Goal: Task Accomplishment & Management: Use online tool/utility

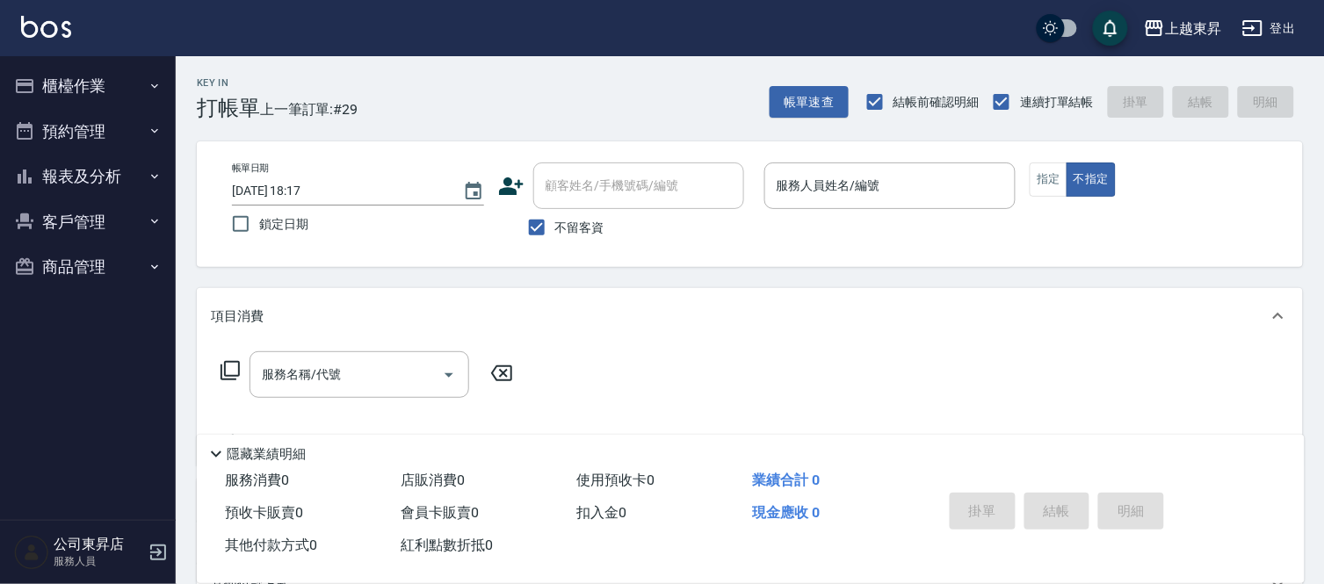
click at [848, 179] on div "服務人員姓名/編號 服務人員姓名/編號" at bounding box center [890, 185] width 252 height 47
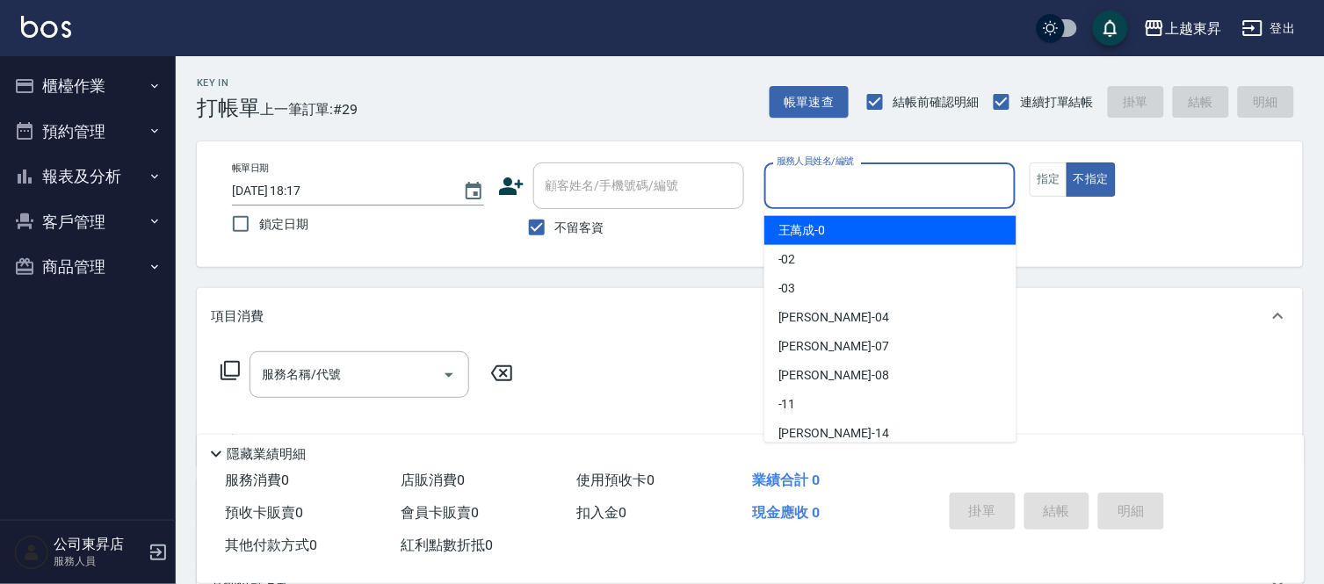
click at [827, 177] on input "服務人員姓名/編號" at bounding box center [890, 185] width 236 height 31
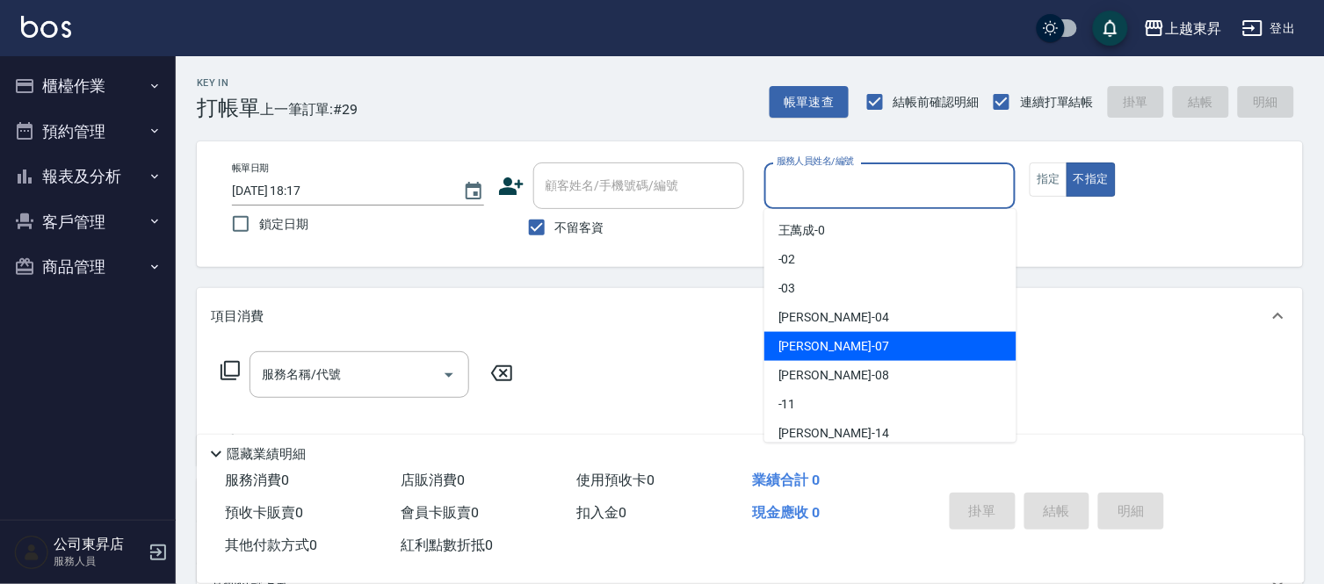
click at [827, 343] on div "榮松 -07" at bounding box center [890, 346] width 252 height 29
type input "榮松-07"
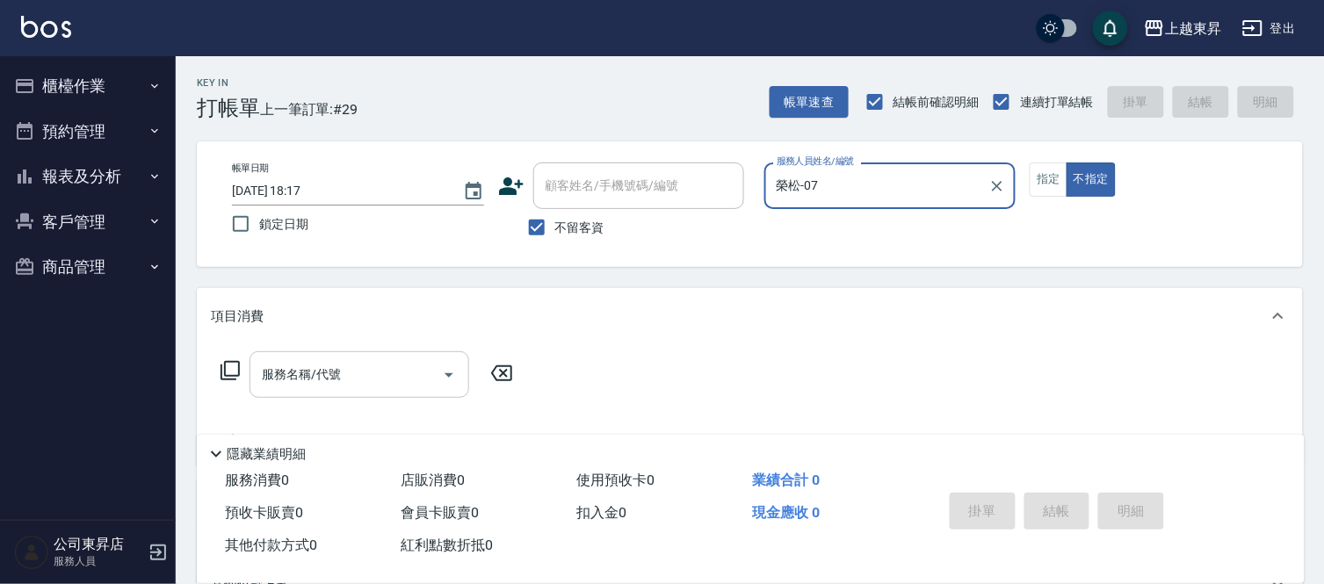
click at [346, 365] on input "服務名稱/代號" at bounding box center [345, 374] width 177 height 31
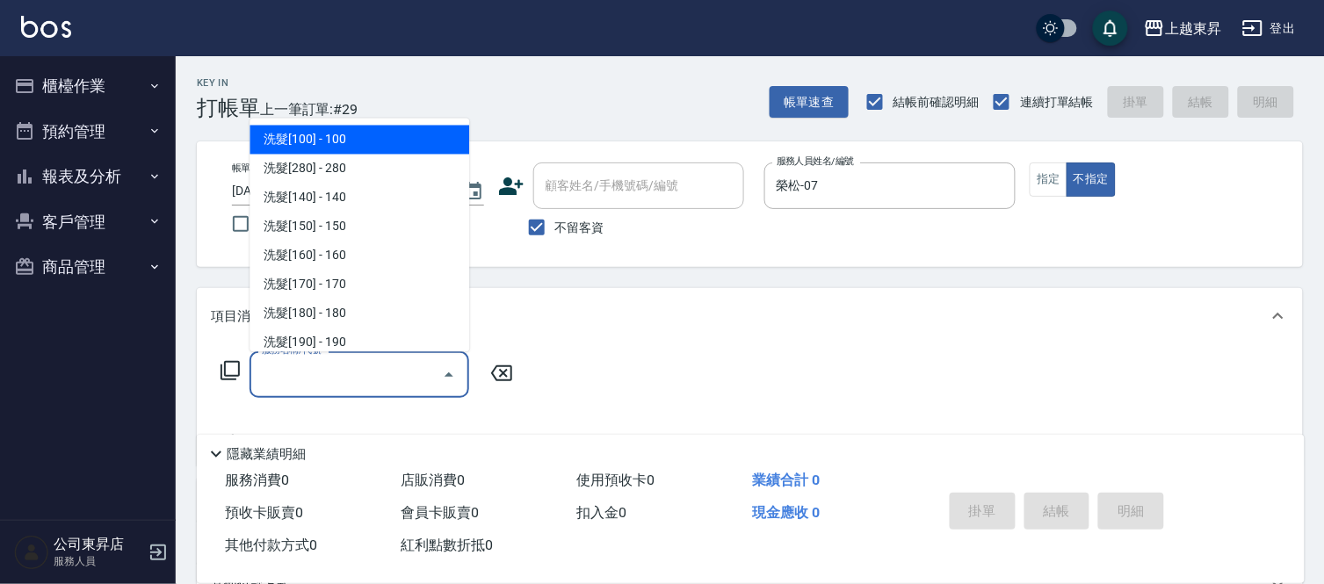
click at [338, 138] on span "洗髮[100] - 100" at bounding box center [359, 140] width 220 height 29
type input "洗髮[100](201)"
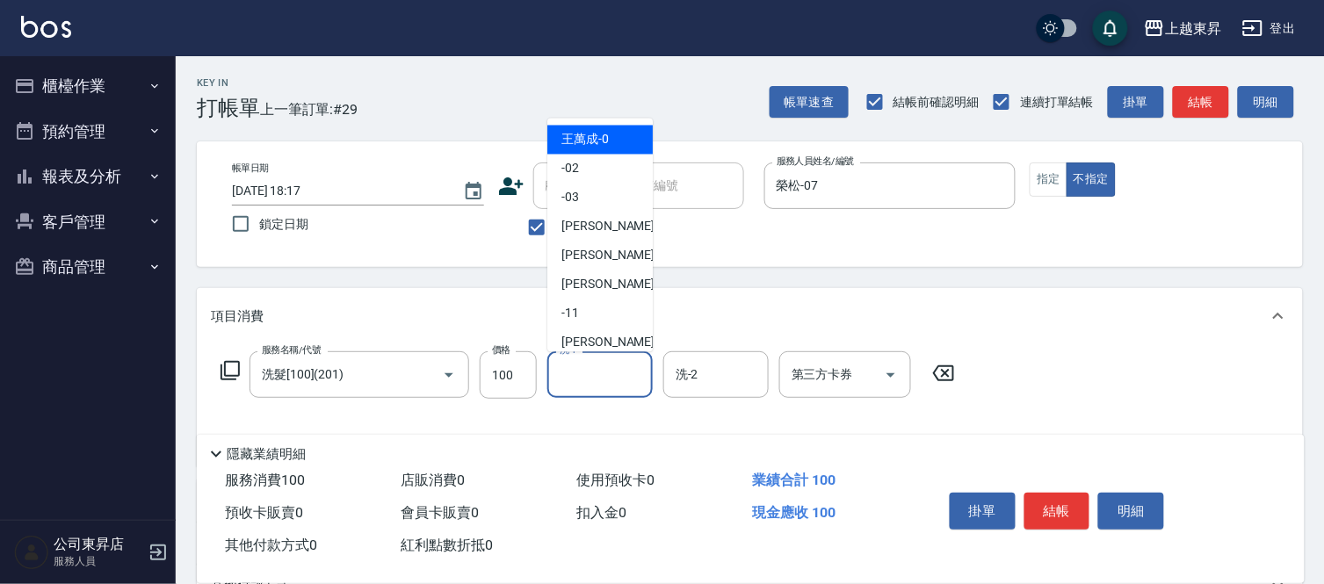
click at [577, 371] on input "洗-1" at bounding box center [600, 374] width 90 height 31
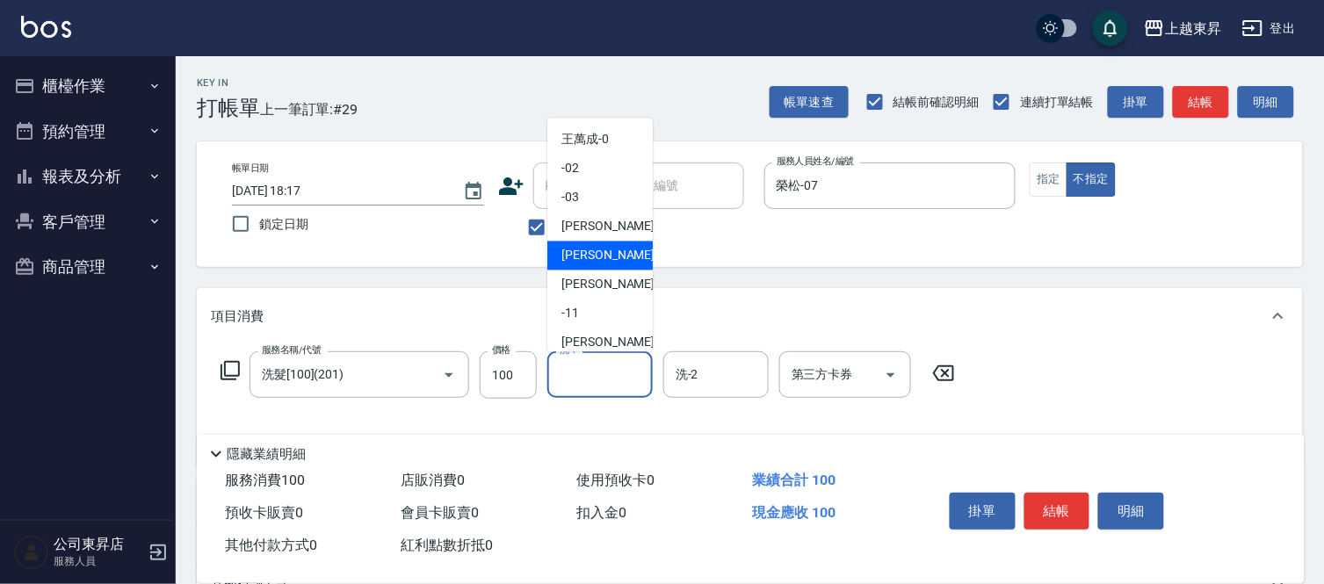
click at [582, 249] on span "榮松 -07" at bounding box center [616, 256] width 111 height 18
type input "榮松-07"
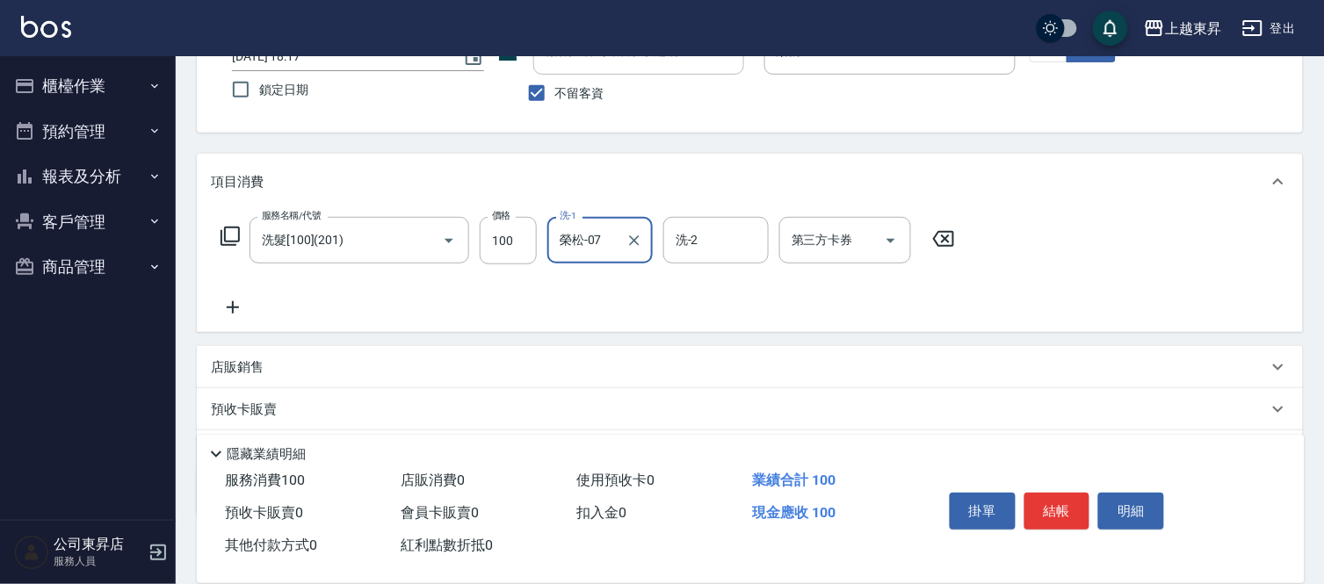
scroll to position [195, 0]
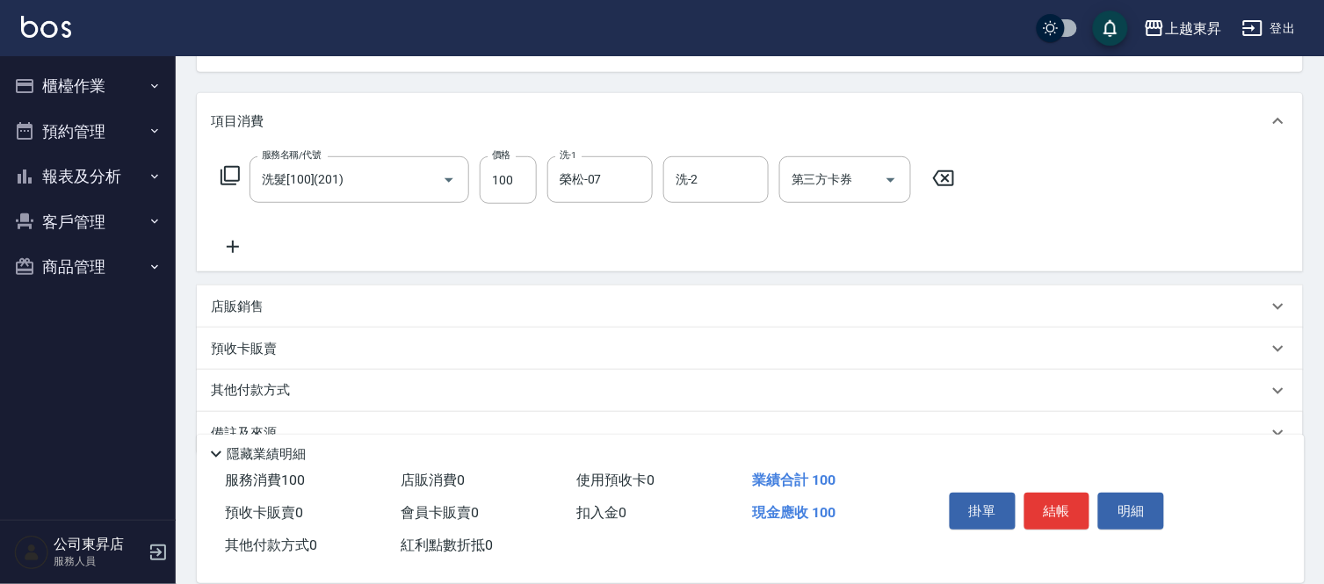
click at [227, 243] on icon at bounding box center [233, 246] width 44 height 21
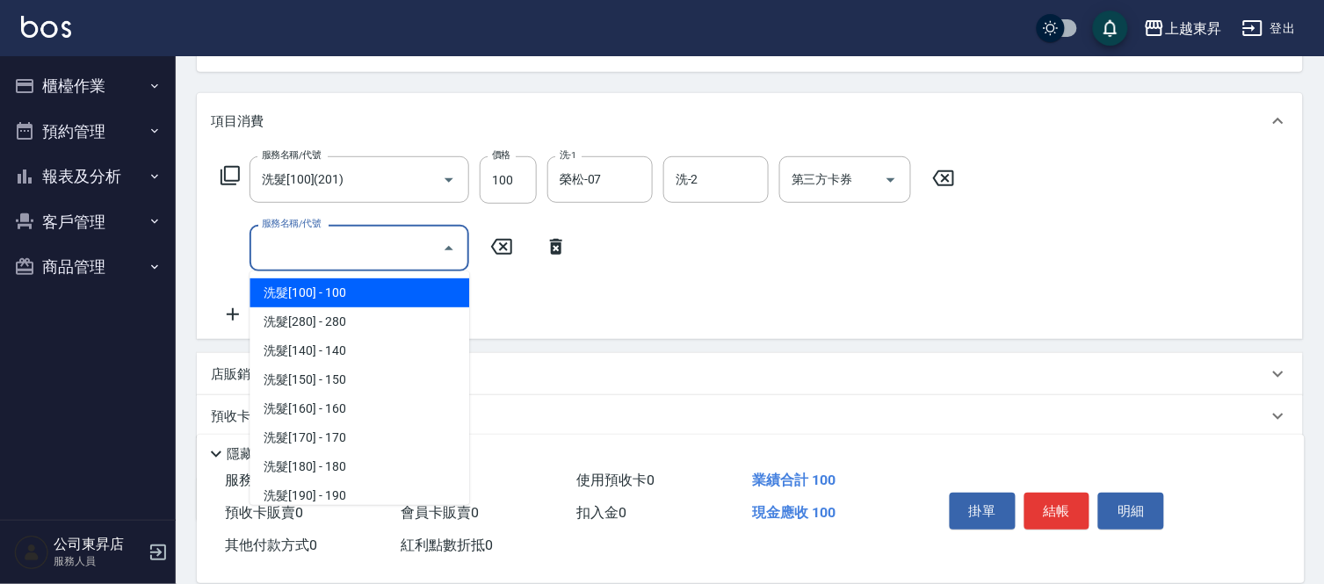
click at [290, 243] on input "服務名稱/代號" at bounding box center [345, 248] width 177 height 31
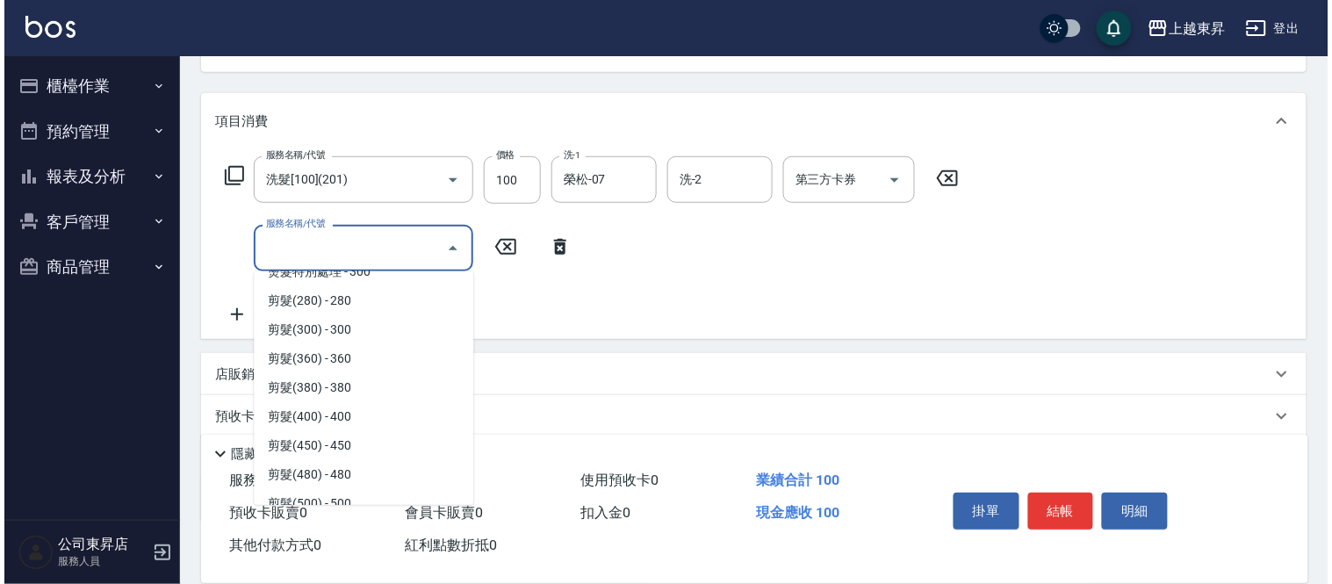
scroll to position [1268, 0]
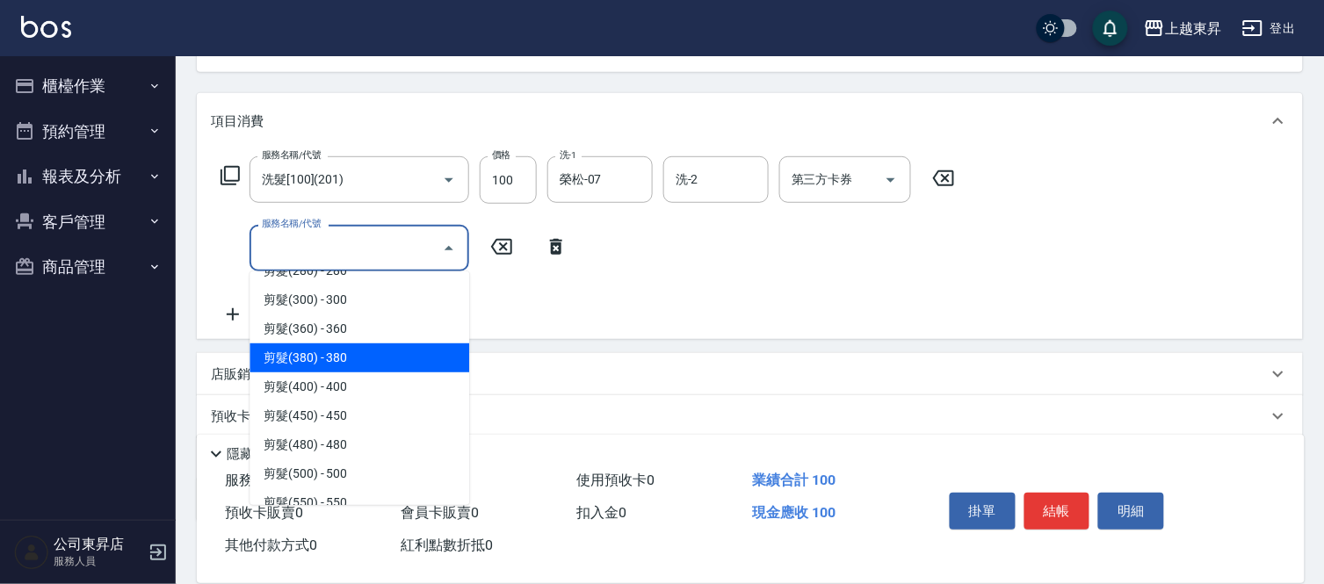
click at [347, 355] on span "剪髮(380) - 380" at bounding box center [359, 357] width 220 height 29
type input "剪髮(380)(404)"
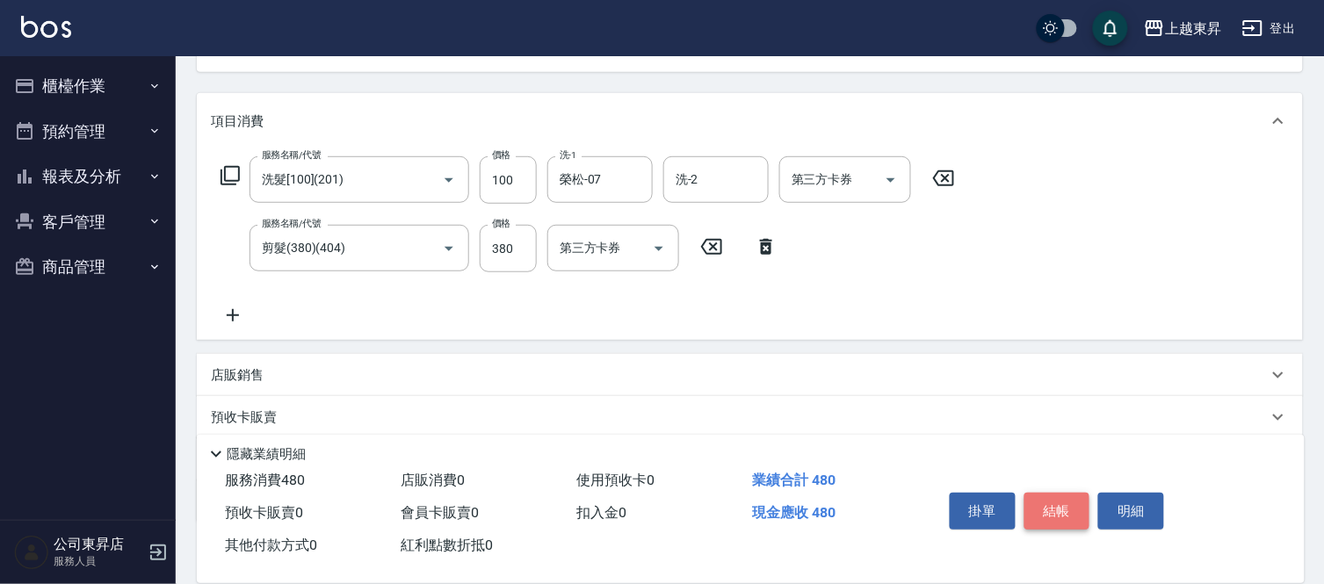
click at [1055, 505] on button "結帳" at bounding box center [1057, 511] width 66 height 37
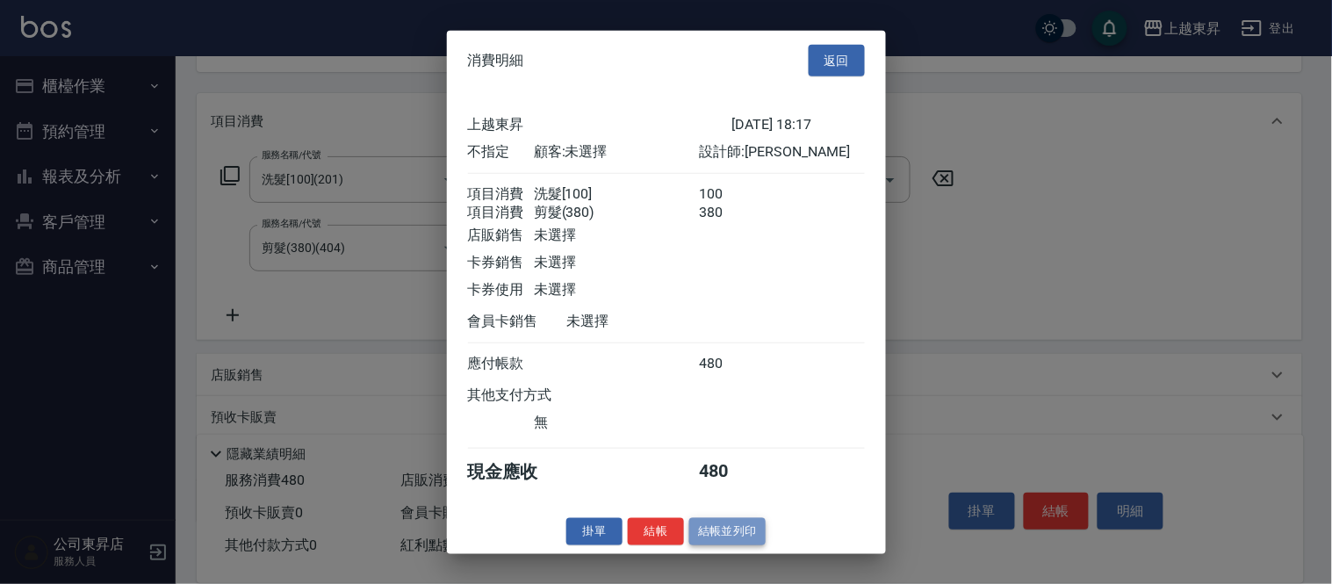
click at [733, 539] on button "結帳並列印" at bounding box center [728, 531] width 76 height 27
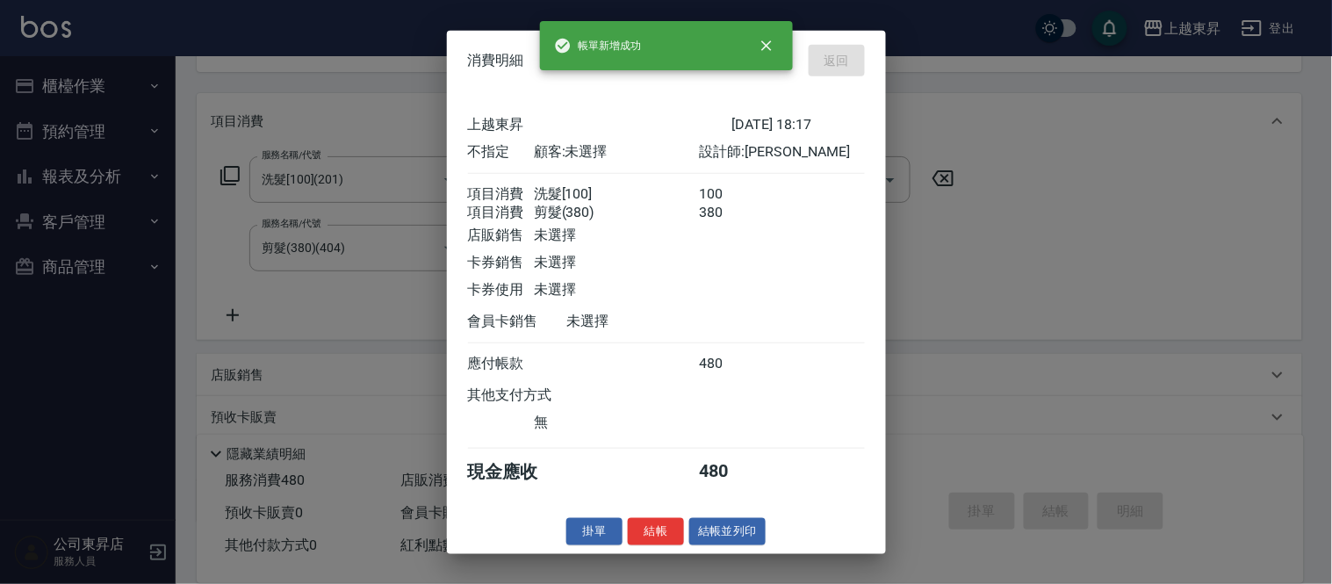
type input "2025/09/18 18:54"
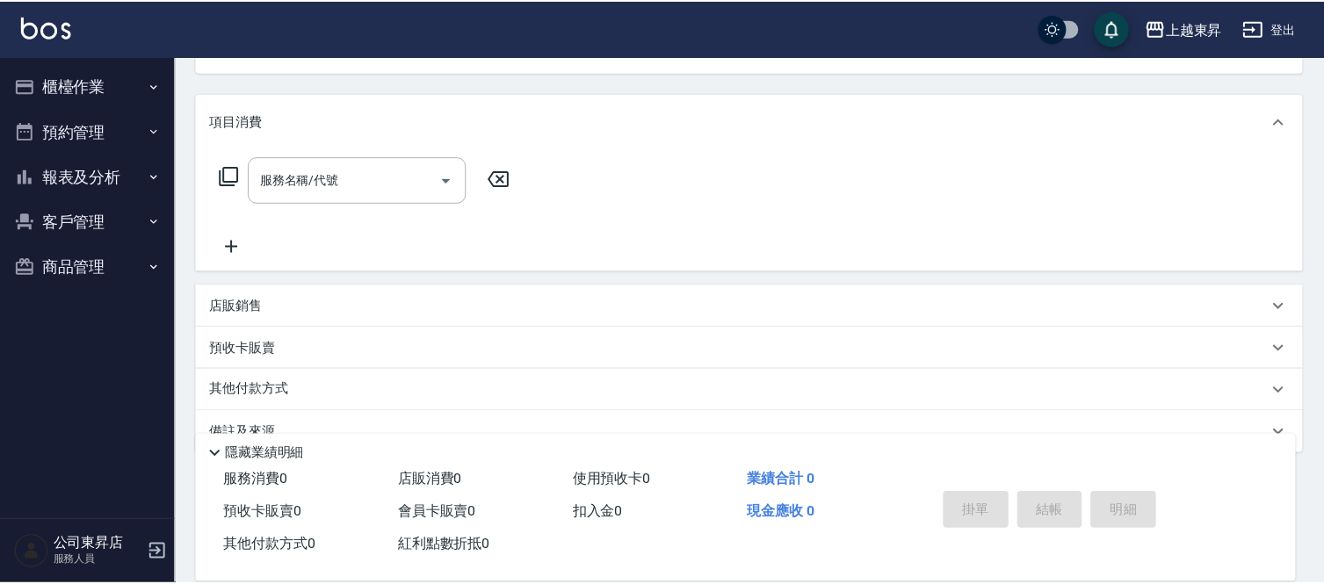
scroll to position [170, 0]
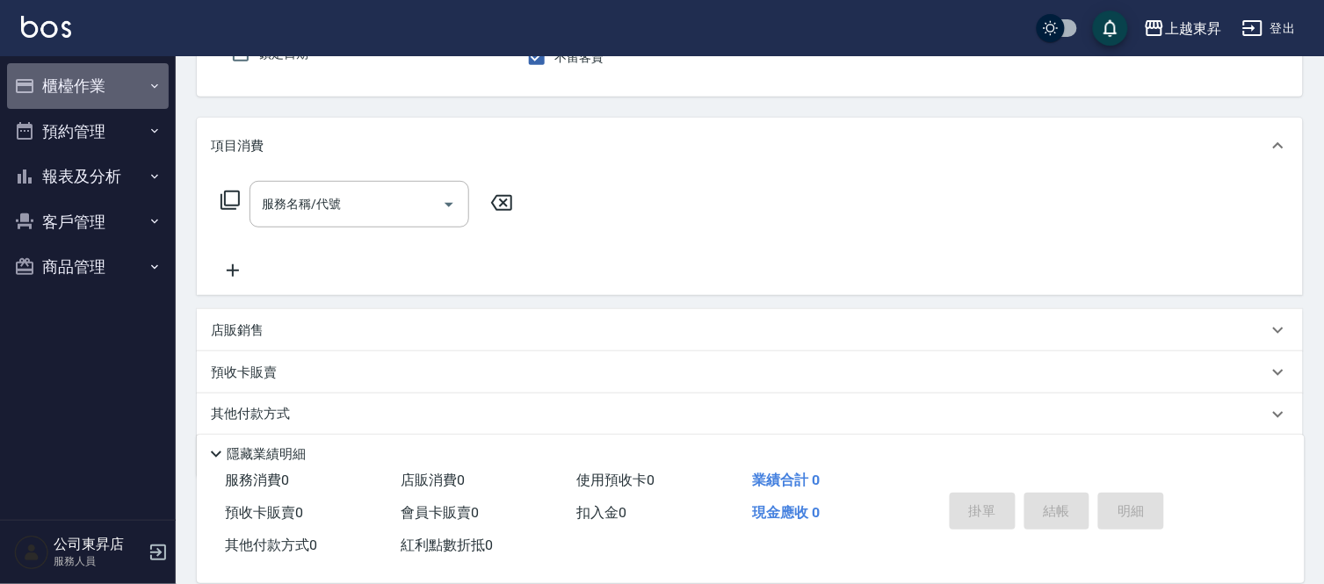
click at [152, 86] on icon "button" at bounding box center [155, 86] width 14 height 14
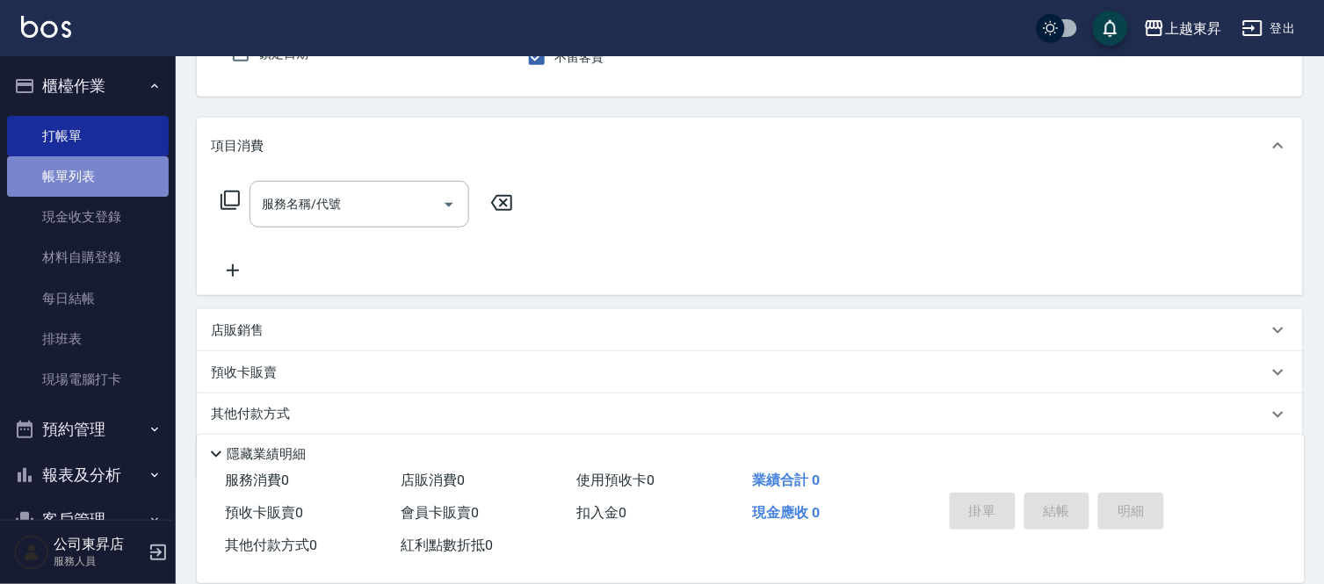
click at [129, 170] on link "帳單列表" at bounding box center [88, 176] width 162 height 40
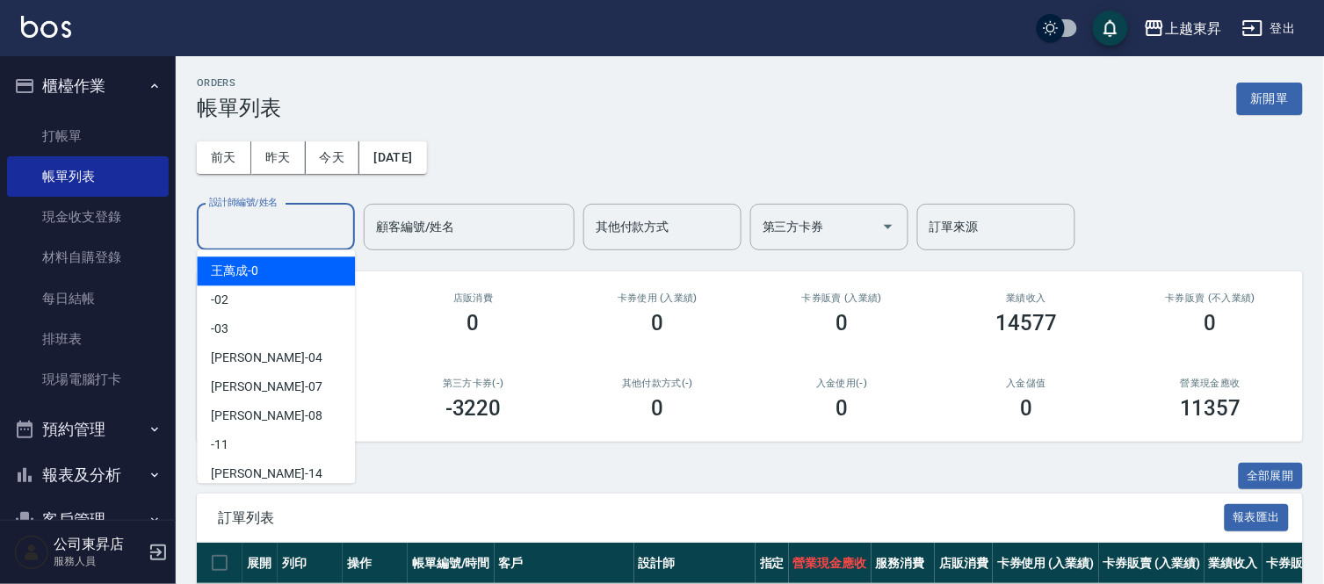
click at [229, 225] on input "設計師編號/姓名" at bounding box center [276, 227] width 142 height 31
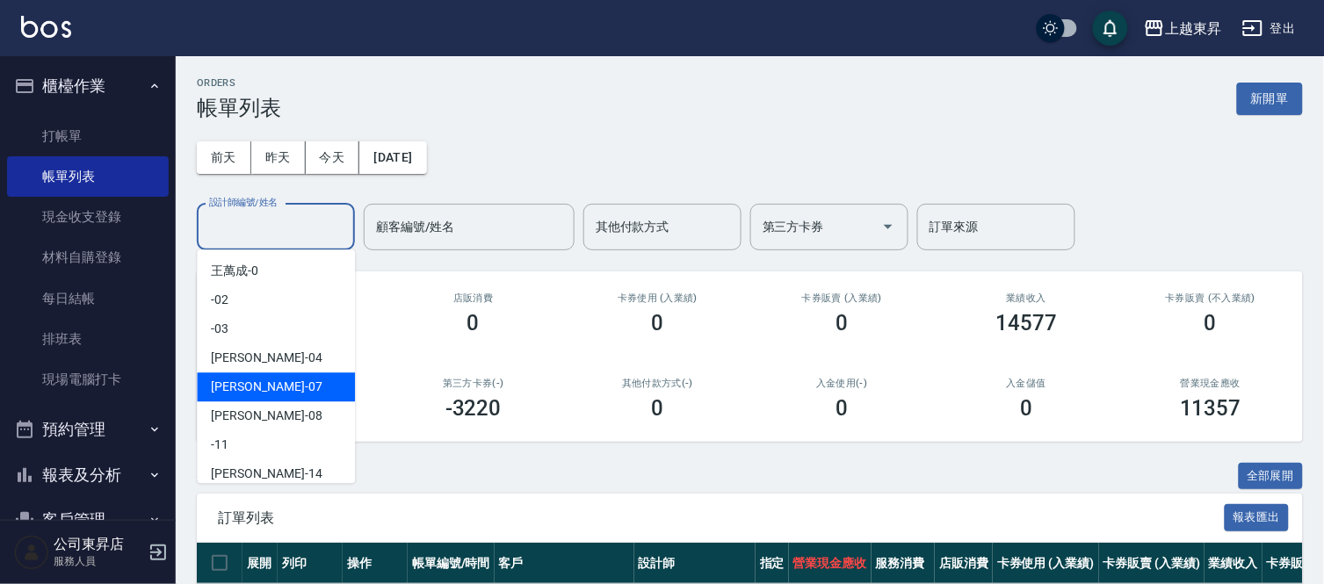
click at [255, 380] on div "榮松 -07" at bounding box center [276, 386] width 158 height 29
type input "榮松-07"
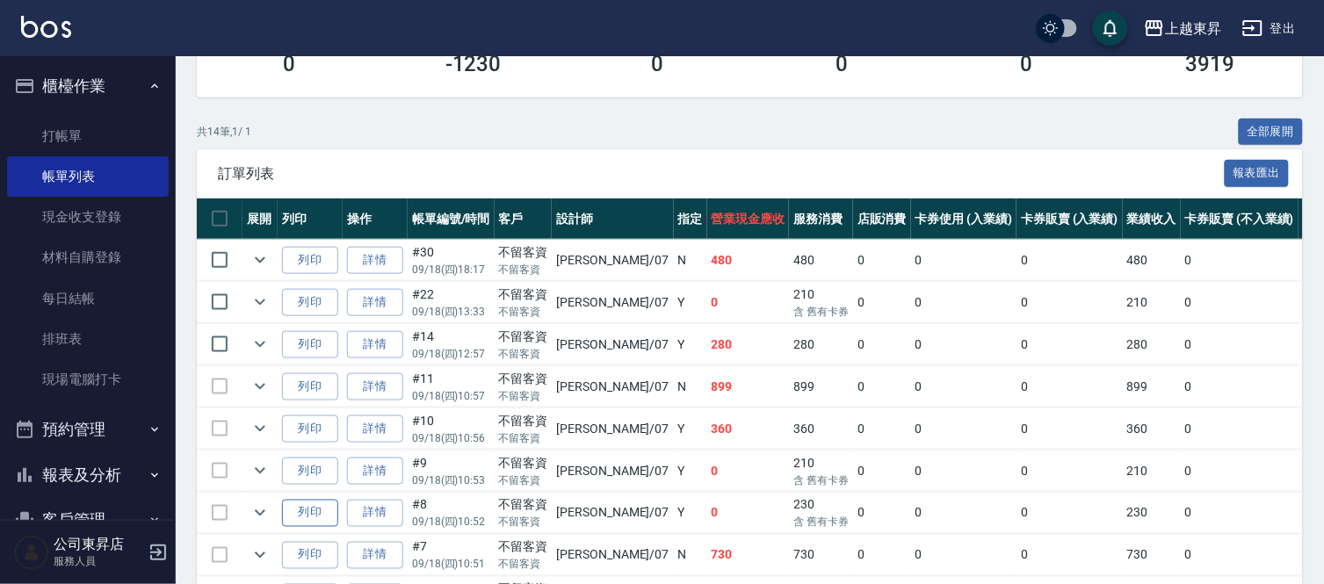
scroll to position [285, 0]
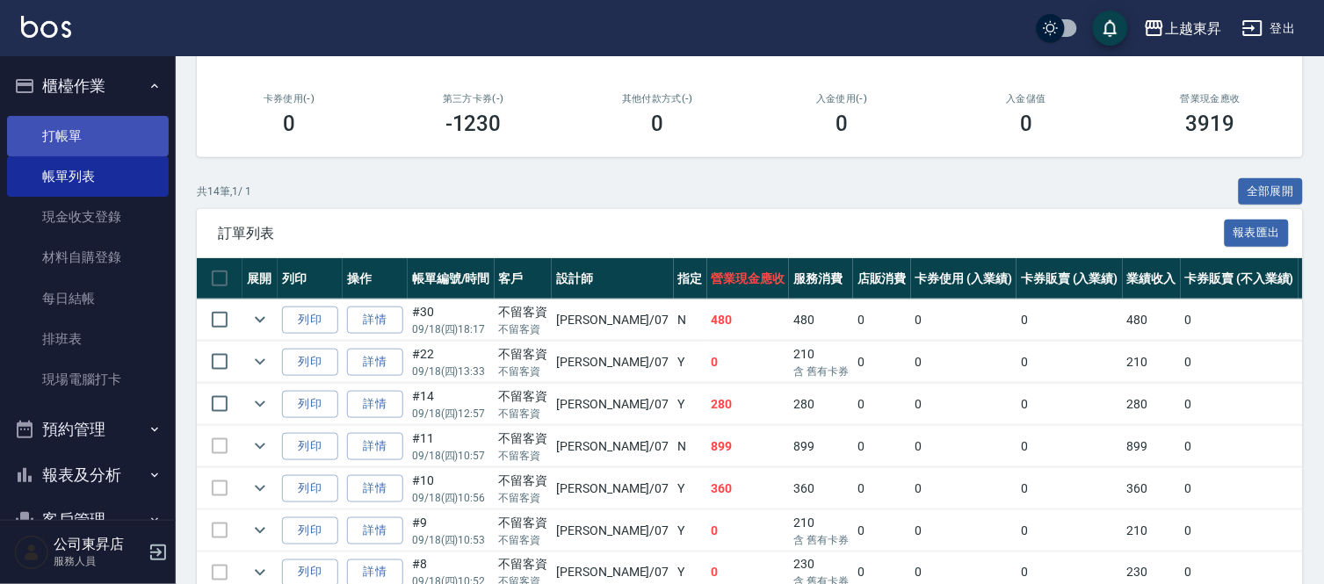
click at [110, 132] on link "打帳單" at bounding box center [88, 136] width 162 height 40
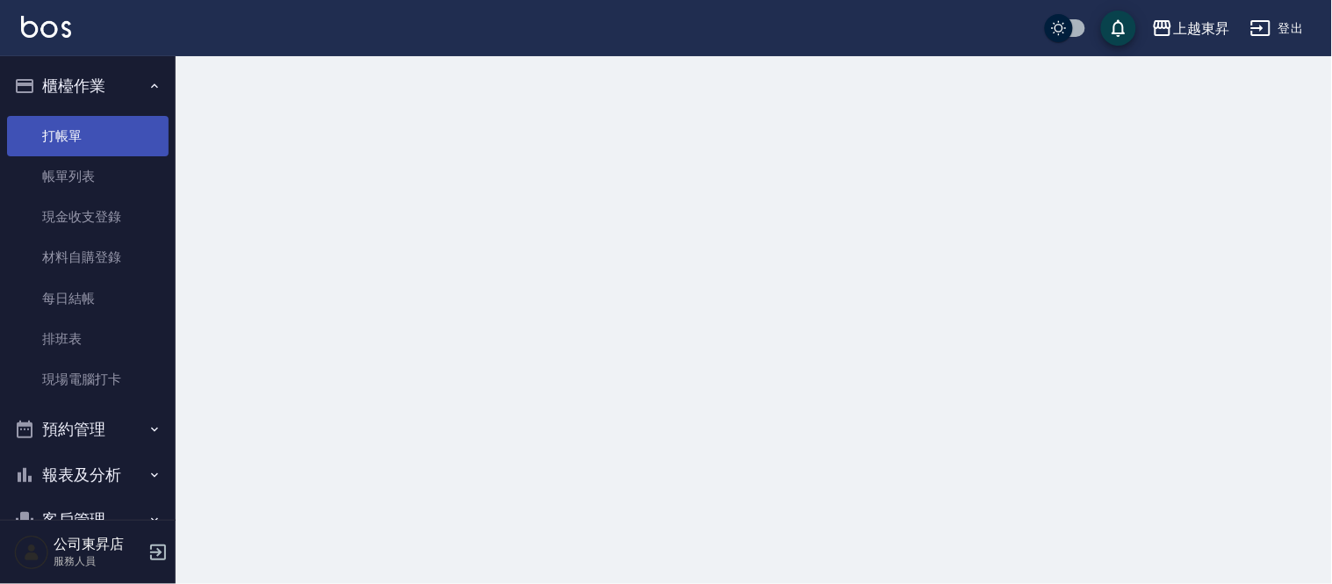
click at [109, 132] on link "打帳單" at bounding box center [88, 136] width 162 height 40
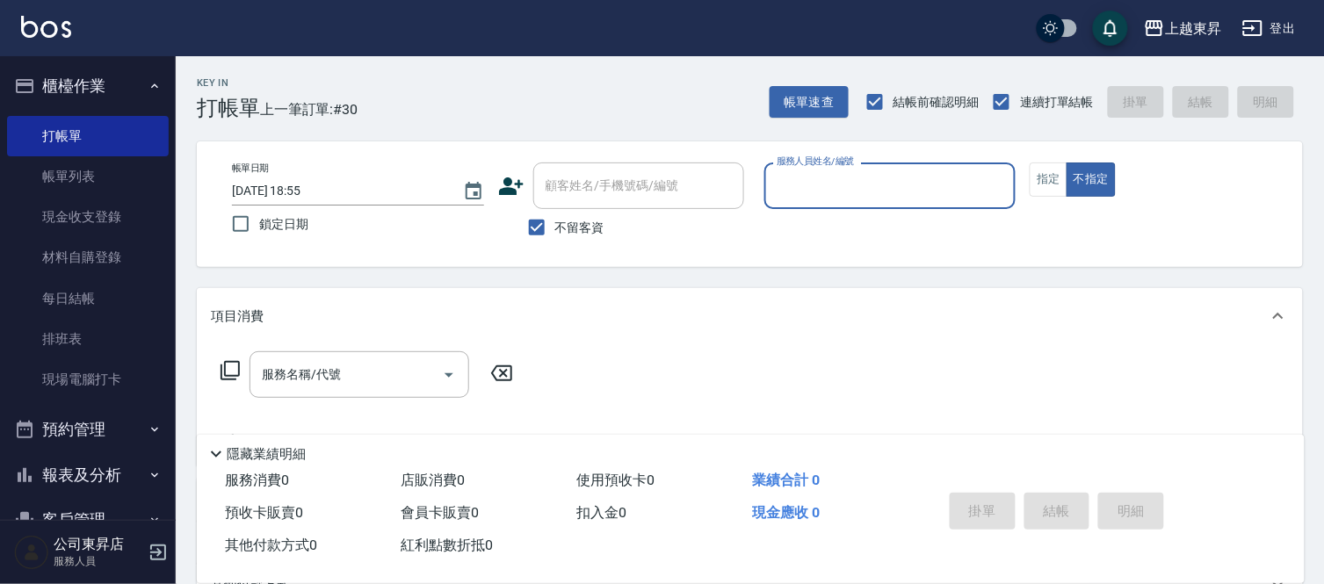
click at [797, 184] on input "服務人員姓名/編號" at bounding box center [890, 185] width 236 height 31
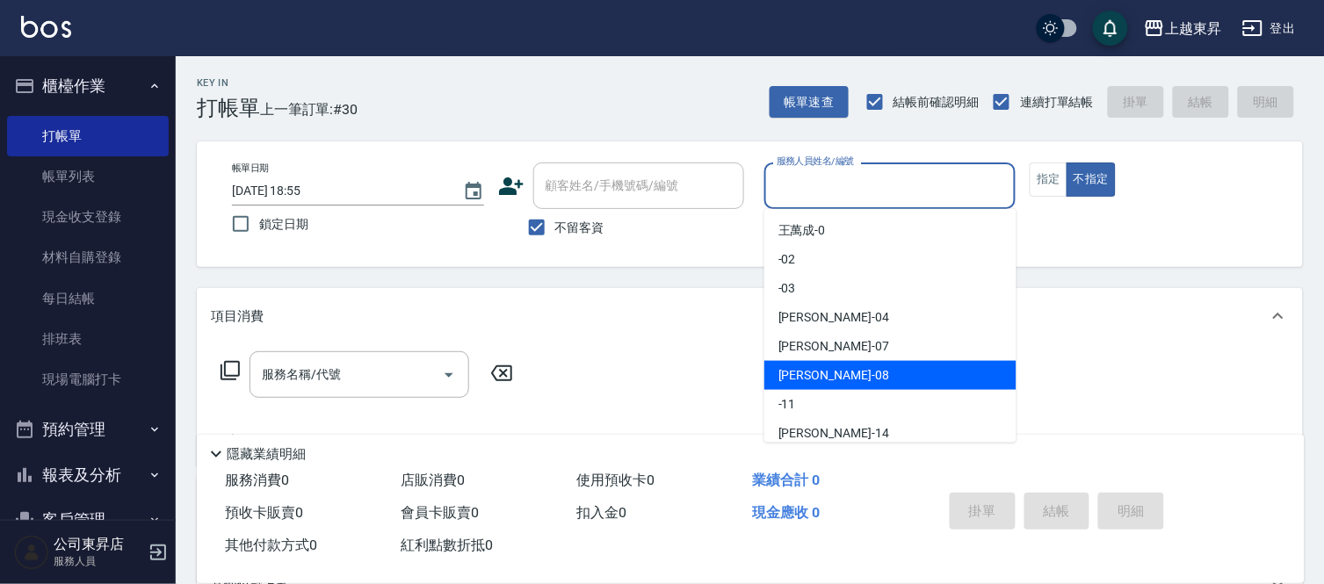
click at [810, 373] on span "江世玉 -08" at bounding box center [833, 375] width 111 height 18
type input "[PERSON_NAME]-08"
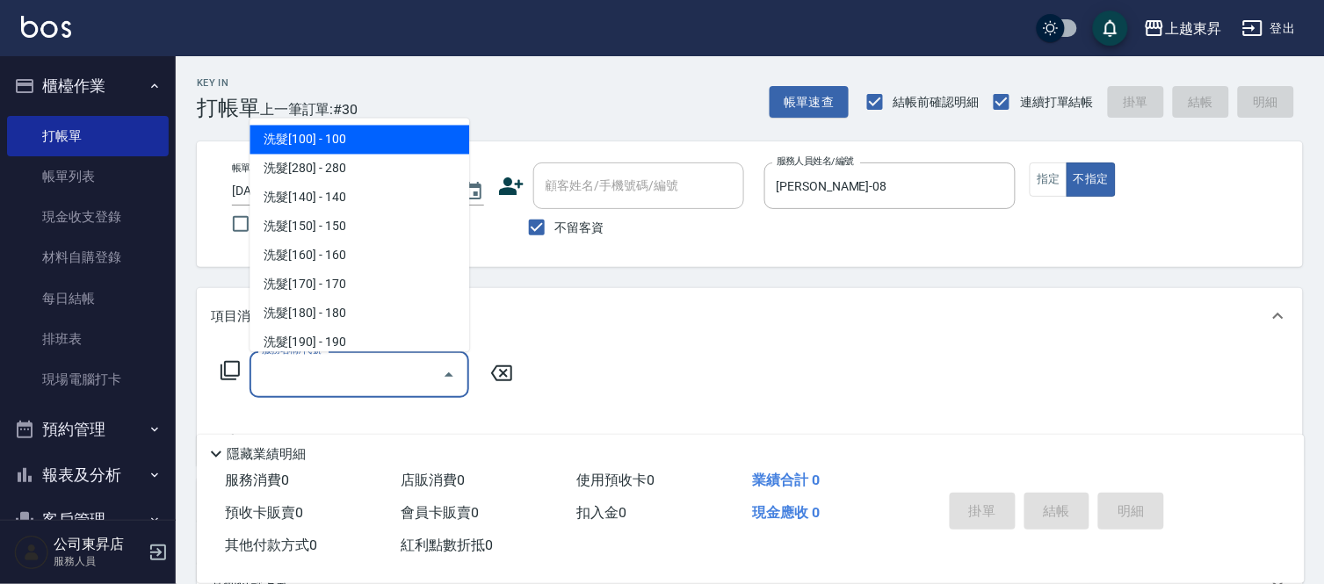
drag, startPoint x: 352, startPoint y: 384, endPoint x: 335, endPoint y: 285, distance: 100.8
click at [351, 383] on input "服務名稱/代號" at bounding box center [345, 374] width 177 height 31
click at [337, 141] on span "洗髮[100] - 100" at bounding box center [359, 140] width 220 height 29
type input "洗髮[100](201)"
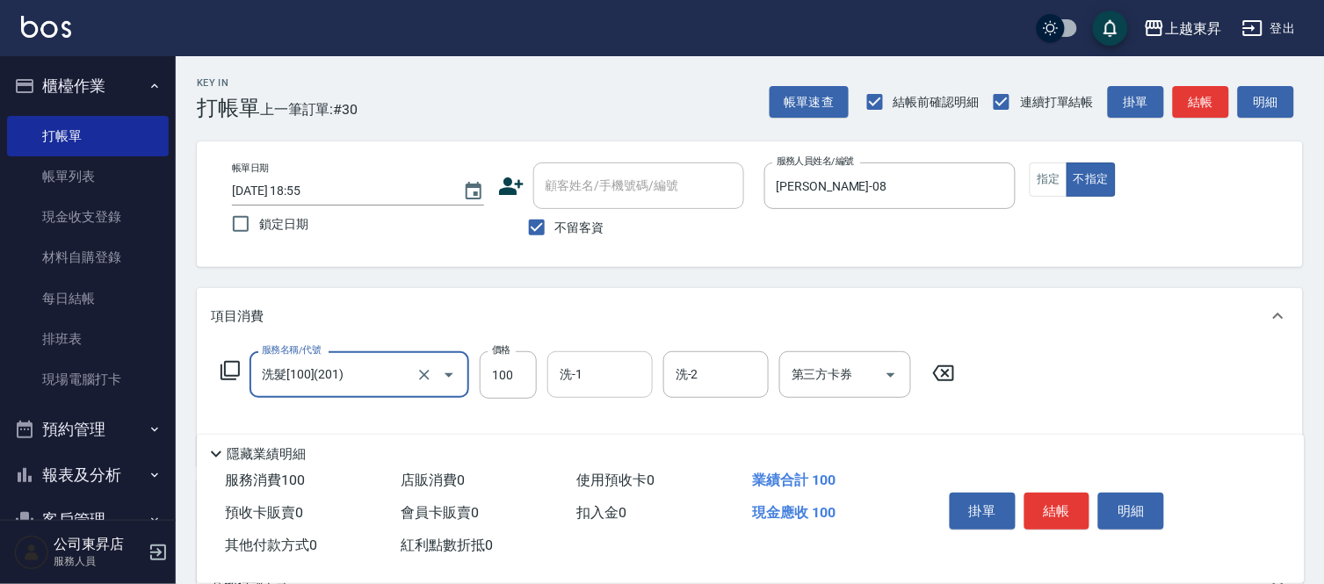
click at [592, 380] on input "洗-1" at bounding box center [600, 374] width 90 height 31
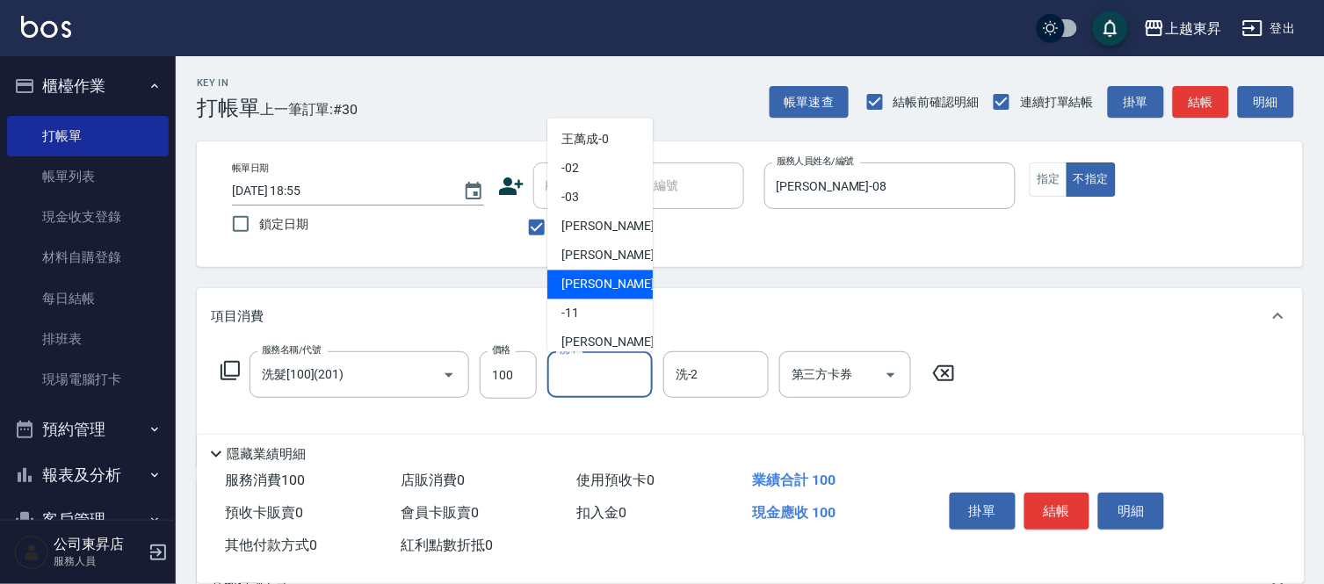
click at [596, 278] on span "江世玉 -08" at bounding box center [616, 285] width 111 height 18
type input "[PERSON_NAME]-08"
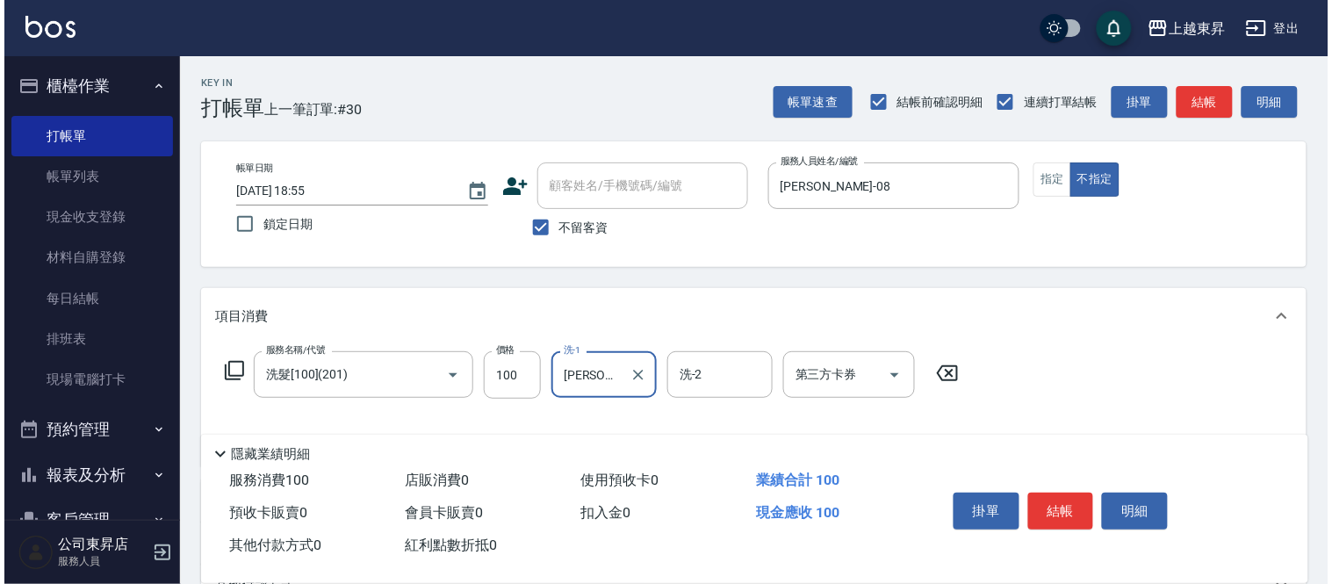
scroll to position [195, 0]
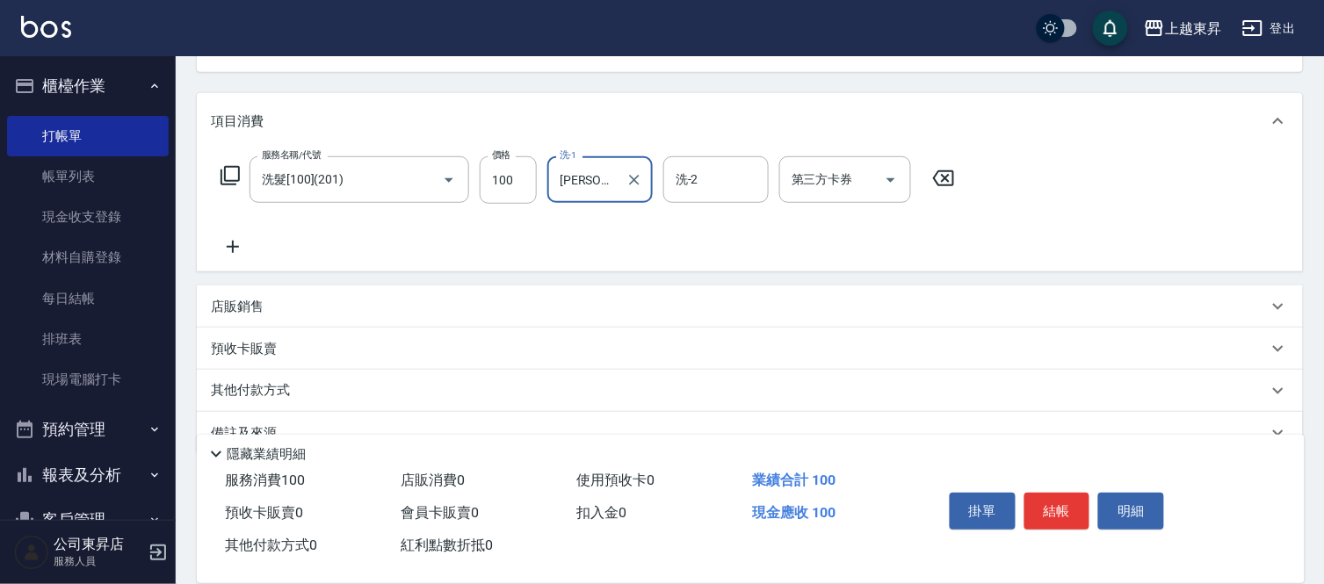
click at [225, 249] on icon at bounding box center [233, 246] width 44 height 21
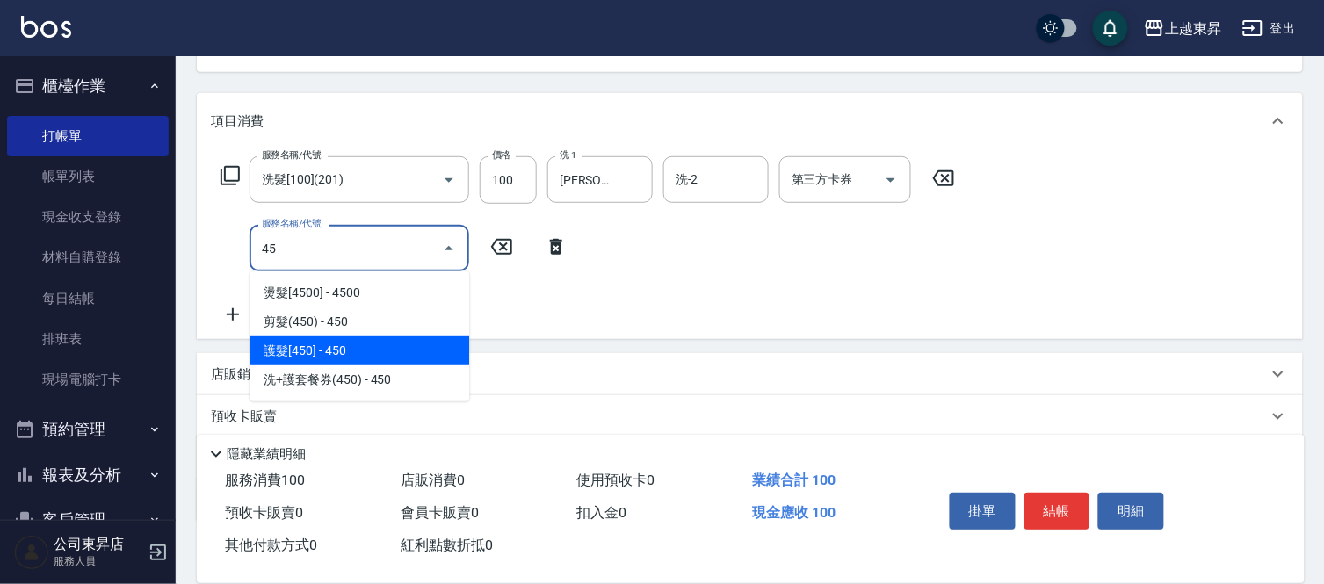
click at [353, 353] on span "護髮[450] - 450" at bounding box center [359, 350] width 220 height 29
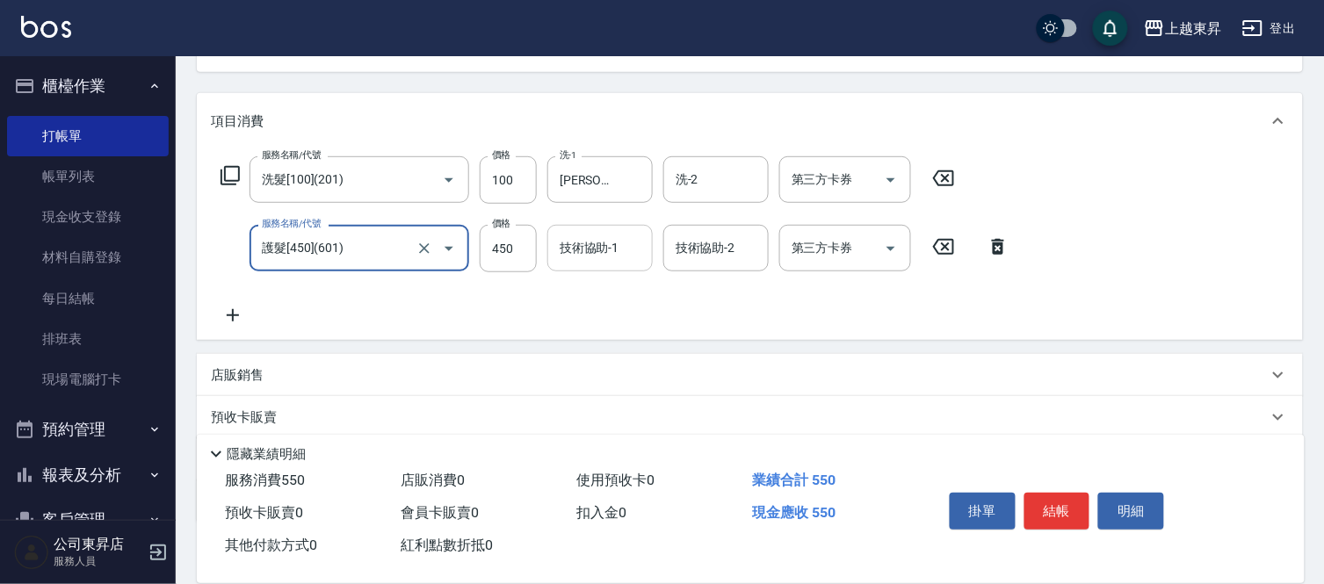
type input "護髮[450](601)"
click at [597, 253] on div "技術協助-1 技術協助-1" at bounding box center [599, 248] width 105 height 47
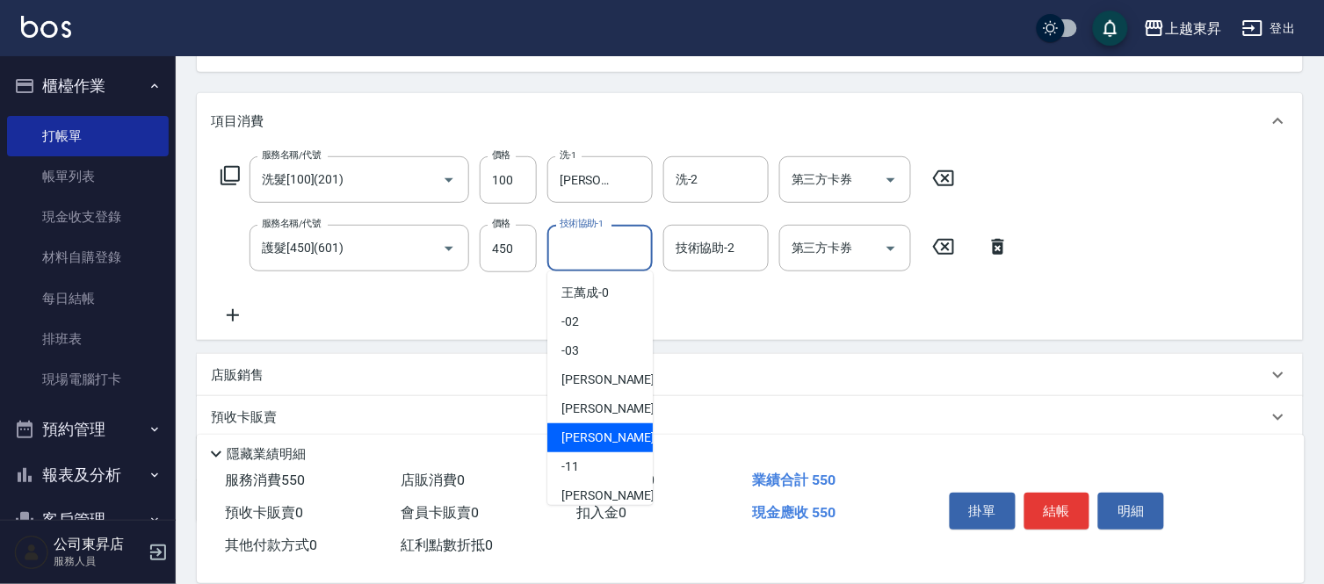
click at [611, 436] on span "江世玉 -08" at bounding box center [616, 438] width 111 height 18
type input "[PERSON_NAME]-08"
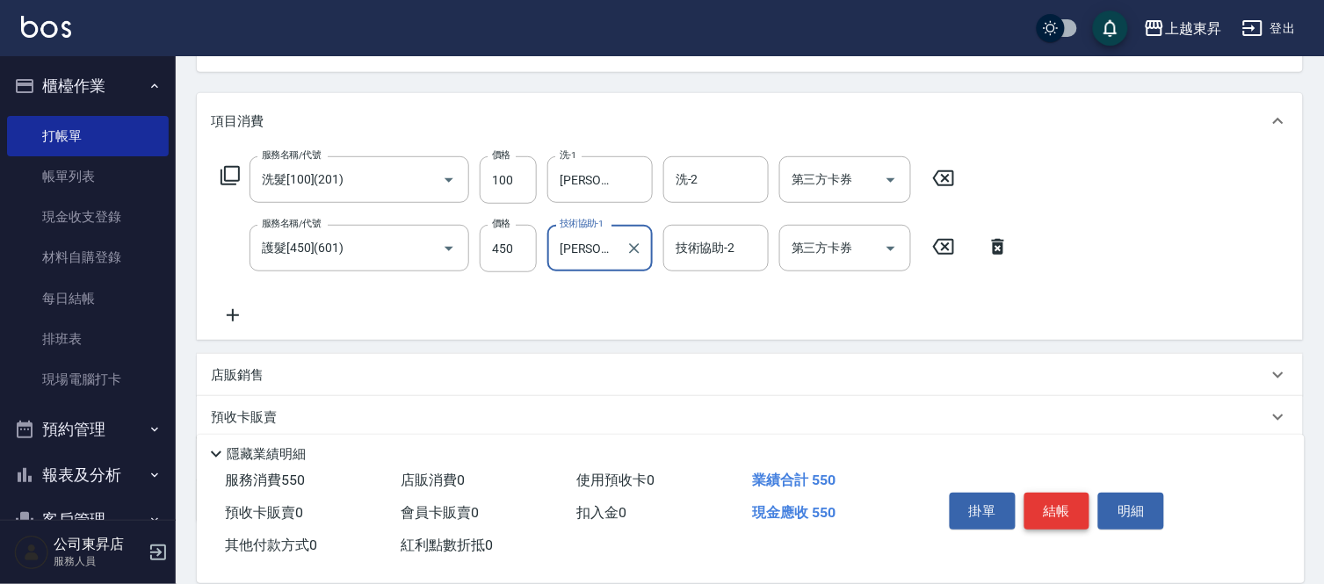
click at [1072, 512] on button "結帳" at bounding box center [1057, 511] width 66 height 37
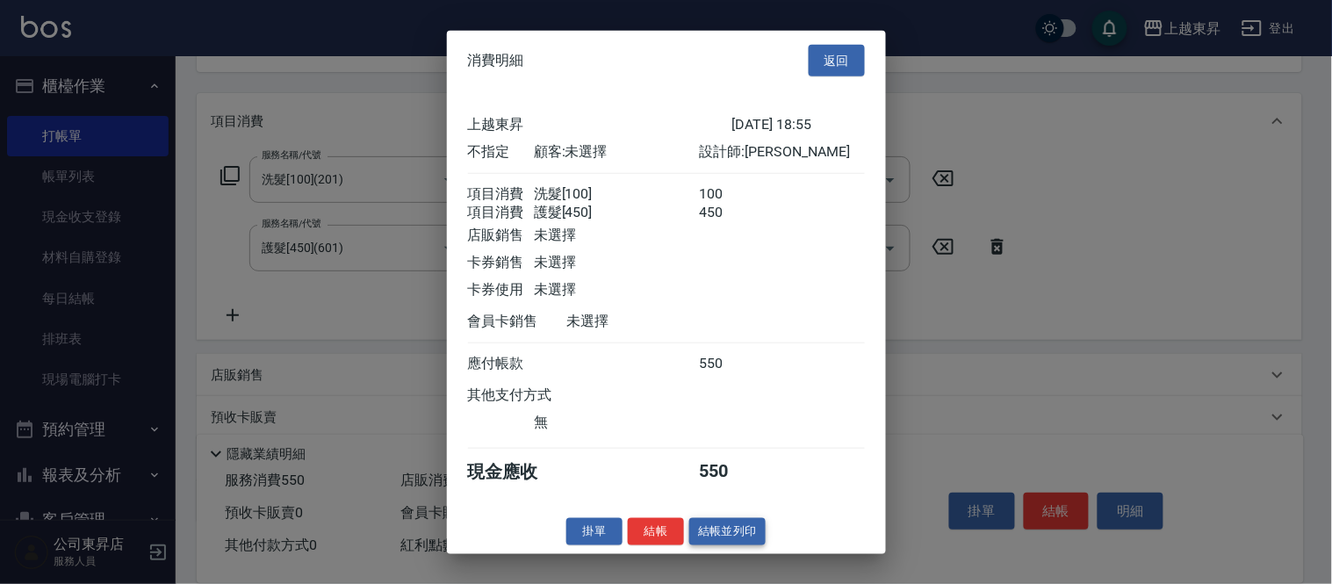
click at [743, 538] on button "結帳並列印" at bounding box center [728, 531] width 76 height 27
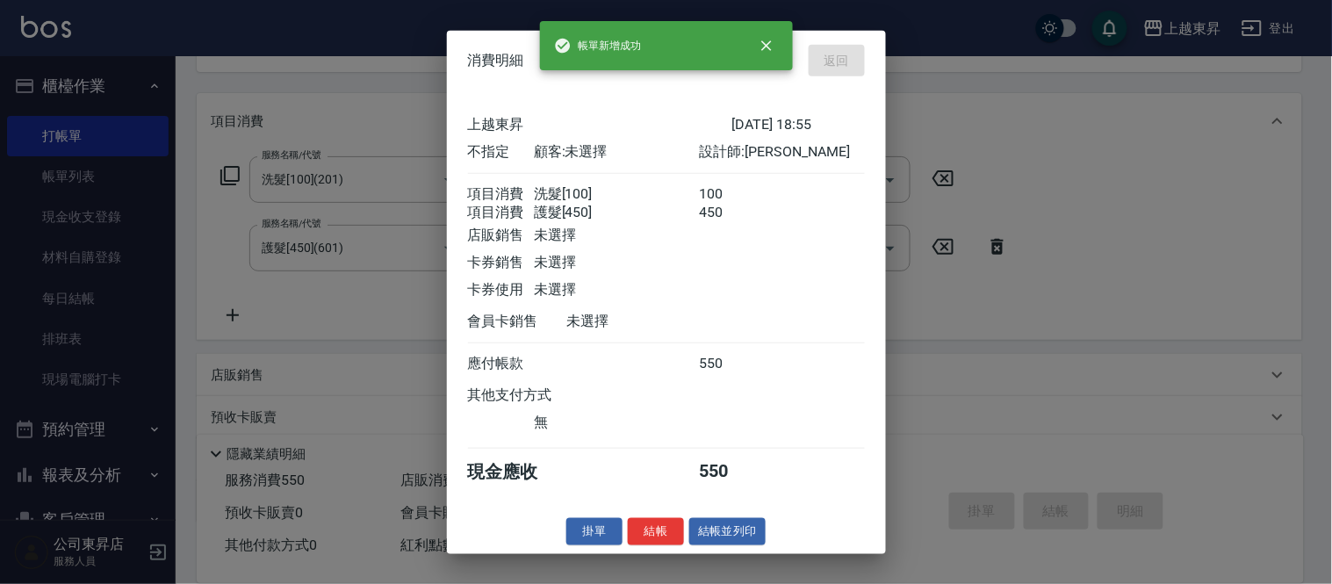
type input "2025/09/18 19:09"
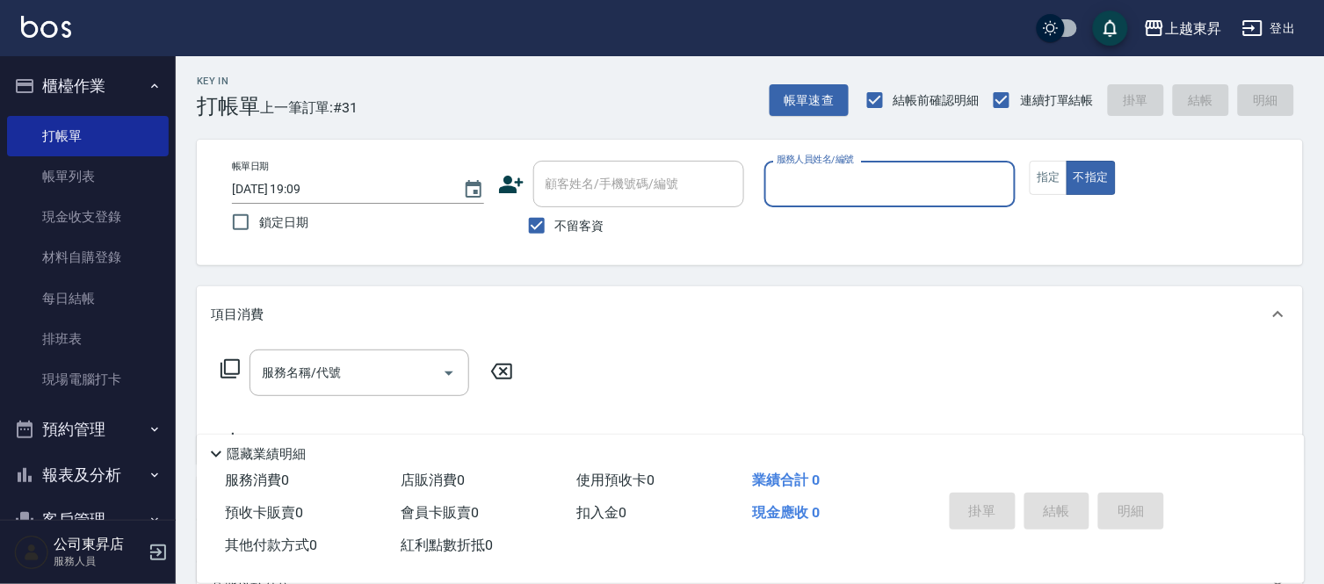
scroll to position [0, 0]
click at [793, 186] on input "服務人員姓名/編號" at bounding box center [890, 185] width 236 height 31
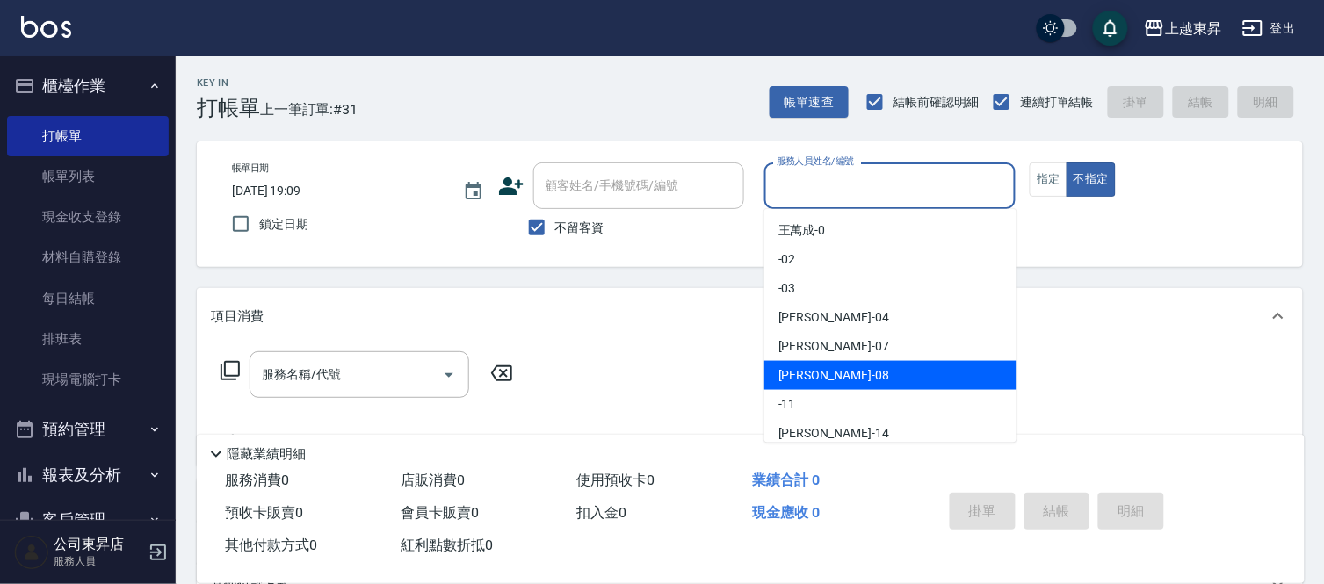
click at [819, 375] on span "江世玉 -08" at bounding box center [833, 375] width 111 height 18
type input "[PERSON_NAME]-08"
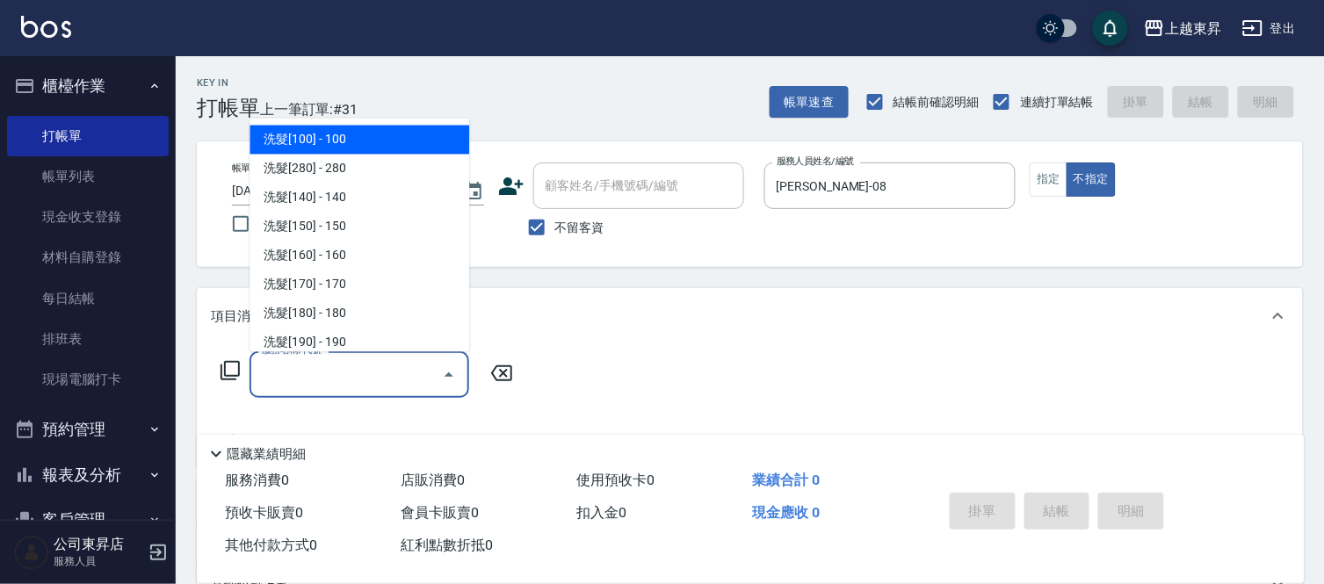
click at [365, 371] on input "服務名稱/代號" at bounding box center [345, 374] width 177 height 31
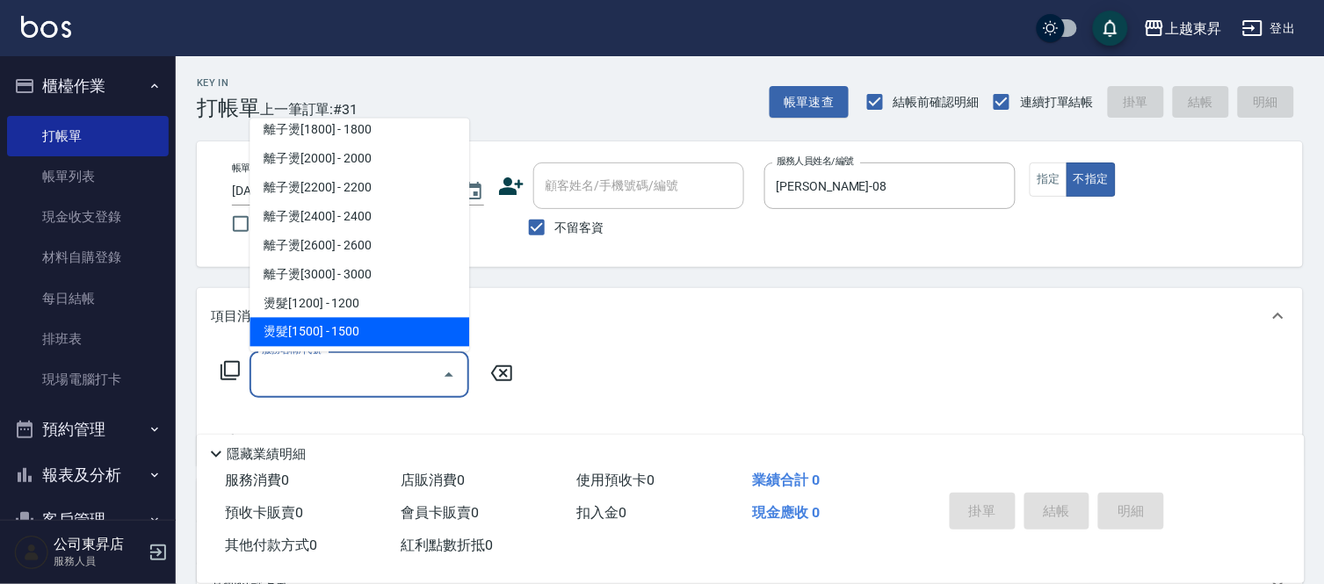
scroll to position [682, 0]
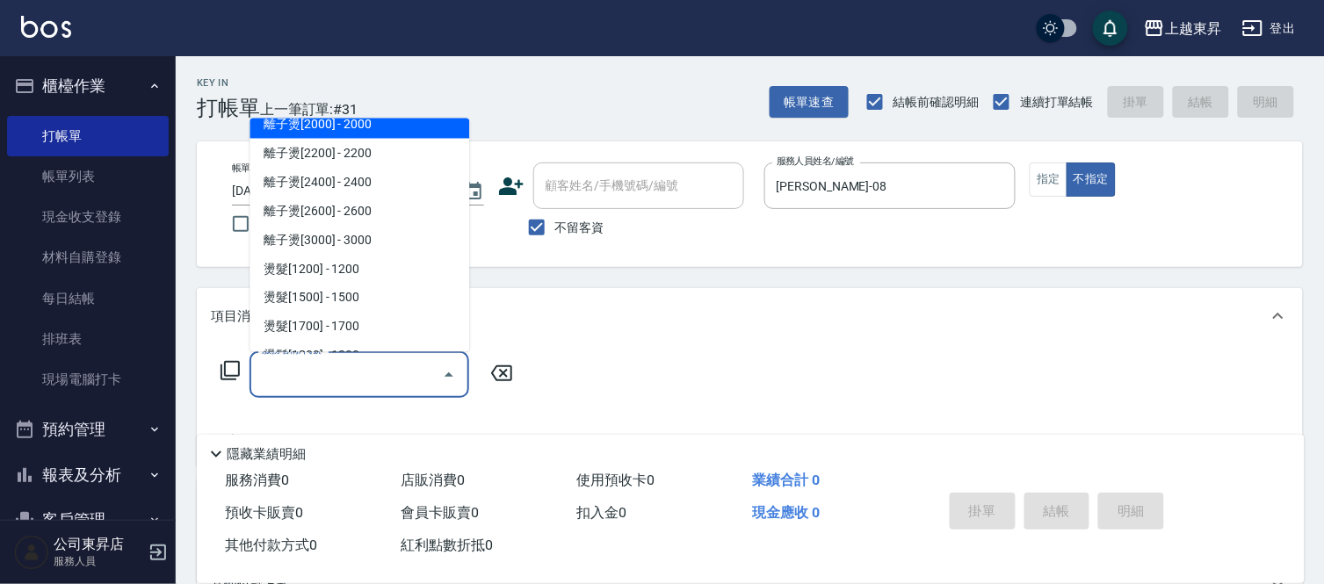
click at [361, 124] on span "離子燙[2000] - 2000" at bounding box center [359, 124] width 220 height 29
type input "離子燙[2000](305)"
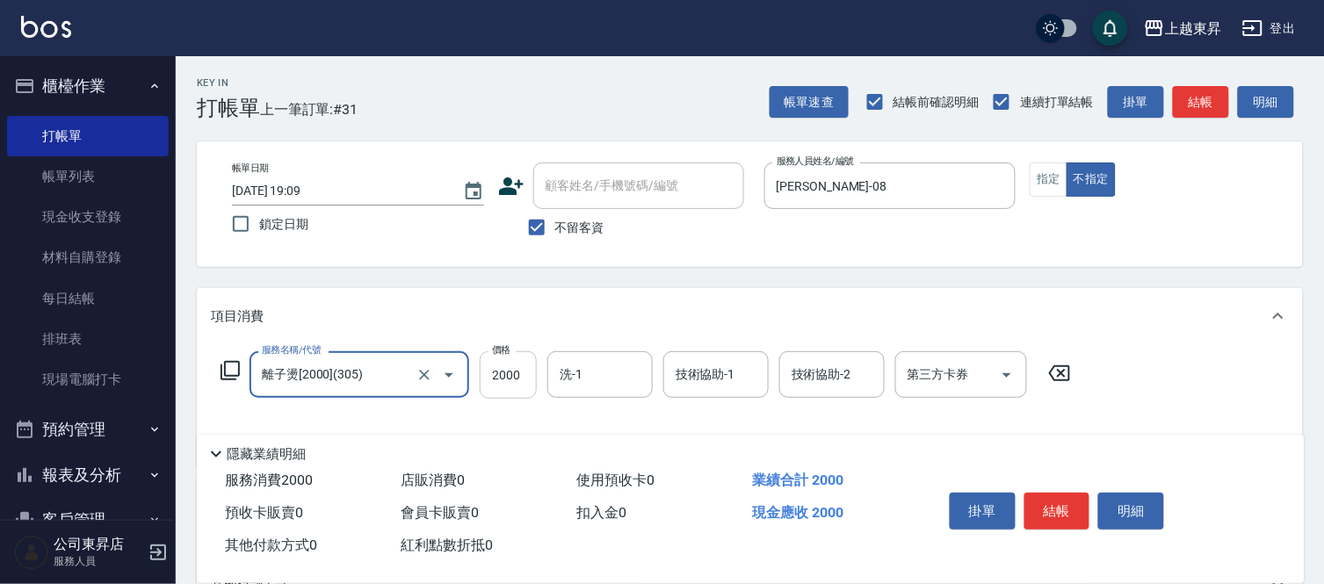
click at [497, 378] on input "2000" at bounding box center [508, 374] width 57 height 47
type input "2200"
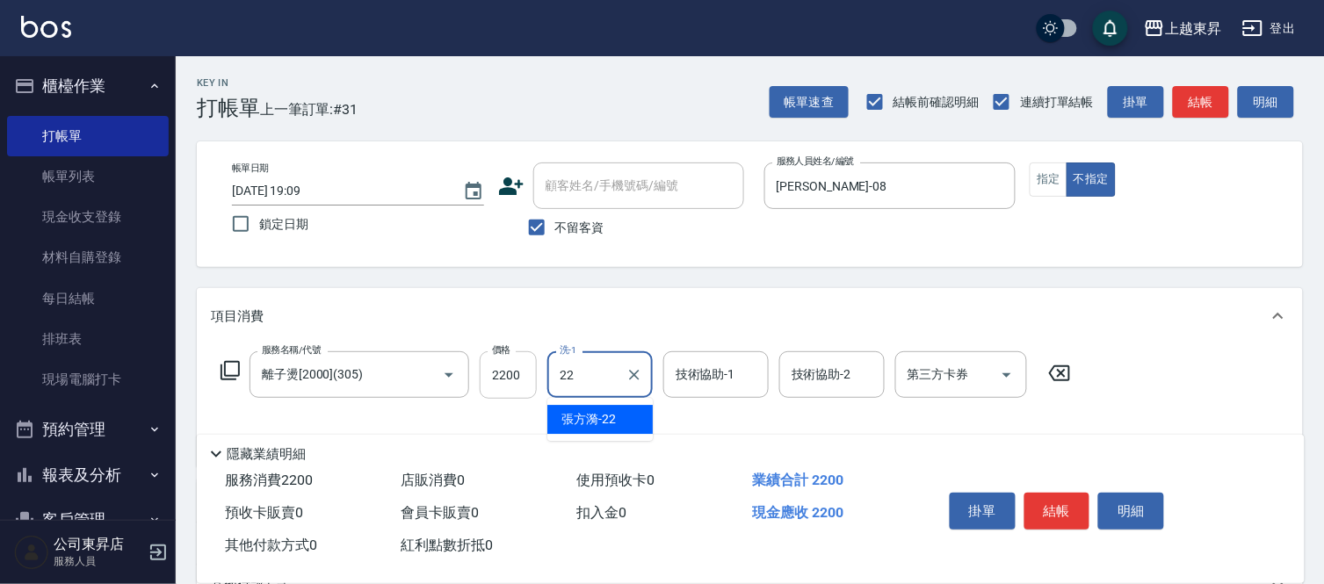
type input "[PERSON_NAME]-22"
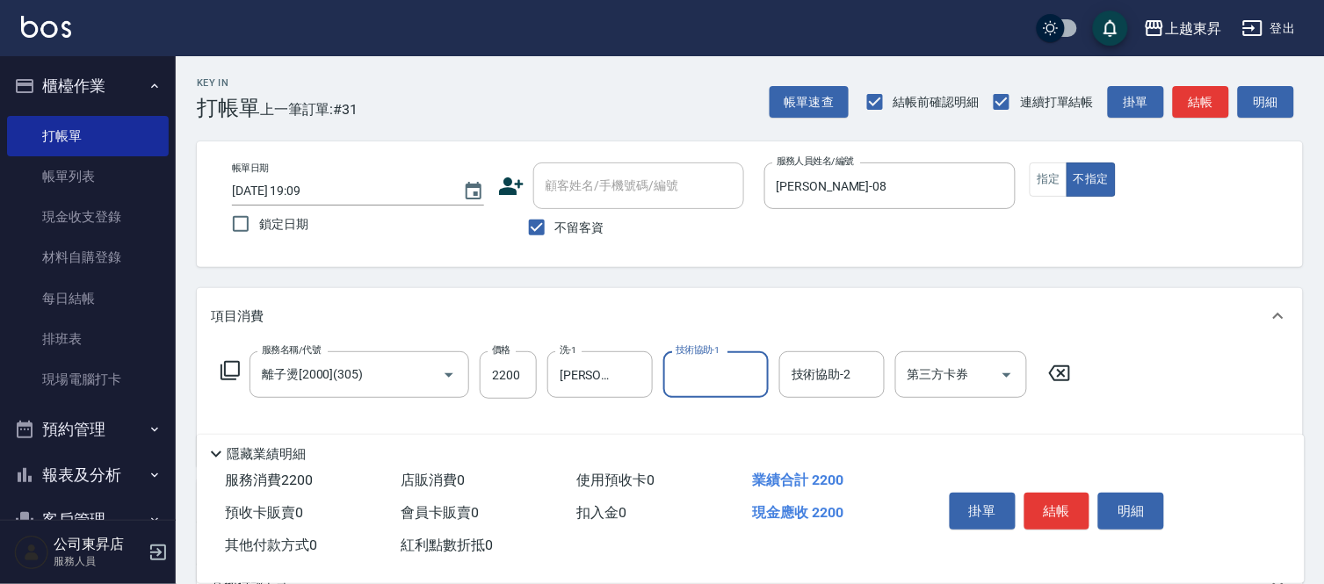
click at [712, 383] on input "技術協助-1" at bounding box center [716, 374] width 90 height 31
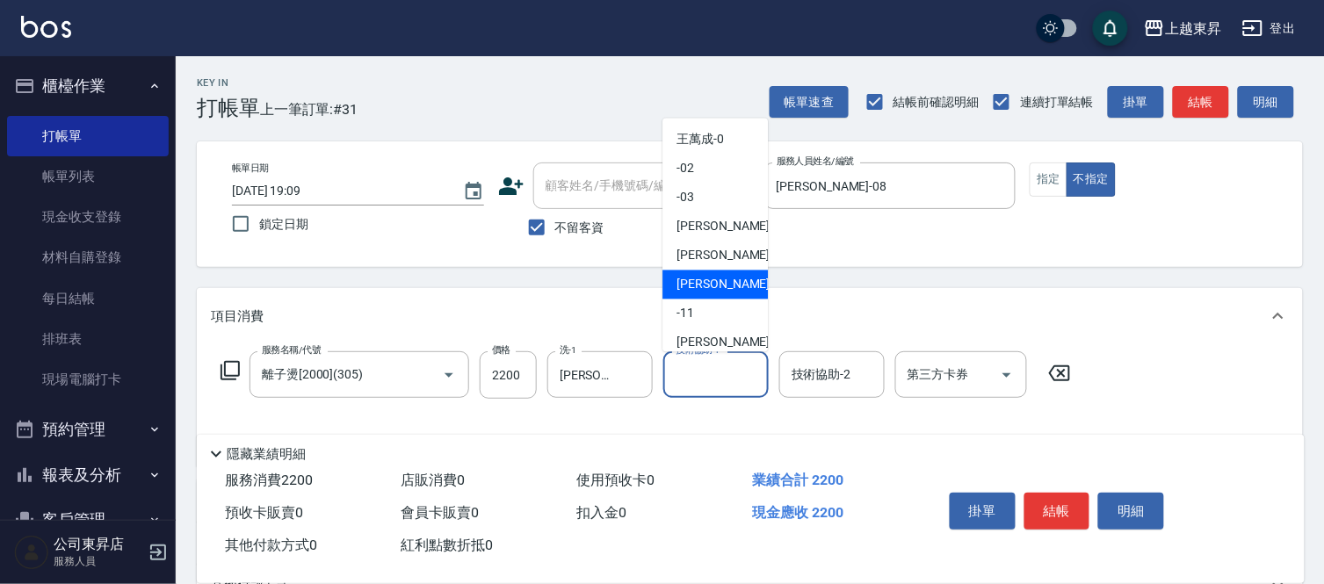
click at [724, 282] on span "江世玉 -08" at bounding box center [731, 285] width 111 height 18
type input "[PERSON_NAME]-08"
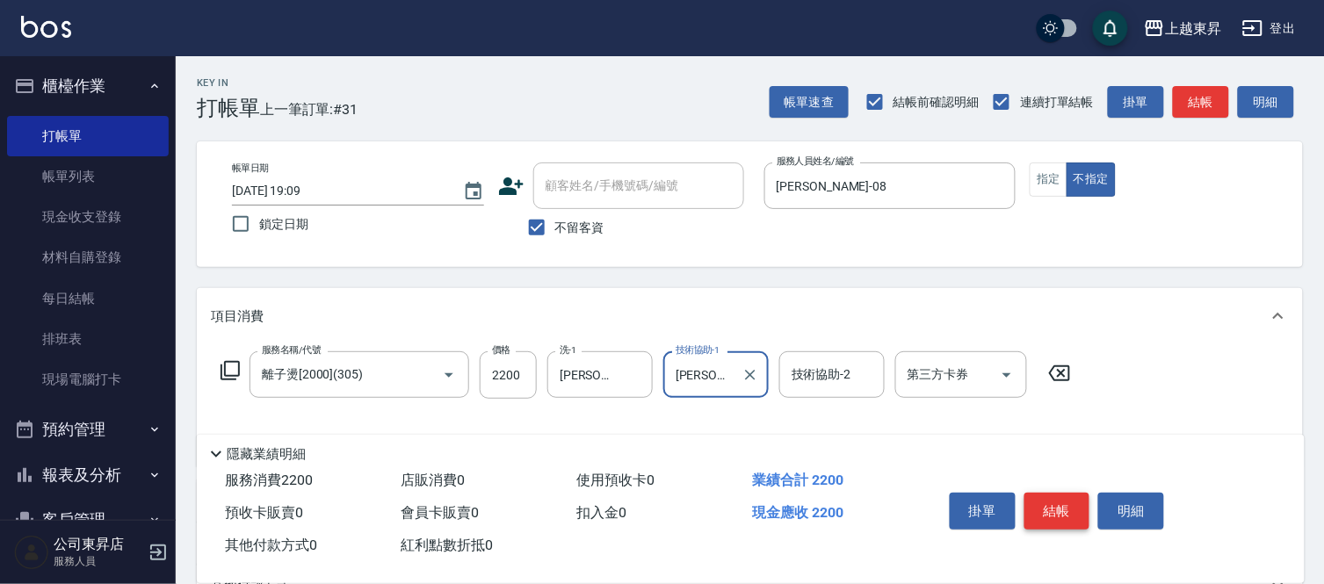
click at [1064, 516] on button "結帳" at bounding box center [1057, 511] width 66 height 37
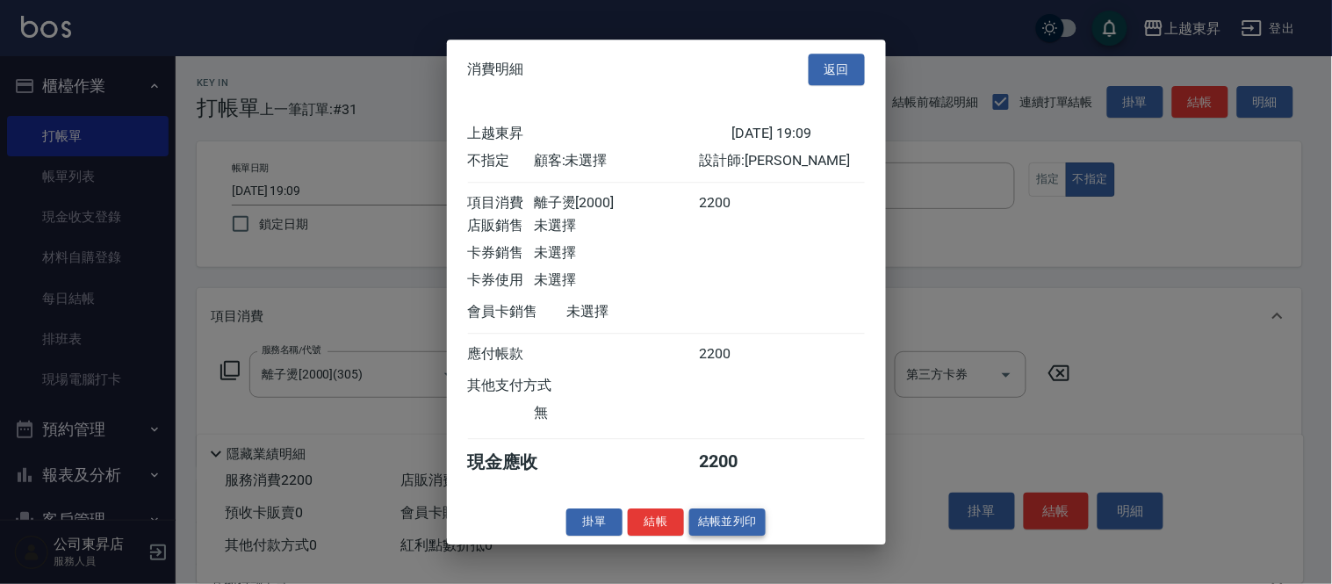
click at [716, 531] on button "結帳並列印" at bounding box center [728, 522] width 76 height 27
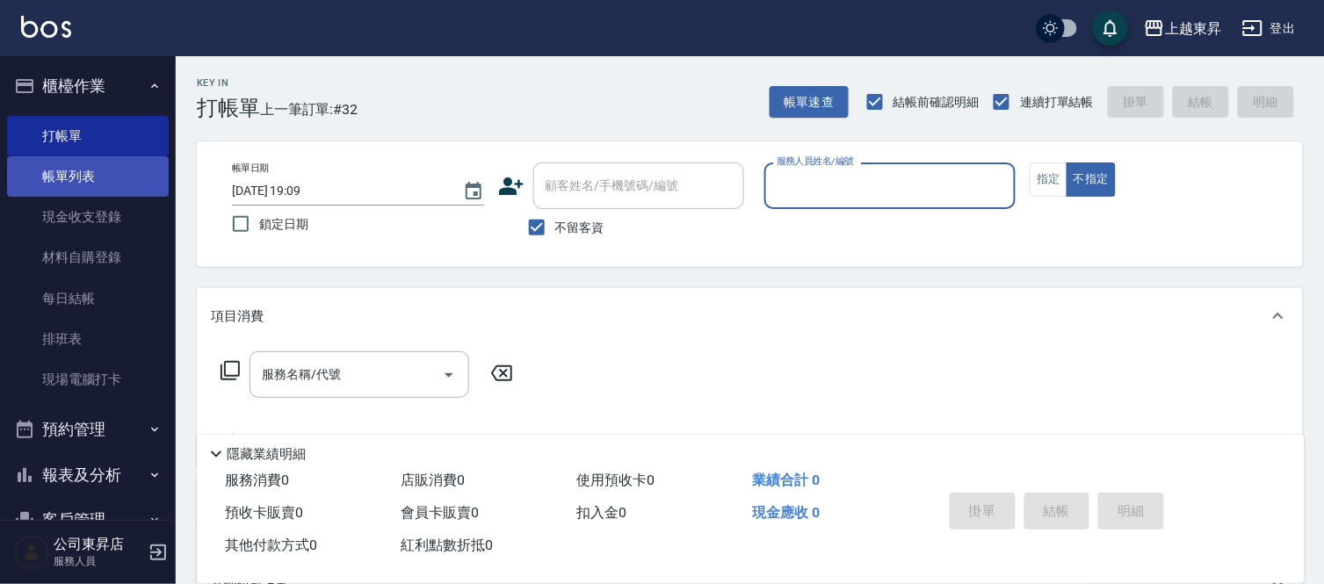
click at [66, 177] on link "帳單列表" at bounding box center [88, 176] width 162 height 40
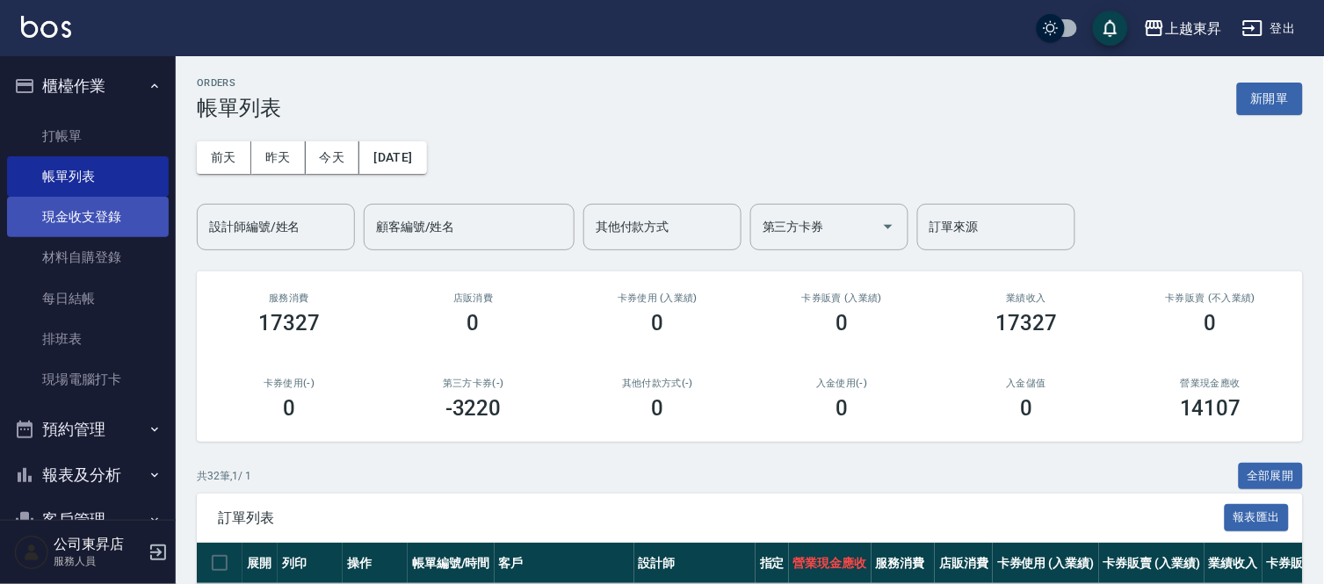
click at [81, 216] on link "現金收支登錄" at bounding box center [88, 217] width 162 height 40
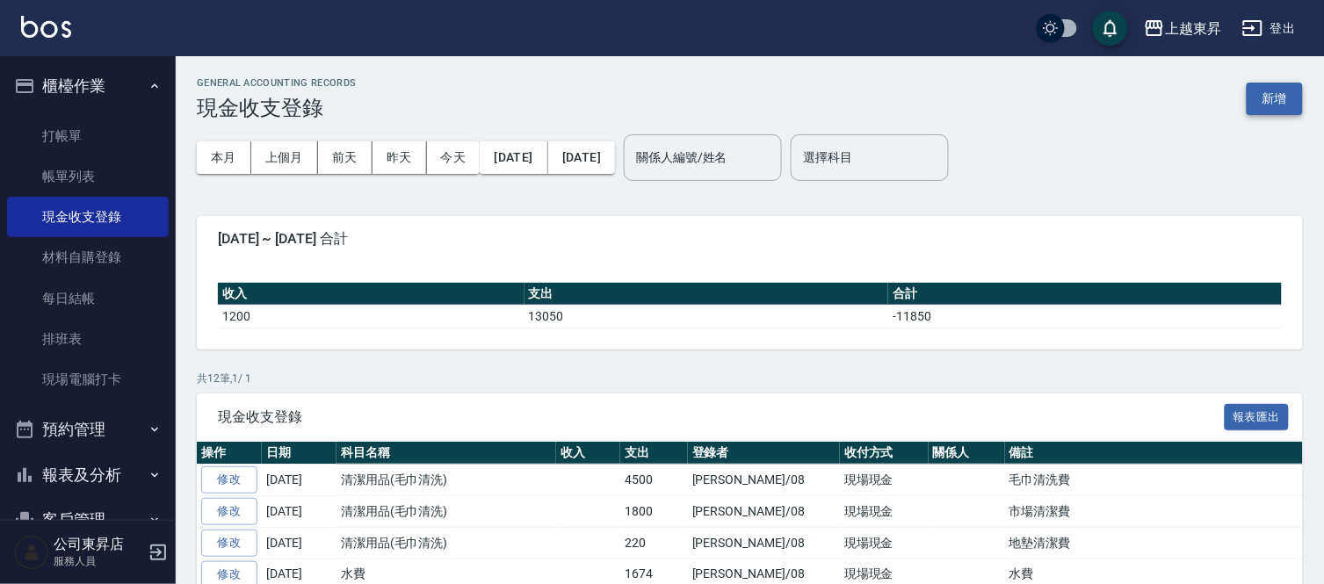
click at [1270, 106] on button "新增" at bounding box center [1274, 99] width 56 height 32
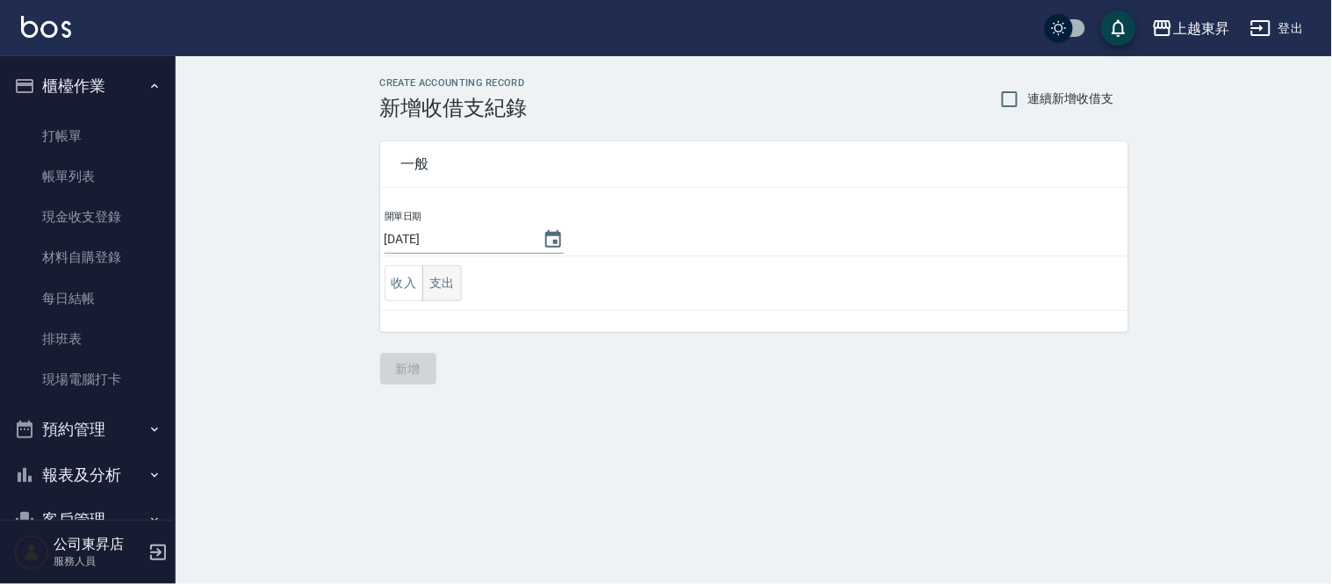
click at [440, 282] on button "支出" at bounding box center [442, 283] width 40 height 36
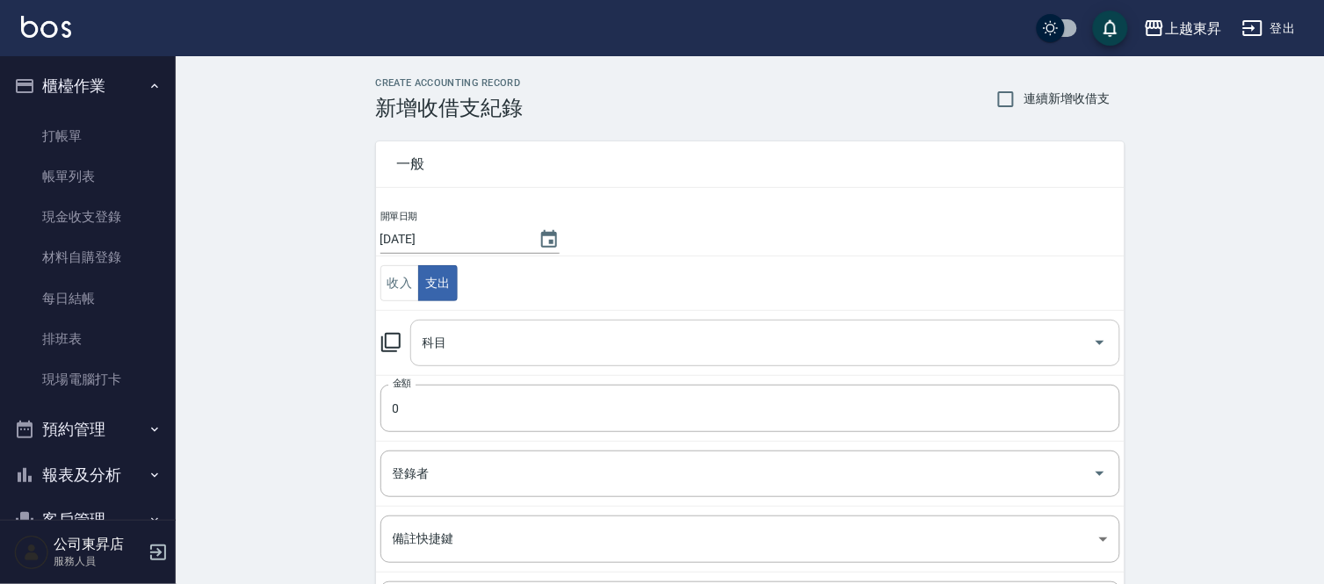
click at [435, 332] on div "科目 科目" at bounding box center [765, 343] width 710 height 47
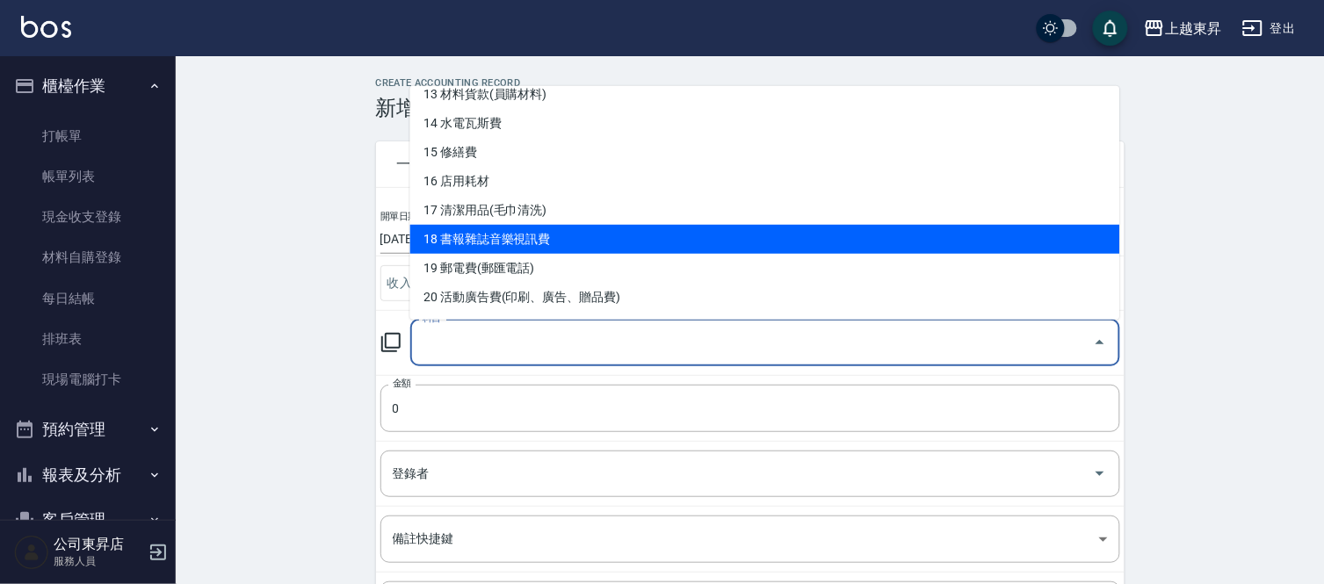
scroll to position [585, 0]
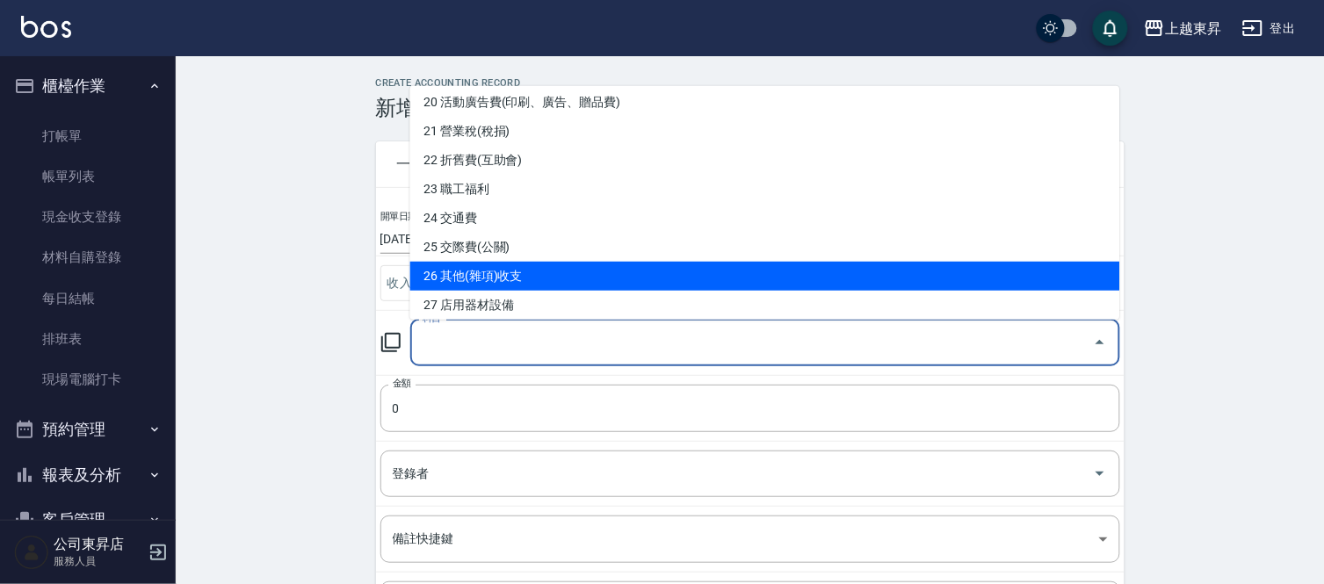
click at [542, 267] on li "26 其他(雜項)收支" at bounding box center [765, 276] width 710 height 29
type input "26 其他(雜項)收支"
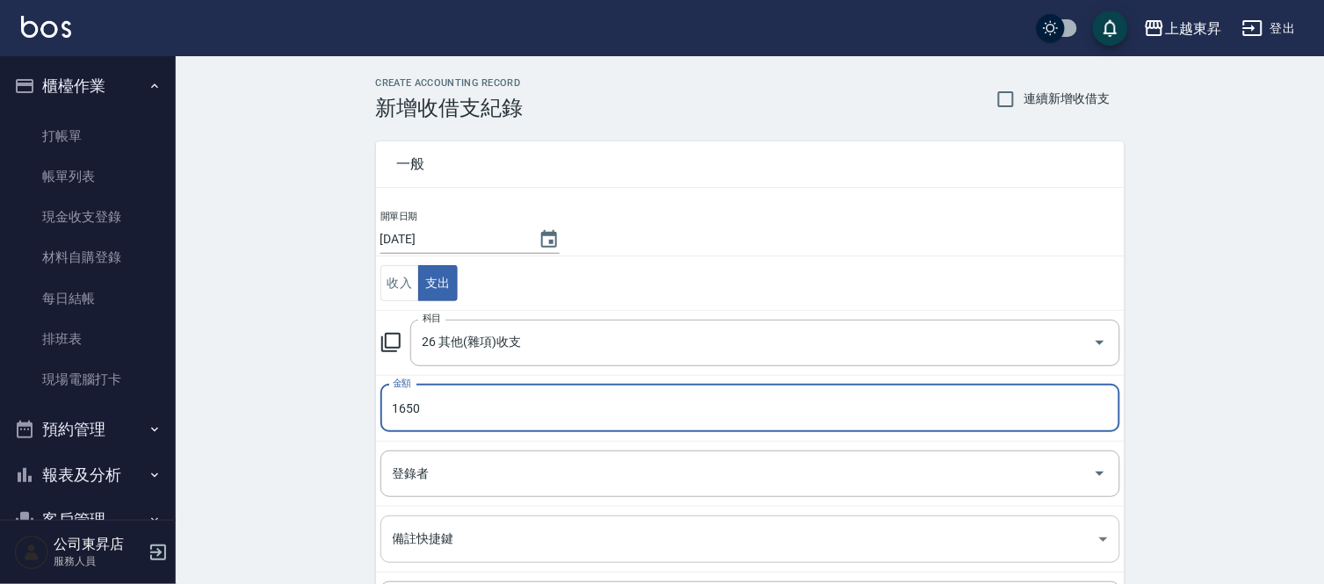
type input "1650"
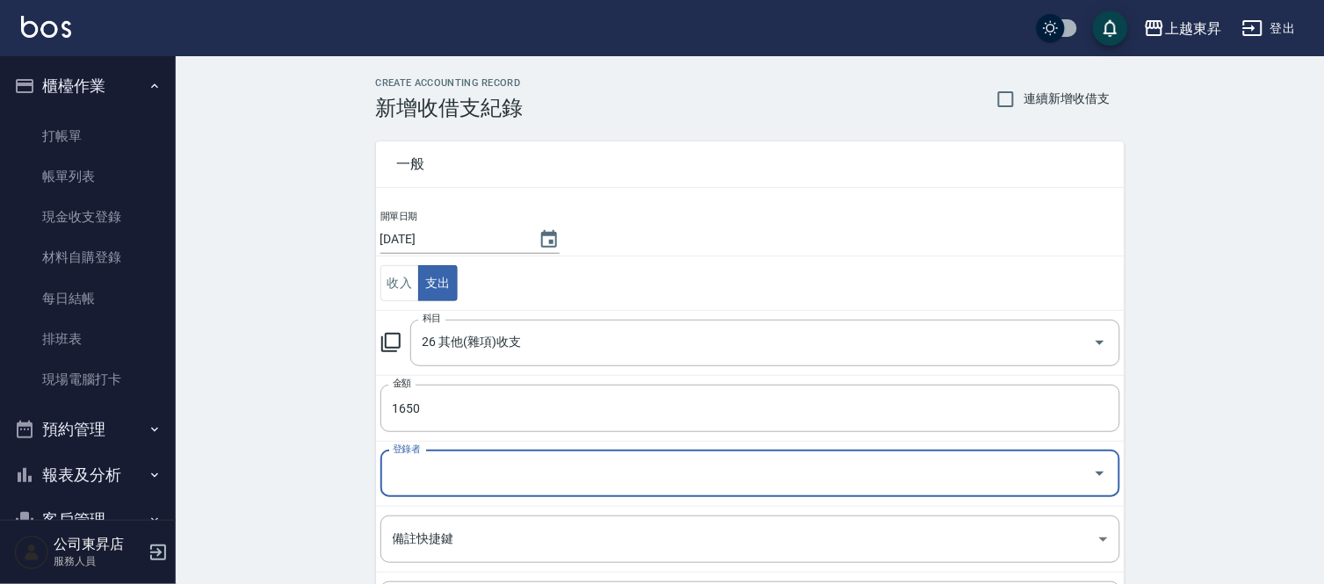
click at [420, 470] on input "登錄者" at bounding box center [736, 473] width 697 height 31
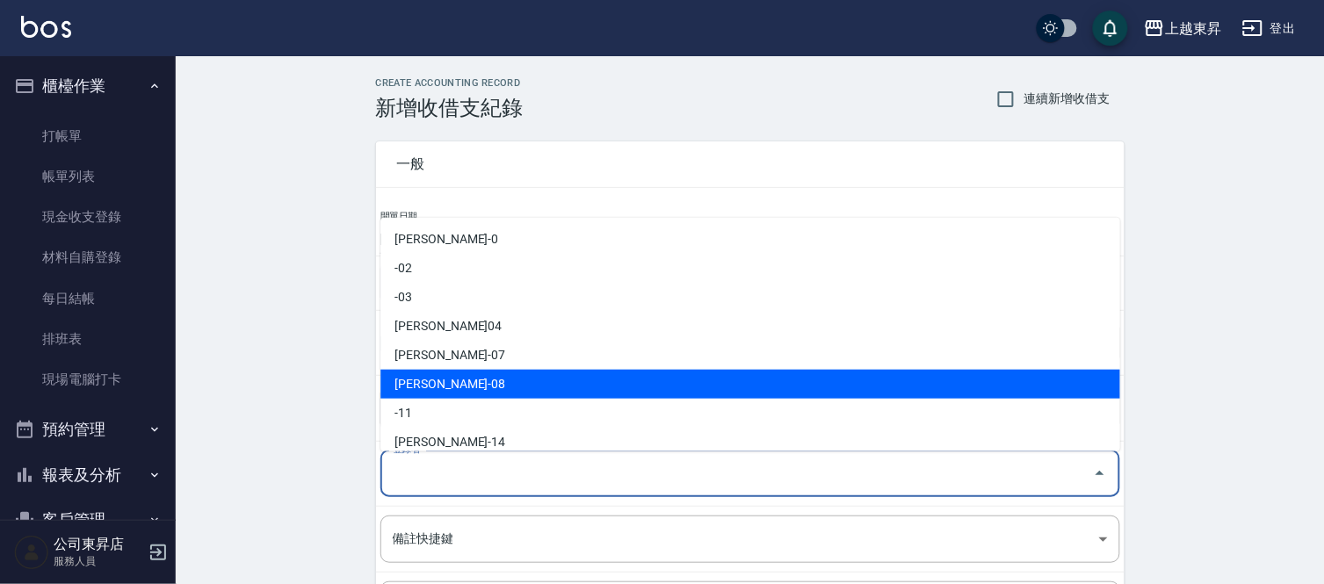
click at [422, 379] on li "[PERSON_NAME]-08" at bounding box center [750, 384] width 740 height 29
type input "[PERSON_NAME]-08"
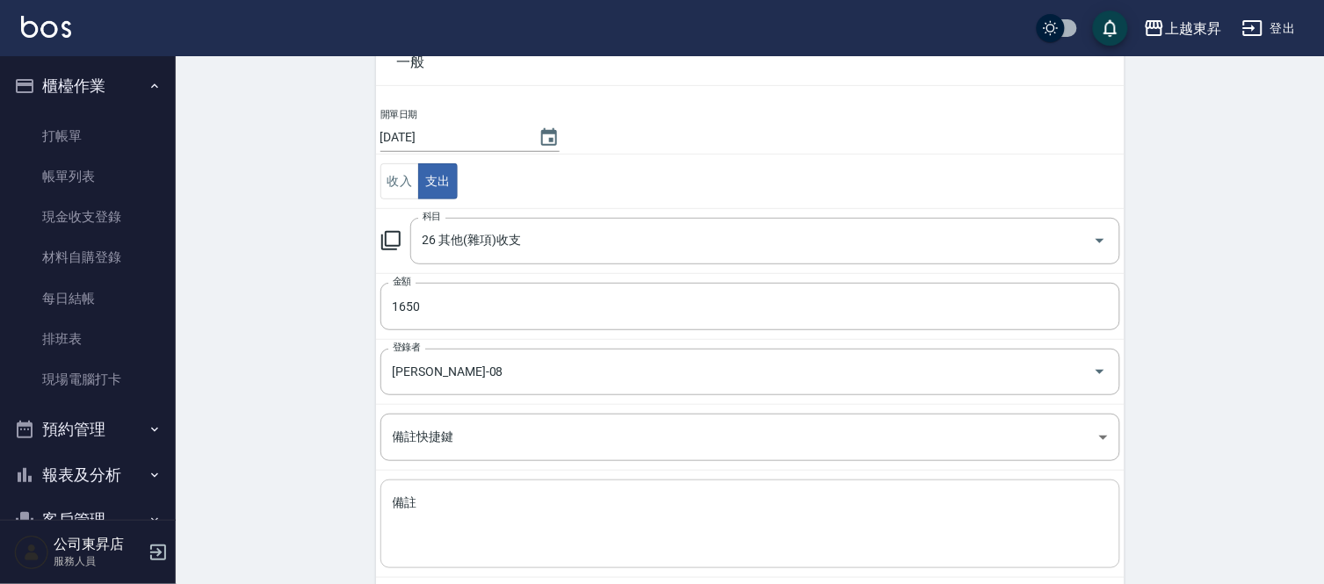
scroll to position [191, 0]
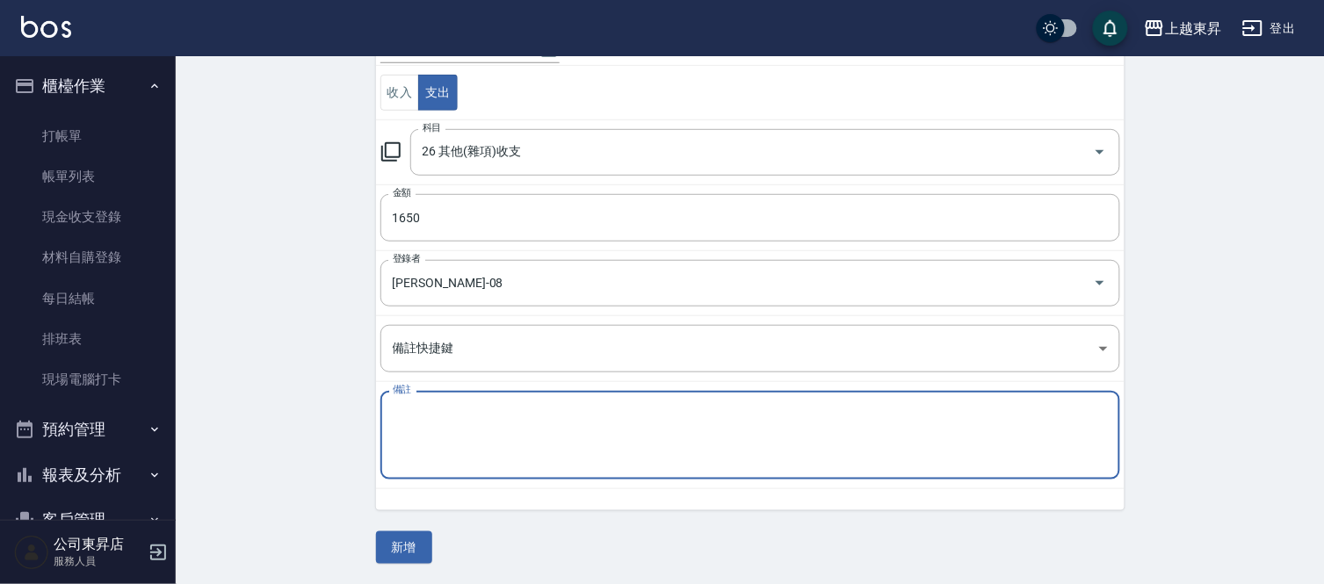
click at [404, 415] on textarea "備註" at bounding box center [750, 436] width 715 height 60
type textarea "a"
click at [523, 414] on textarea "明小姐洗髮卷改到南松電使用" at bounding box center [750, 436] width 715 height 60
click at [559, 420] on textarea "明小姐洗髮卷改到南松店使用" at bounding box center [750, 436] width 715 height 60
click at [555, 408] on textarea "明小姐洗髮卷改到南松店使用" at bounding box center [750, 436] width 715 height 60
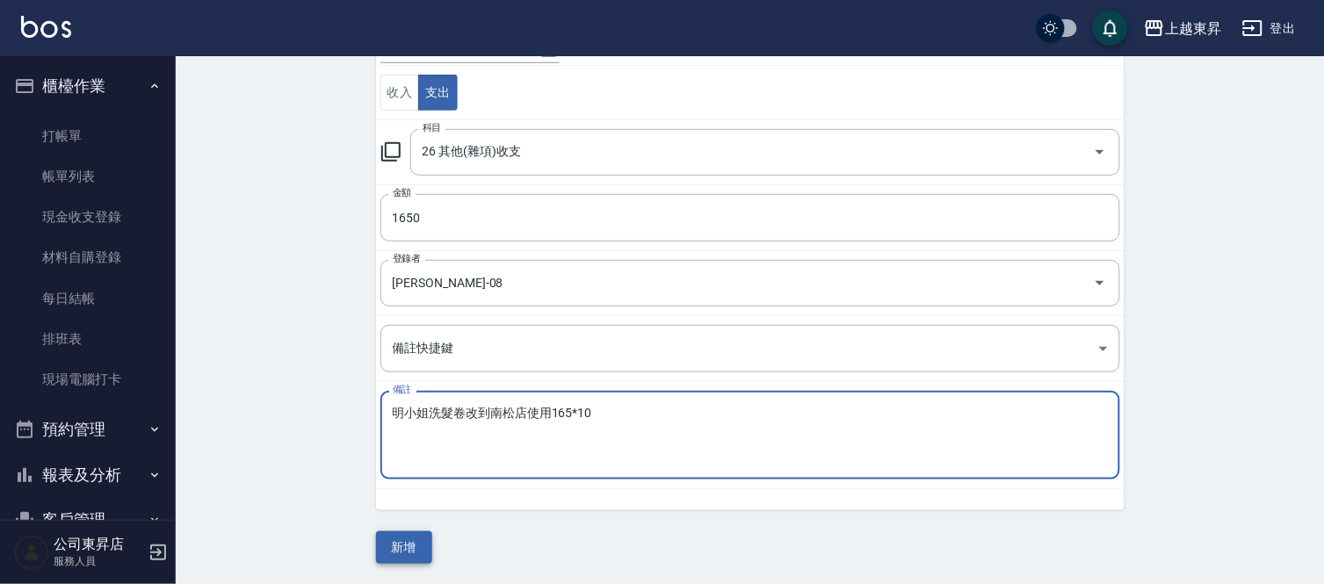
type textarea "明小姐洗髮卷改到南松店使用165*10"
click at [407, 552] on button "新增" at bounding box center [404, 547] width 56 height 32
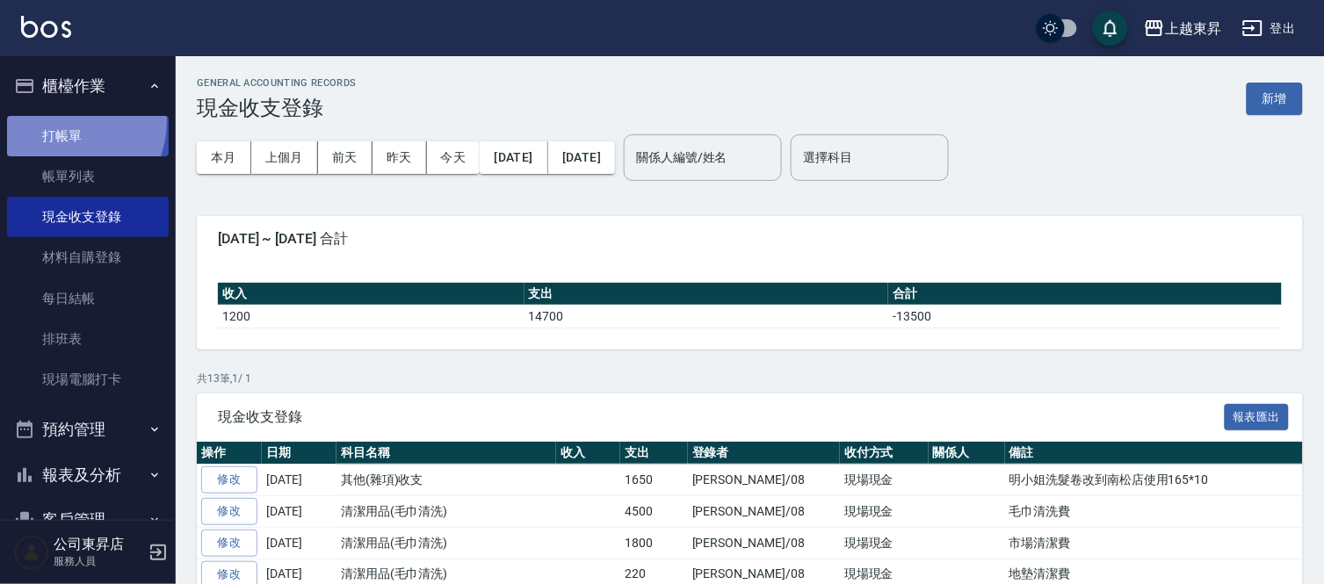
click at [59, 120] on link "打帳單" at bounding box center [88, 136] width 162 height 40
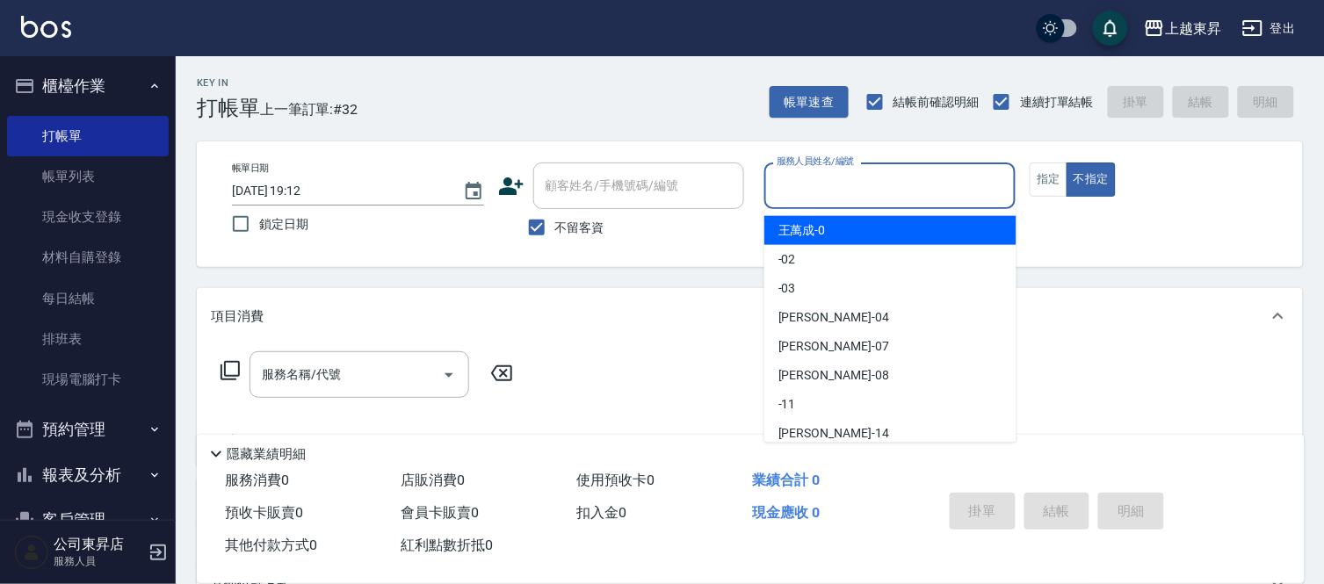
click at [944, 184] on input "服務人員姓名/編號" at bounding box center [890, 185] width 236 height 31
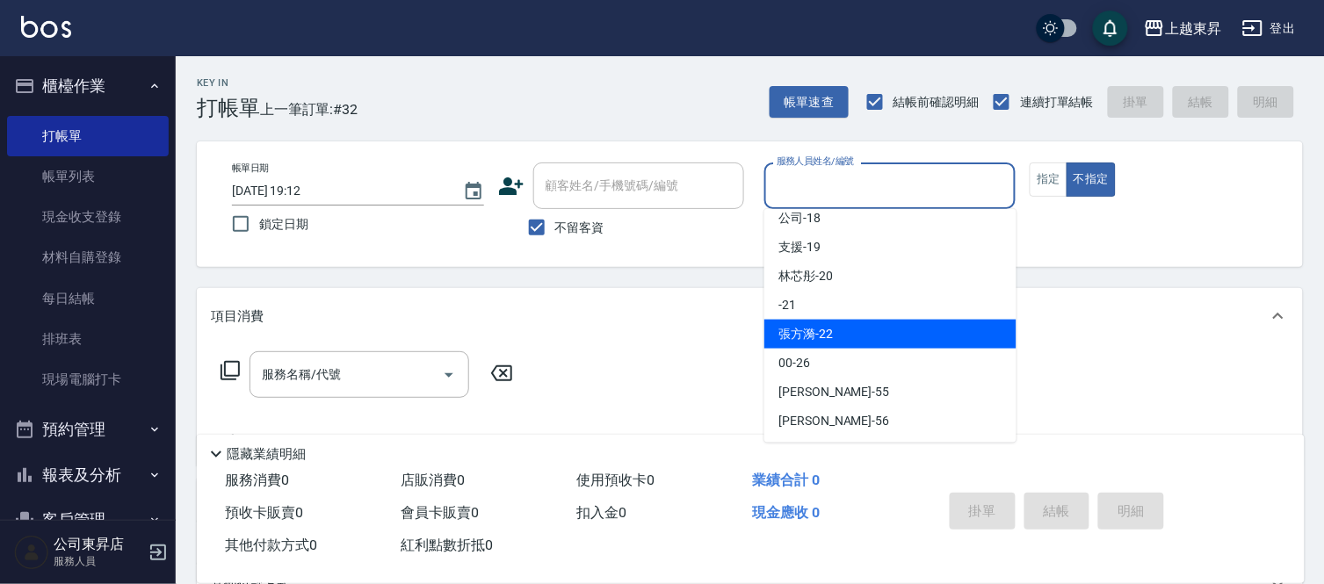
scroll to position [272, 0]
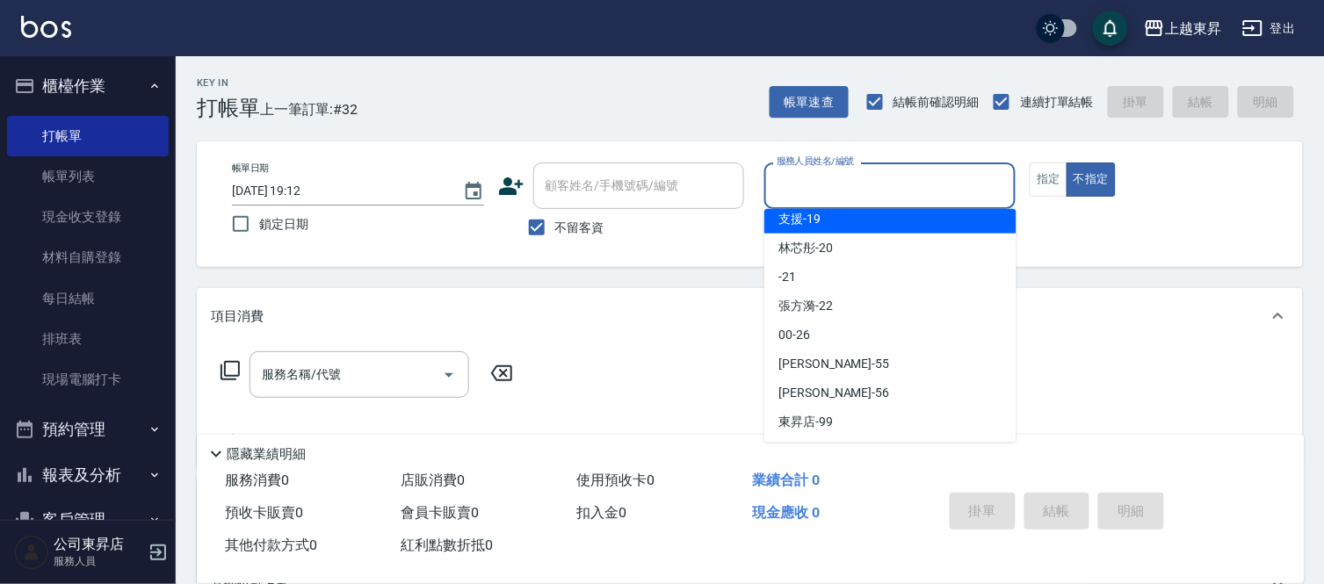
click at [918, 226] on div "支援 -19" at bounding box center [890, 219] width 252 height 29
type input "支援-19"
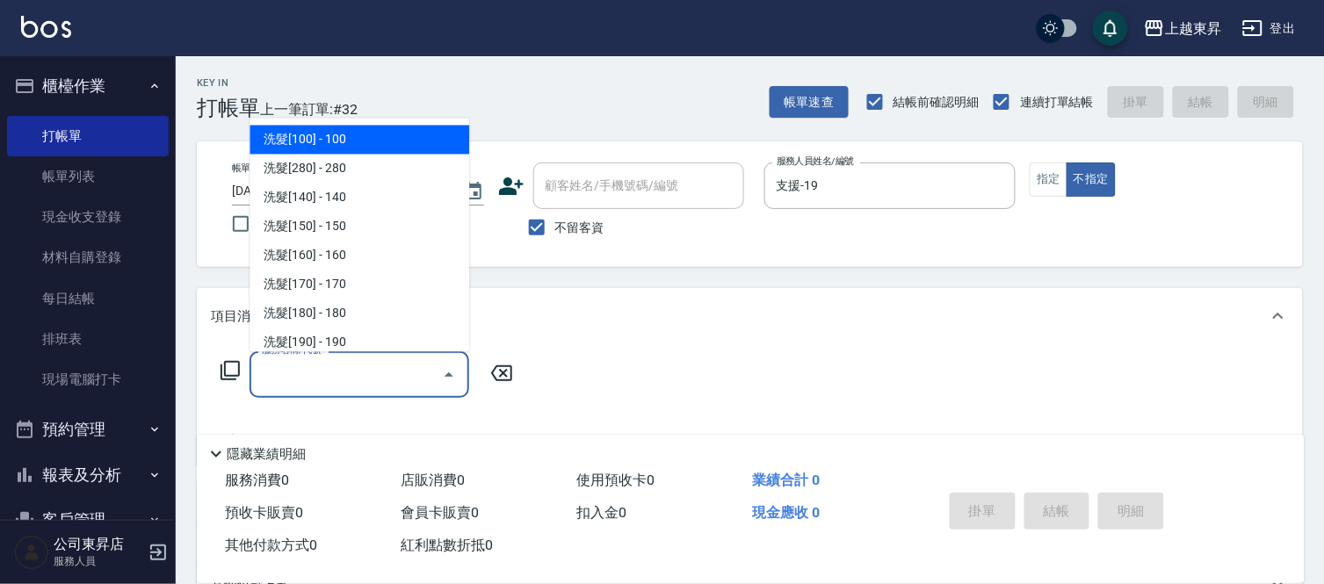
click at [433, 372] on input "服務名稱/代號" at bounding box center [345, 374] width 177 height 31
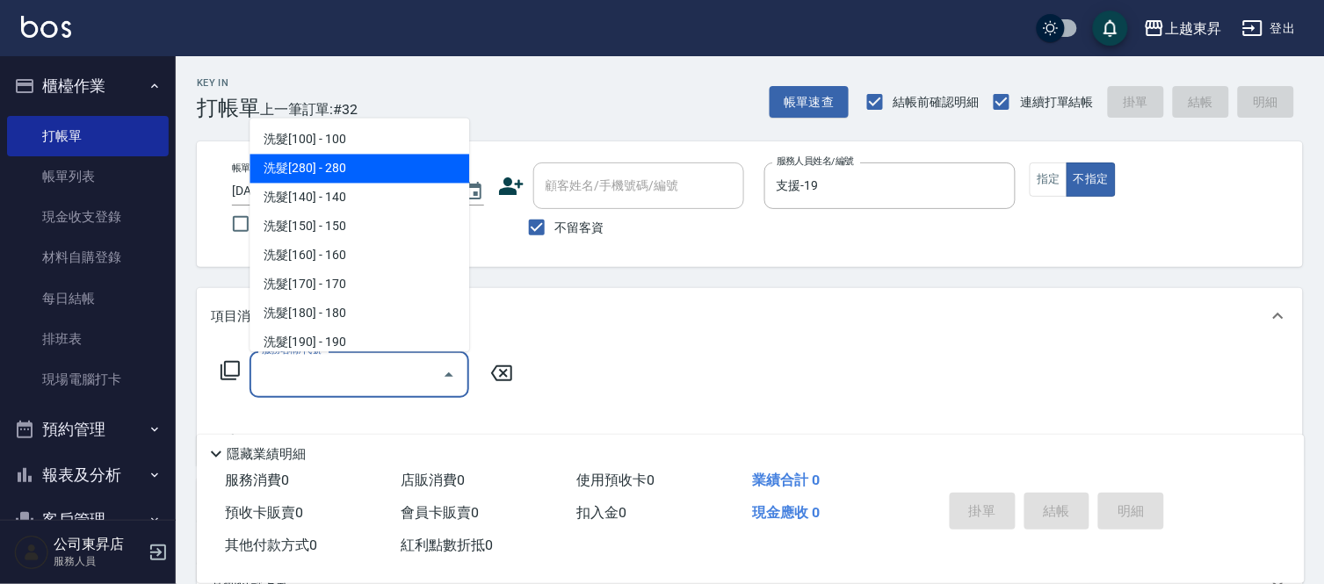
click at [351, 168] on span "洗髮[280] - 280" at bounding box center [359, 169] width 220 height 29
type input "洗髮[280](202)"
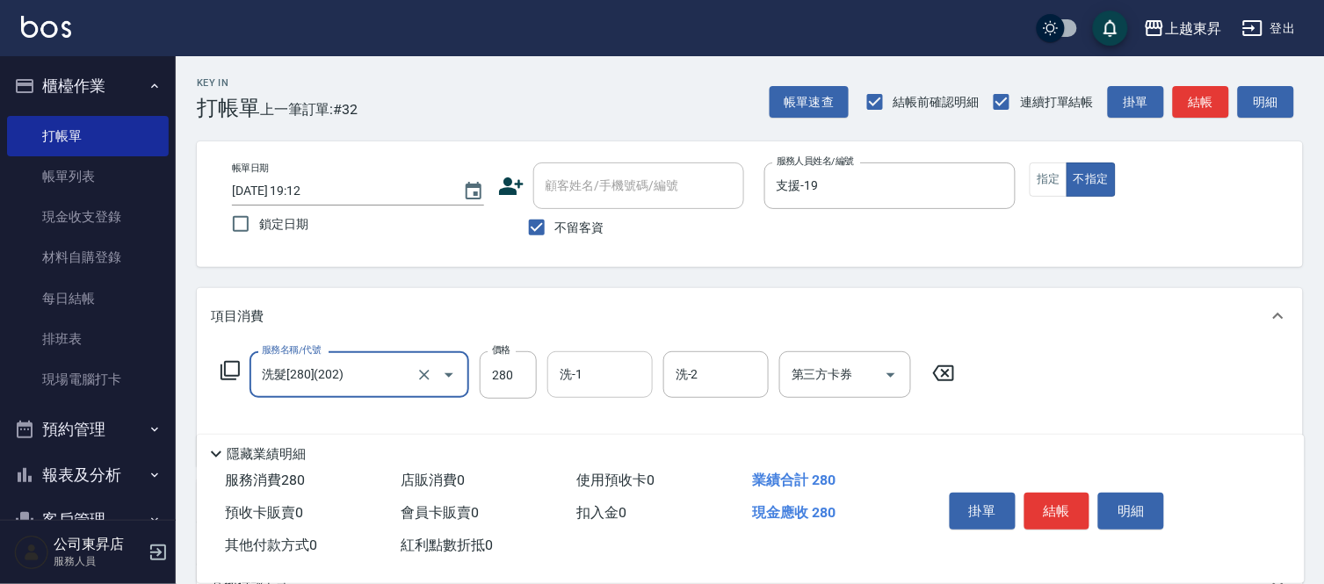
drag, startPoint x: 580, startPoint y: 373, endPoint x: 602, endPoint y: 371, distance: 22.1
click at [581, 372] on div "洗-1 洗-1" at bounding box center [599, 374] width 105 height 47
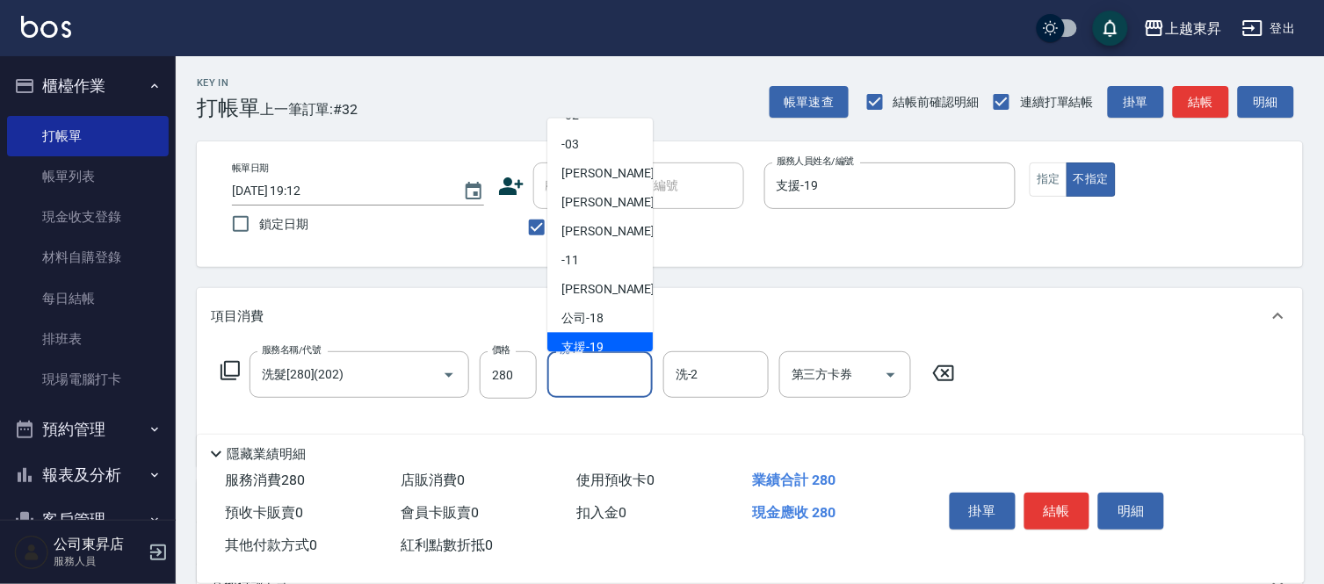
scroll to position [195, 0]
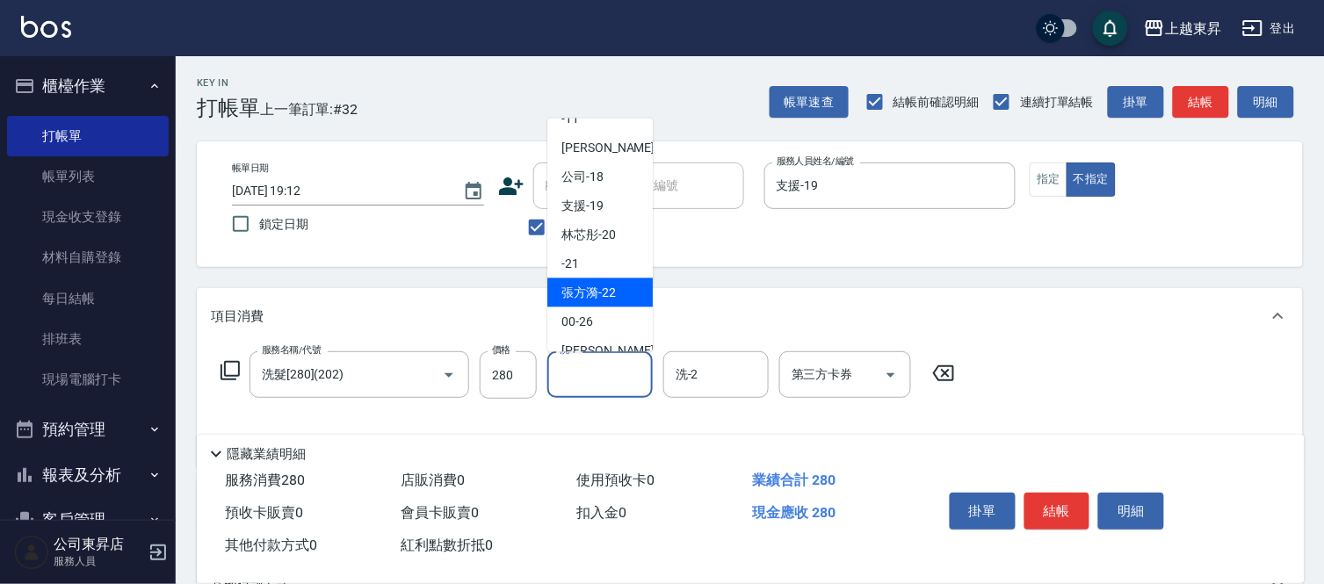
click at [599, 285] on span "張方漪 -22" at bounding box center [588, 293] width 54 height 18
type input "[PERSON_NAME]-22"
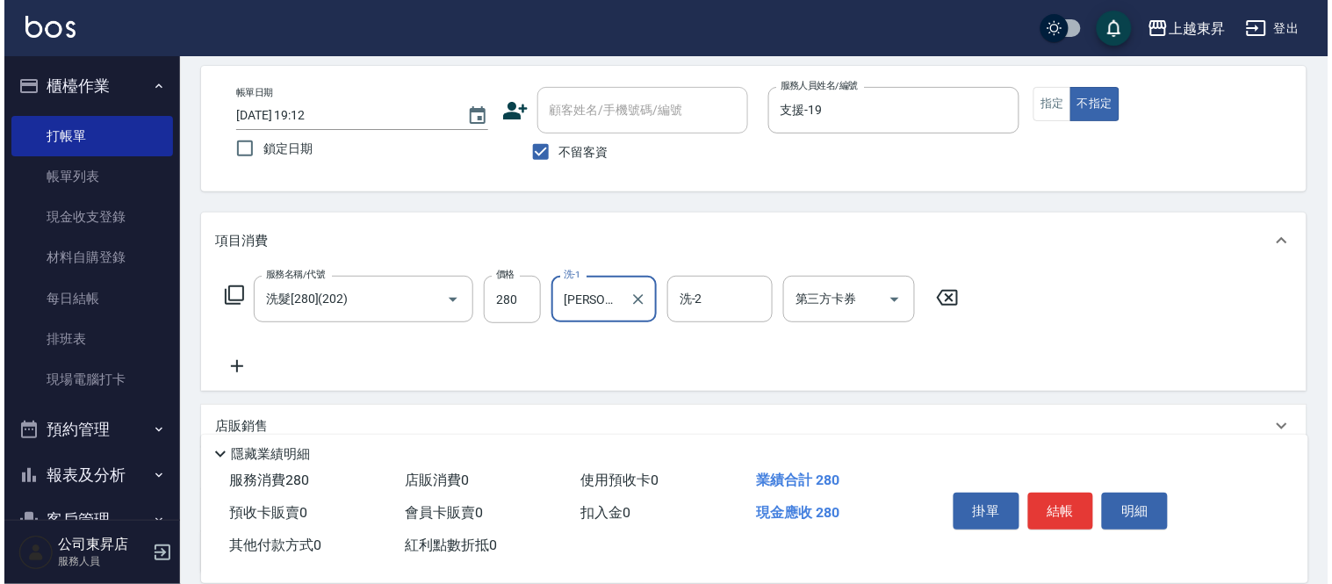
scroll to position [97, 0]
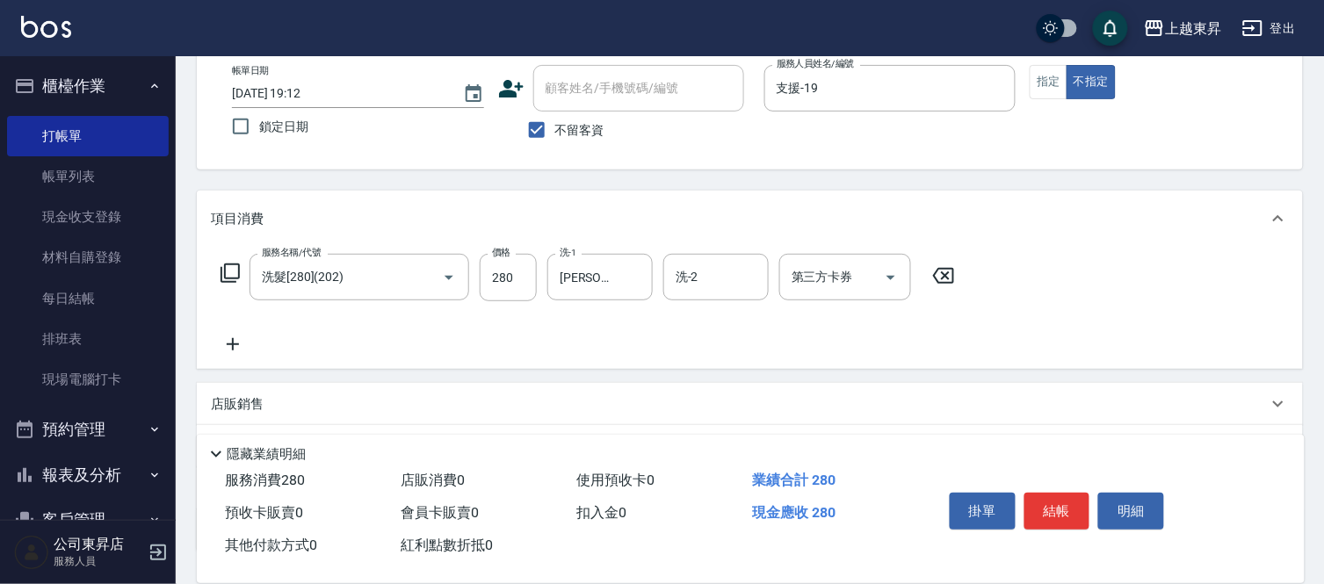
click at [242, 340] on icon at bounding box center [233, 344] width 44 height 21
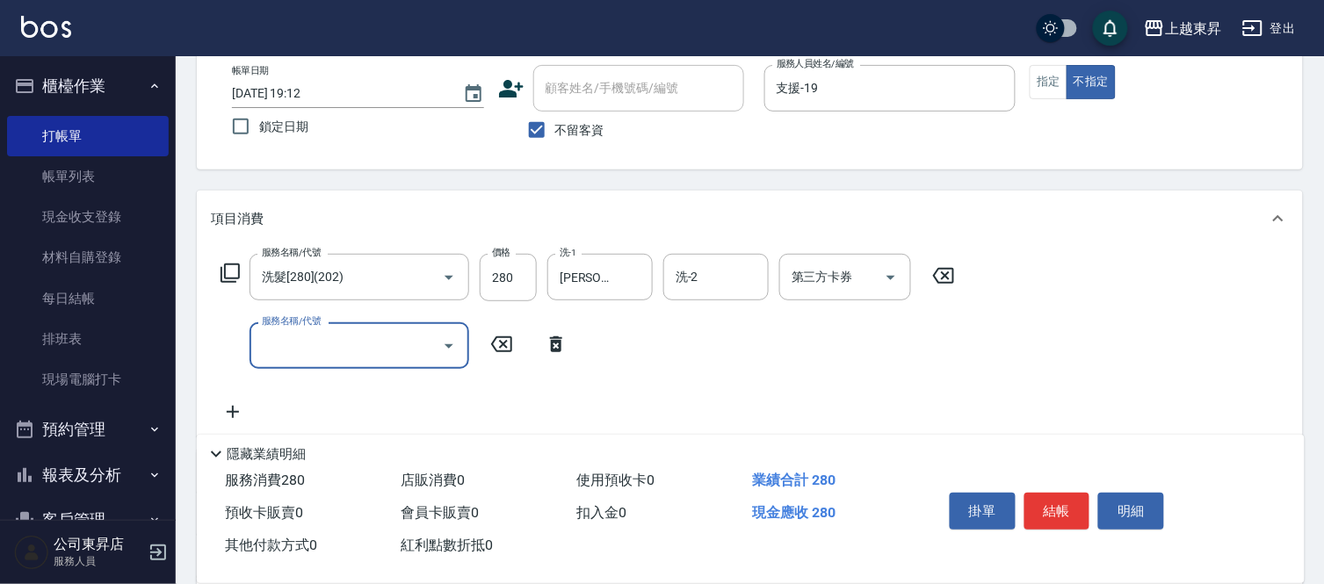
click at [230, 275] on icon at bounding box center [230, 273] width 21 height 21
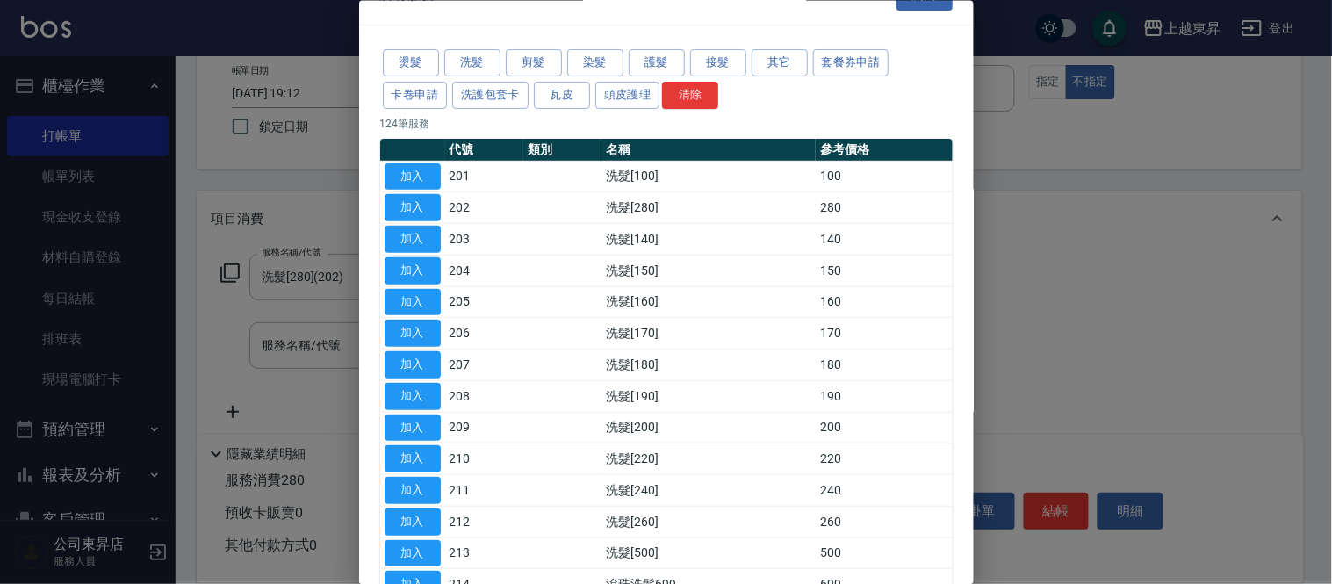
scroll to position [0, 0]
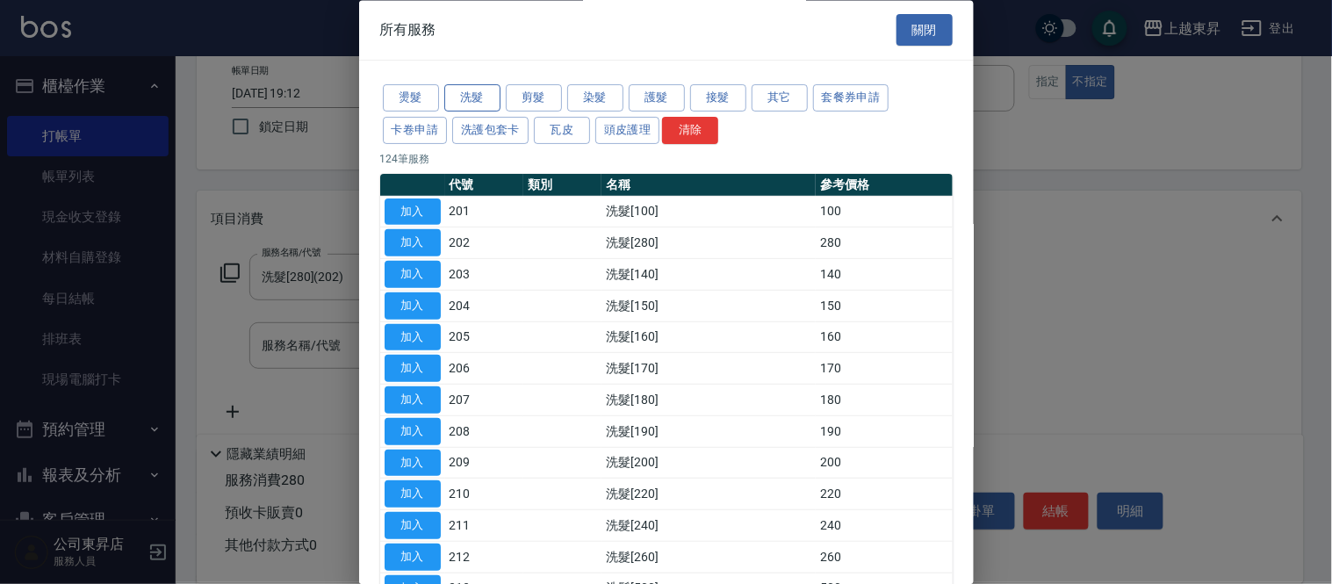
click at [472, 93] on button "洗髮" at bounding box center [472, 98] width 56 height 27
click at [668, 104] on button "護髮" at bounding box center [657, 98] width 56 height 27
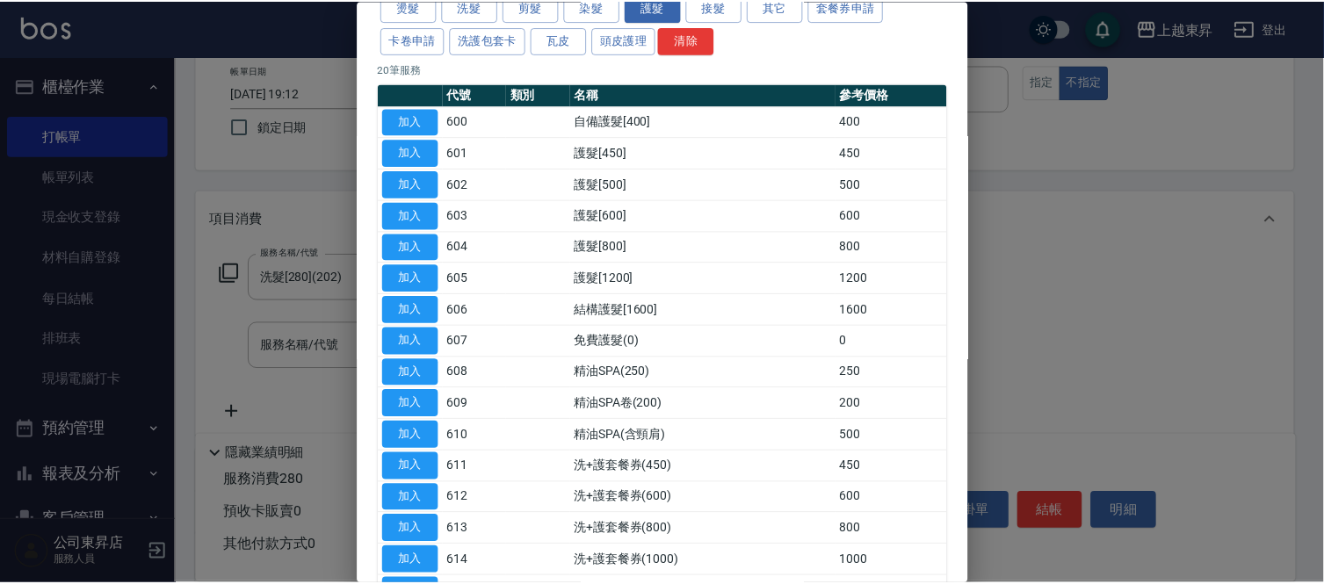
scroll to position [338, 0]
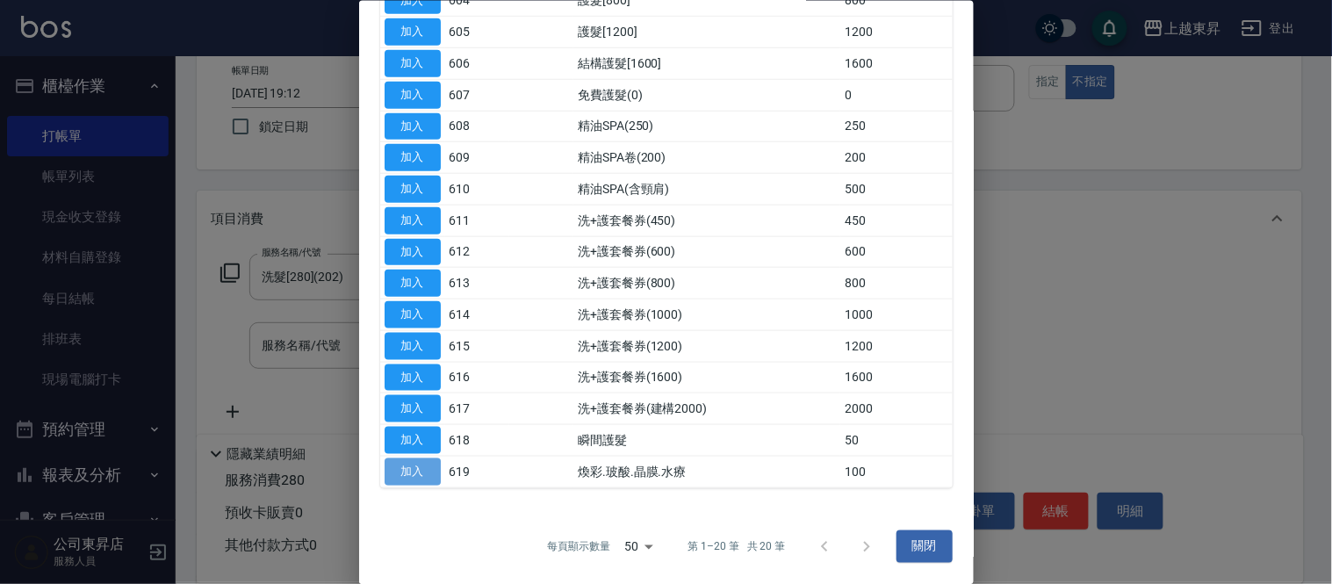
click at [417, 466] on button "加入" at bounding box center [413, 471] width 56 height 27
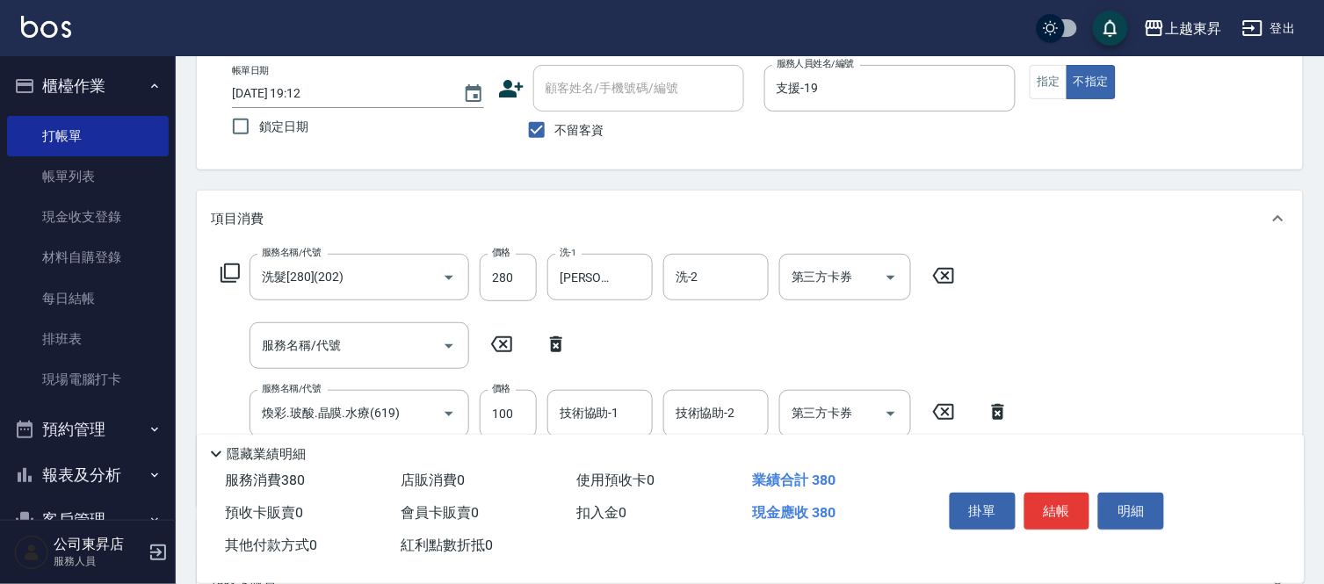
scroll to position [195, 0]
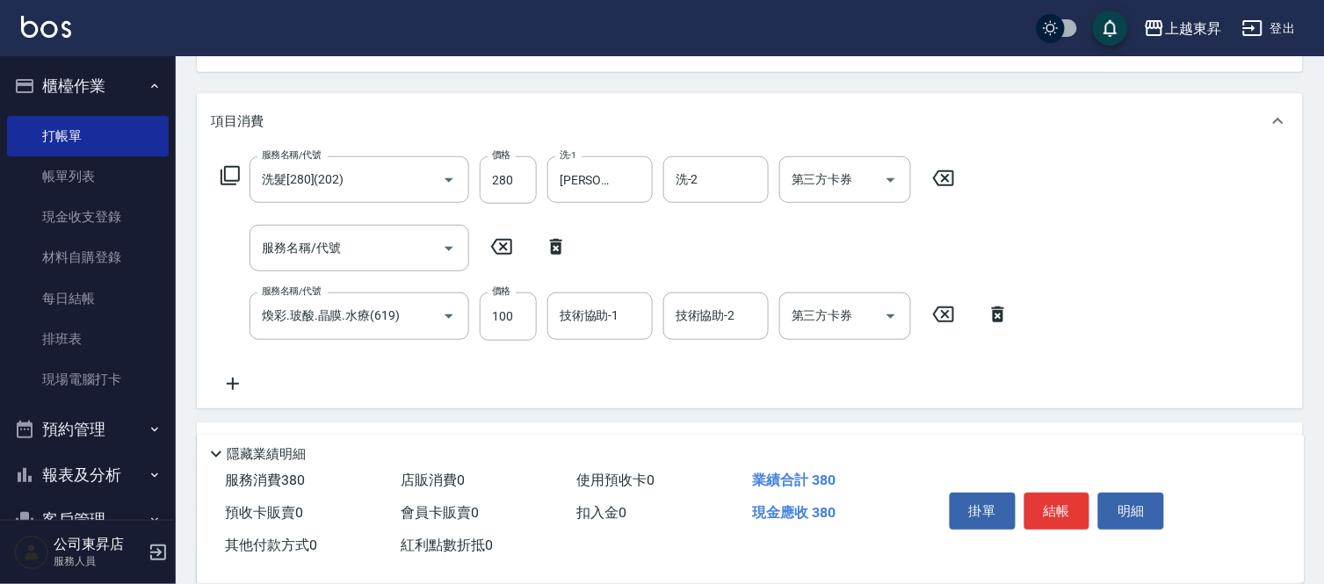
click at [562, 244] on icon at bounding box center [556, 246] width 44 height 21
type input "煥彩.玻酸.晶膜.水療(619)"
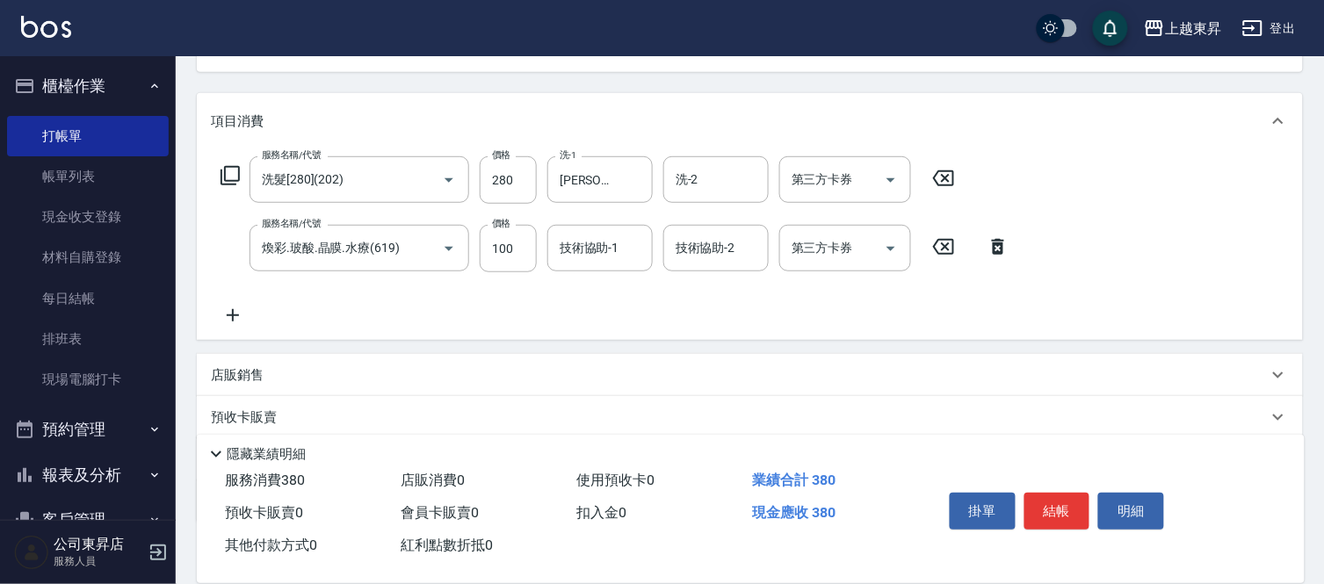
click at [581, 247] on input "技術協助-1" at bounding box center [600, 248] width 90 height 31
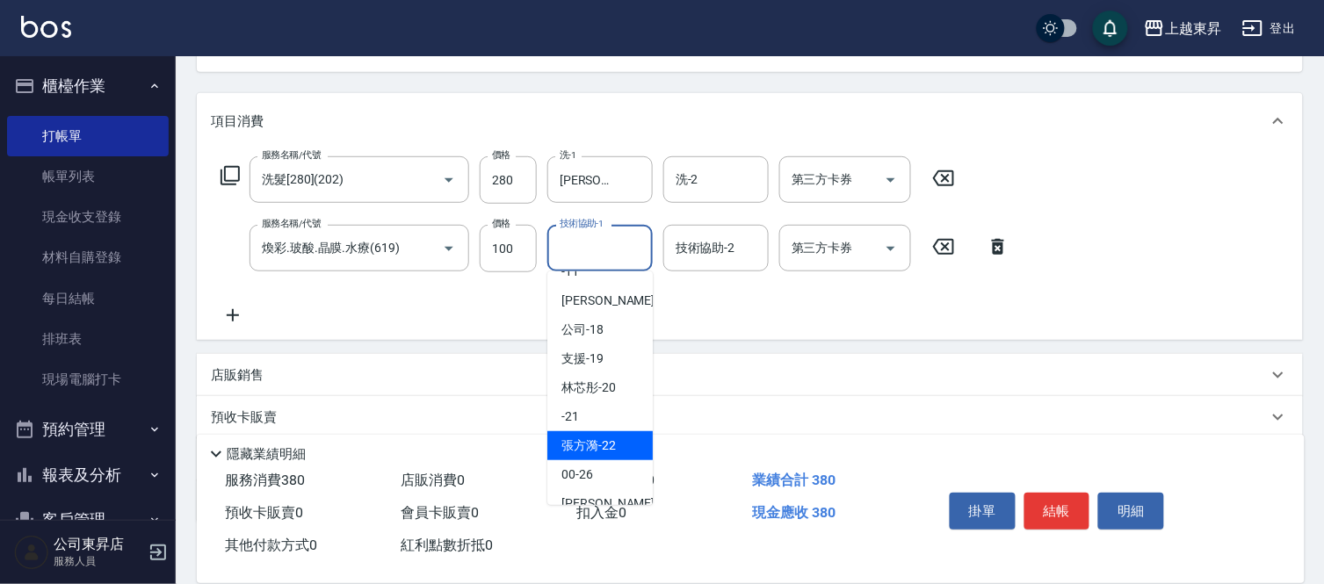
click at [591, 441] on span "張方漪 -22" at bounding box center [588, 446] width 54 height 18
type input "[PERSON_NAME]-22"
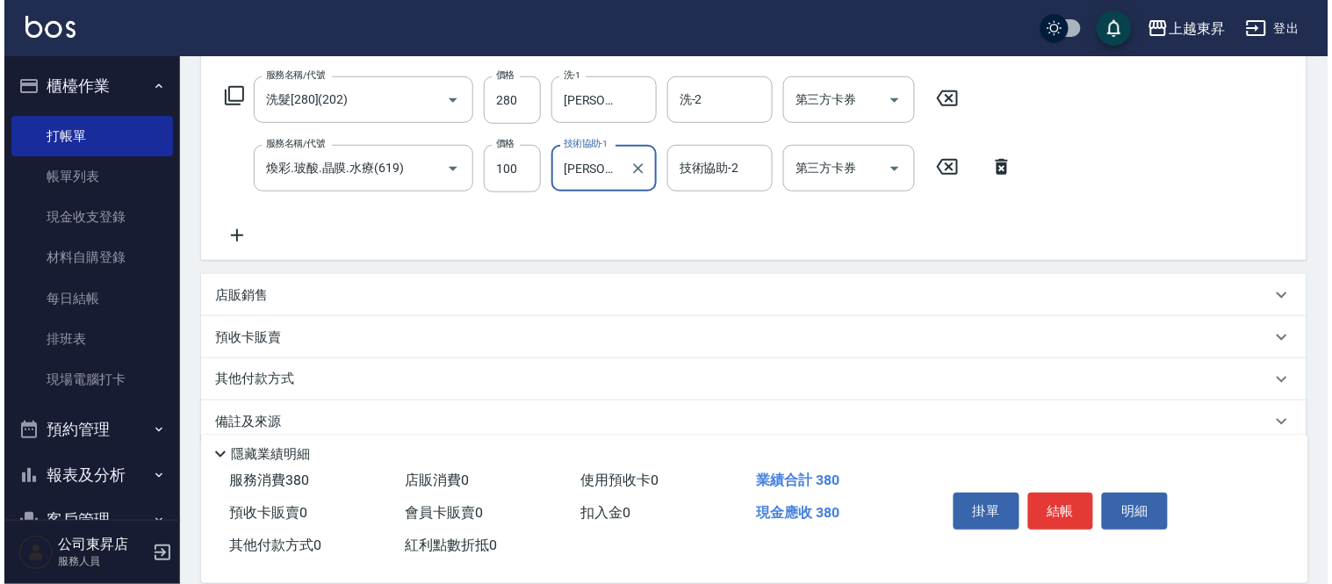
scroll to position [292, 0]
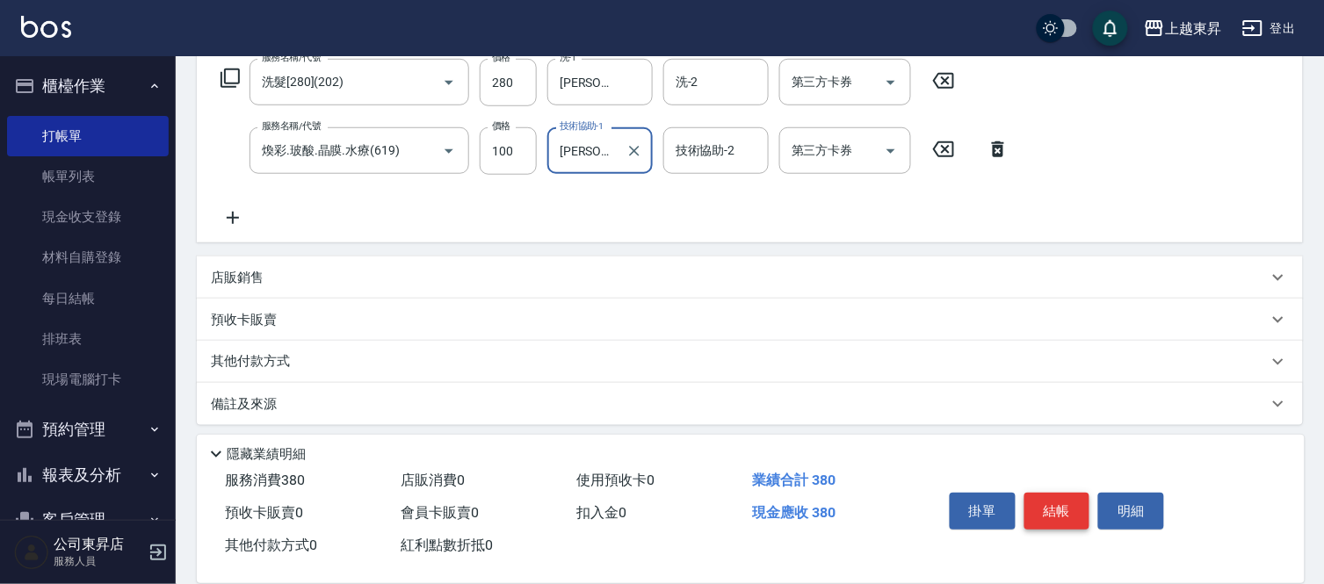
click at [1058, 509] on button "結帳" at bounding box center [1057, 511] width 66 height 37
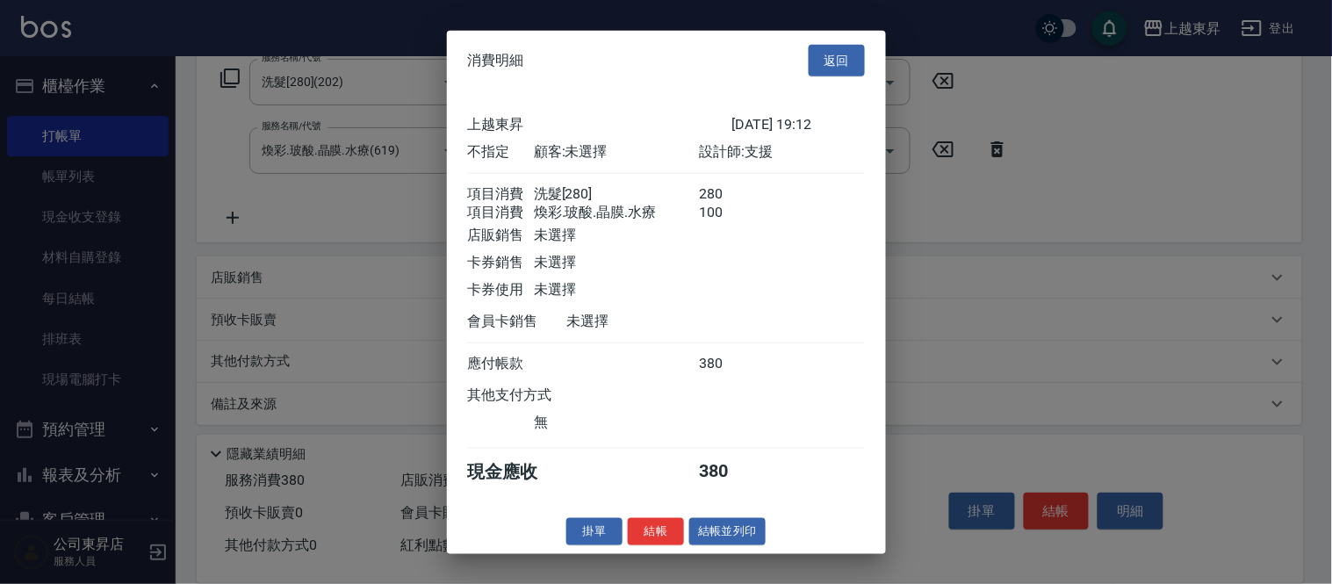
click at [768, 545] on div "掛單 結帳 結帳並列印" at bounding box center [666, 531] width 439 height 27
click at [758, 543] on button "結帳並列印" at bounding box center [728, 531] width 76 height 27
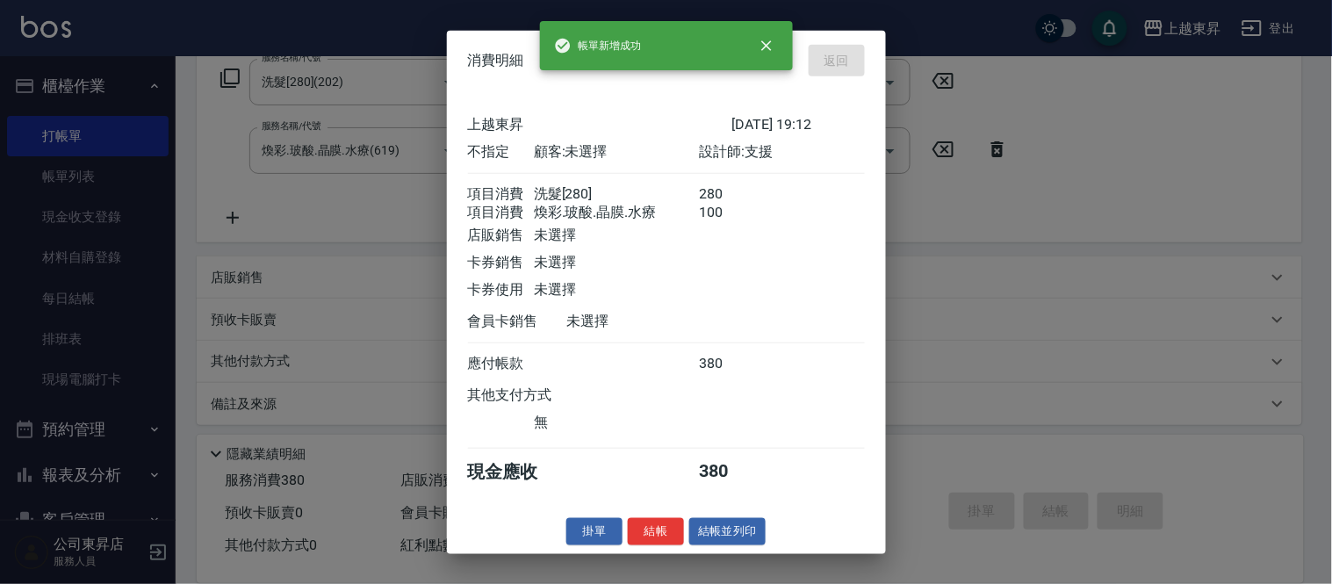
type input "[DATE] 19:29"
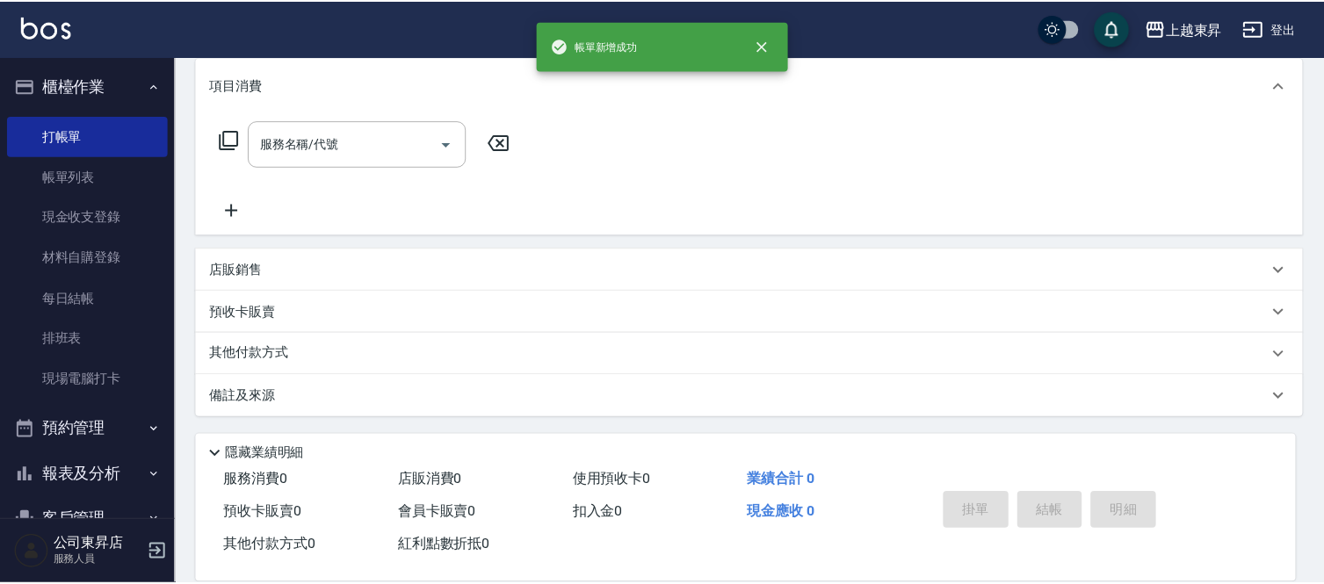
scroll to position [0, 0]
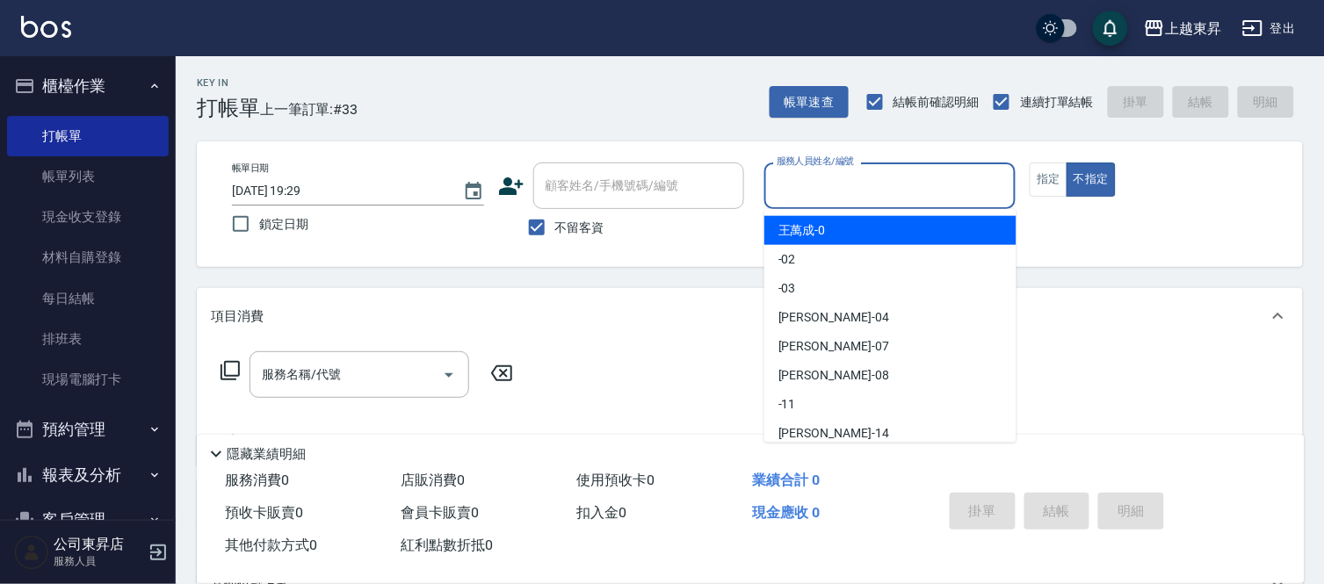
click at [835, 189] on input "服務人員姓名/編號" at bounding box center [890, 185] width 236 height 31
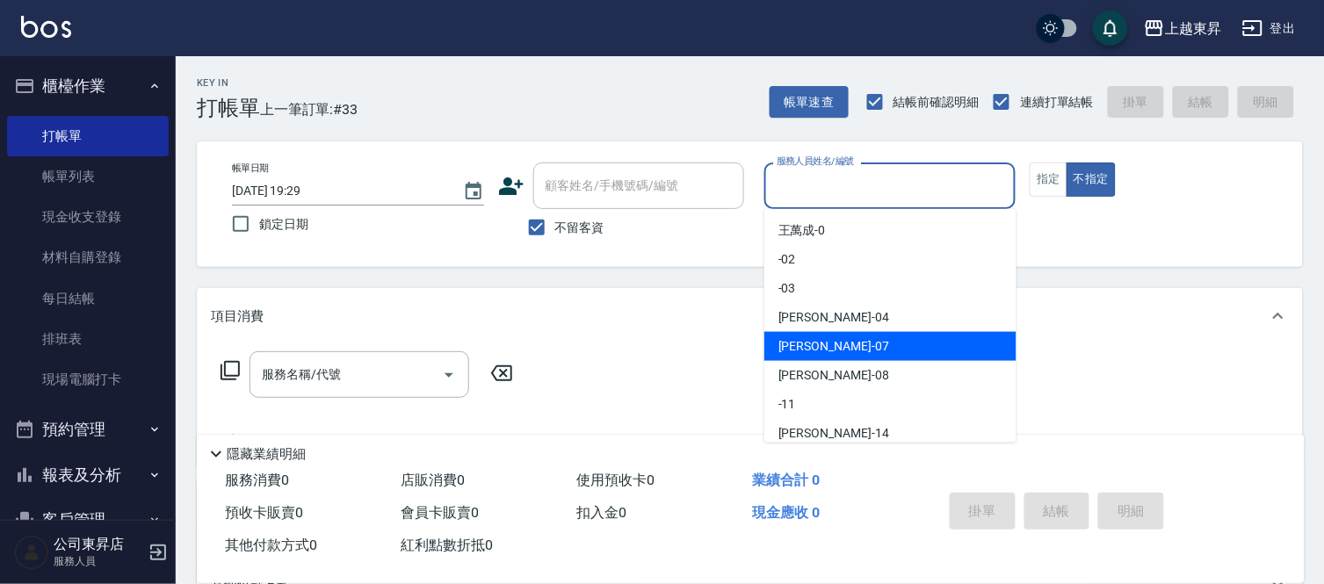
drag, startPoint x: 813, startPoint y: 346, endPoint x: 1064, endPoint y: 207, distance: 286.2
click at [814, 346] on span "榮松 -07" at bounding box center [833, 346] width 111 height 18
type input "榮松-07"
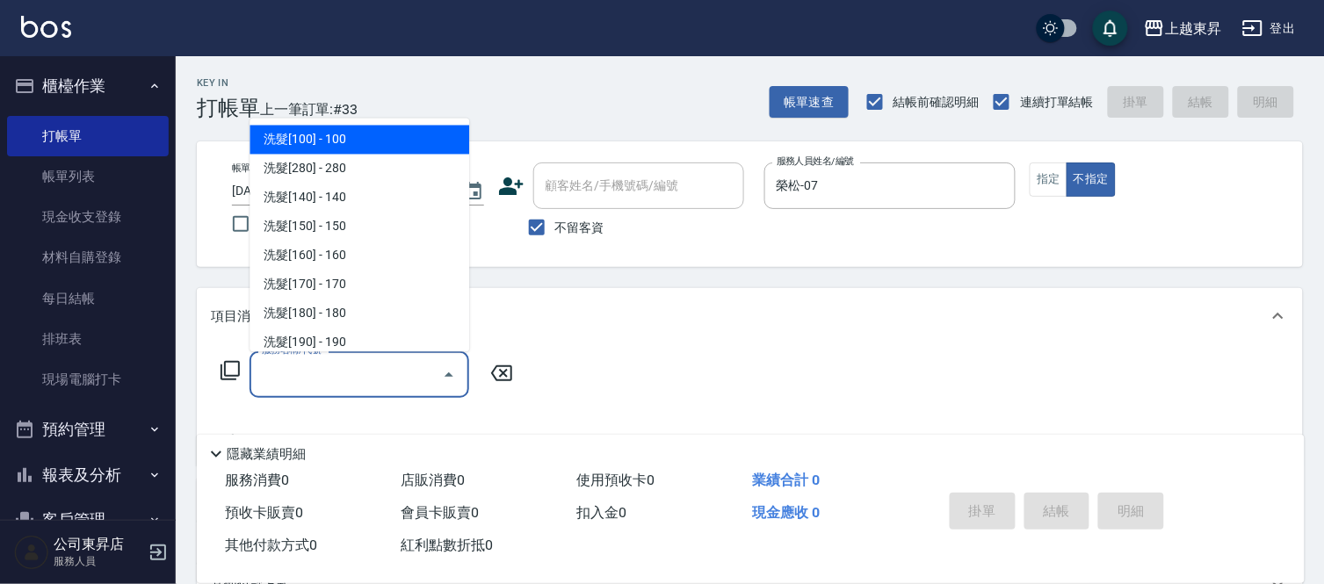
drag, startPoint x: 314, startPoint y: 373, endPoint x: 303, endPoint y: 367, distance: 13.0
click at [314, 372] on input "服務名稱/代號" at bounding box center [345, 374] width 177 height 31
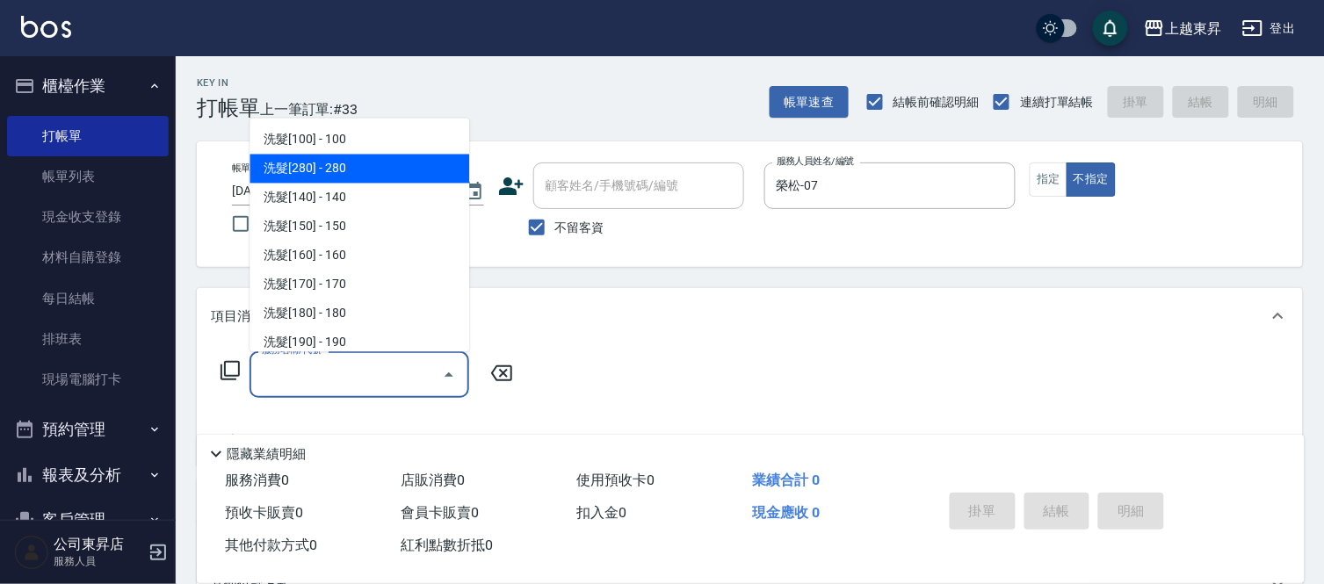
click at [353, 167] on span "洗髮[280] - 280" at bounding box center [359, 169] width 220 height 29
type input "洗髮[280](202)"
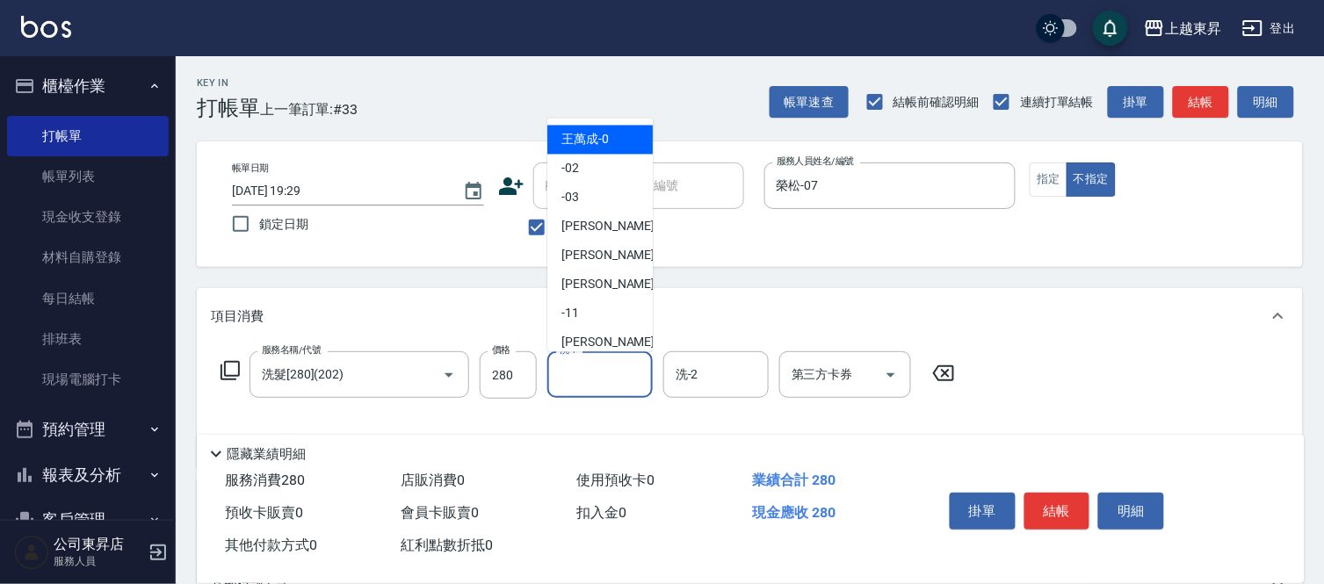
drag, startPoint x: 592, startPoint y: 373, endPoint x: 574, endPoint y: 326, distance: 50.6
click at [589, 371] on input "洗-1" at bounding box center [600, 374] width 90 height 31
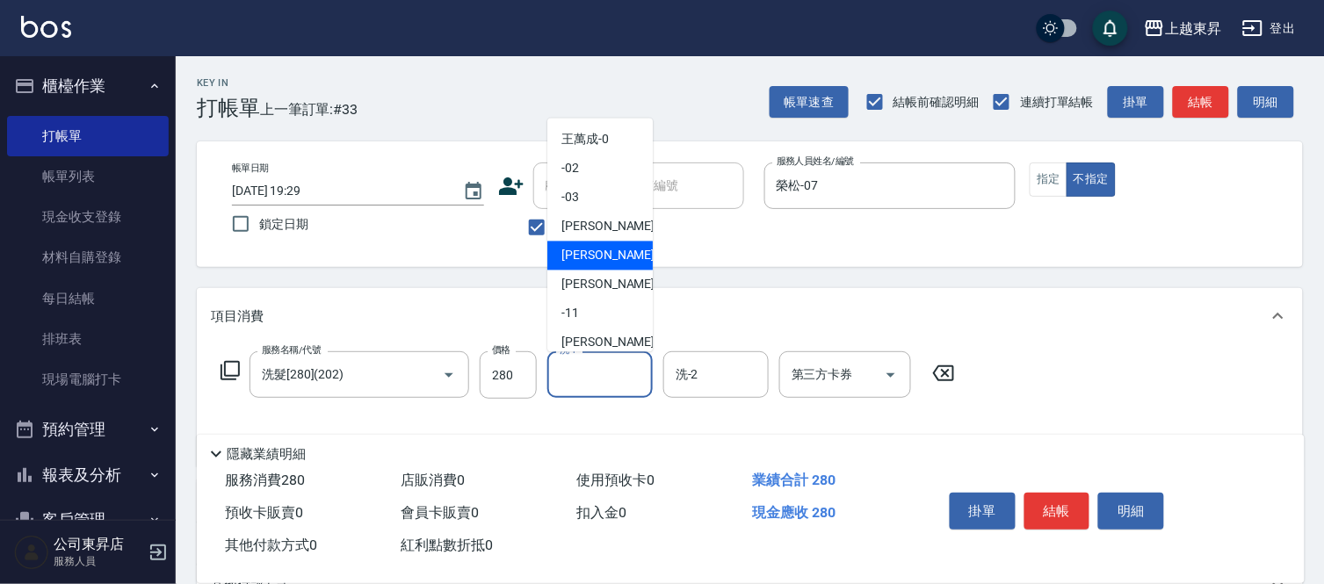
click at [574, 255] on span "榮松 -07" at bounding box center [616, 256] width 111 height 18
type input "榮松-07"
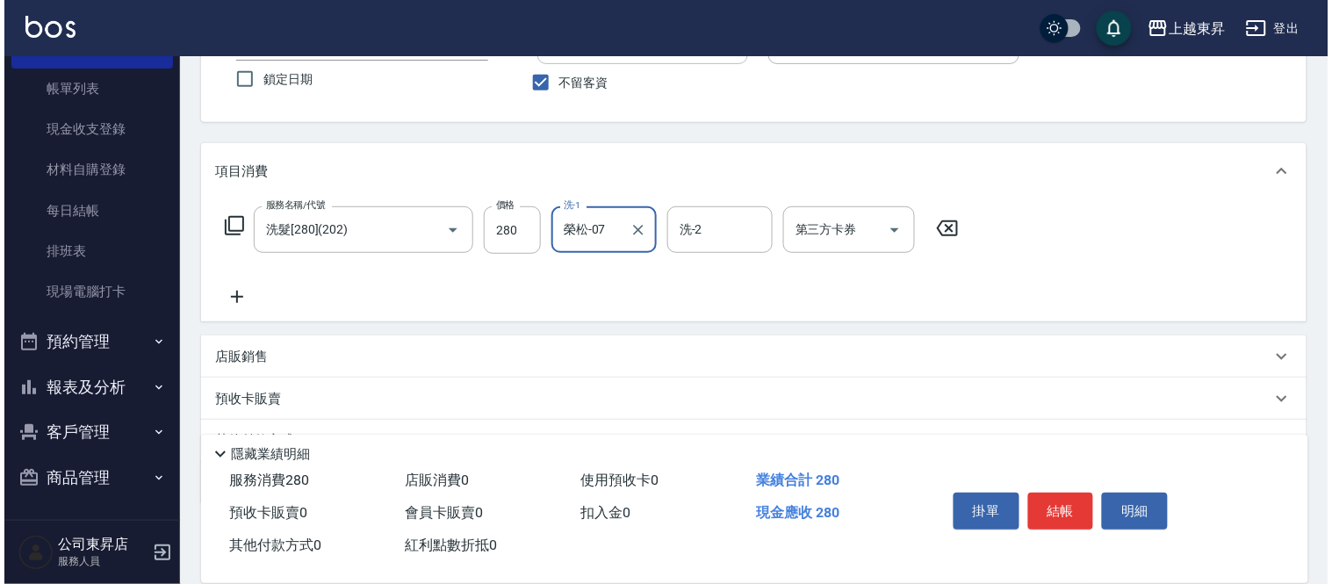
scroll to position [195, 0]
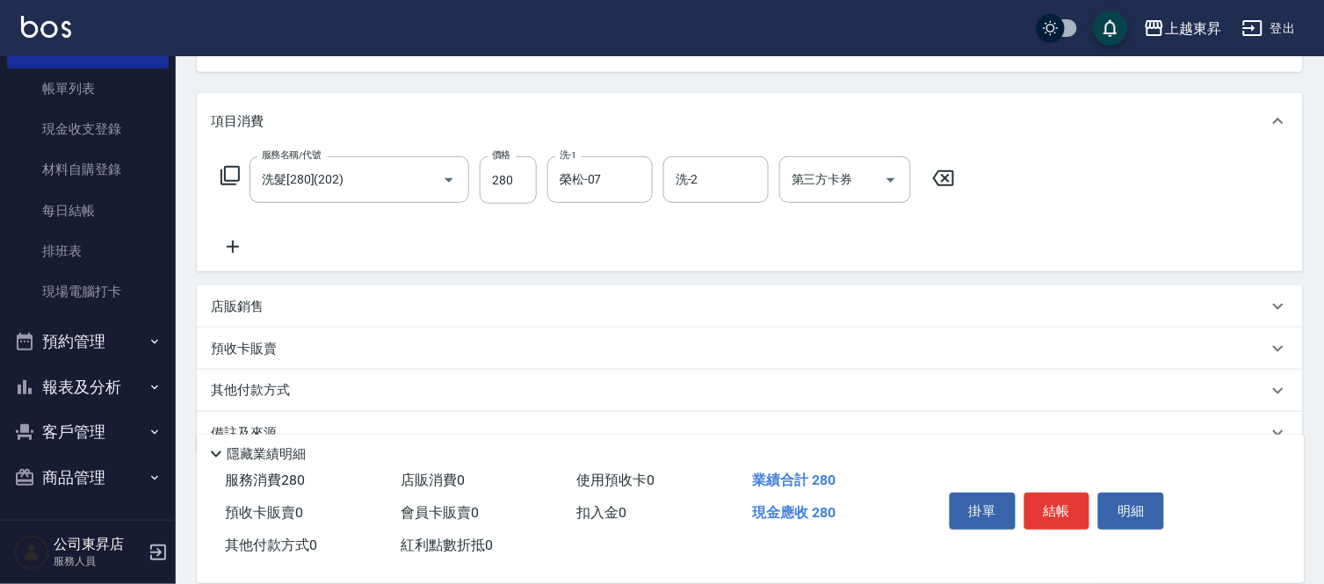
click at [238, 247] on icon at bounding box center [233, 247] width 12 height 12
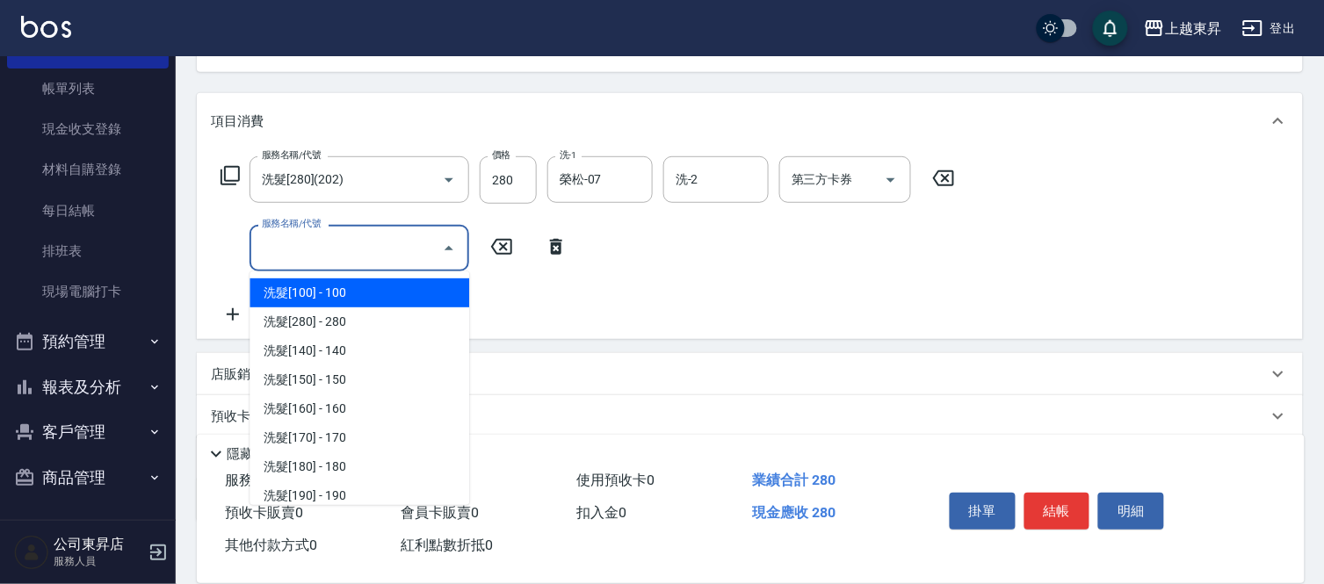
click at [267, 258] on input "服務名稱/代號" at bounding box center [345, 248] width 177 height 31
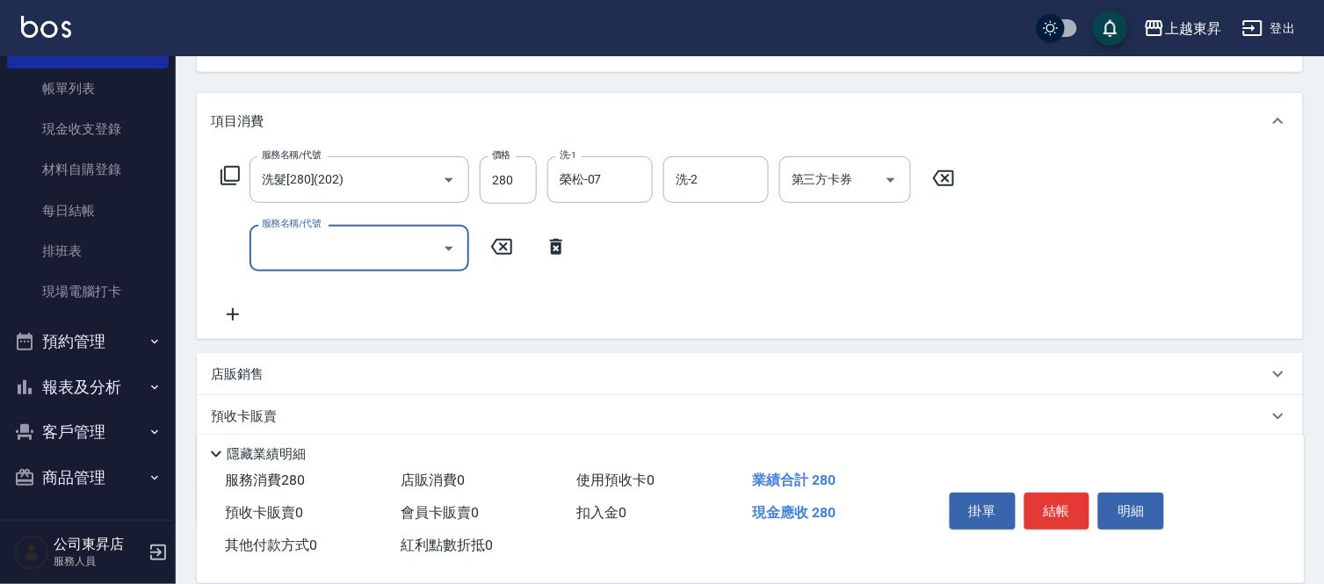
click at [278, 253] on input "服務名稱/代號" at bounding box center [345, 248] width 177 height 31
drag, startPoint x: 279, startPoint y: 256, endPoint x: 249, endPoint y: 249, distance: 30.9
click at [264, 252] on input "服務名稱/代號" at bounding box center [345, 248] width 177 height 31
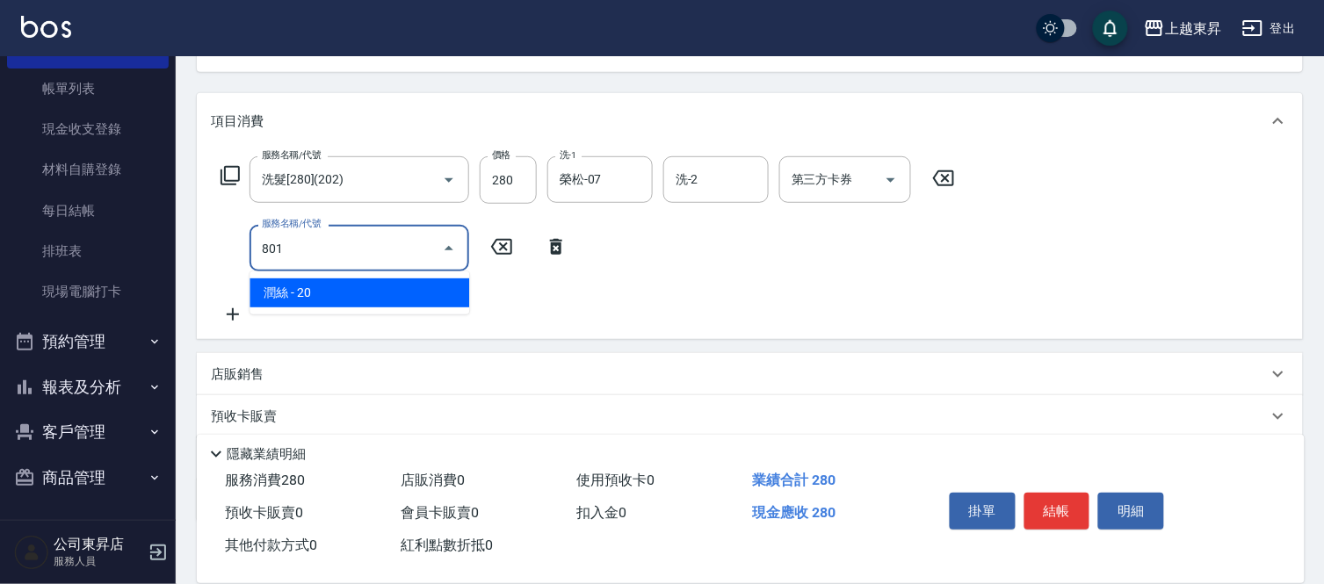
click at [457, 302] on span "潤絲 - 20" at bounding box center [359, 292] width 220 height 29
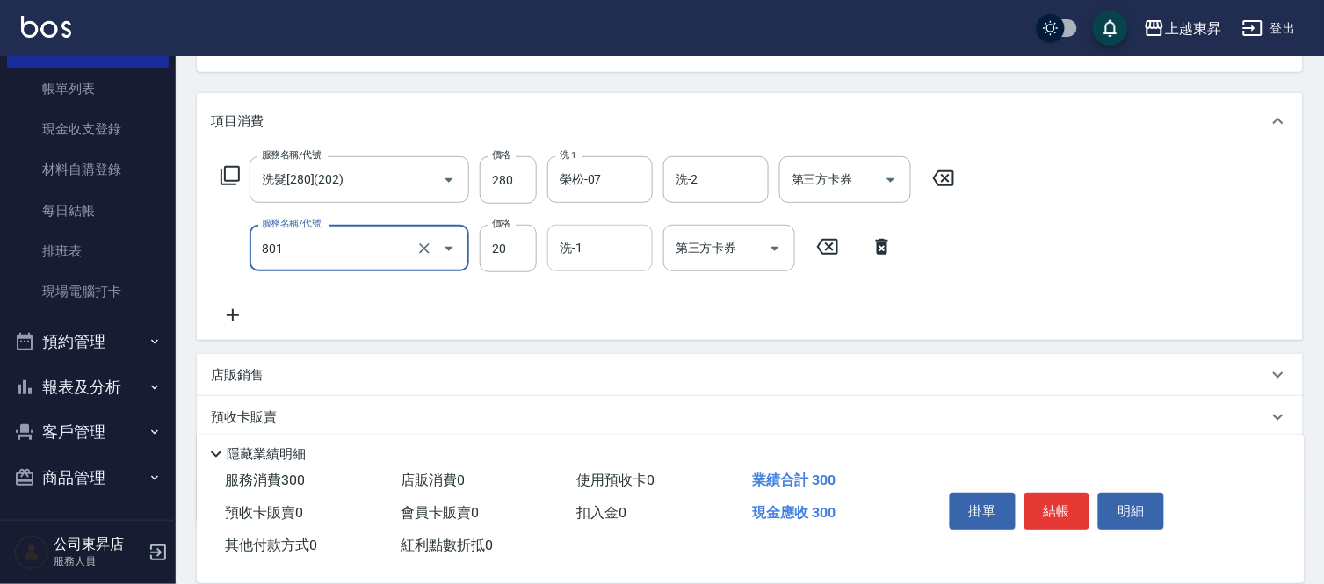
type input "潤絲(801)"
click at [603, 247] on input "洗-1" at bounding box center [600, 248] width 90 height 31
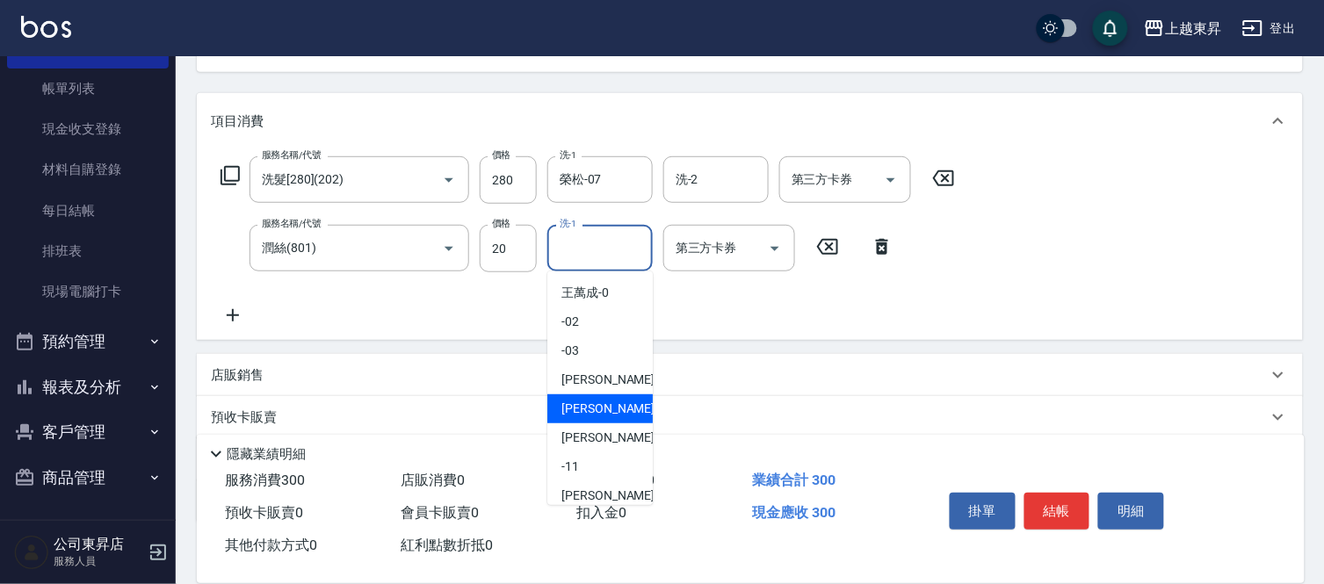
click at [587, 402] on span "榮松 -07" at bounding box center [616, 409] width 111 height 18
type input "榮松-07"
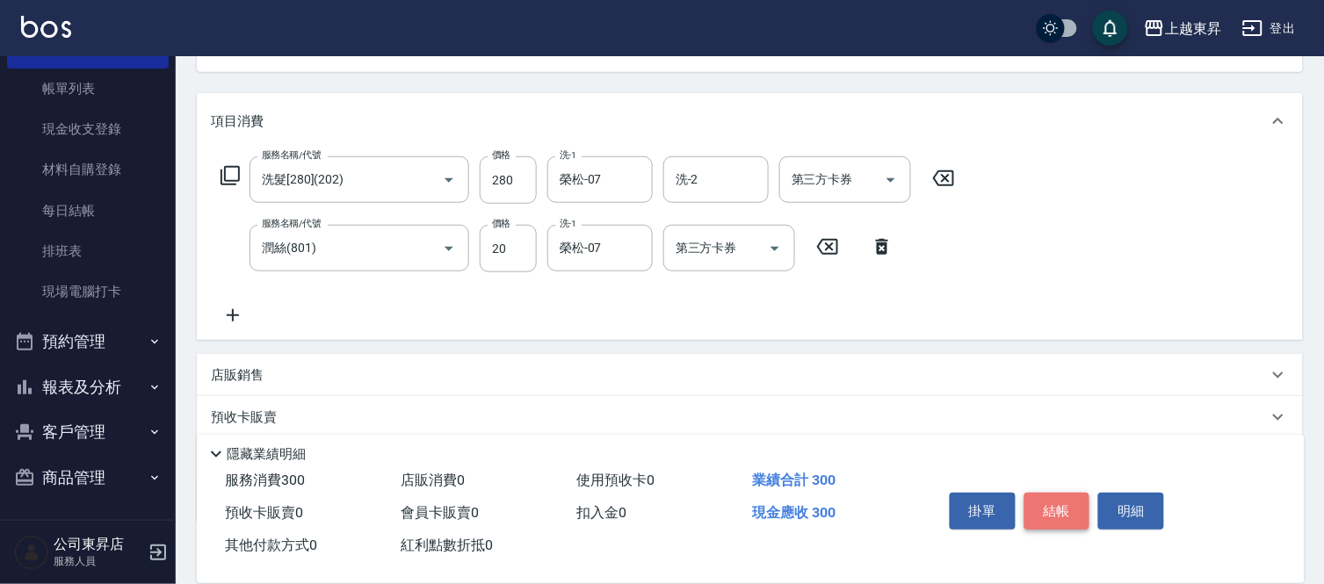
click at [1055, 497] on button "結帳" at bounding box center [1057, 511] width 66 height 37
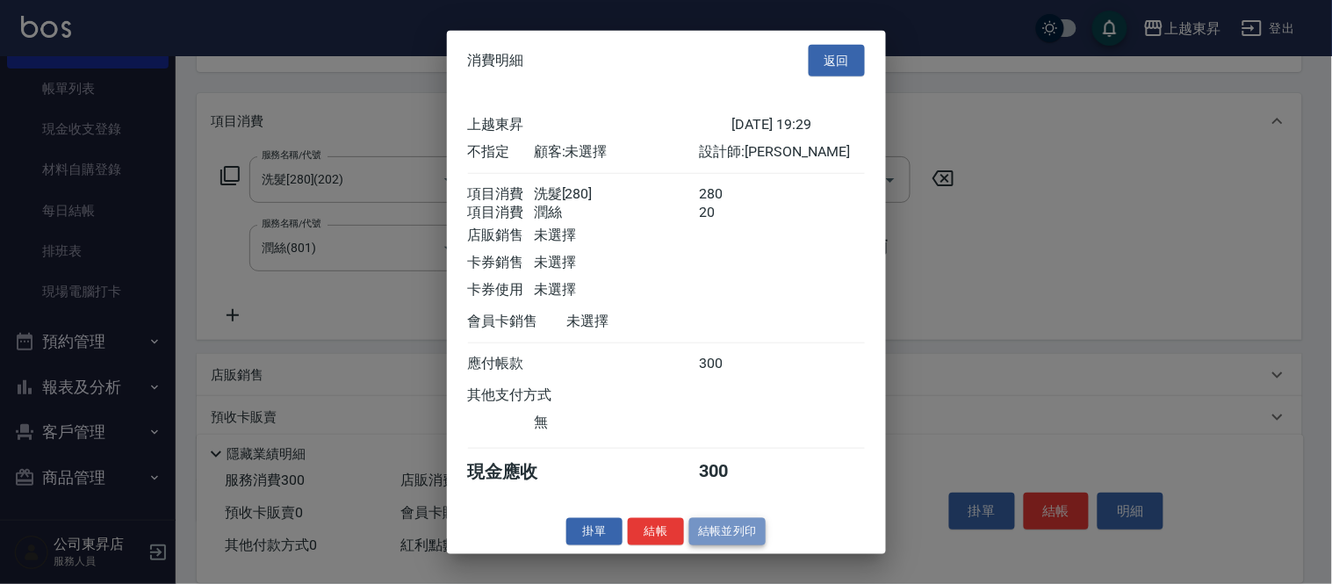
click at [730, 534] on button "結帳並列印" at bounding box center [728, 531] width 76 height 27
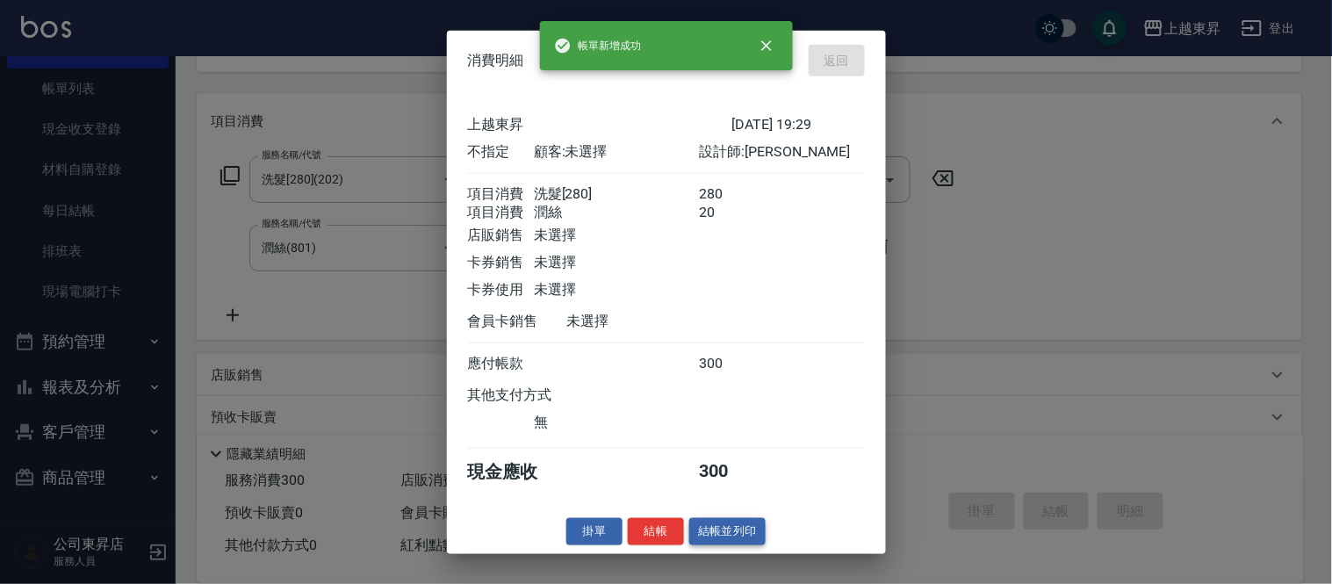
type input "2025/09/18 19:40"
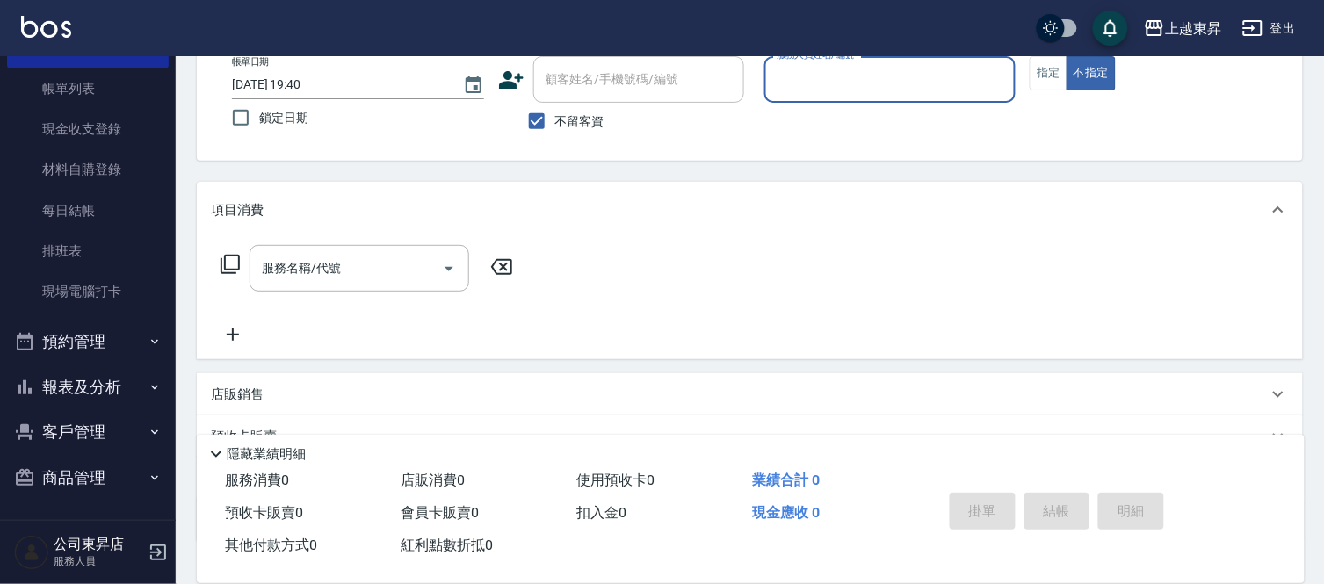
scroll to position [0, 0]
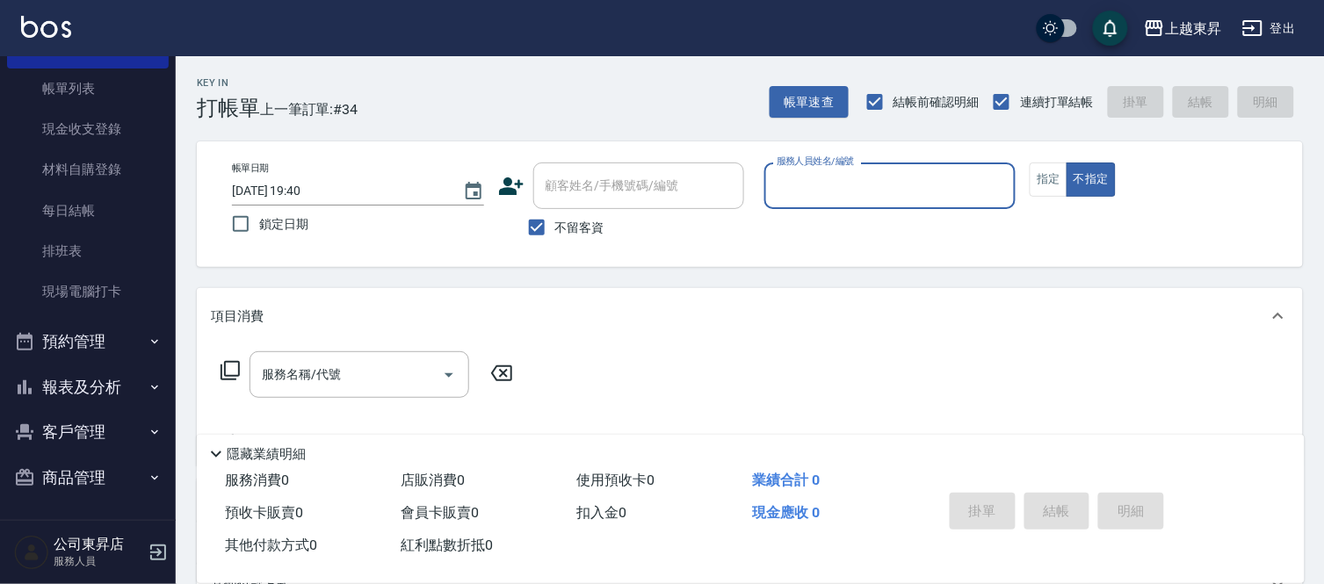
drag, startPoint x: 117, startPoint y: 81, endPoint x: 247, endPoint y: 279, distance: 237.3
click at [117, 81] on link "帳單列表" at bounding box center [88, 89] width 162 height 40
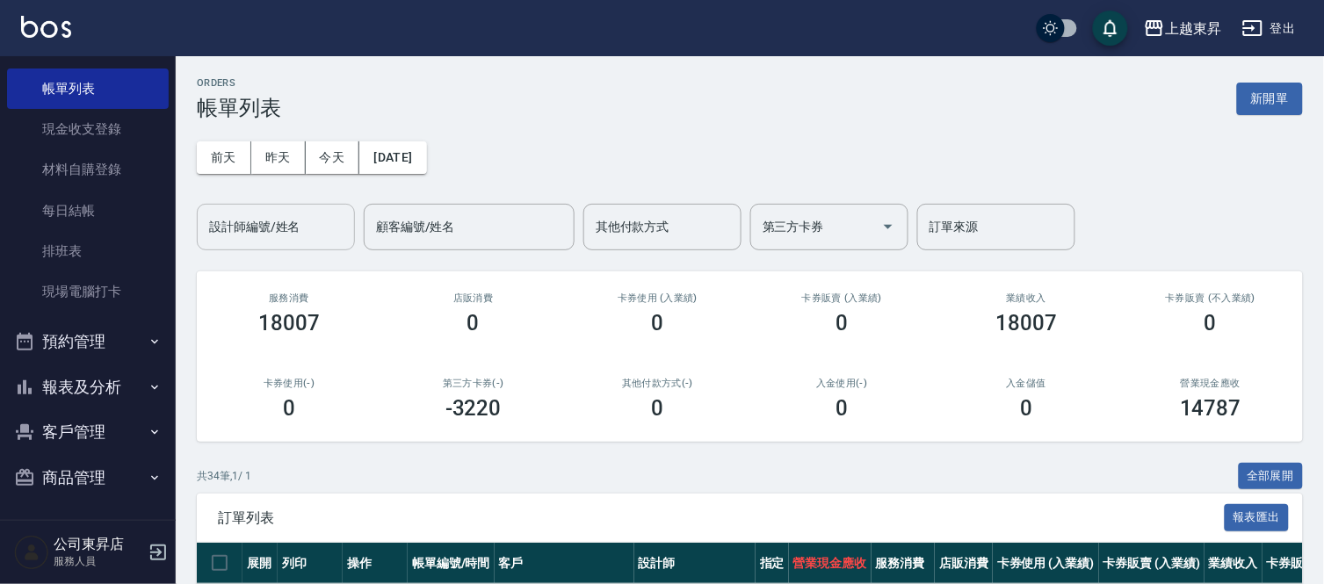
click at [261, 223] on input "設計師編號/姓名" at bounding box center [276, 227] width 142 height 31
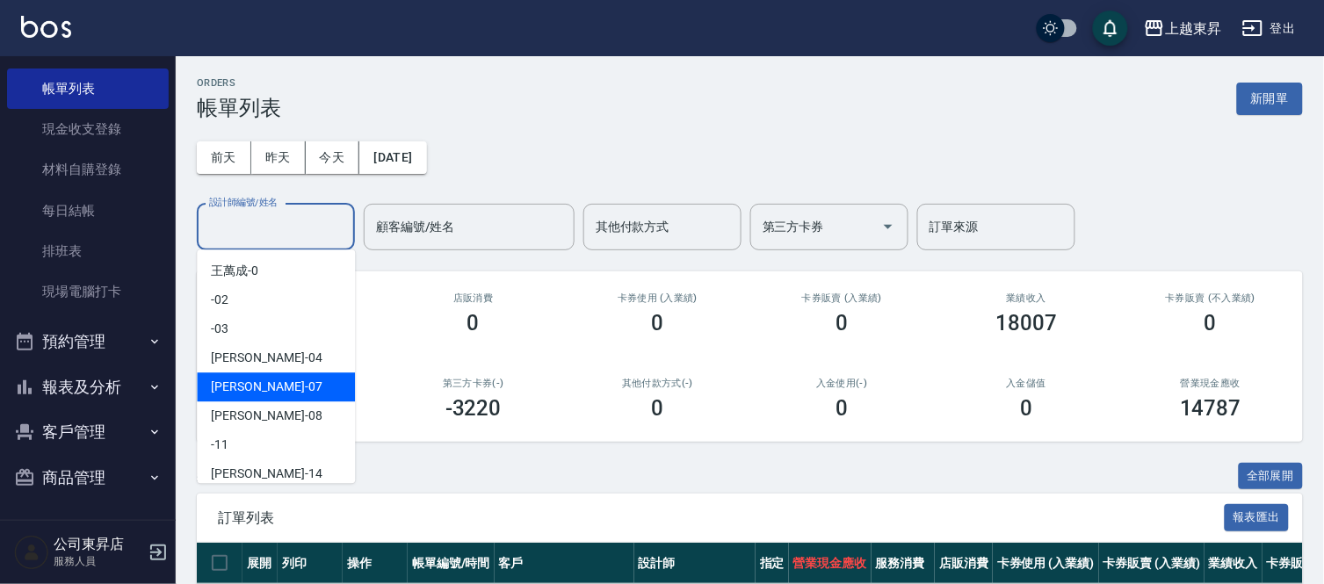
click at [242, 388] on span "榮松 -07" at bounding box center [266, 387] width 111 height 18
type input "榮松-07"
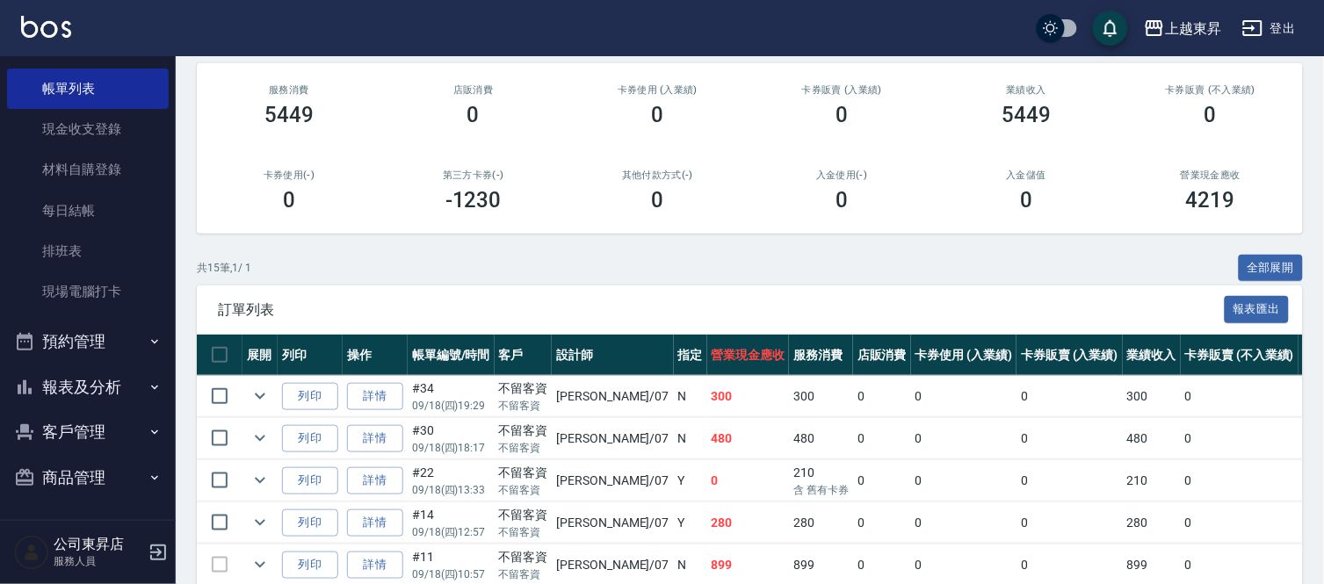
scroll to position [292, 0]
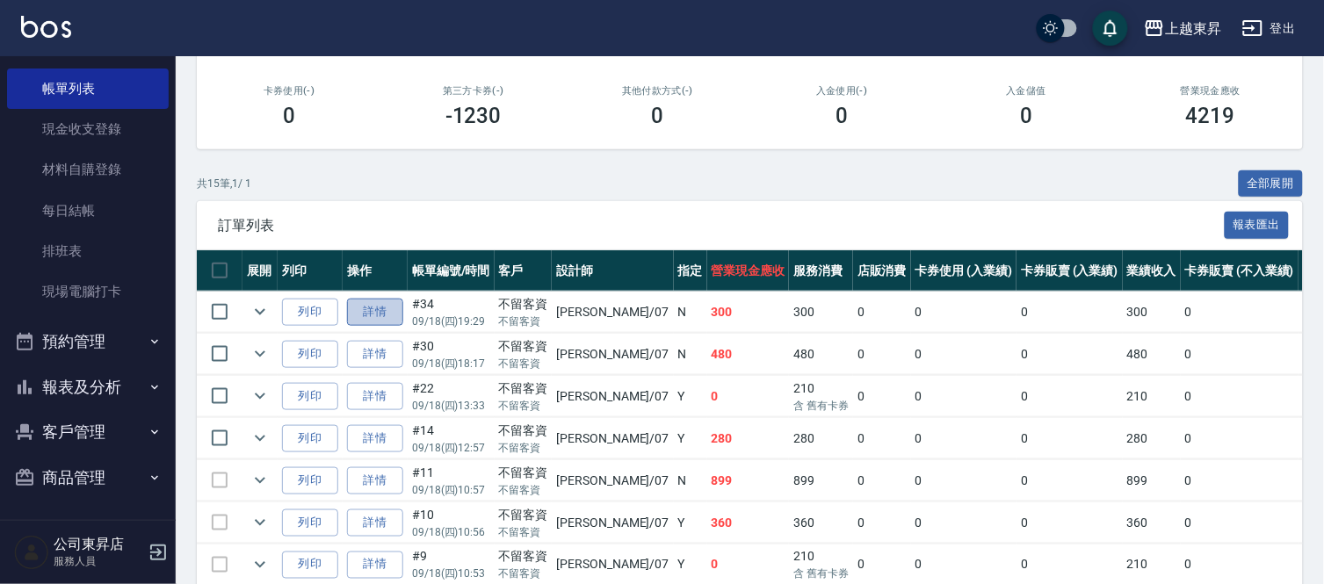
click at [381, 306] on link "詳情" at bounding box center [375, 312] width 56 height 27
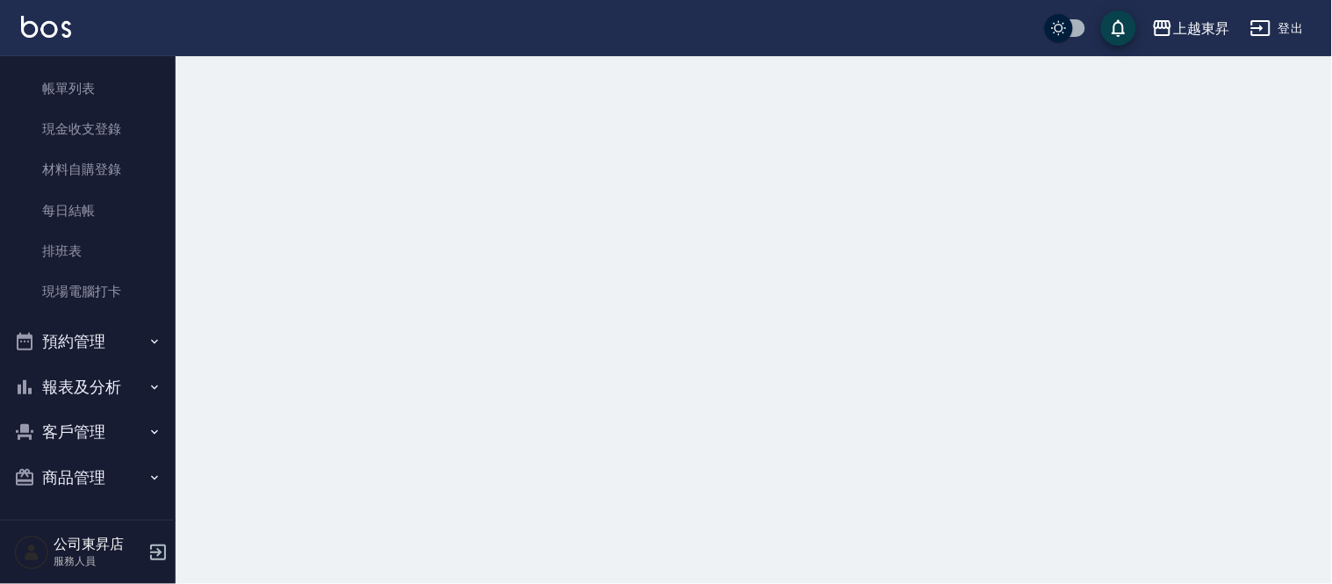
click at [381, 306] on div at bounding box center [666, 292] width 1332 height 584
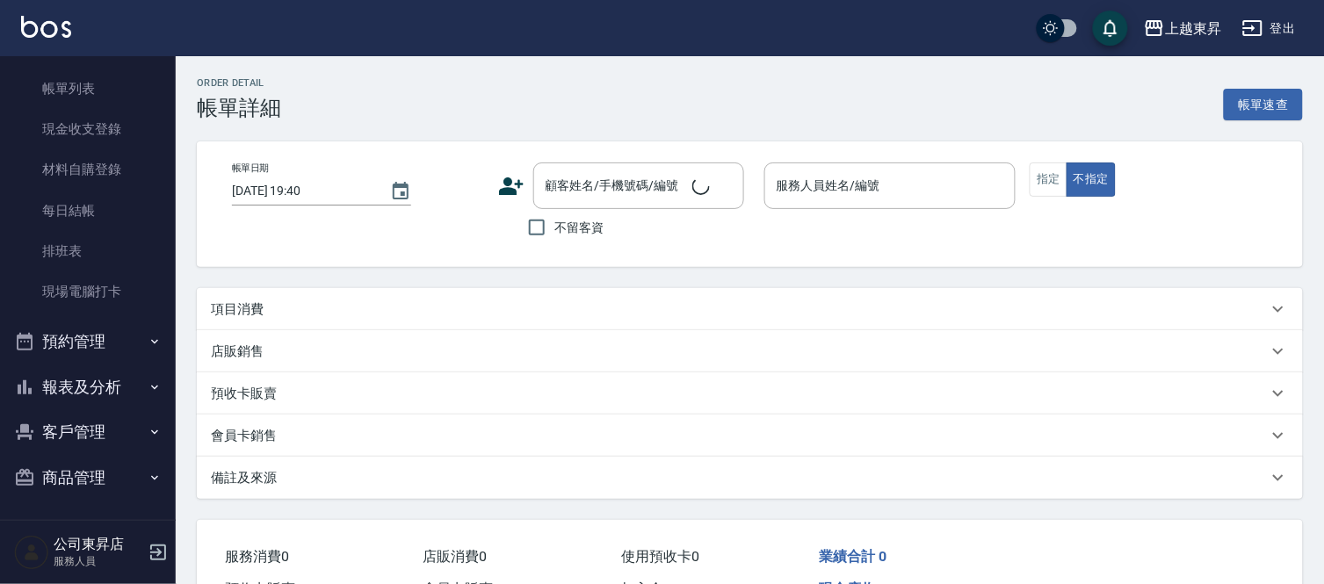
click at [381, 306] on div "項目消費" at bounding box center [739, 309] width 1057 height 18
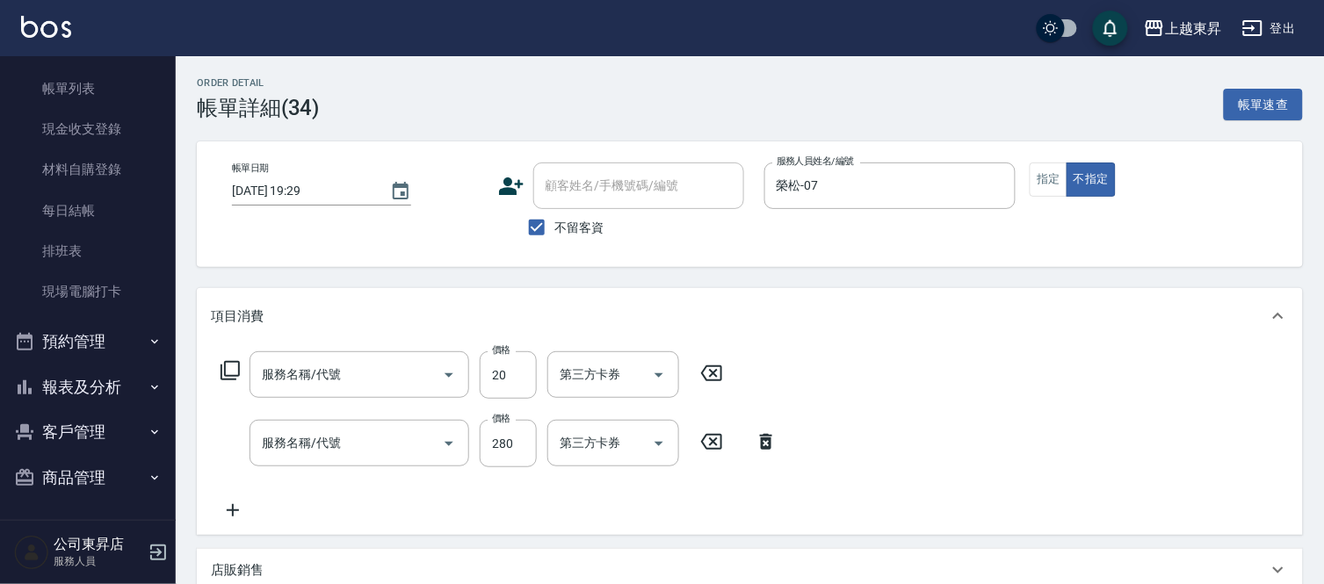
type input "[DATE] 19:29"
checkbox input "true"
type input "榮松-07"
type input "潤絲(801)"
type input "洗髮[280](202)"
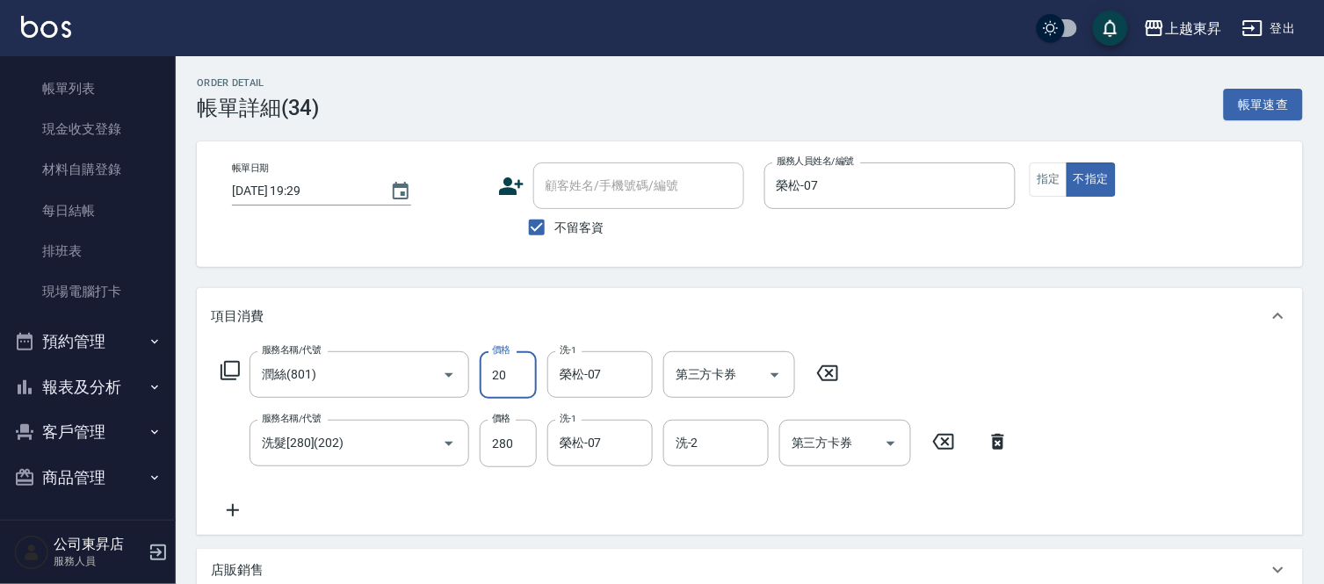
click at [502, 372] on input "20" at bounding box center [508, 374] width 57 height 47
click at [502, 376] on input "300" at bounding box center [508, 374] width 57 height 47
click at [501, 376] on input "300" at bounding box center [508, 374] width 57 height 47
click at [497, 373] on input "300" at bounding box center [508, 374] width 57 height 47
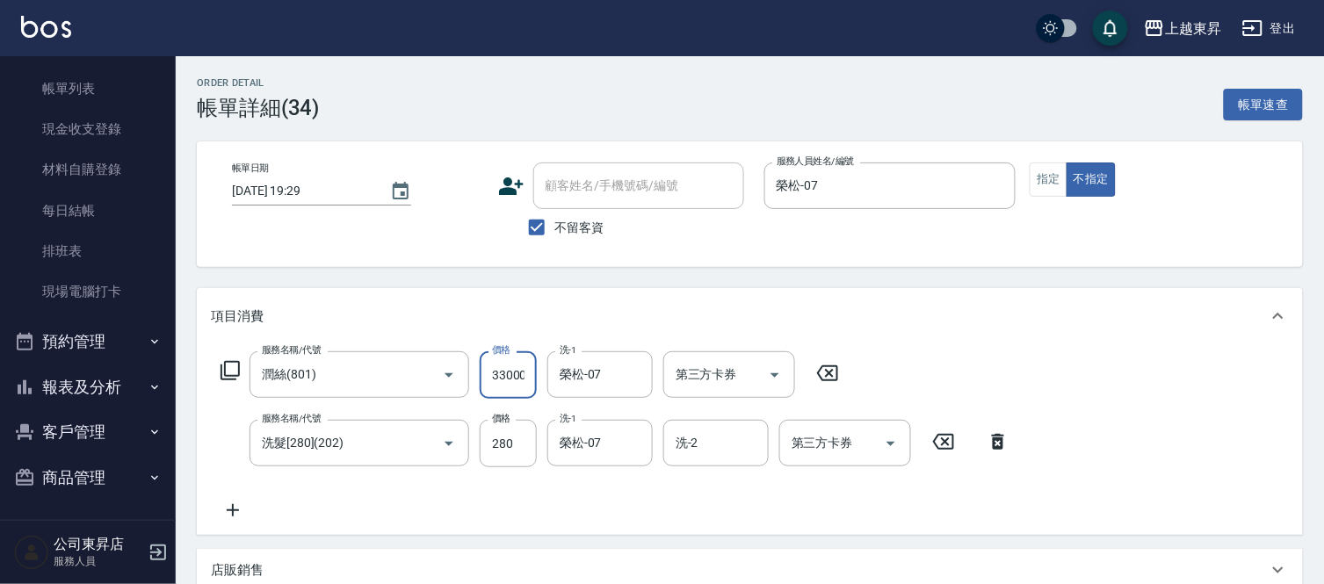
click at [507, 379] on input "33000" at bounding box center [508, 374] width 57 height 47
click at [514, 376] on input "33000" at bounding box center [508, 374] width 57 height 47
click at [515, 376] on input "33000" at bounding box center [508, 374] width 57 height 47
click at [519, 376] on input "33000" at bounding box center [508, 374] width 57 height 47
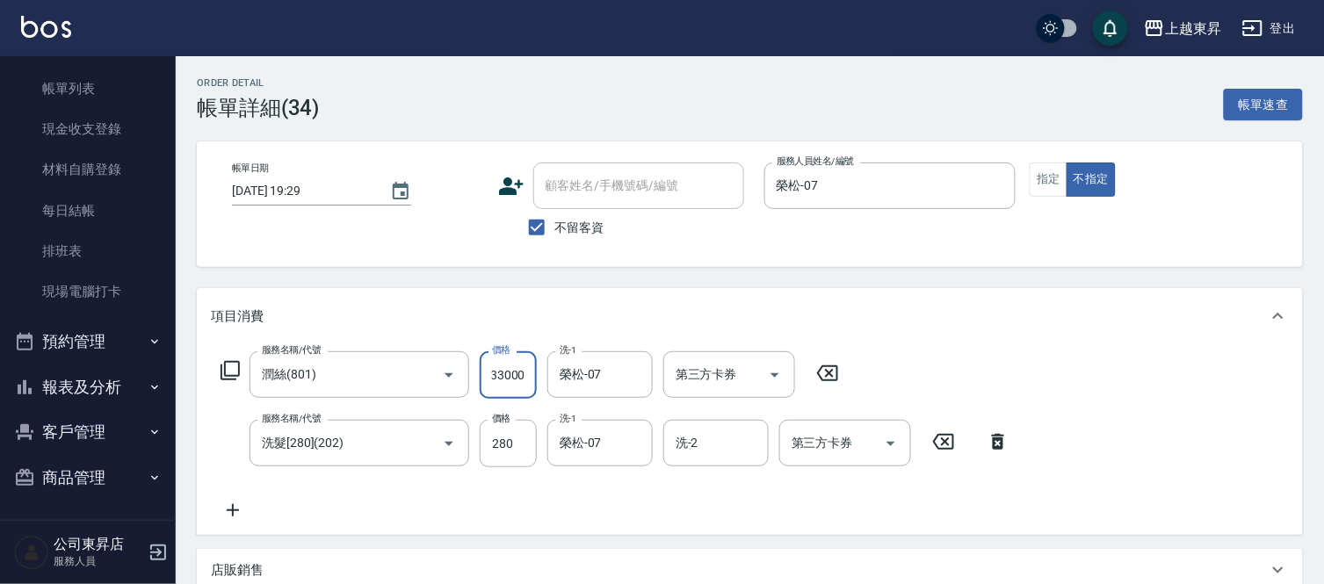
click at [516, 378] on input "33000" at bounding box center [508, 374] width 57 height 47
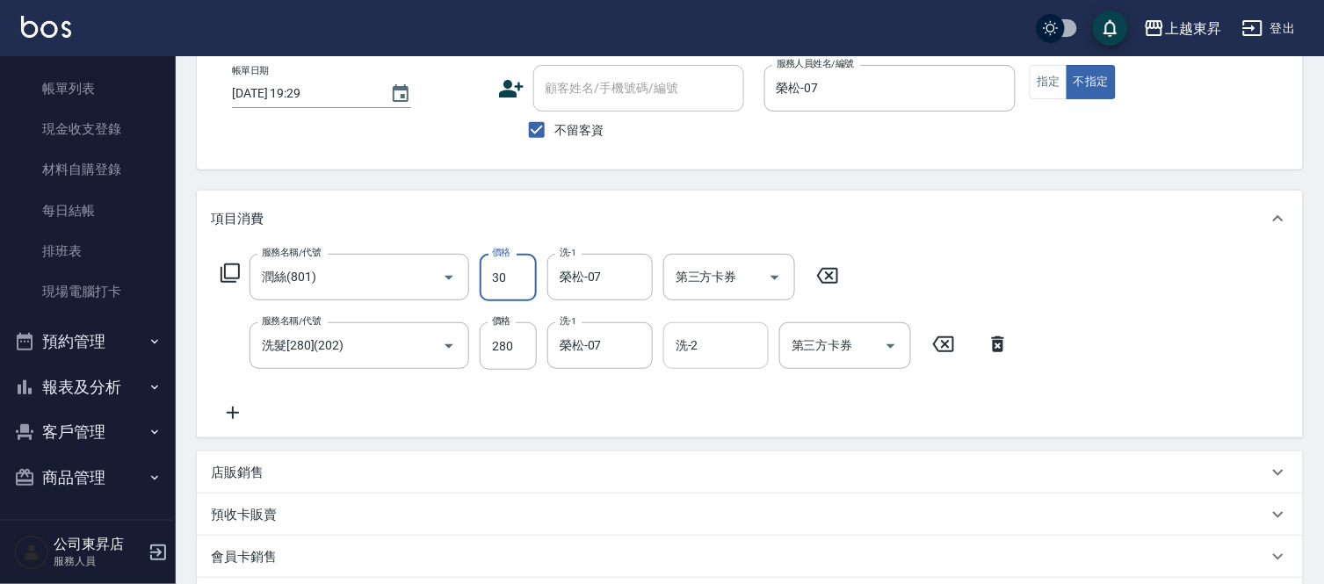
type input "30"
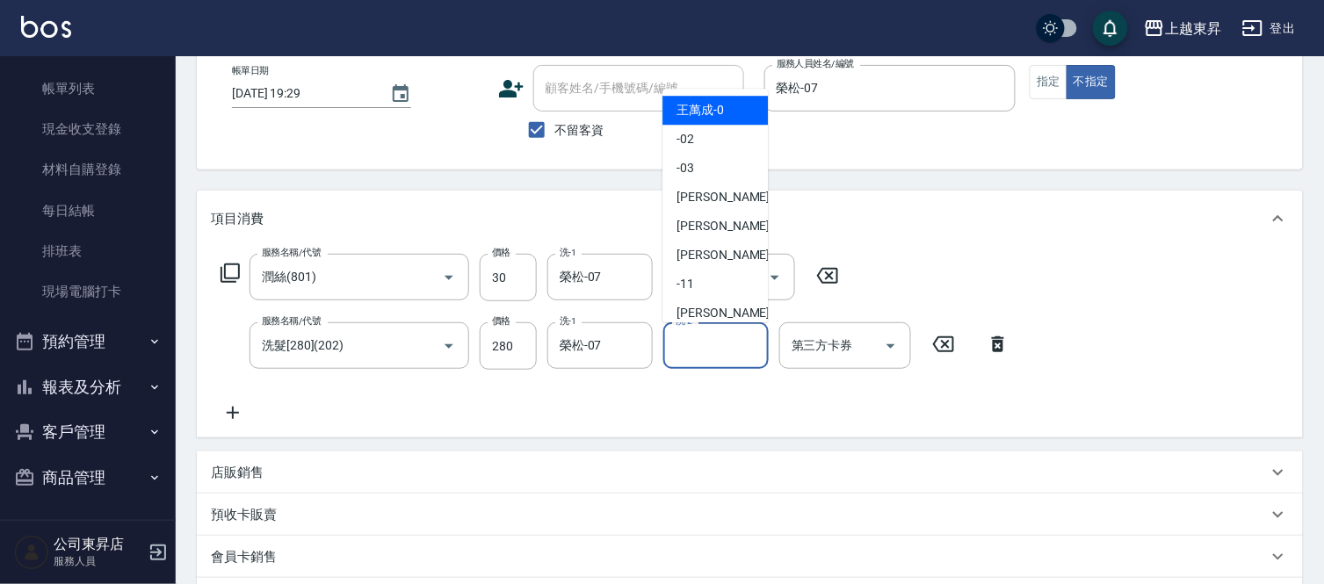
click at [703, 343] on input "洗-2" at bounding box center [716, 345] width 90 height 31
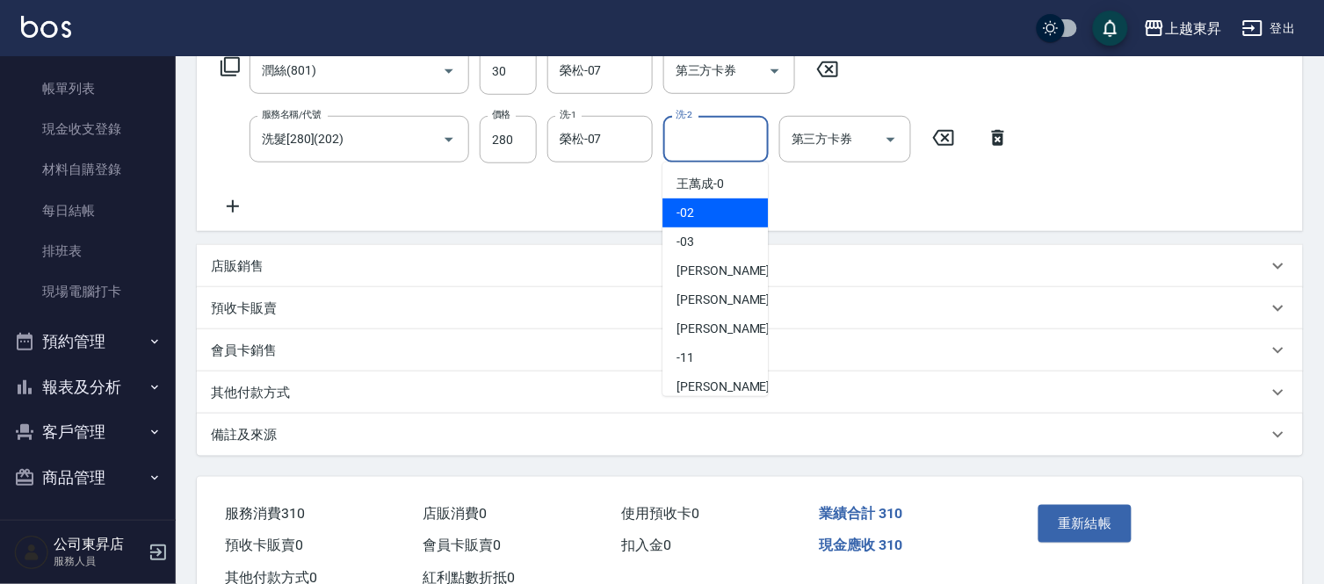
scroll to position [363, 0]
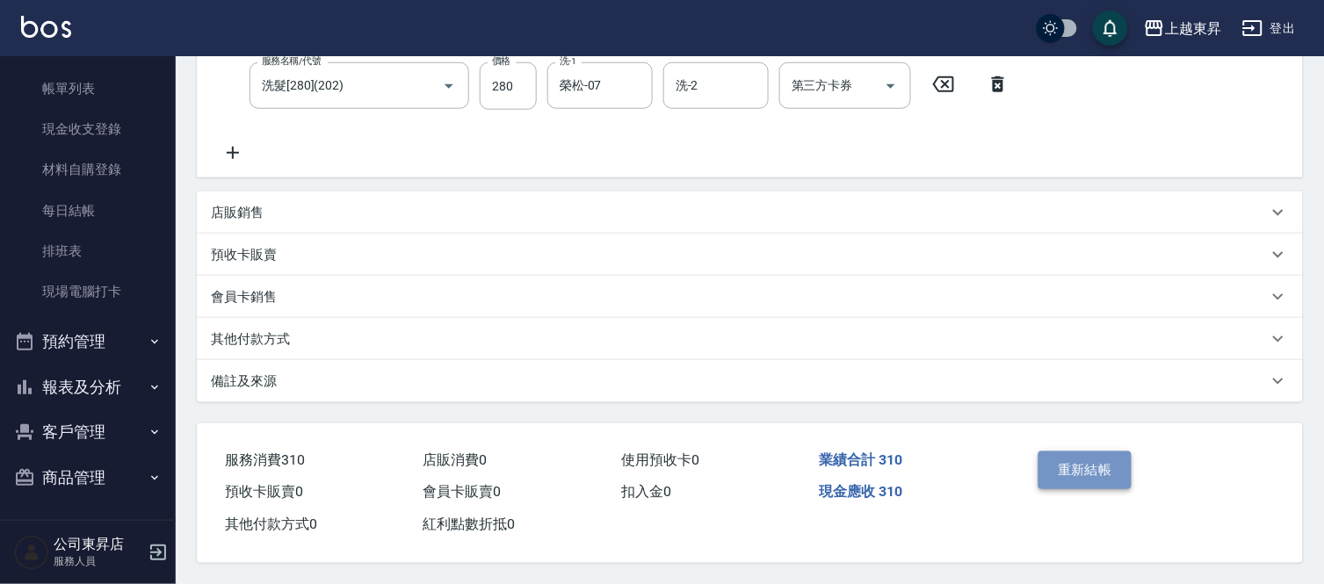
click at [1072, 457] on button "重新結帳" at bounding box center [1084, 469] width 93 height 37
click at [1093, 468] on button "重新結帳" at bounding box center [1084, 469] width 93 height 37
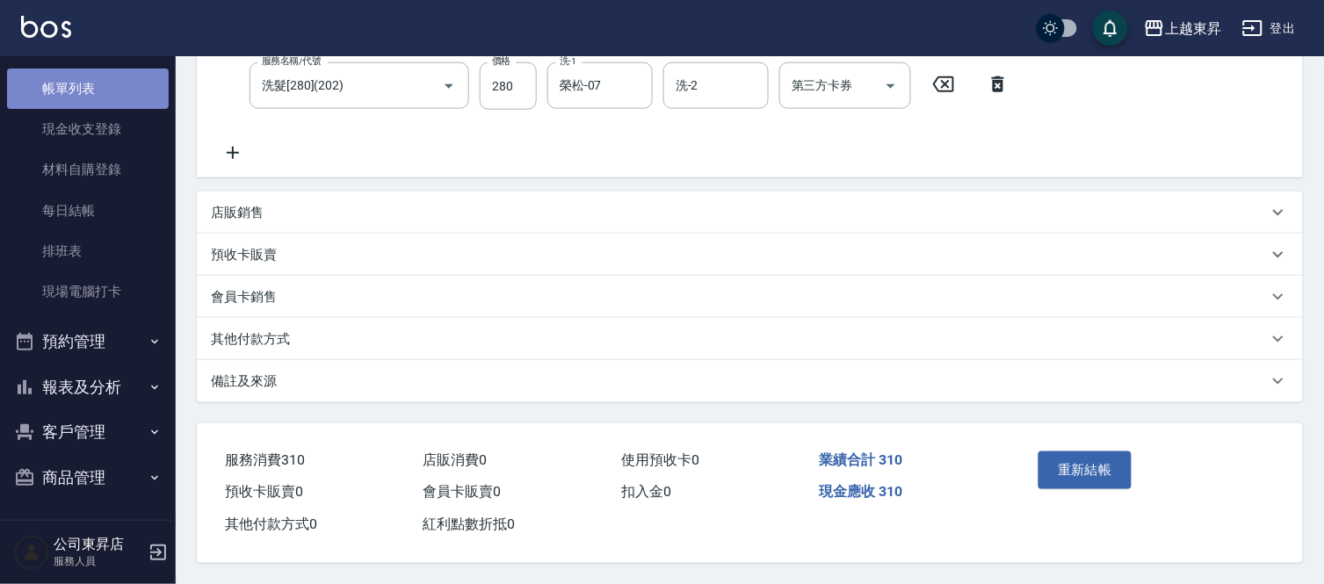
click at [136, 81] on link "帳單列表" at bounding box center [88, 89] width 162 height 40
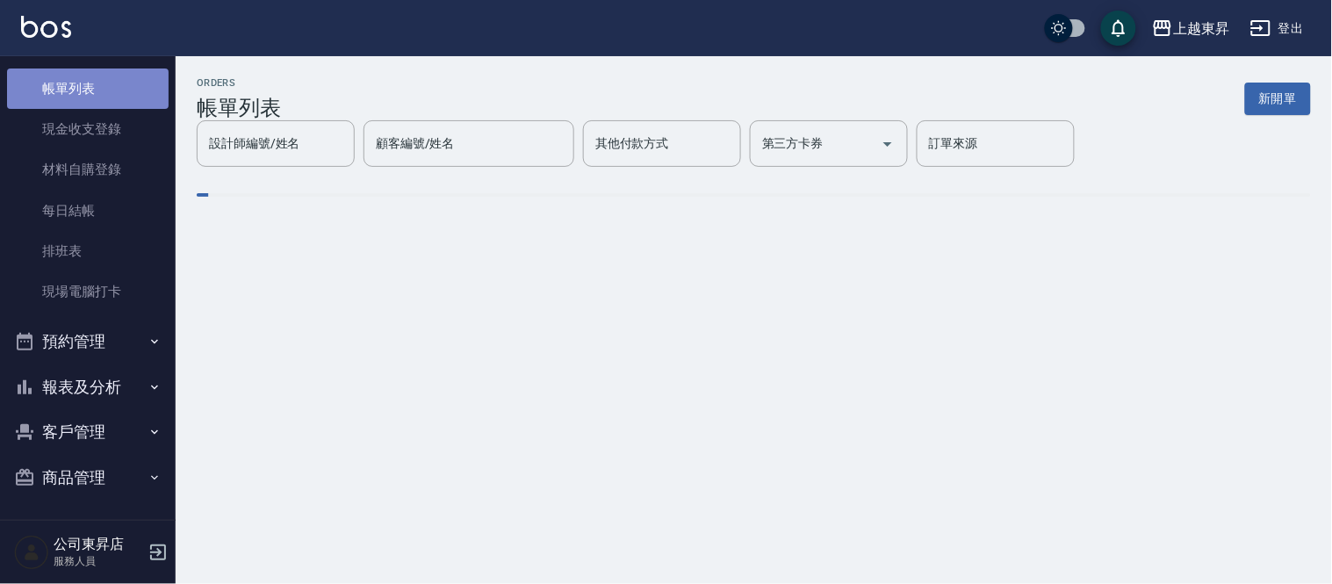
click at [103, 75] on link "帳單列表" at bounding box center [88, 89] width 162 height 40
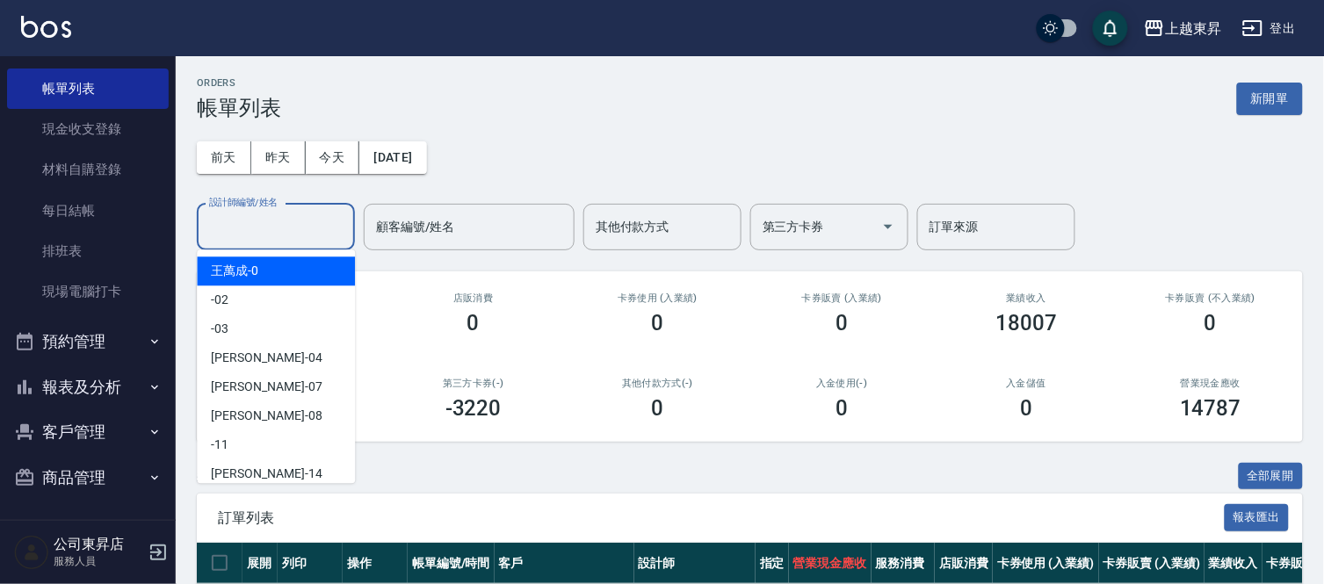
click at [233, 222] on input "設計師編號/姓名" at bounding box center [276, 227] width 142 height 31
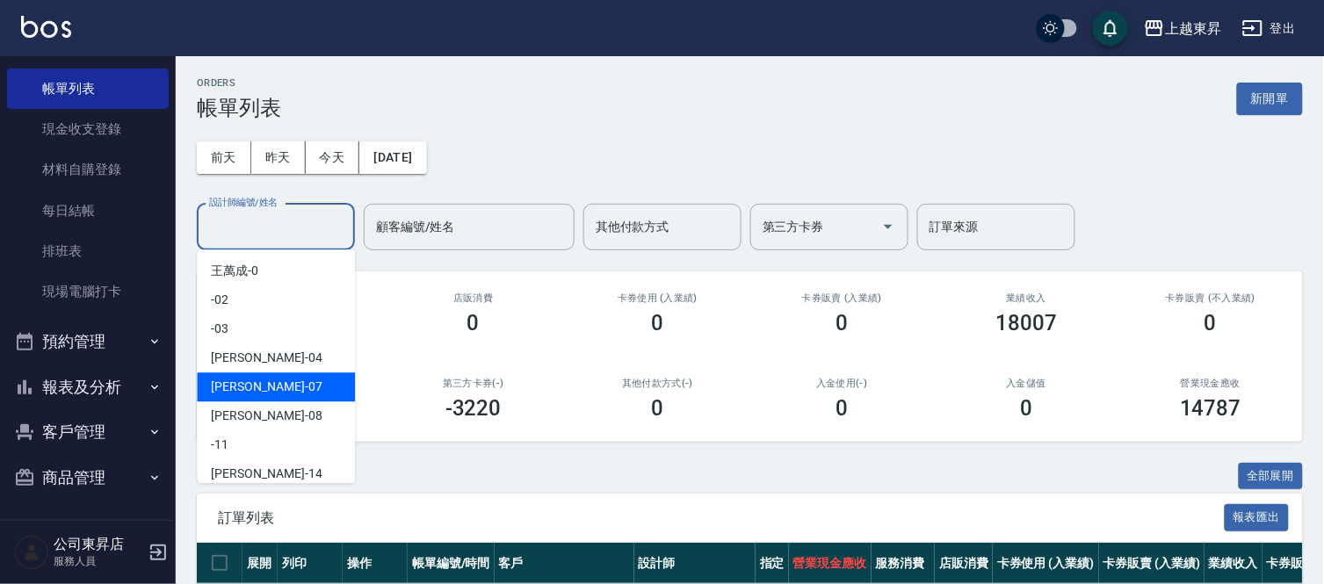
click at [253, 380] on div "榮松 -07" at bounding box center [276, 386] width 158 height 29
type input "榮松-07"
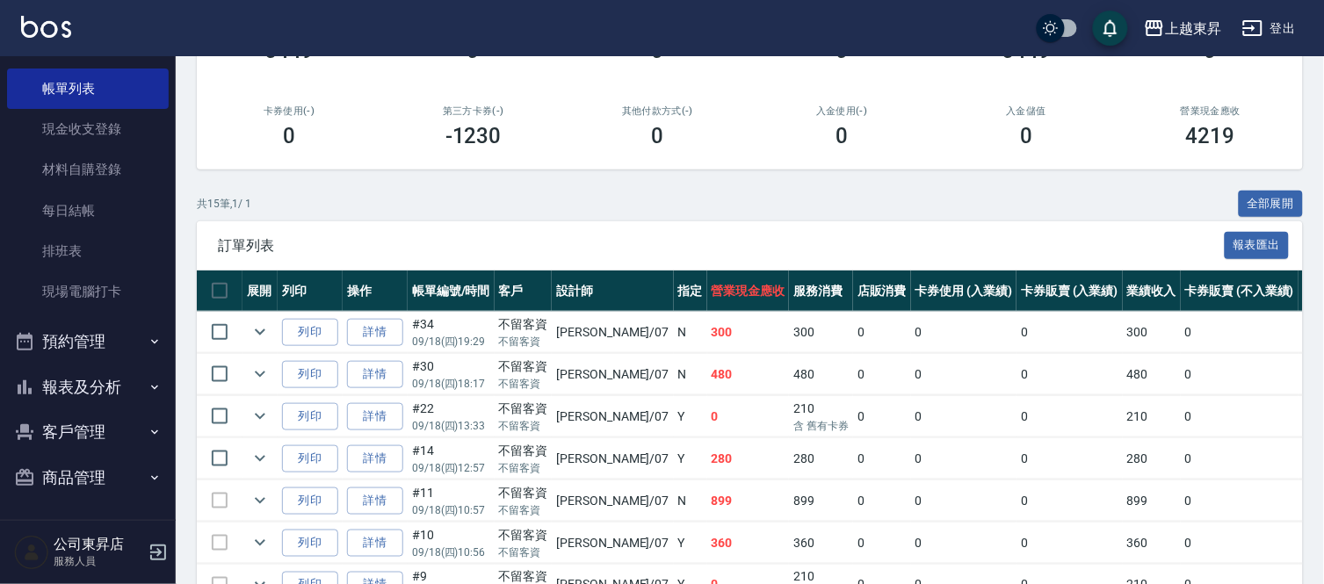
scroll to position [292, 0]
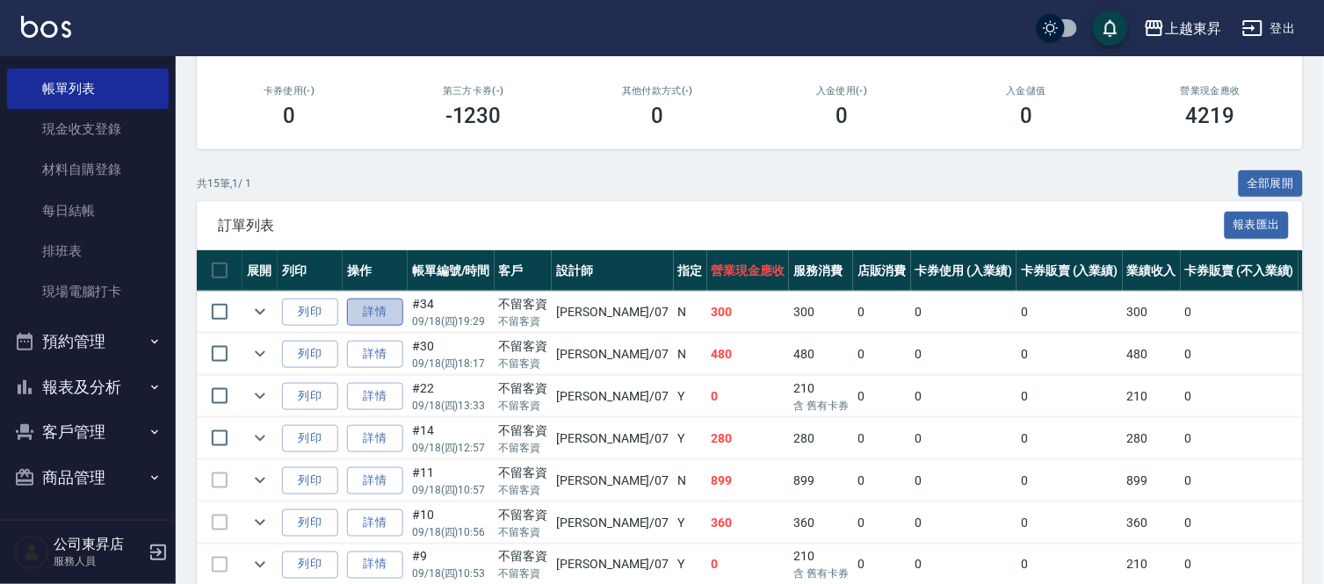
click at [373, 313] on link "詳情" at bounding box center [375, 312] width 56 height 27
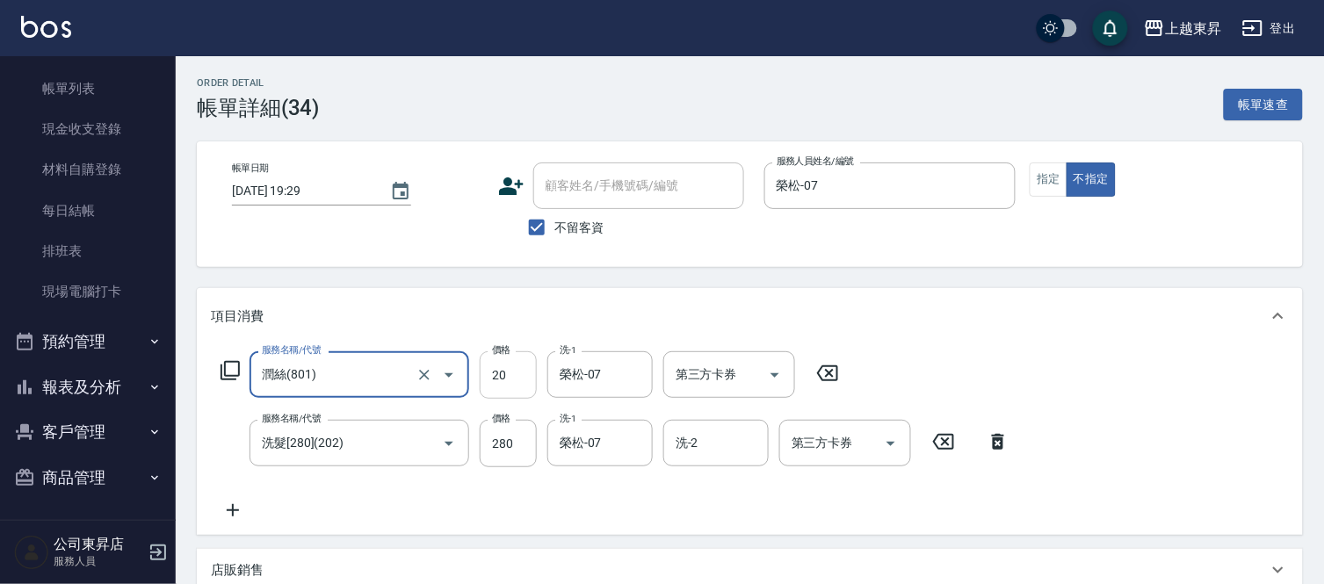
click at [494, 369] on input "20" at bounding box center [508, 374] width 57 height 47
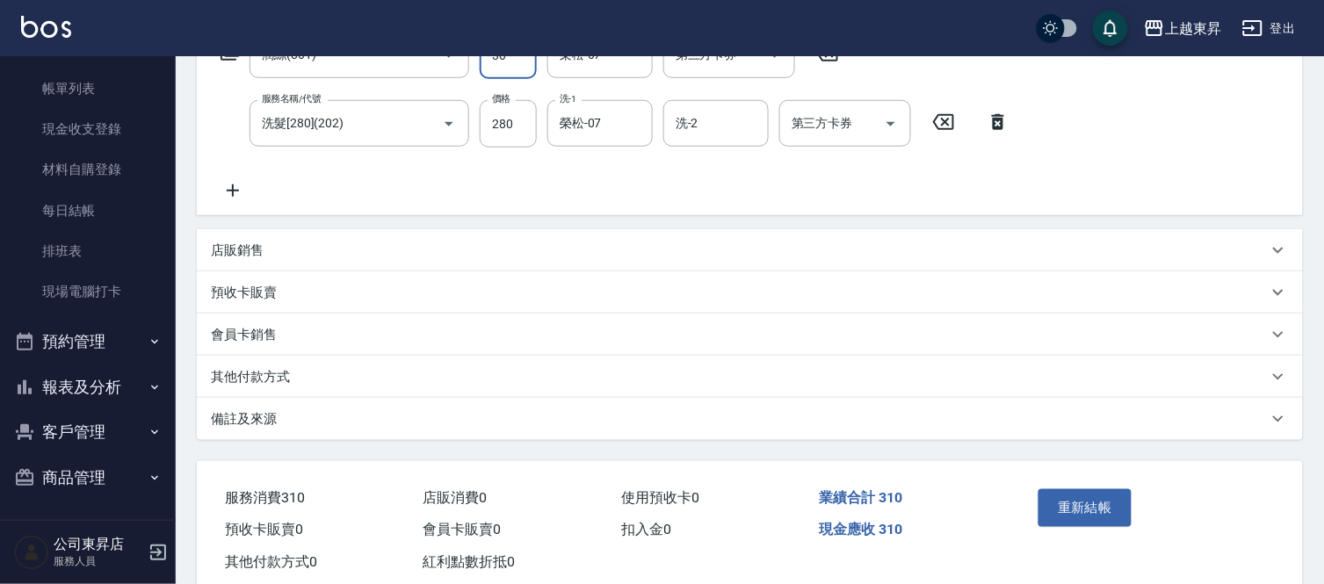
scroll to position [363, 0]
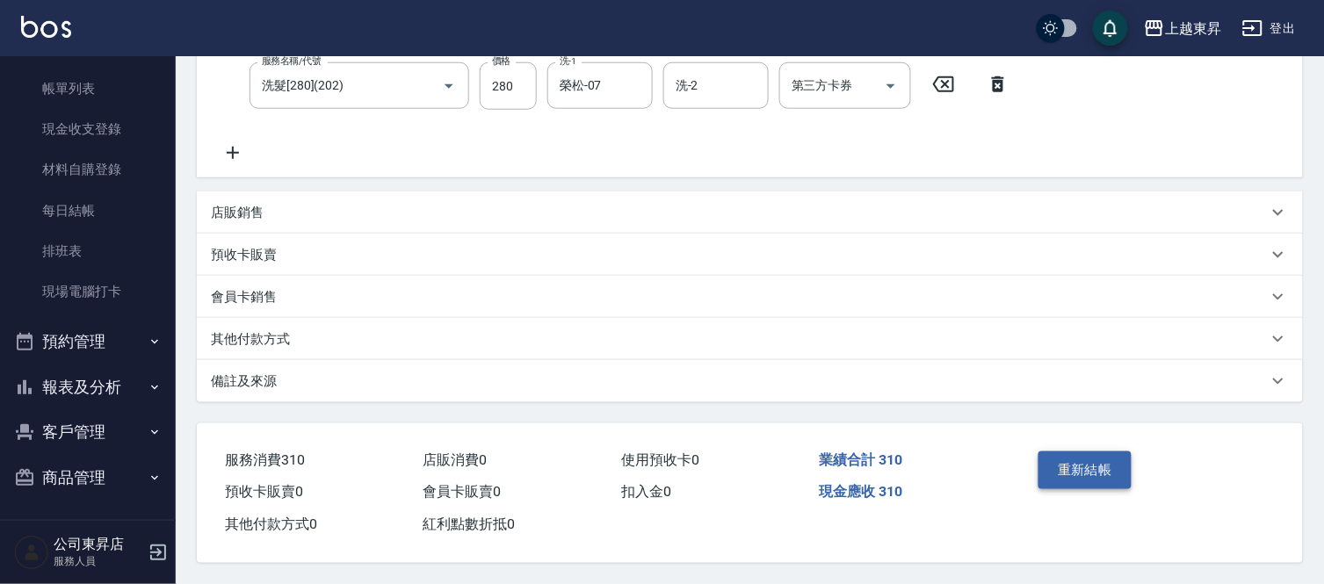
type input "30"
click at [1111, 462] on button "重新結帳" at bounding box center [1084, 469] width 93 height 37
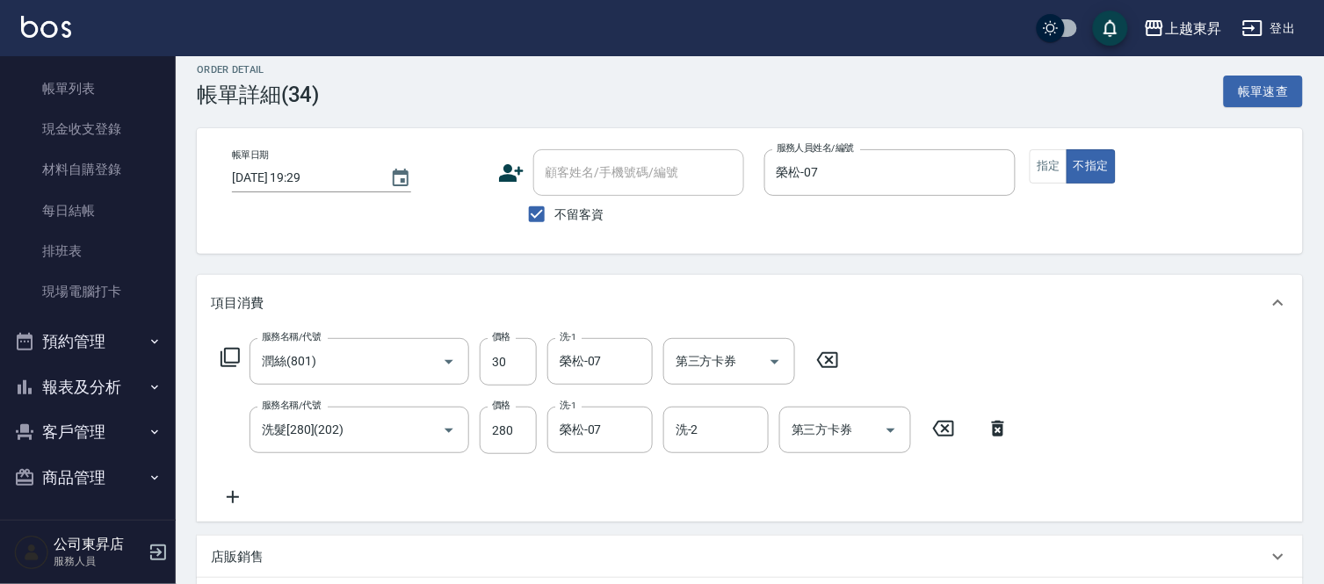
scroll to position [0, 0]
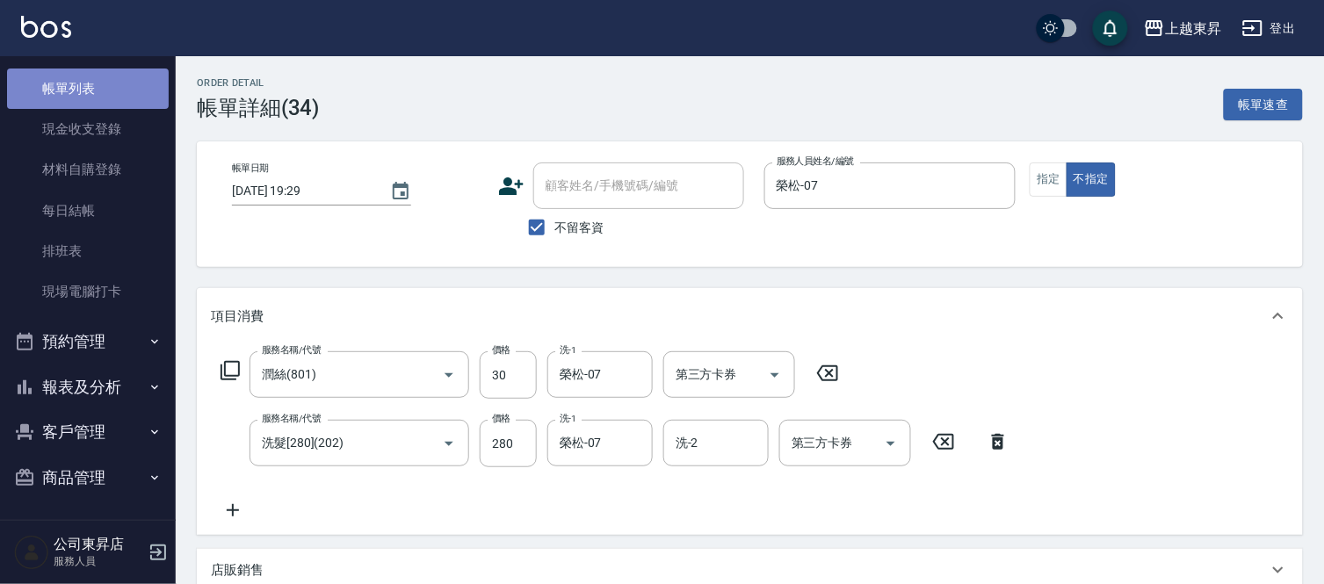
click at [112, 77] on link "帳單列表" at bounding box center [88, 89] width 162 height 40
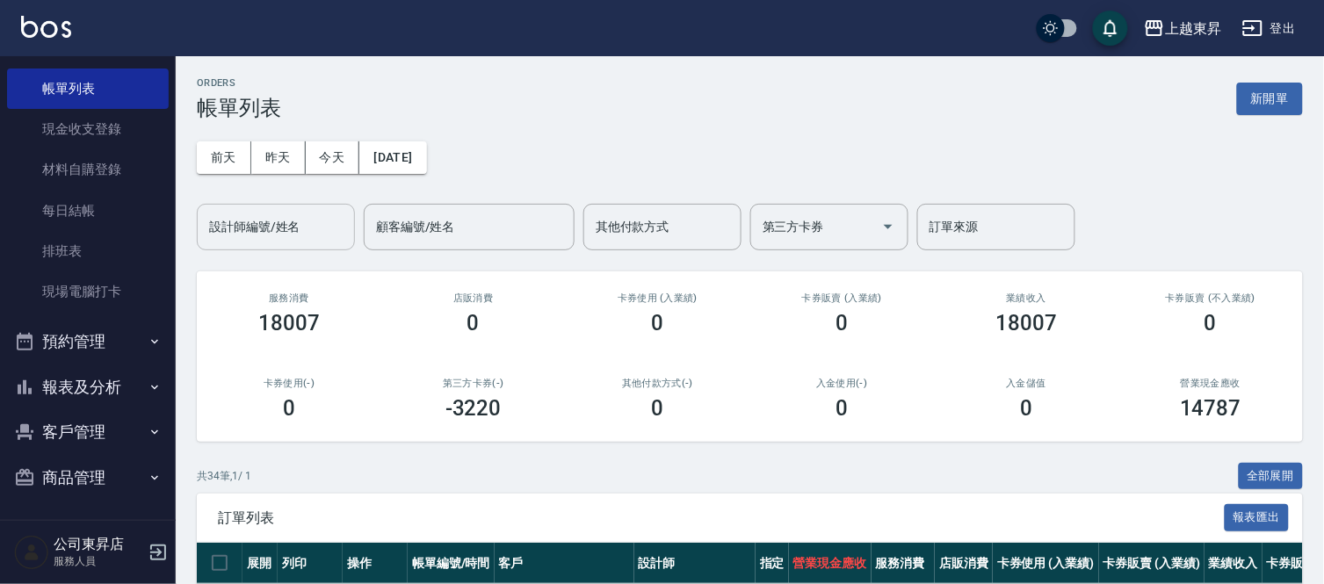
drag, startPoint x: 248, startPoint y: 217, endPoint x: 248, endPoint y: 232, distance: 14.9
click at [248, 224] on input "設計師編號/姓名" at bounding box center [276, 227] width 142 height 31
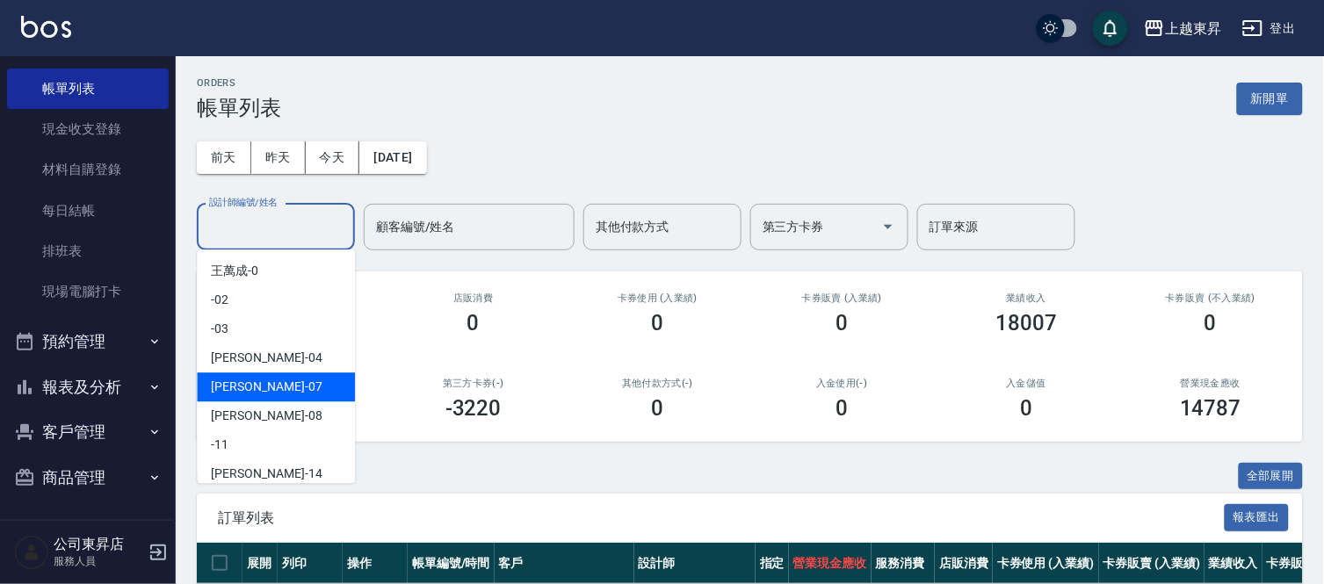
click at [283, 383] on div "榮松 -07" at bounding box center [276, 386] width 158 height 29
type input "榮松-07"
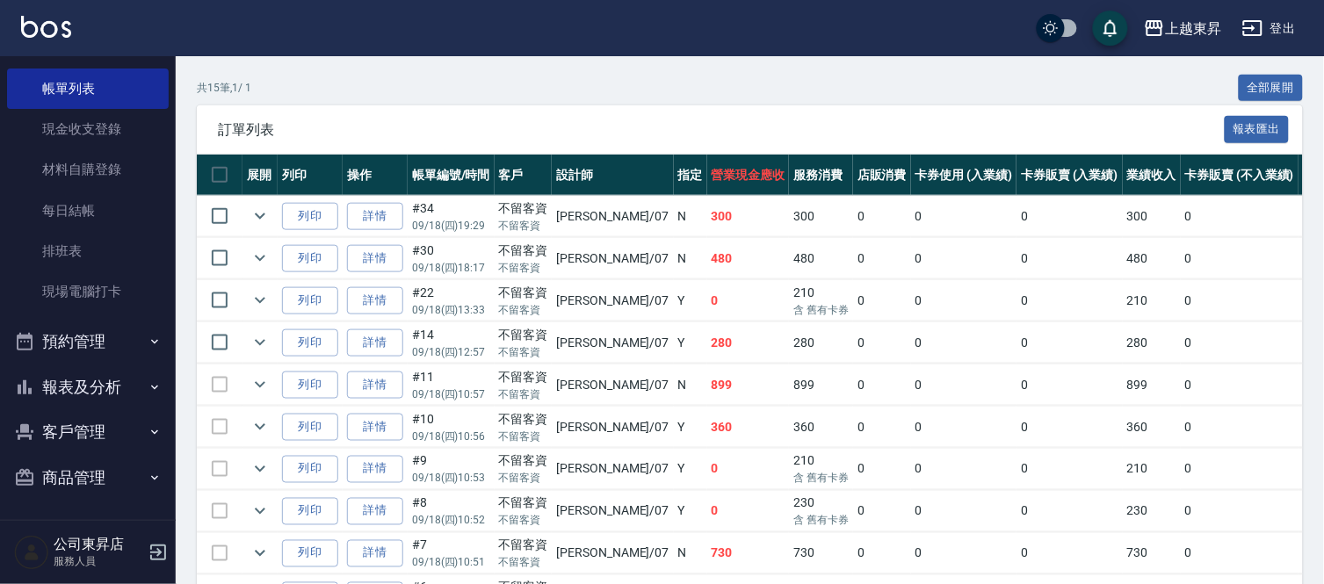
scroll to position [390, 0]
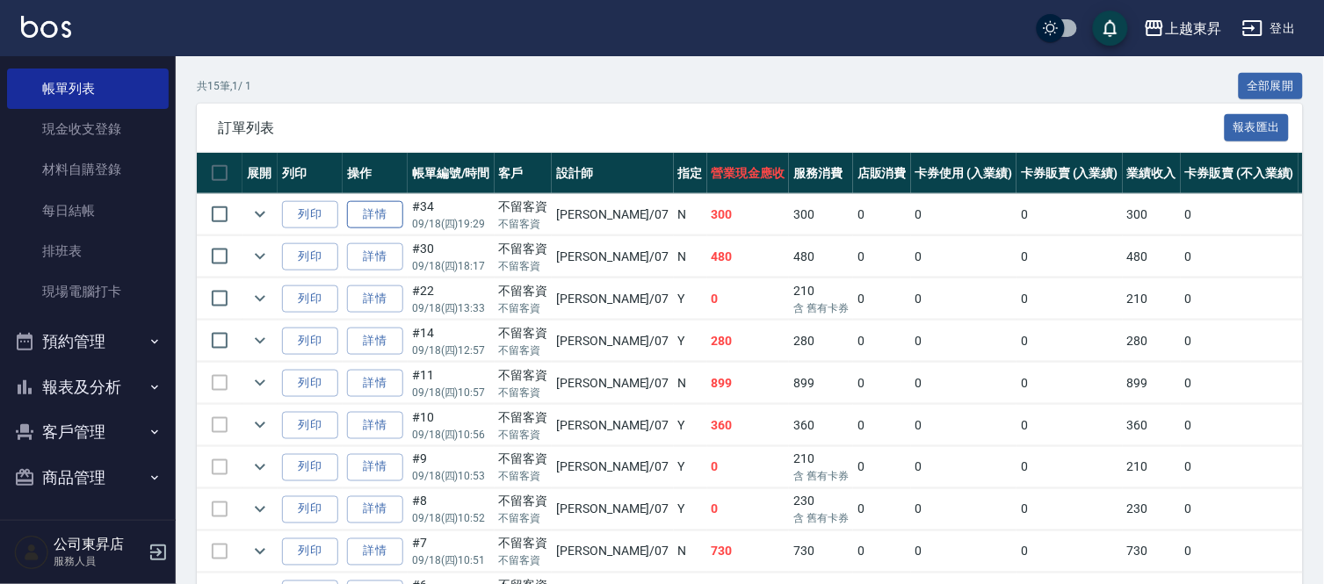
click at [378, 212] on link "詳情" at bounding box center [375, 214] width 56 height 27
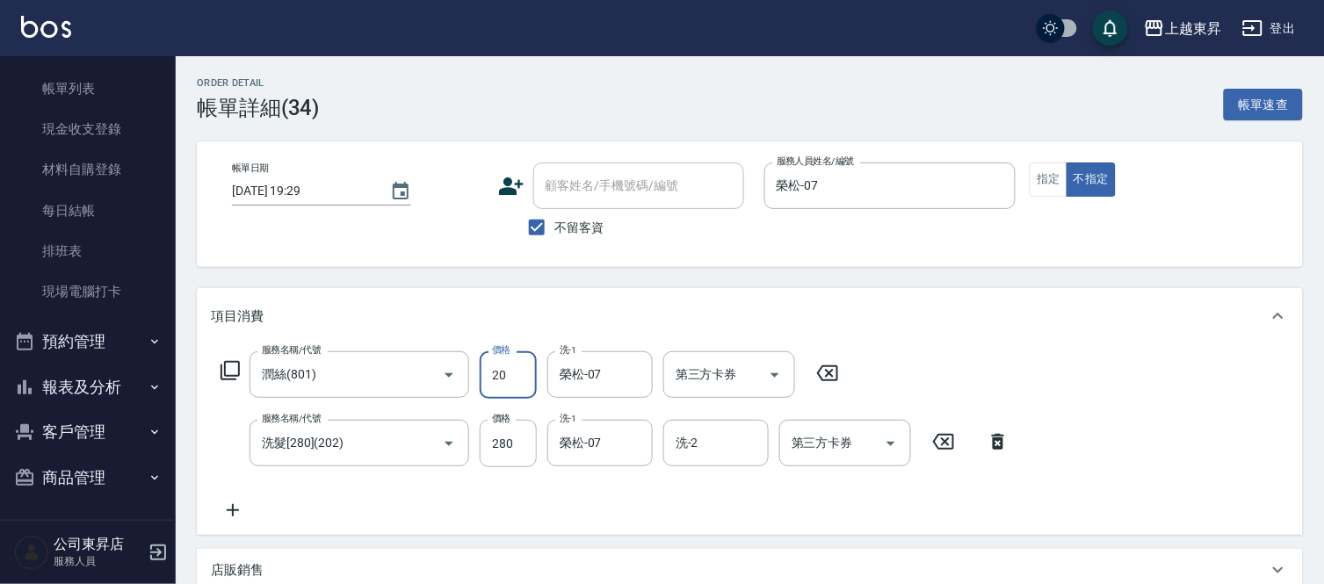
click at [498, 374] on input "20" at bounding box center [508, 374] width 57 height 47
click at [497, 374] on input "20" at bounding box center [508, 374] width 57 height 47
click at [496, 373] on input "20" at bounding box center [508, 374] width 57 height 47
click at [493, 370] on input "20" at bounding box center [508, 374] width 57 height 47
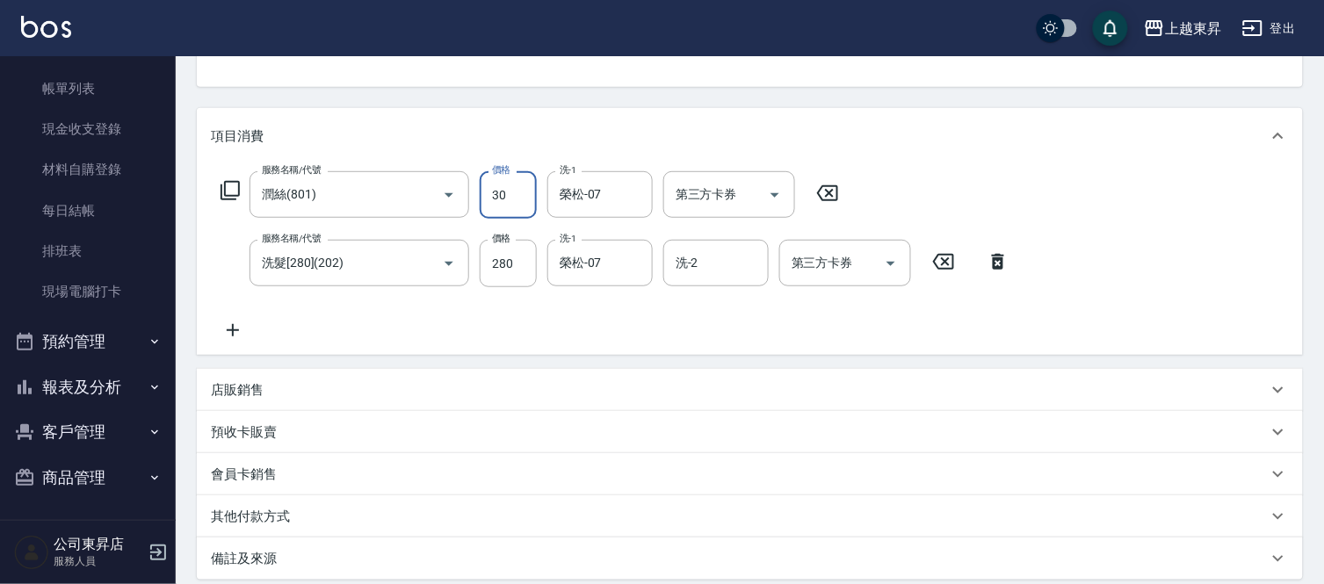
scroll to position [292, 0]
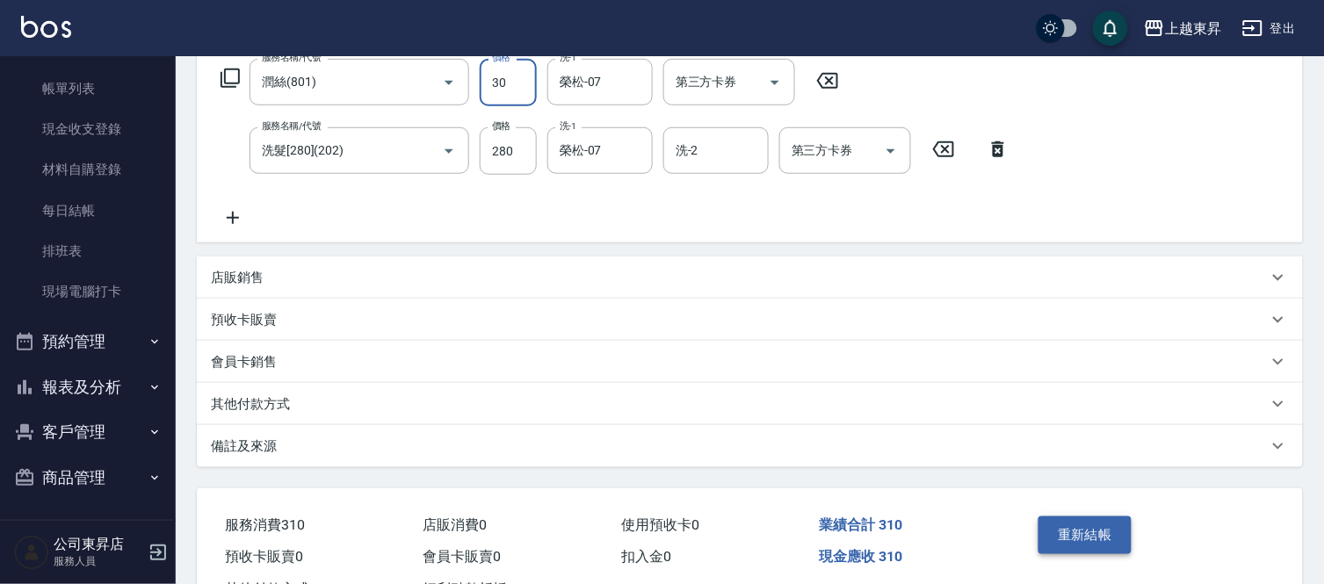
type input "30"
click at [1108, 531] on button "重新結帳" at bounding box center [1084, 534] width 93 height 37
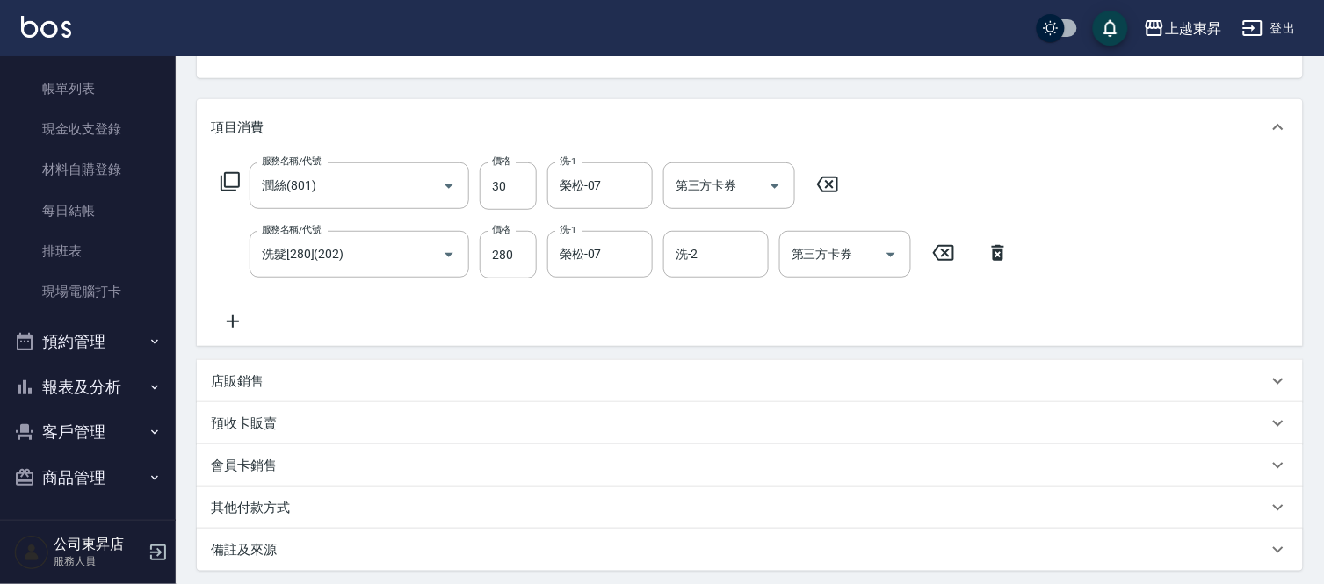
scroll to position [363, 0]
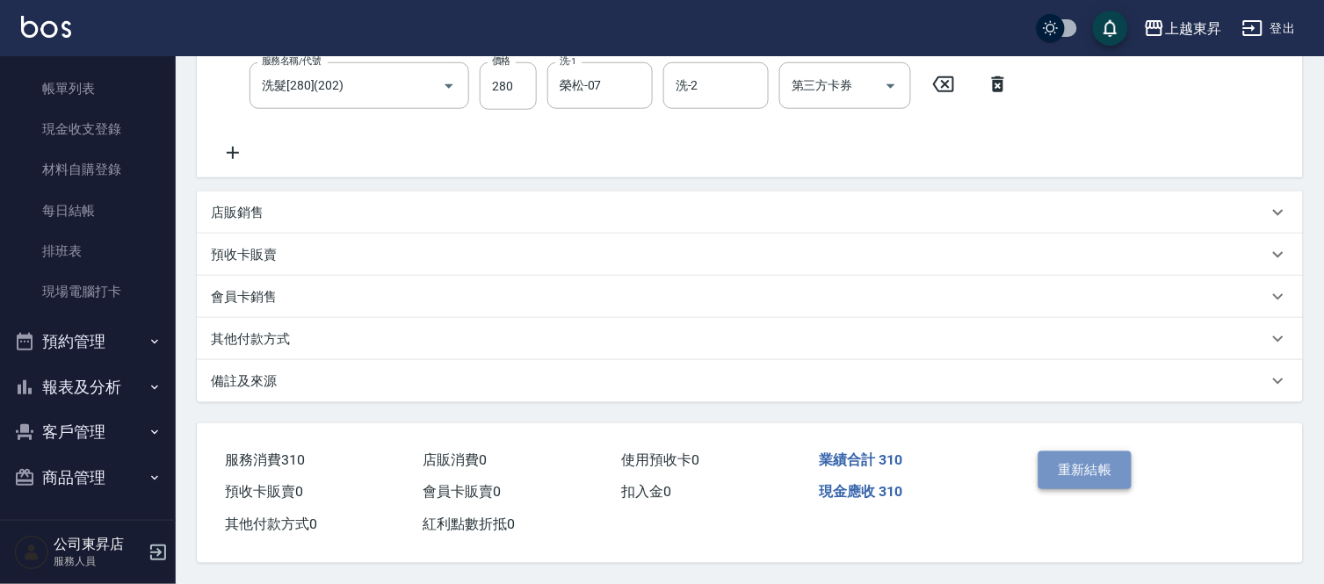
click at [1069, 467] on button "重新結帳" at bounding box center [1084, 469] width 93 height 37
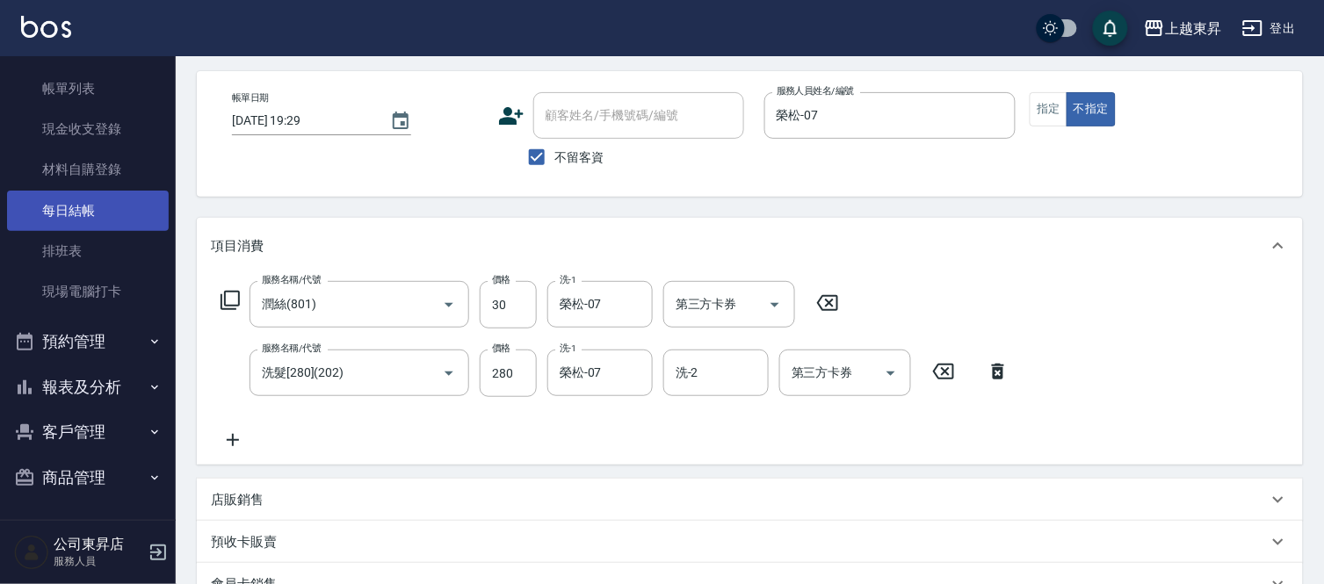
scroll to position [0, 0]
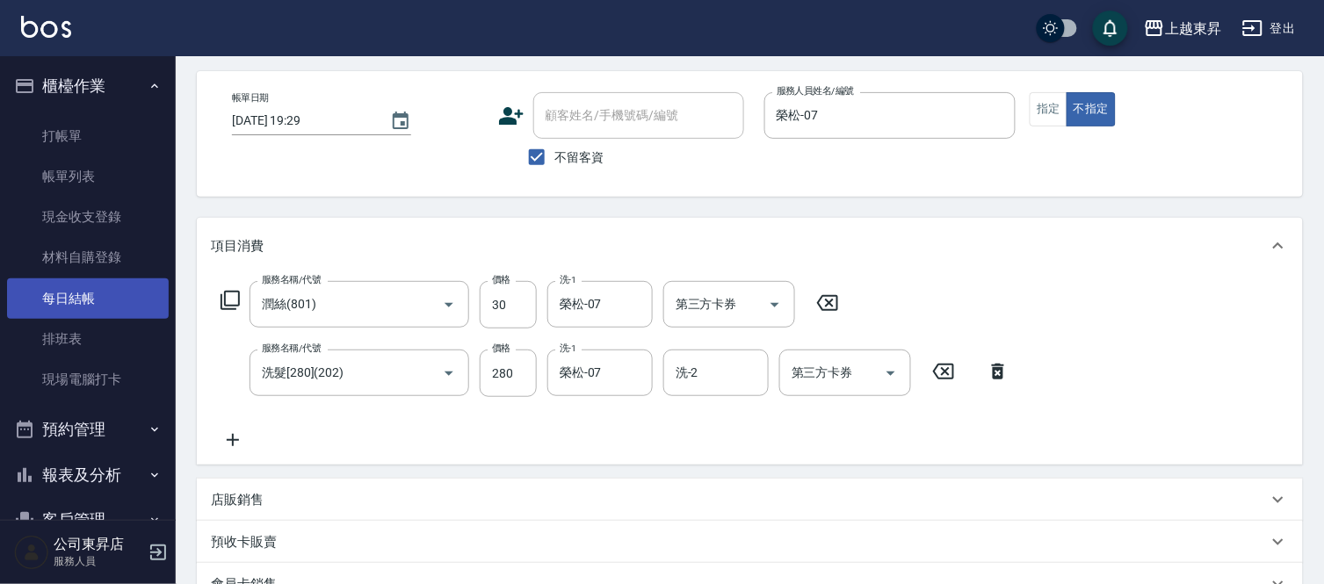
click at [77, 296] on link "每日結帳" at bounding box center [88, 298] width 162 height 40
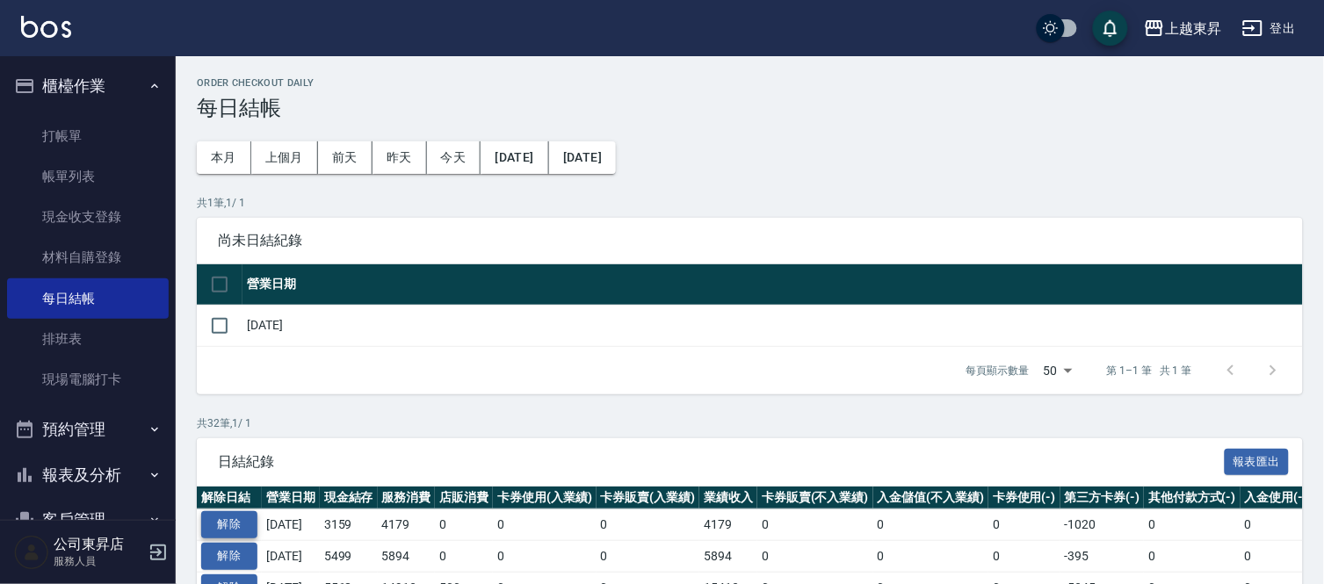
click at [220, 520] on button "解除" at bounding box center [229, 524] width 56 height 27
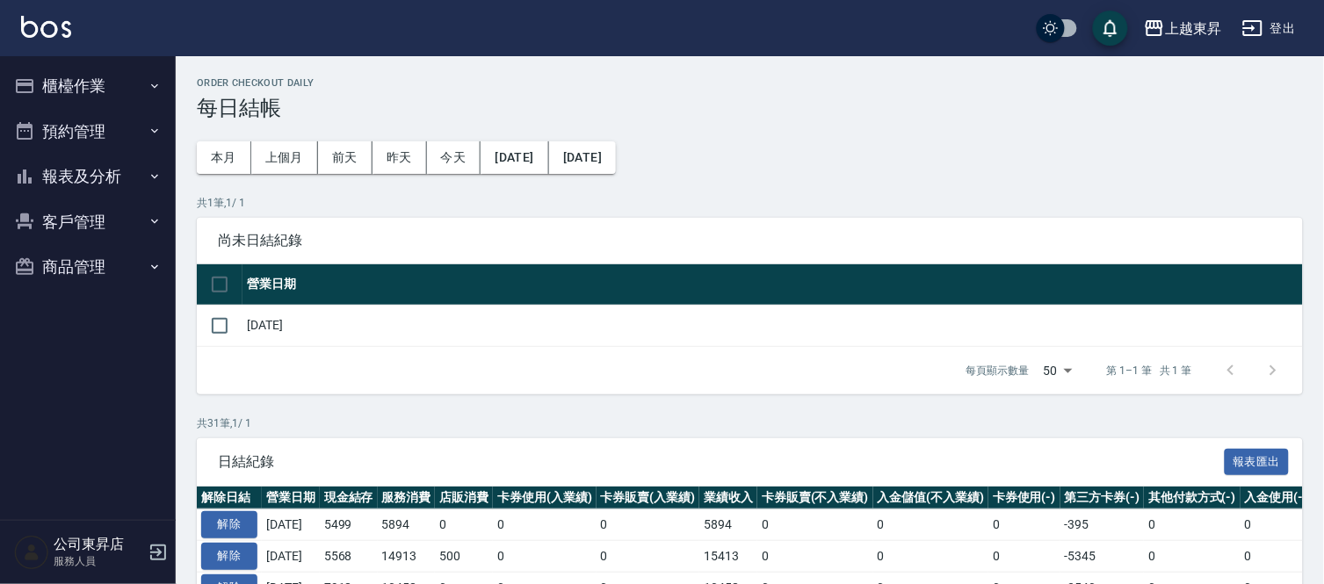
click at [67, 82] on button "櫃檯作業" at bounding box center [88, 86] width 162 height 46
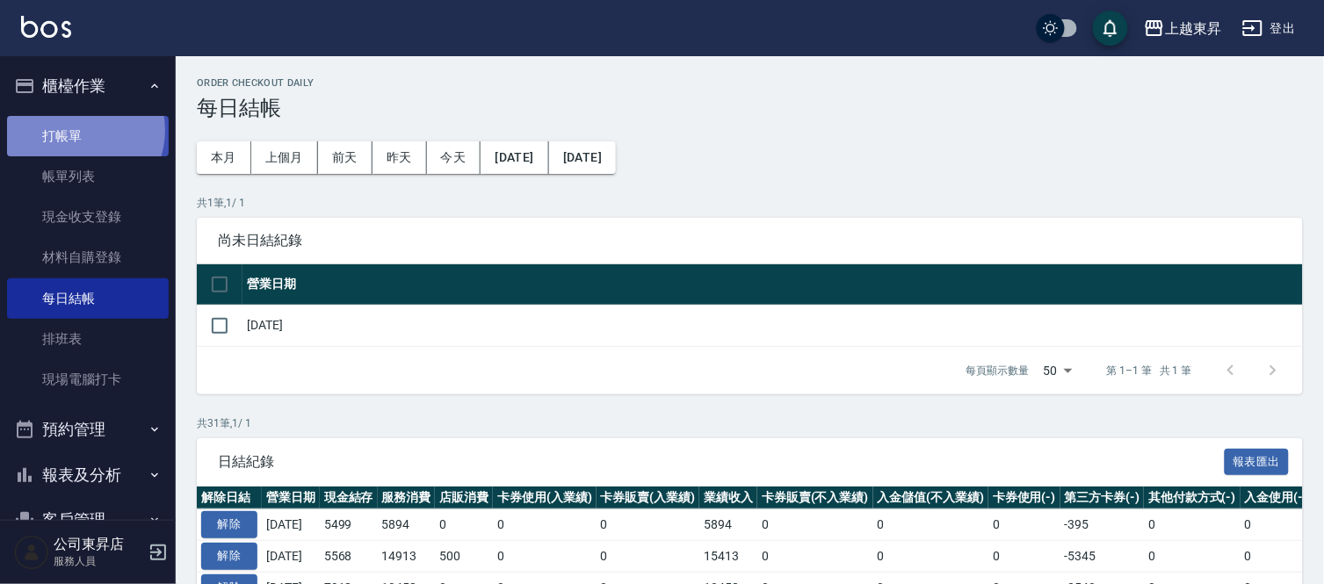
click at [76, 130] on link "打帳單" at bounding box center [88, 136] width 162 height 40
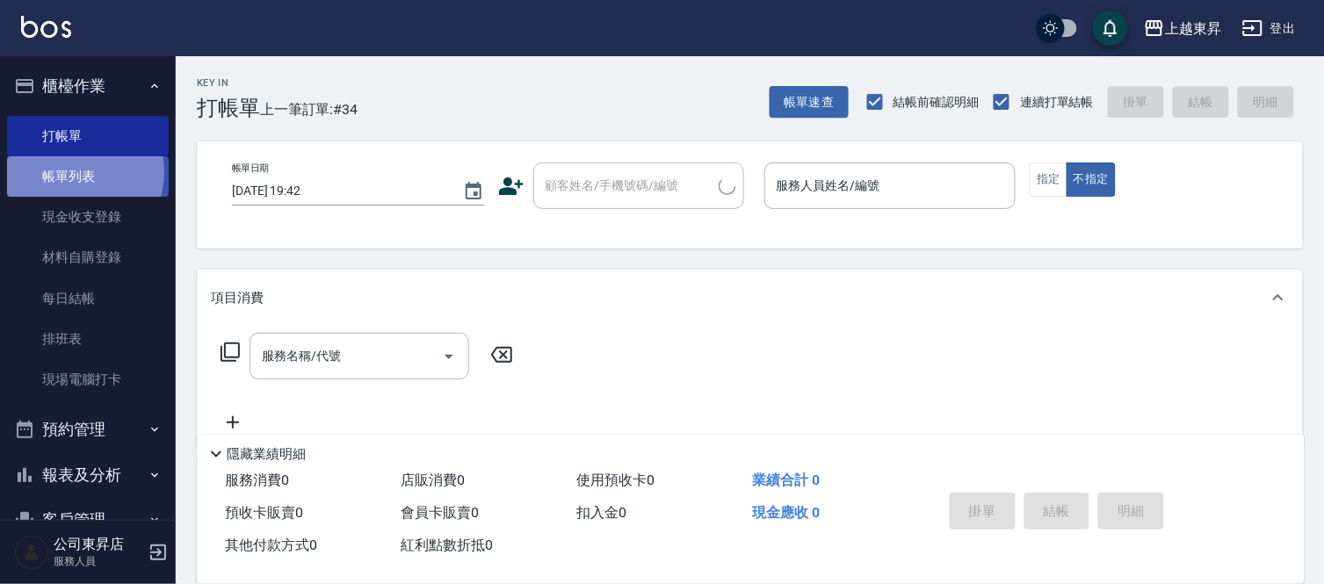
click at [74, 172] on link "帳單列表" at bounding box center [88, 176] width 162 height 40
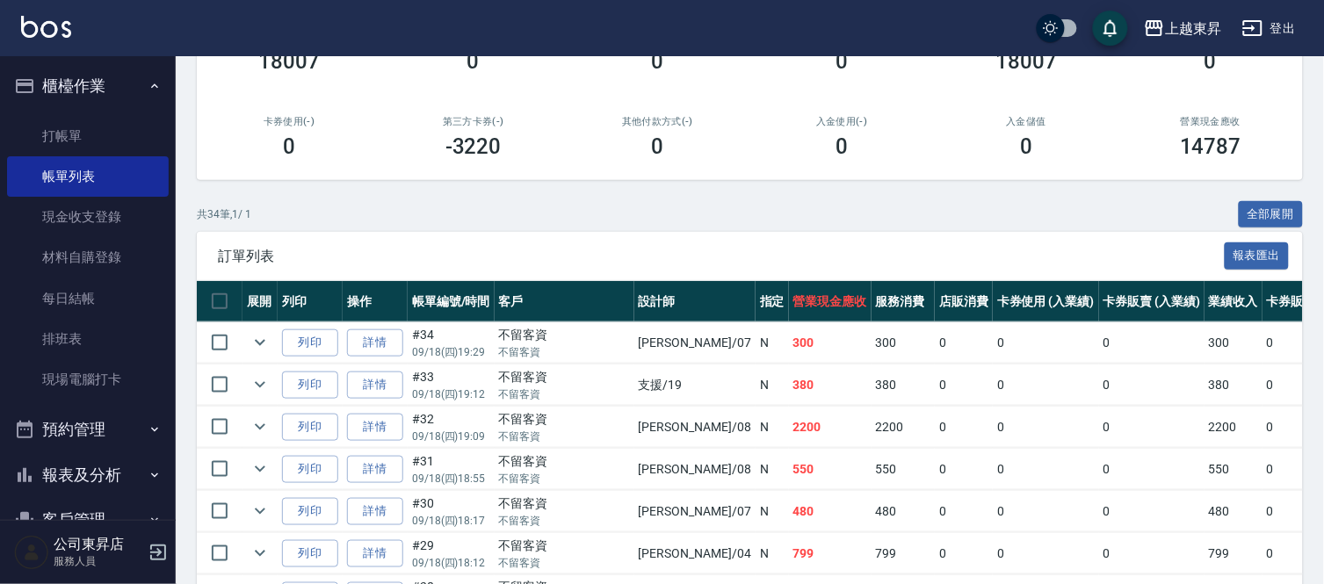
scroll to position [292, 0]
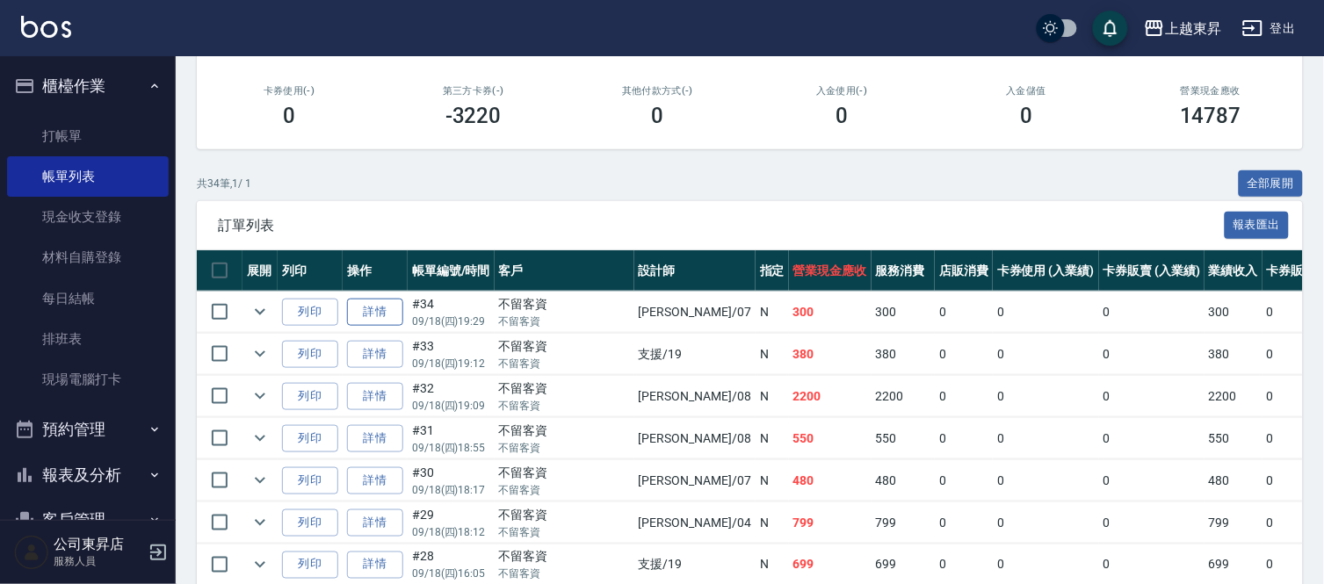
click at [385, 314] on link "詳情" at bounding box center [375, 312] width 56 height 27
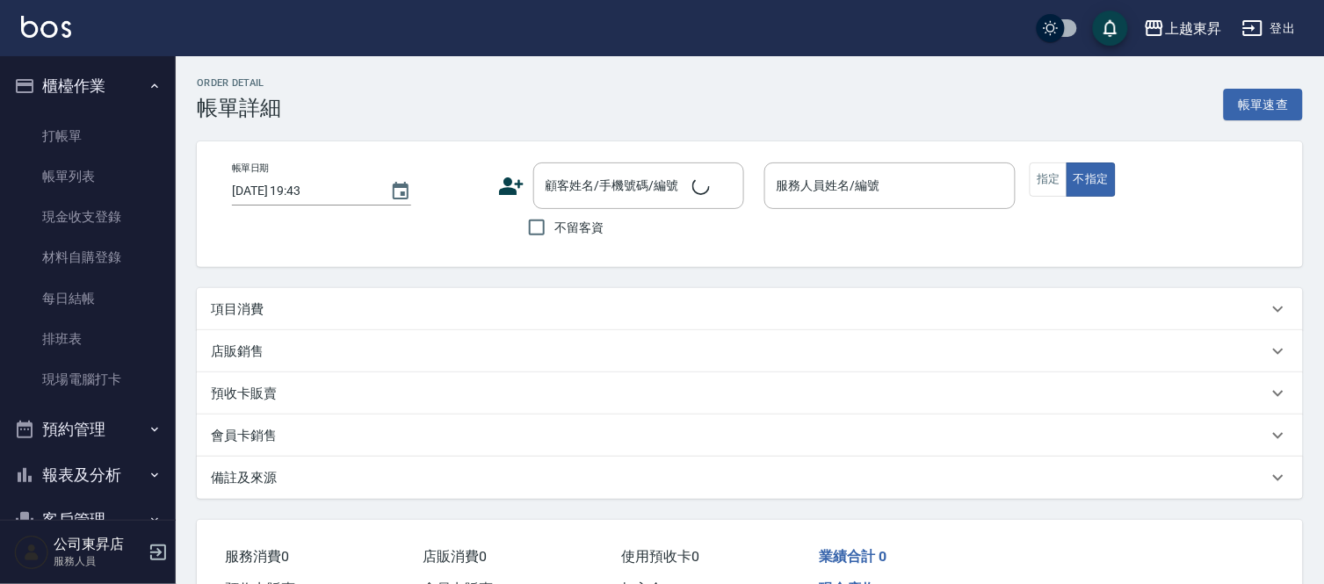
type input "[DATE] 19:29"
checkbox input "true"
type input "榮松-07"
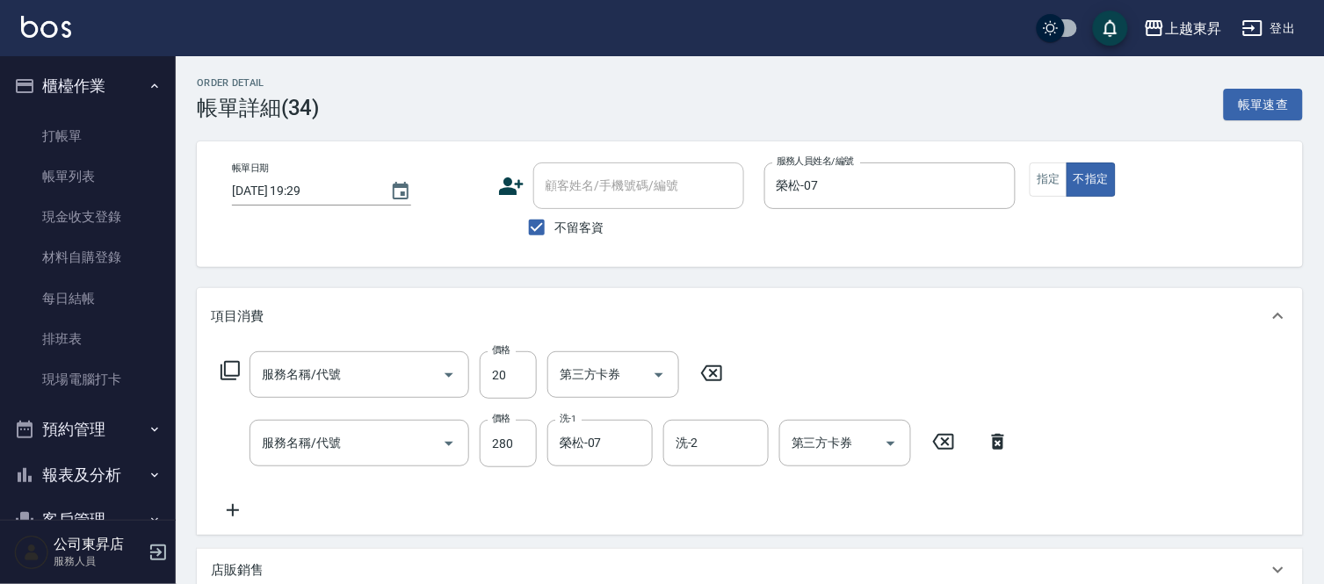
type input "潤絲(801)"
type input "洗髮[280](202)"
click at [502, 372] on input "20" at bounding box center [508, 374] width 57 height 47
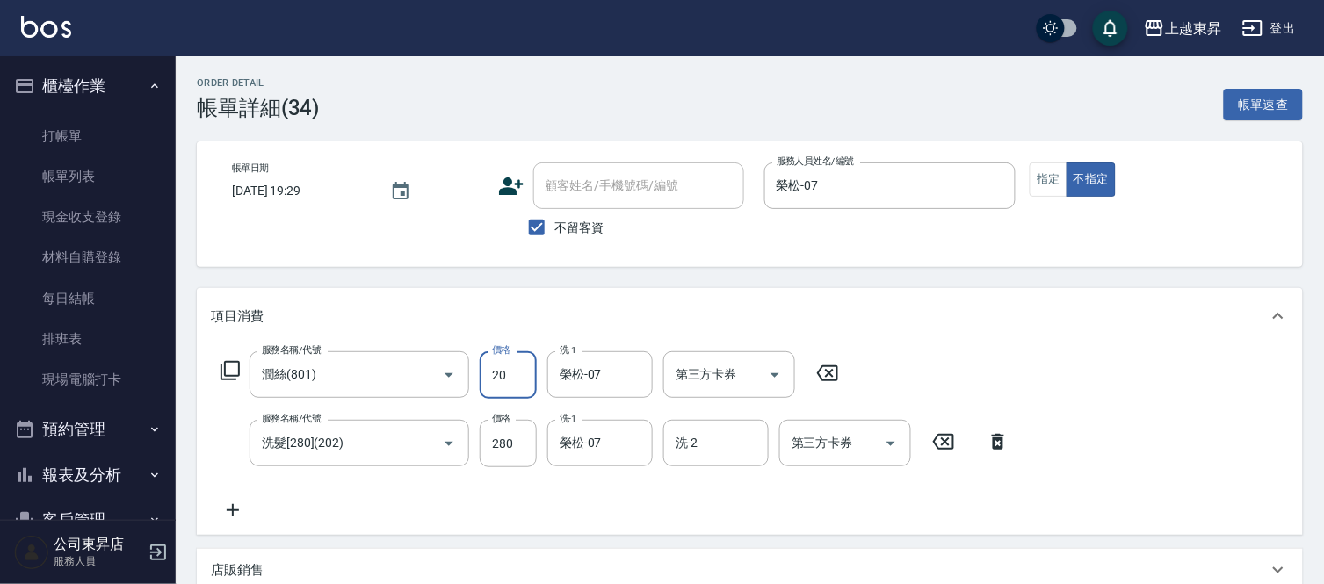
click at [502, 372] on input "20" at bounding box center [508, 374] width 57 height 47
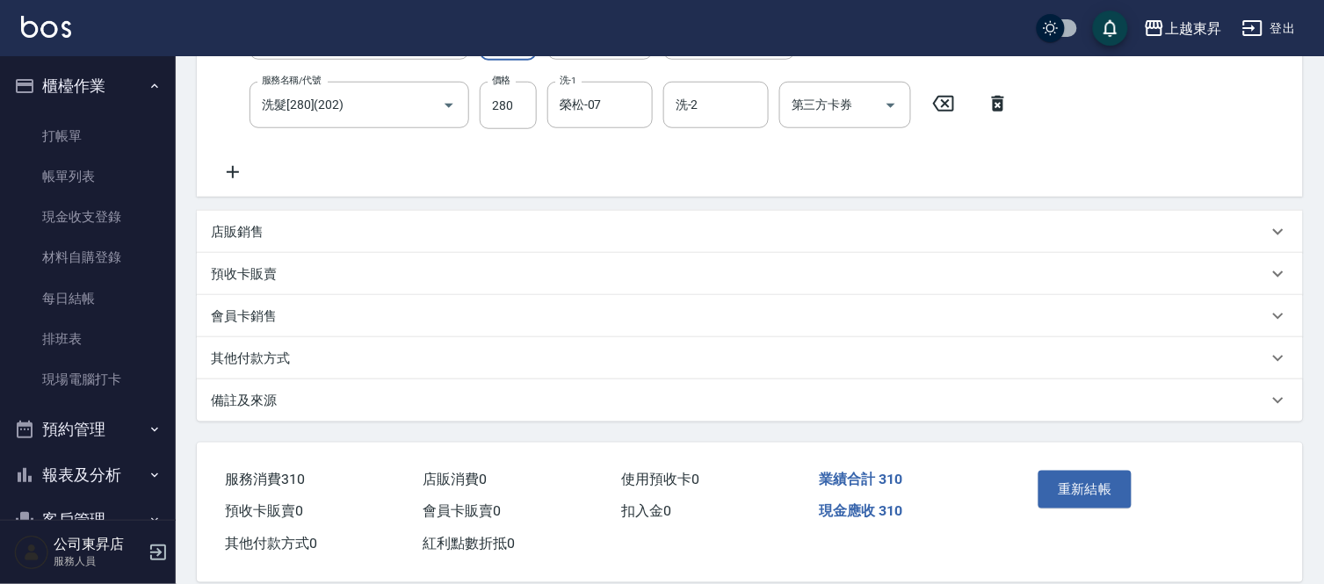
scroll to position [363, 0]
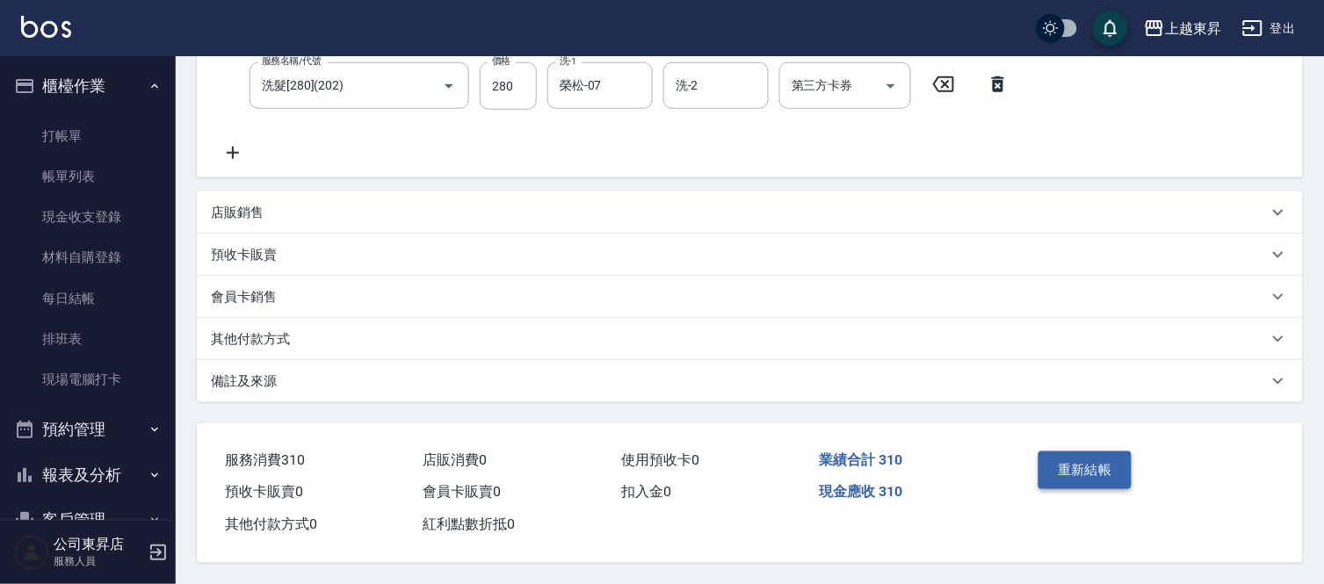
type input "30"
click at [1103, 466] on button "重新結帳" at bounding box center [1084, 469] width 93 height 37
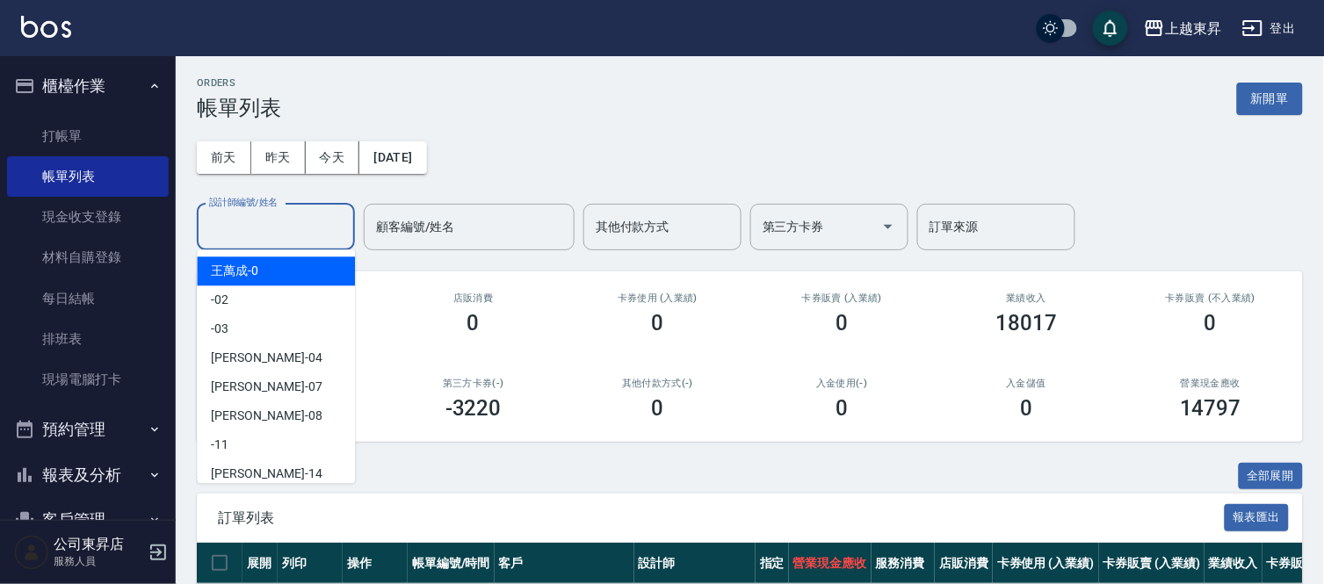
click at [268, 223] on input "設計師編號/姓名" at bounding box center [276, 227] width 142 height 31
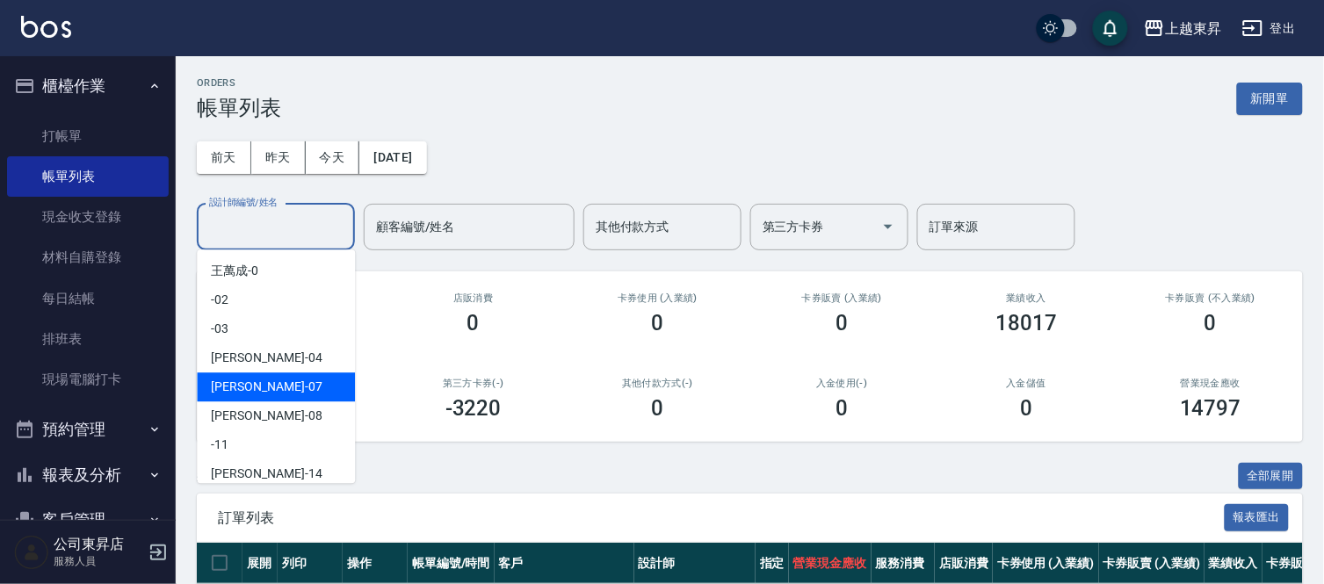
click at [265, 379] on div "榮松 -07" at bounding box center [276, 386] width 158 height 29
type input "榮松-07"
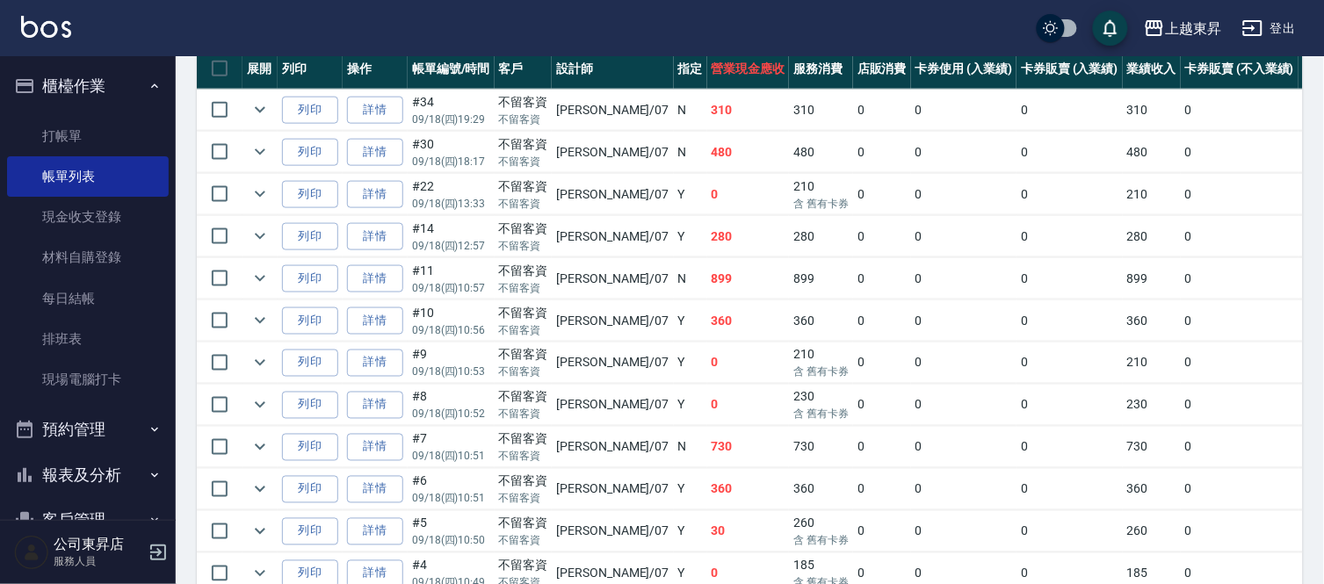
scroll to position [35, 0]
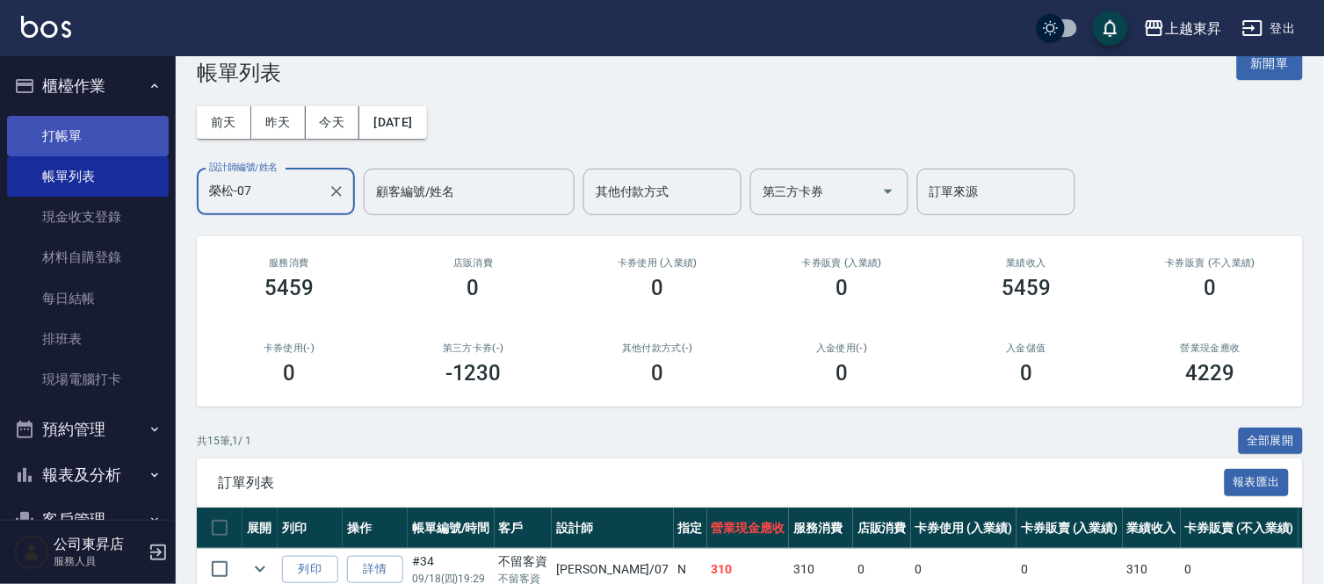
click at [70, 127] on link "打帳單" at bounding box center [88, 136] width 162 height 40
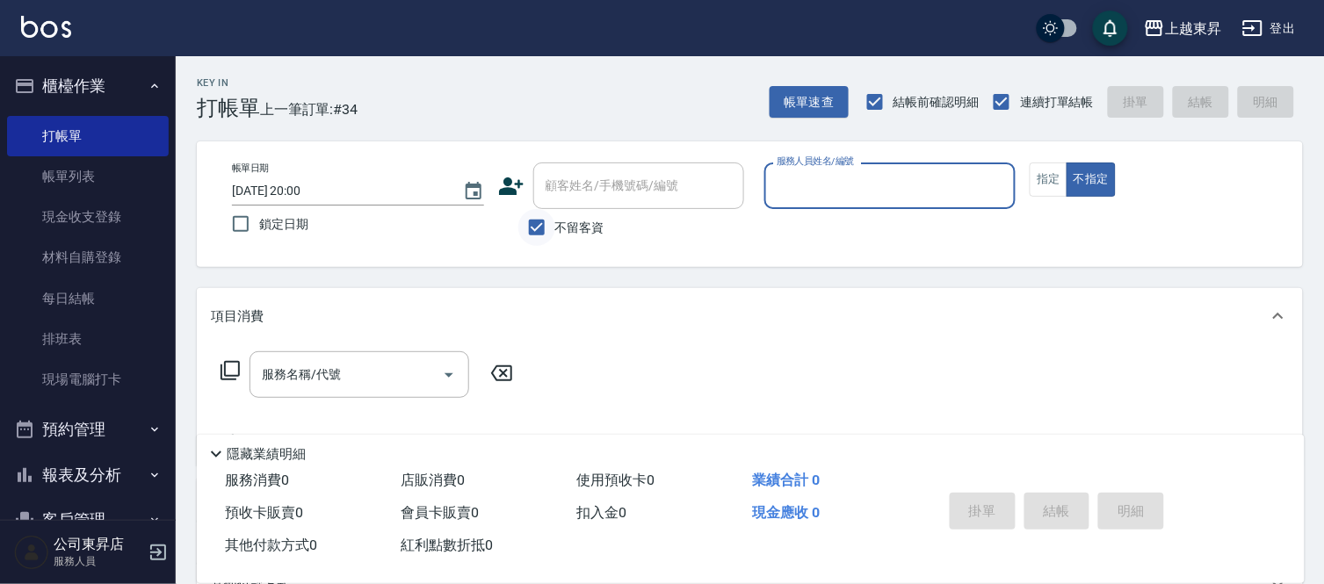
click at [545, 224] on input "不留客資" at bounding box center [536, 227] width 37 height 37
checkbox input "false"
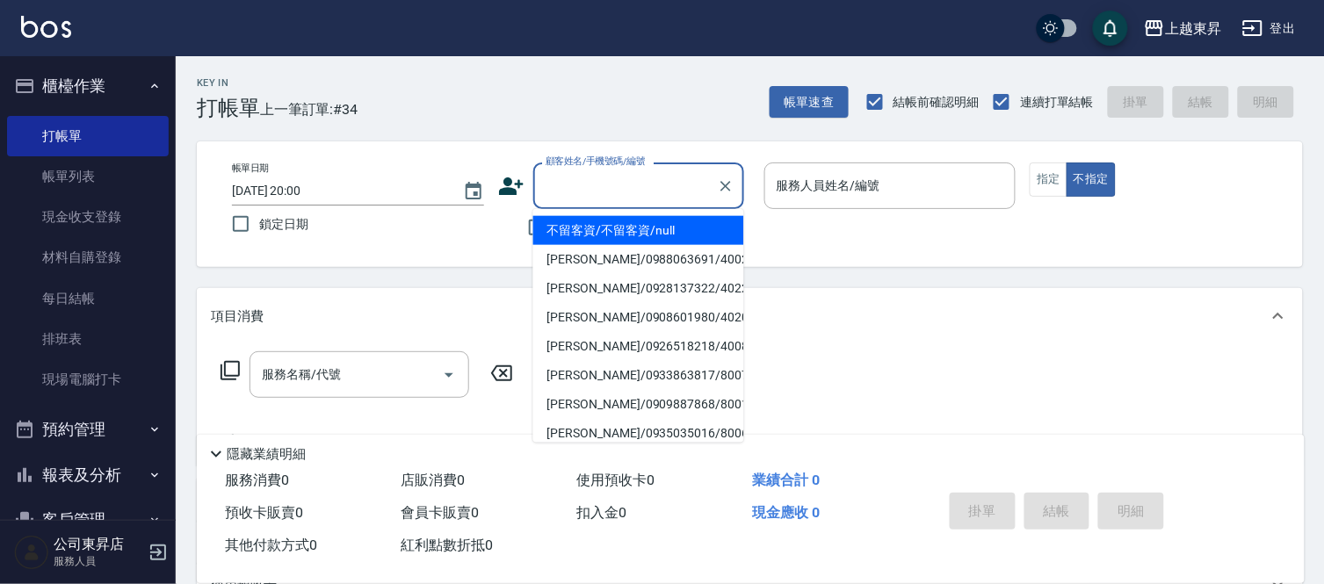
click at [565, 194] on input "顧客姓名/手機號碼/編號" at bounding box center [625, 185] width 169 height 31
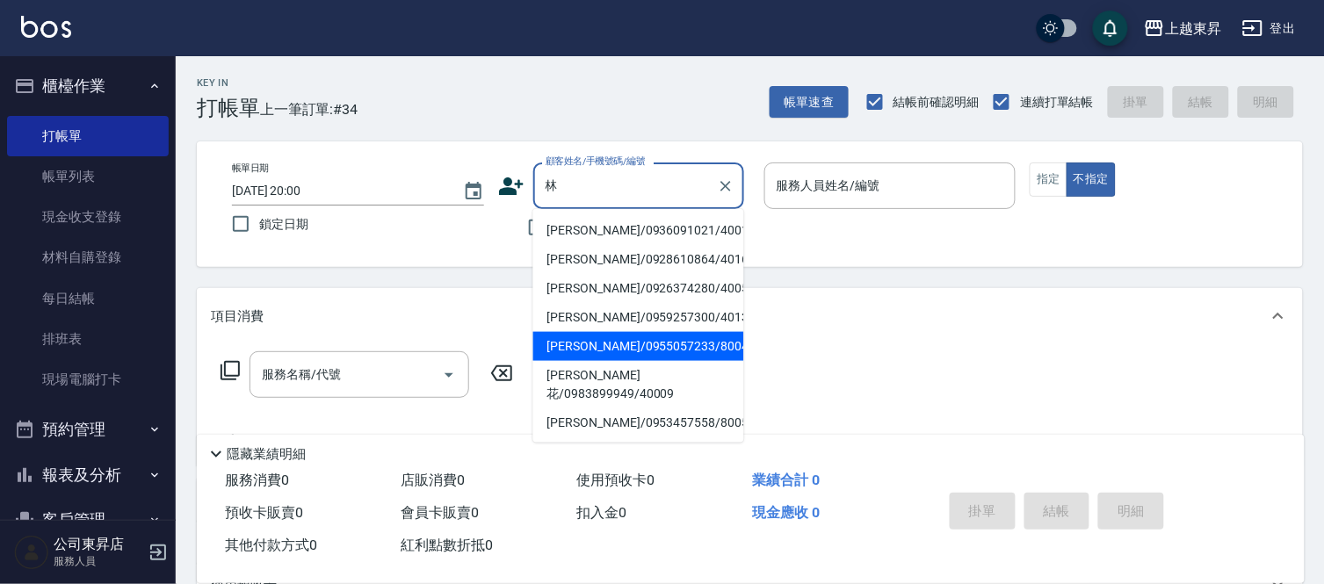
click at [586, 348] on li "[PERSON_NAME]/0955057233/80042" at bounding box center [638, 346] width 211 height 29
type input "[PERSON_NAME]/0955057233/80042"
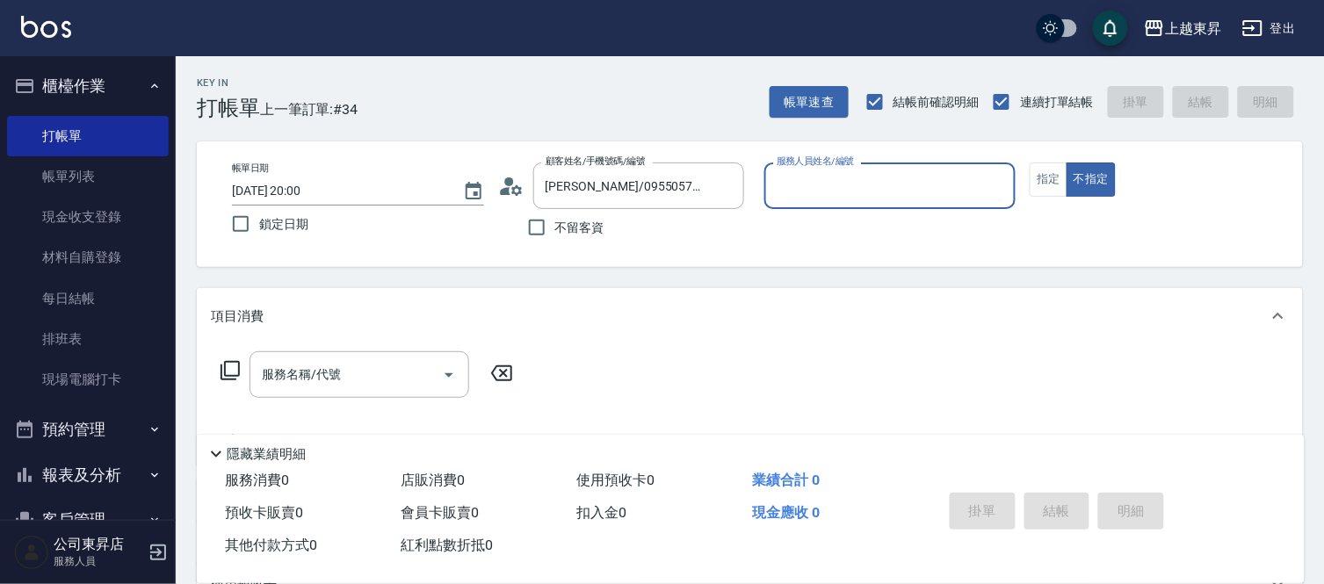
type input "[PERSON_NAME]-08"
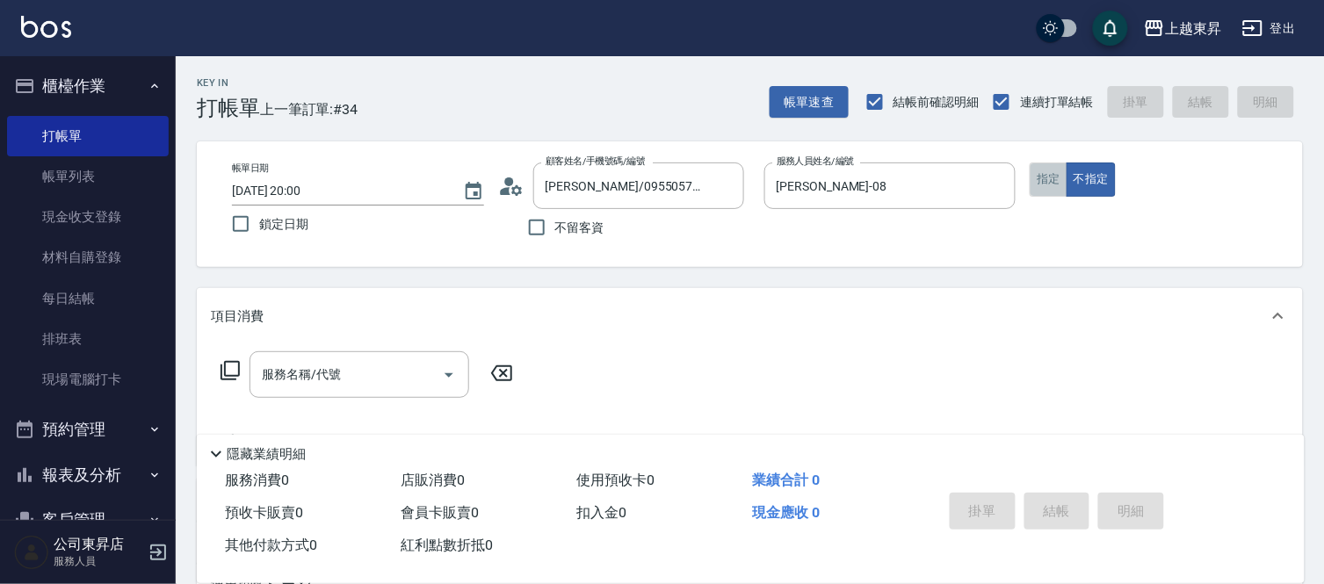
click at [1048, 177] on button "指定" at bounding box center [1048, 179] width 38 height 34
click at [345, 384] on input "服務名稱/代號" at bounding box center [345, 374] width 177 height 31
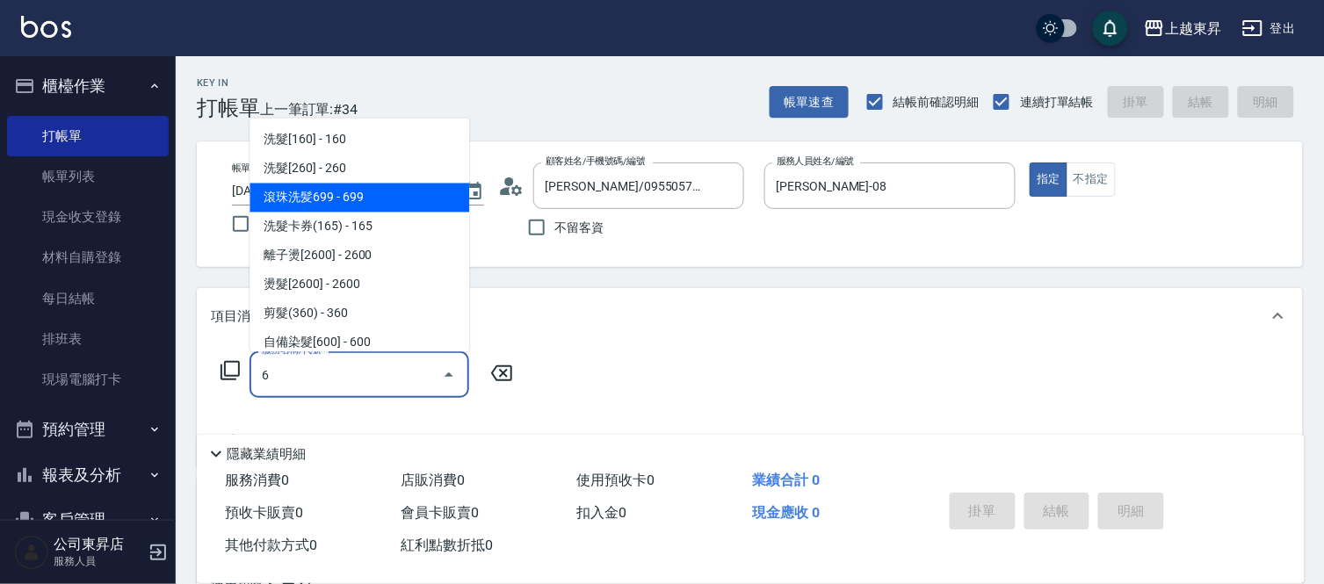
click at [336, 194] on span "滾珠洗髪699 - 699" at bounding box center [359, 198] width 220 height 29
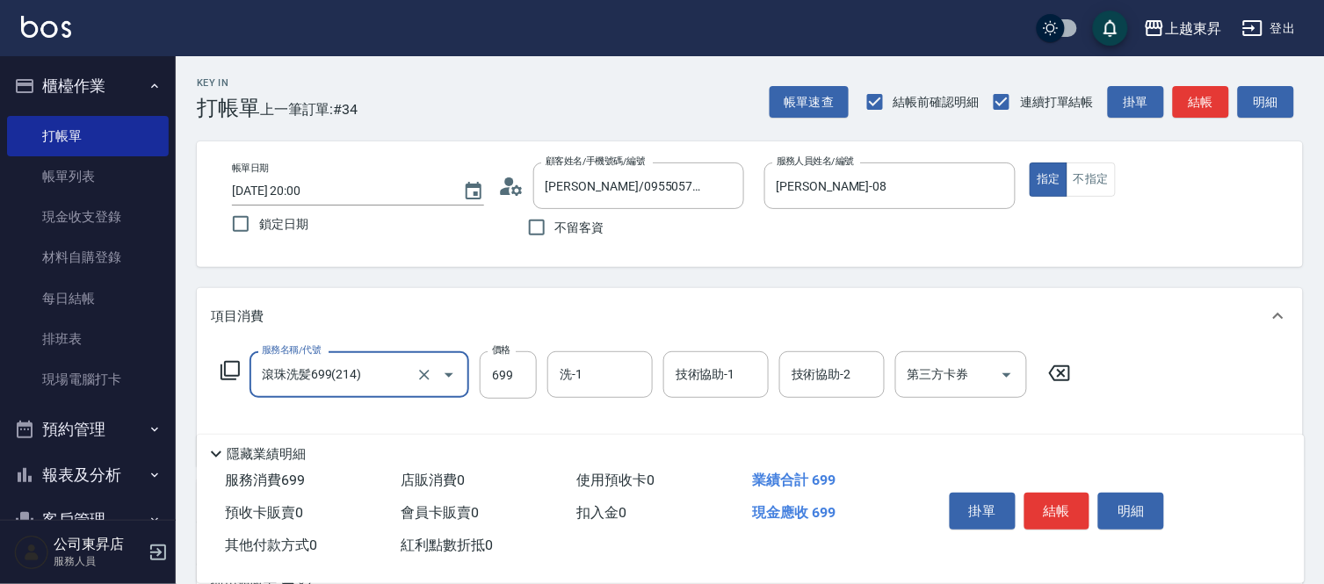
type input "滾珠洗髪699(214)"
click at [474, 383] on div "服務名稱/代號 滾珠洗髪699(214) 服務名稱/代號 價格 699 價格 洗-1 洗-1 技術協助-1 技術協助-1 技術協助-2 技術協助-2 第三方卡…" at bounding box center [646, 374] width 870 height 47
click at [492, 385] on input "699" at bounding box center [508, 374] width 57 height 47
type input "700"
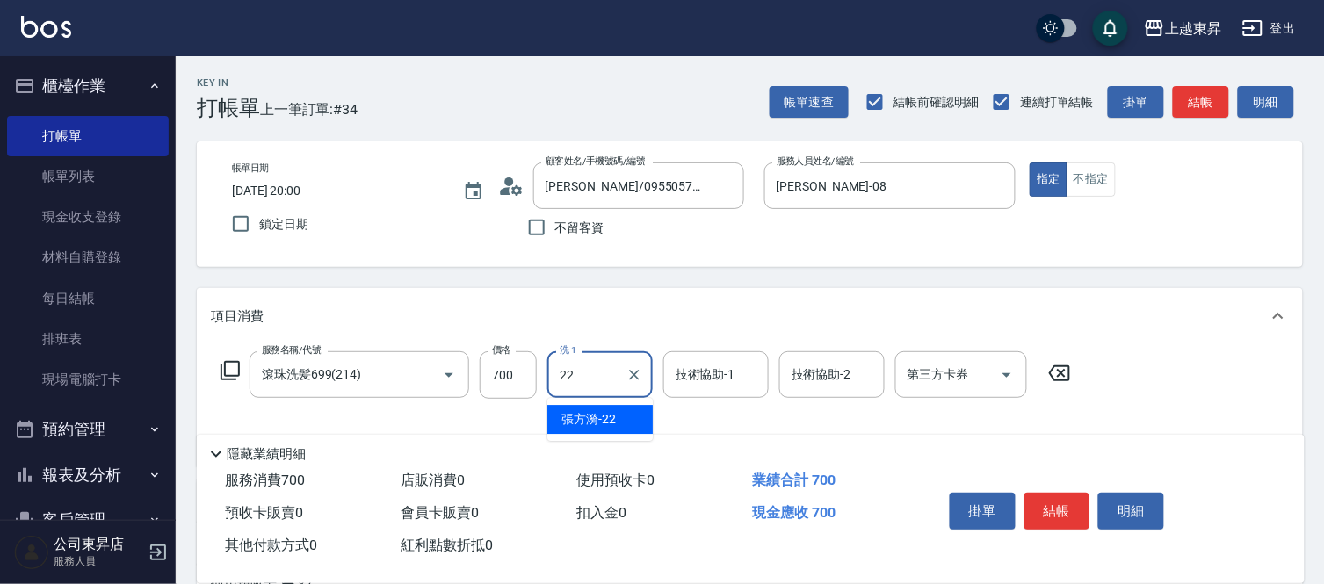
type input "[PERSON_NAME]-22"
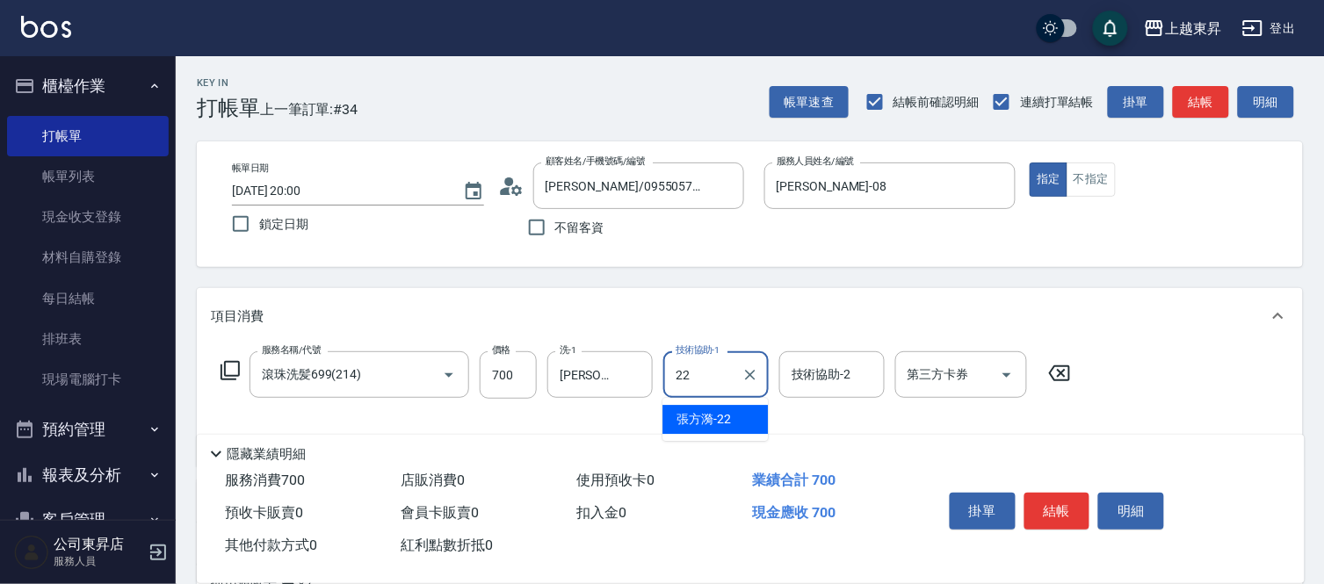
type input "[PERSON_NAME]-22"
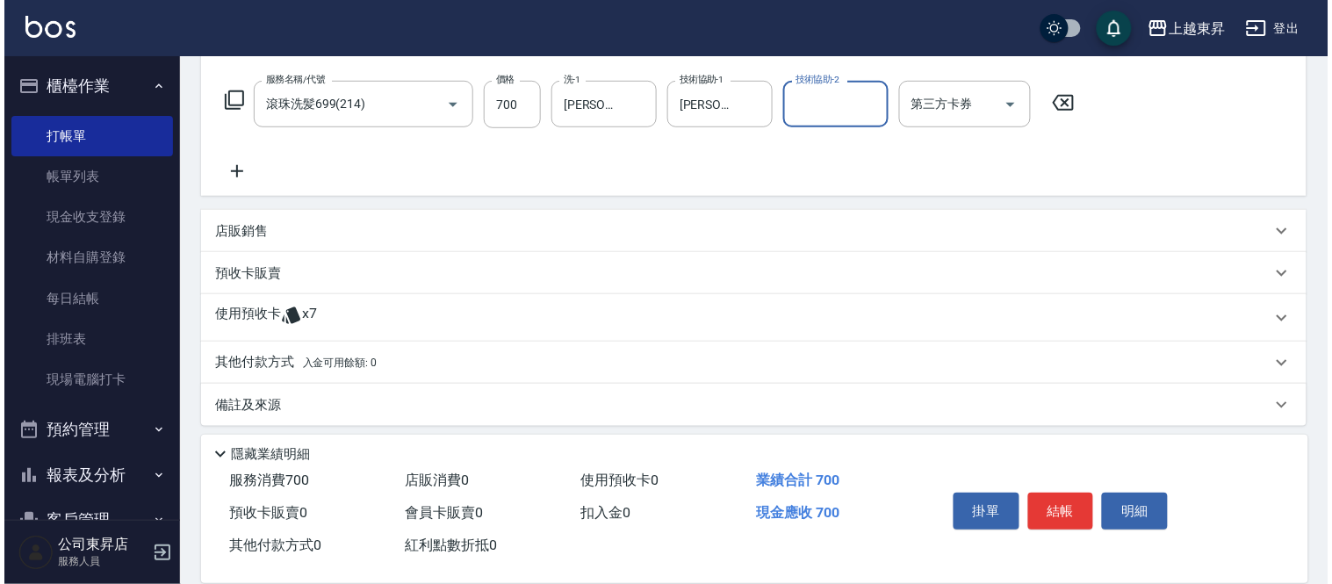
scroll to position [278, 0]
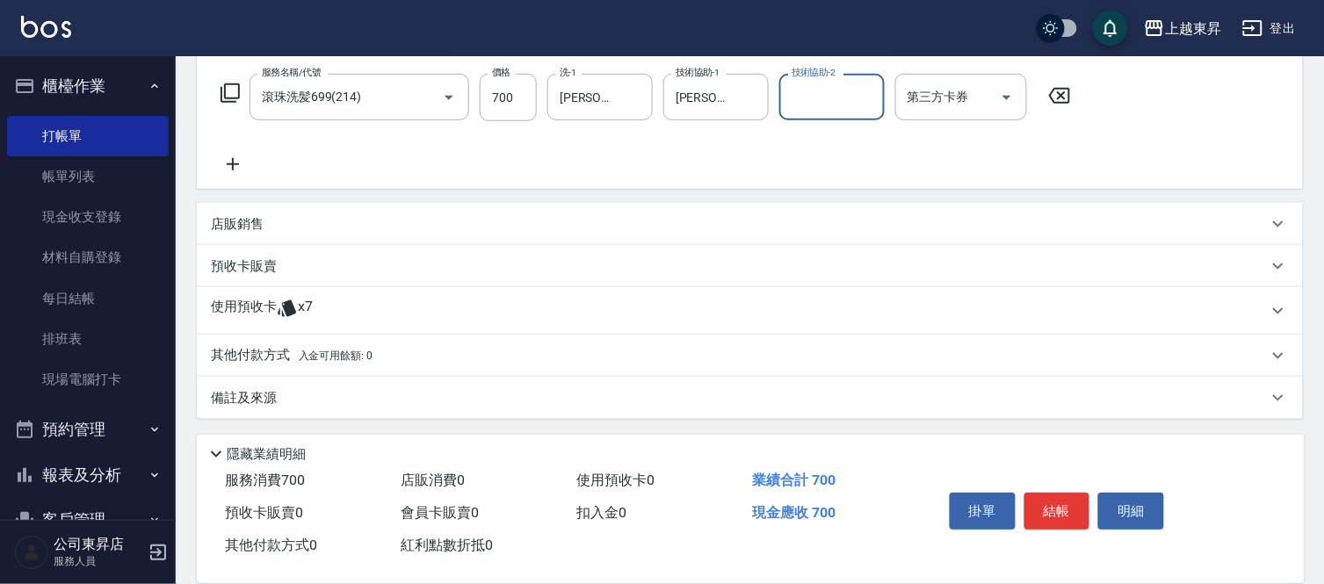
click at [234, 158] on icon at bounding box center [233, 164] width 44 height 21
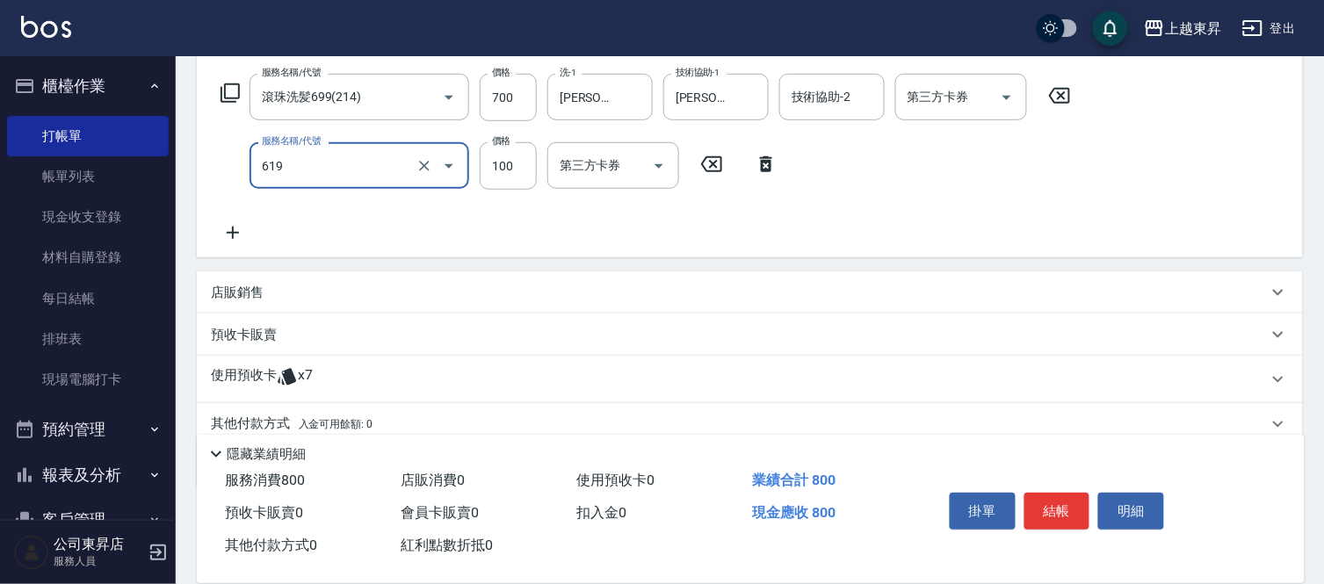
type input "煥彩.玻酸.晶膜.水療(619)"
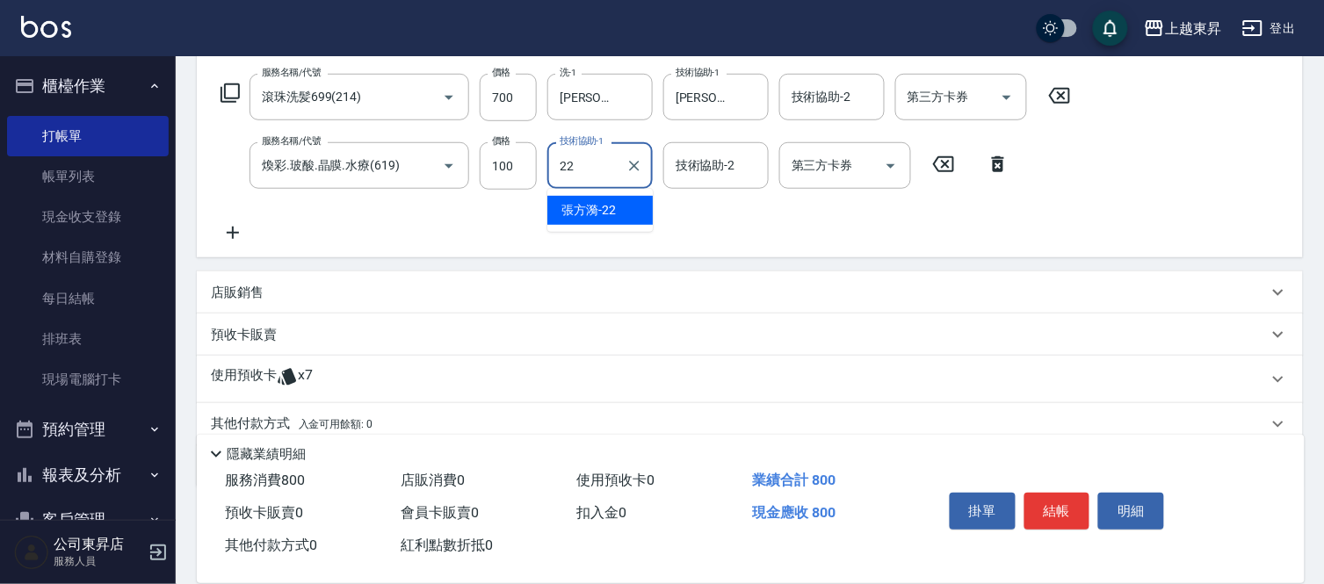
type input "[PERSON_NAME]-22"
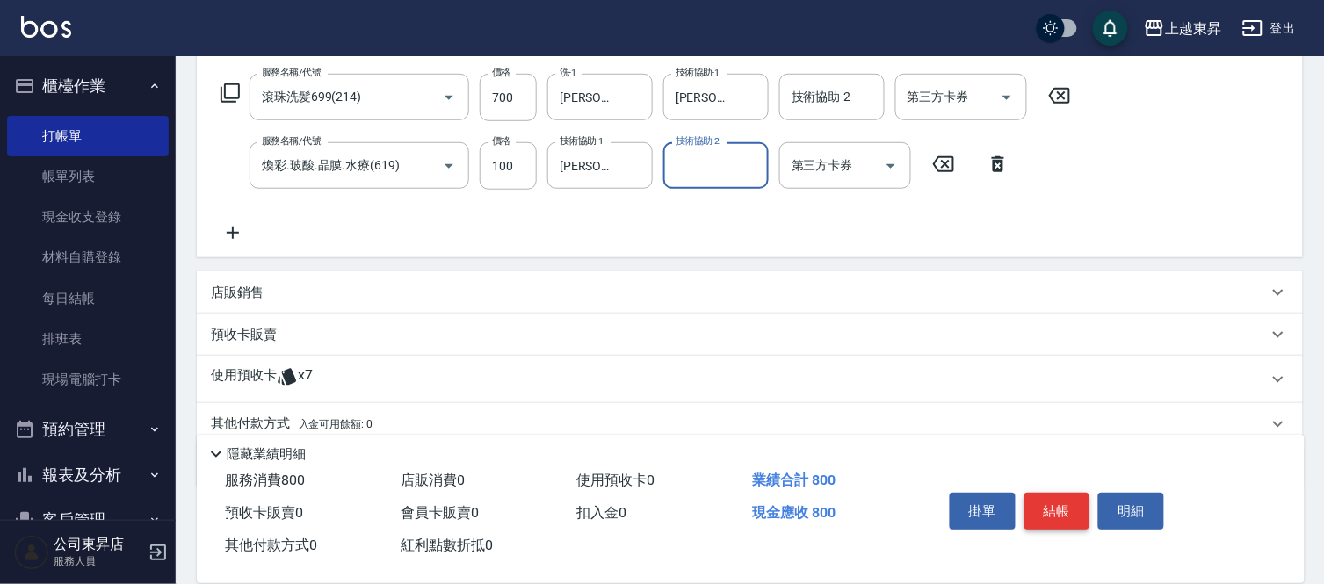
click at [1046, 508] on button "結帳" at bounding box center [1057, 511] width 66 height 37
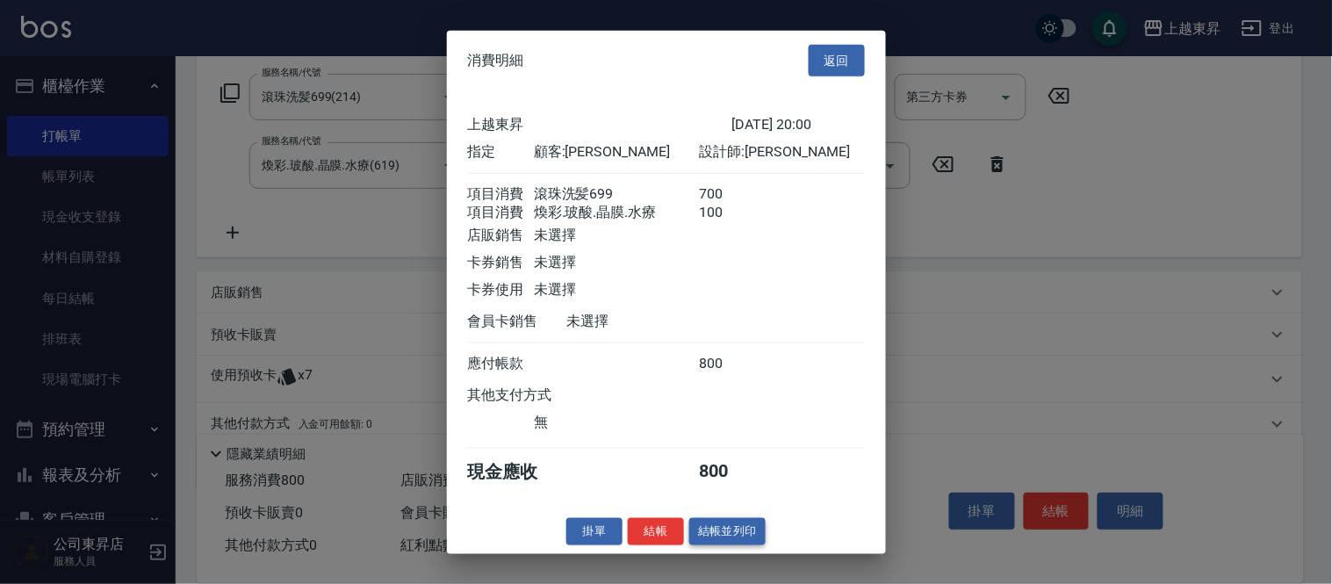
click at [745, 545] on button "結帳並列印" at bounding box center [728, 531] width 76 height 27
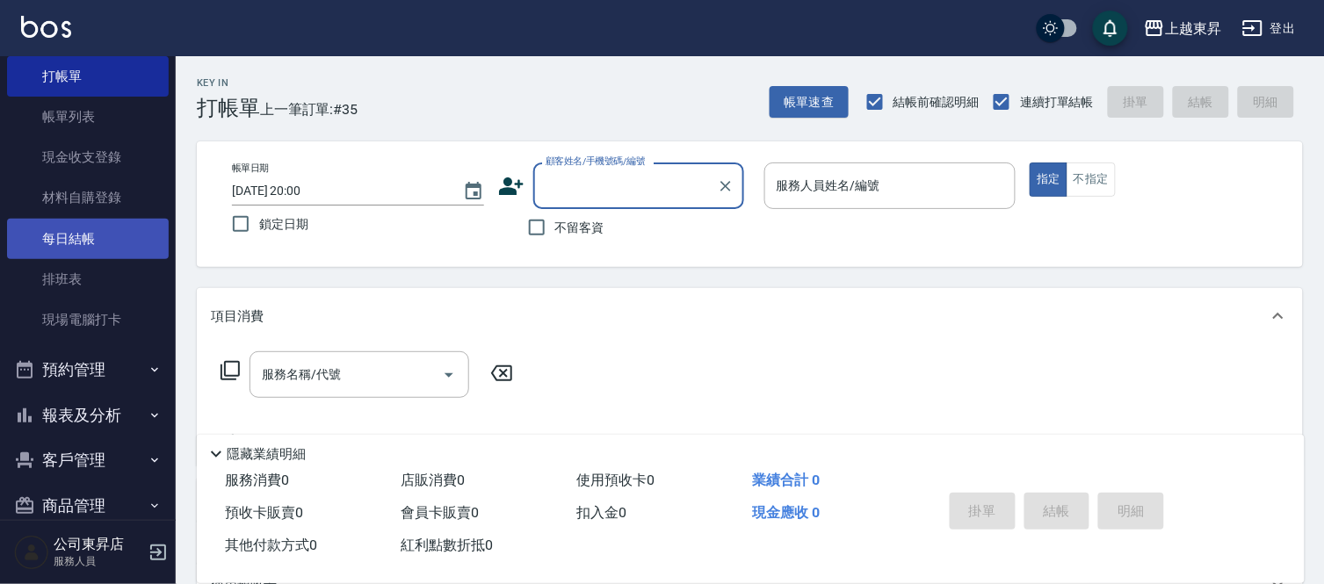
scroll to position [88, 0]
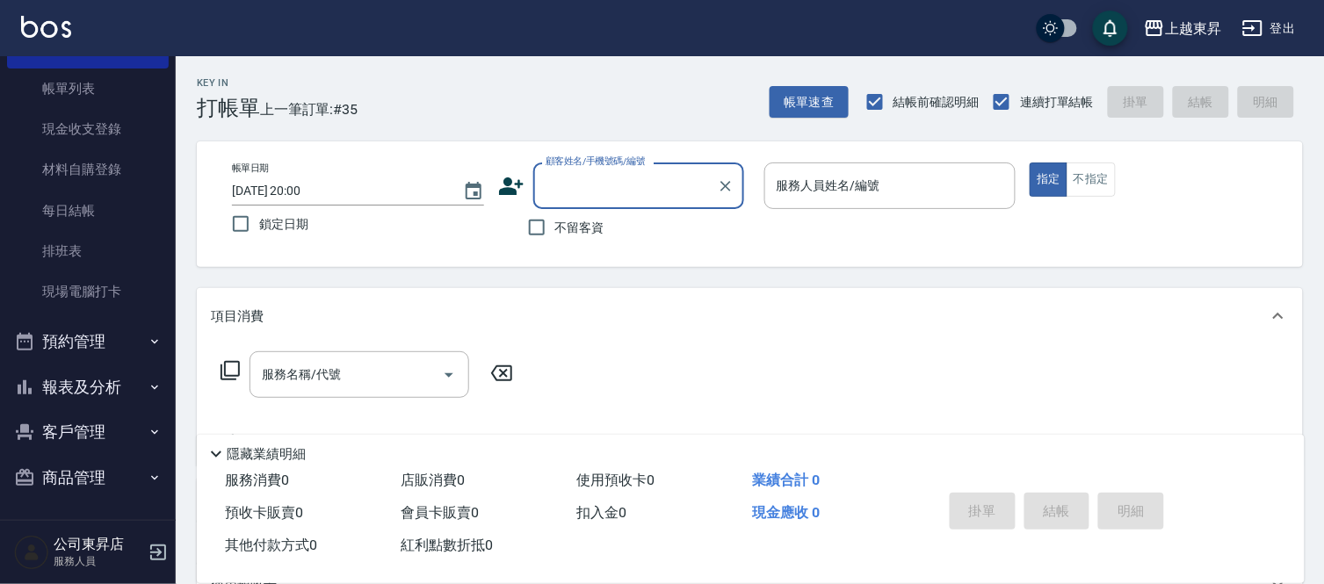
click at [58, 372] on button "報表及分析" at bounding box center [88, 388] width 162 height 46
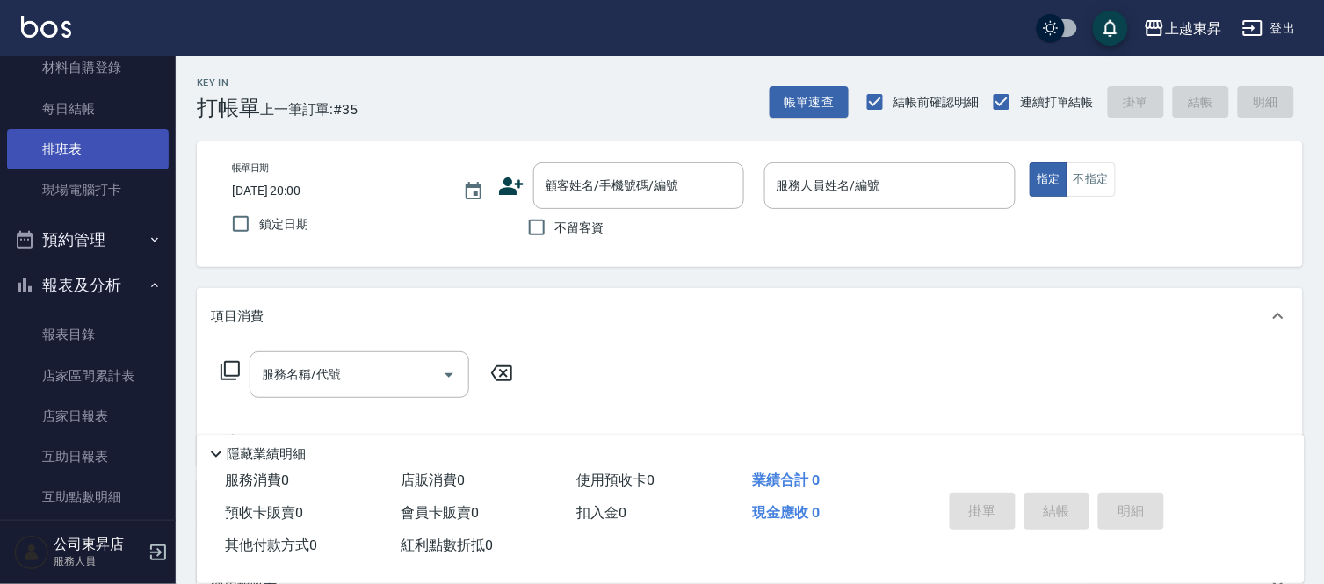
scroll to position [380, 0]
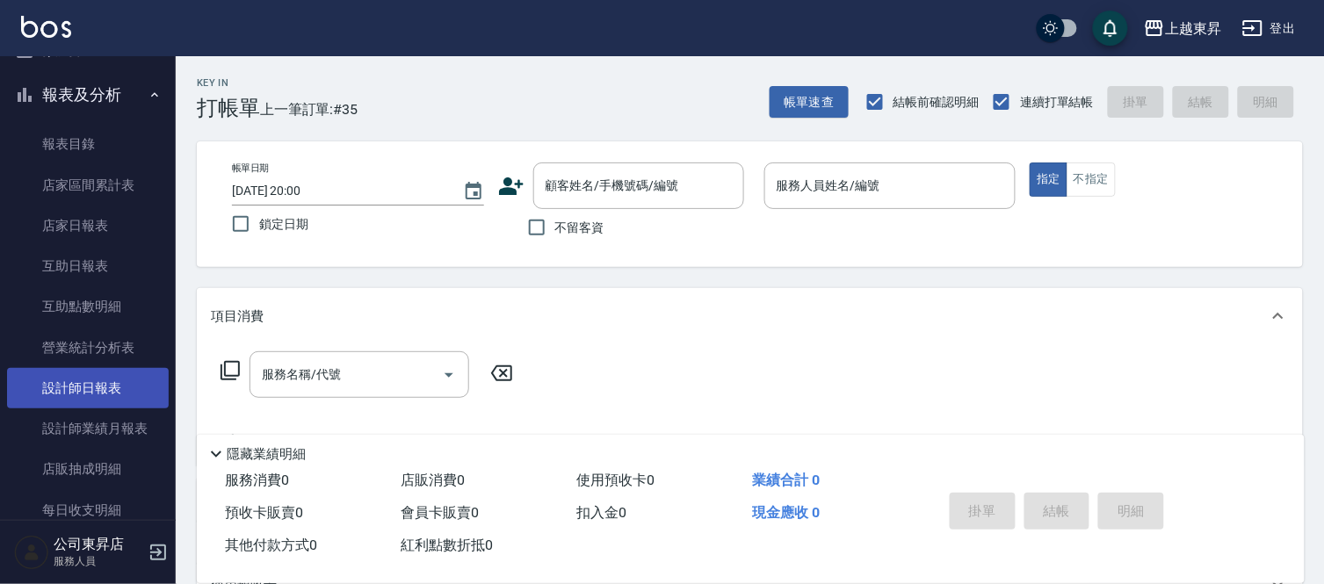
click at [84, 385] on link "設計師日報表" at bounding box center [88, 388] width 162 height 40
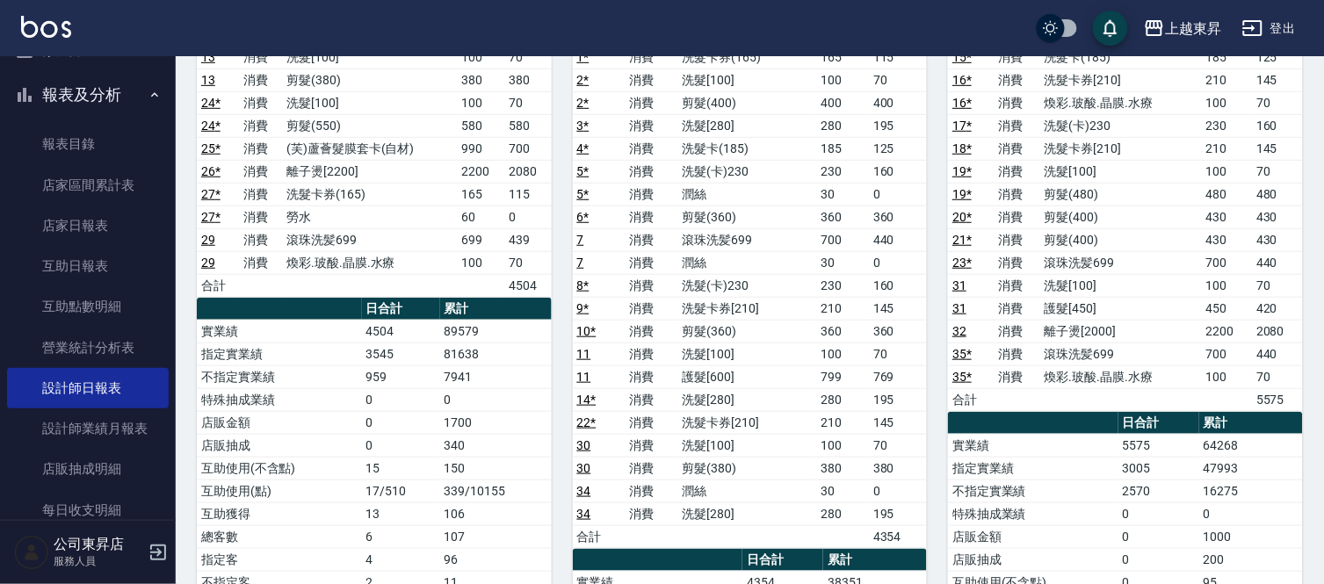
scroll to position [195, 0]
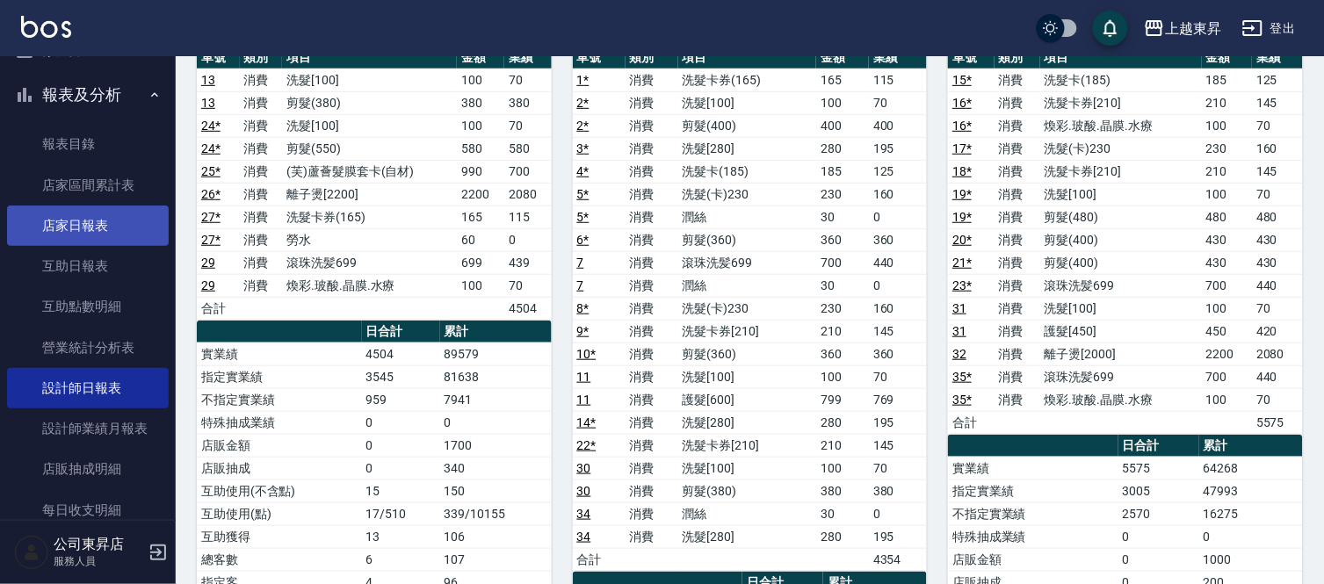
click at [67, 229] on link "店家日報表" at bounding box center [88, 226] width 162 height 40
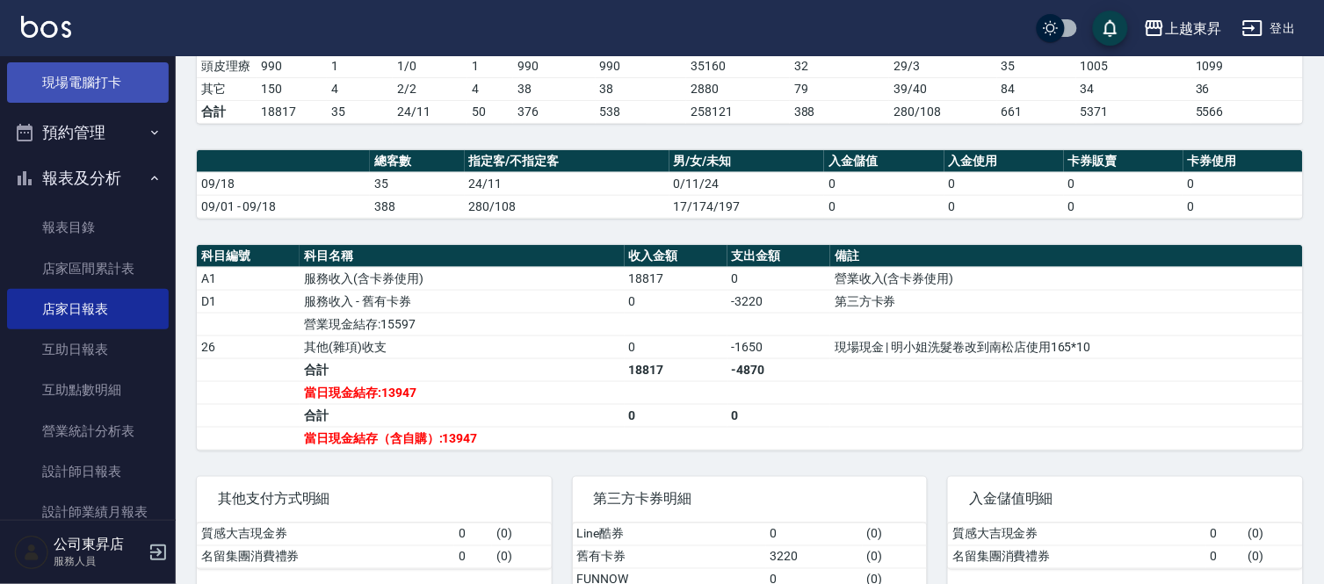
scroll to position [185, 0]
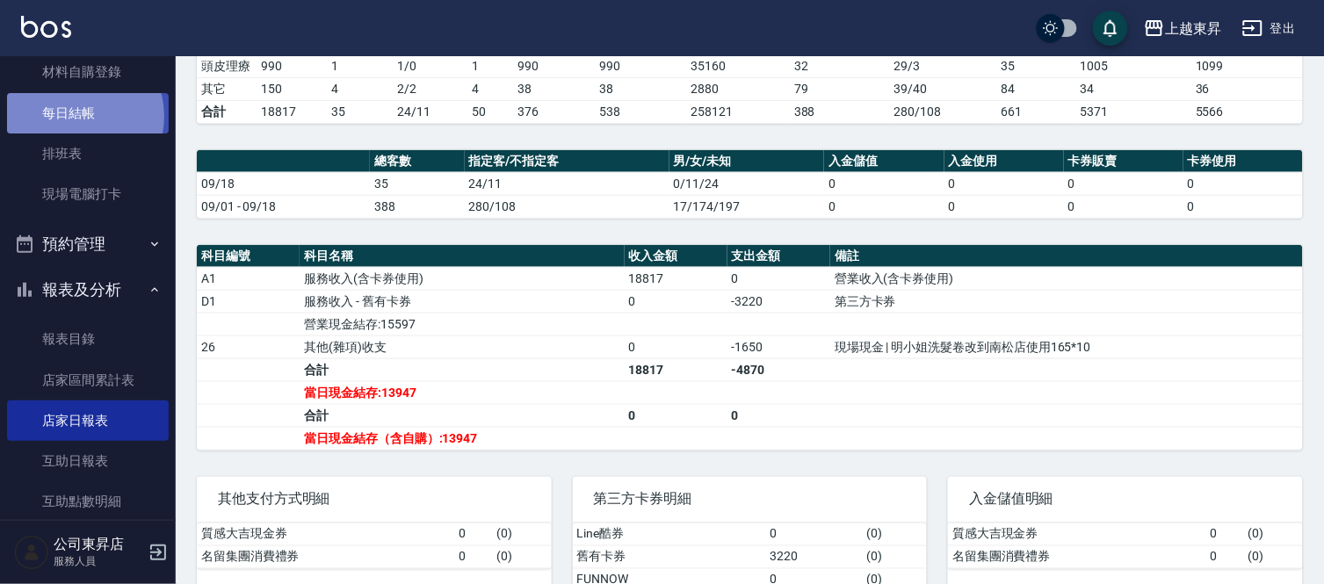
drag, startPoint x: 73, startPoint y: 116, endPoint x: 27, endPoint y: 114, distance: 45.7
click at [73, 116] on link "每日結帳" at bounding box center [88, 113] width 162 height 40
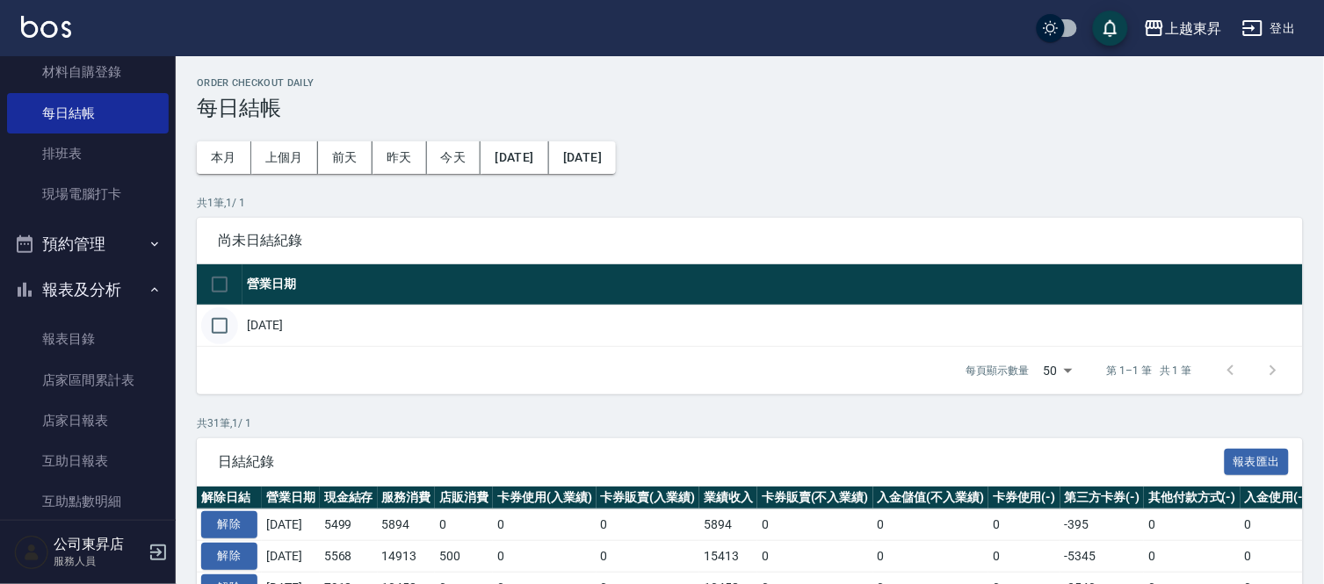
click at [225, 325] on input "checkbox" at bounding box center [219, 325] width 37 height 37
checkbox input "true"
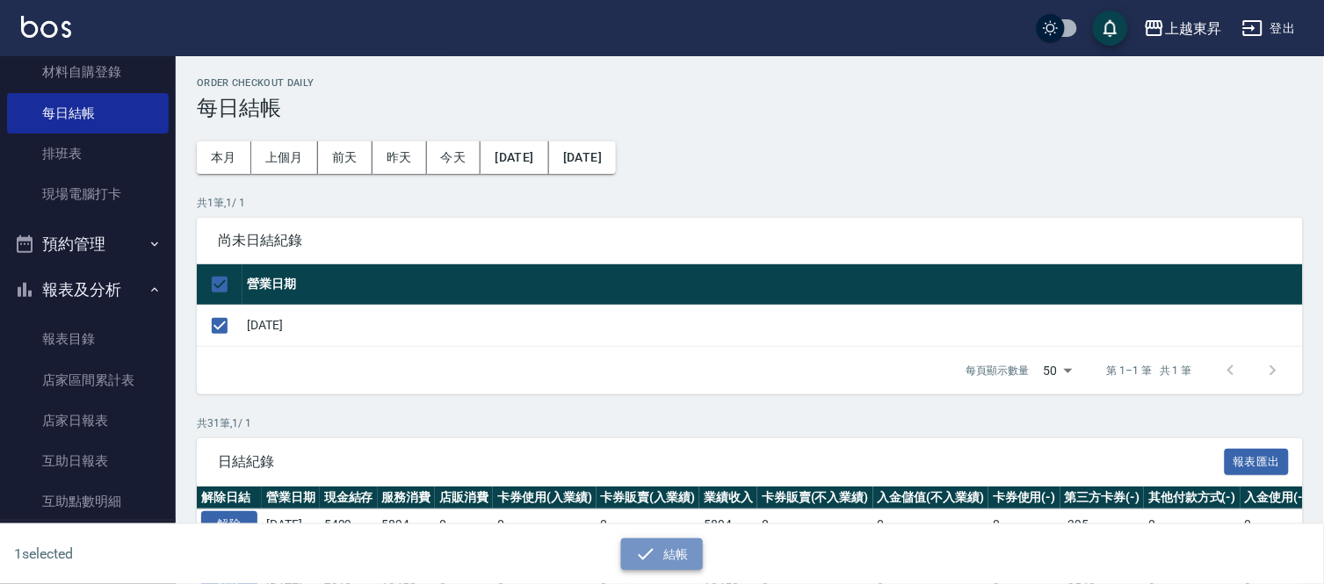
click at [655, 552] on icon "button" at bounding box center [645, 554] width 21 height 21
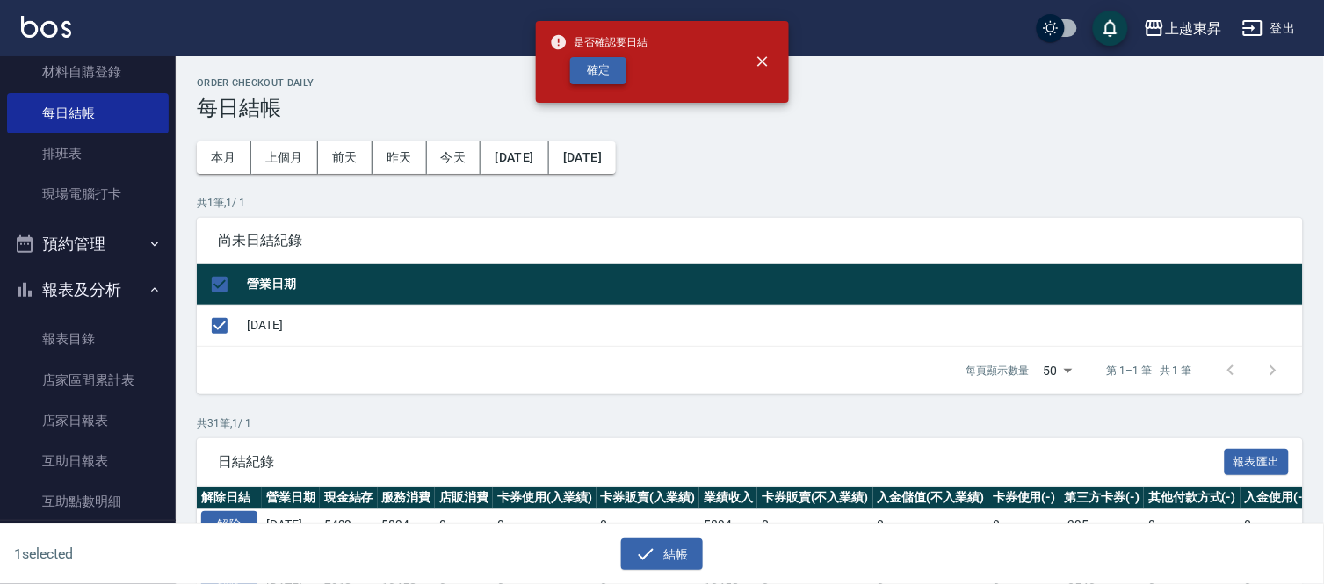
click at [603, 76] on button "確定" at bounding box center [598, 70] width 56 height 27
checkbox input "false"
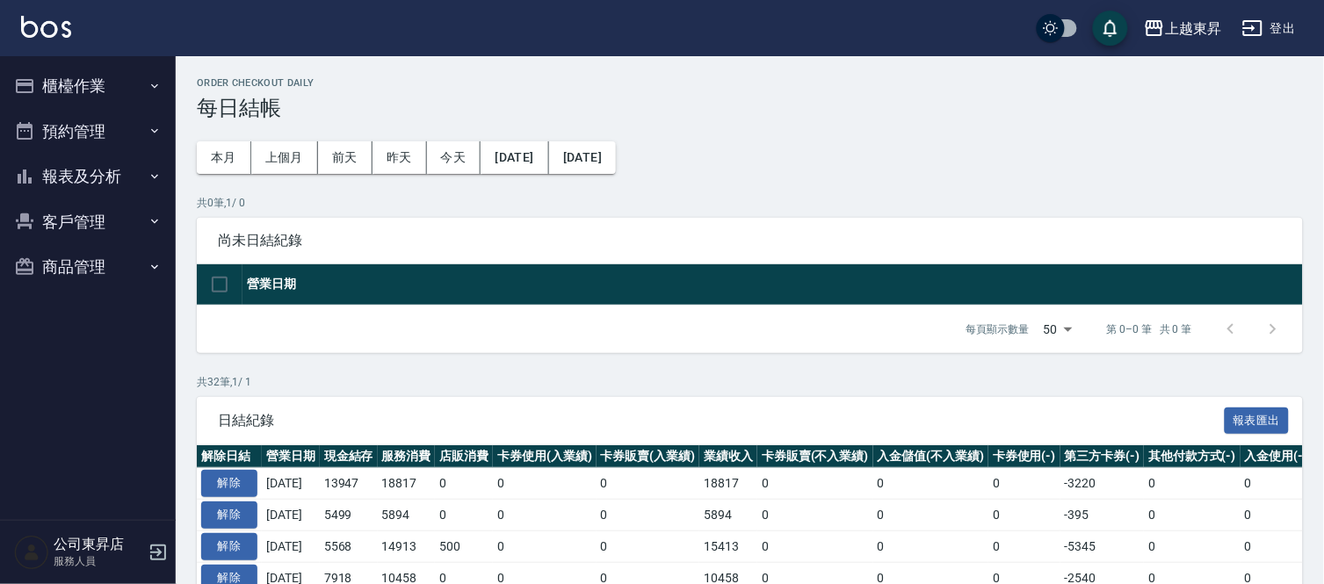
click at [89, 181] on button "報表及分析" at bounding box center [88, 177] width 162 height 46
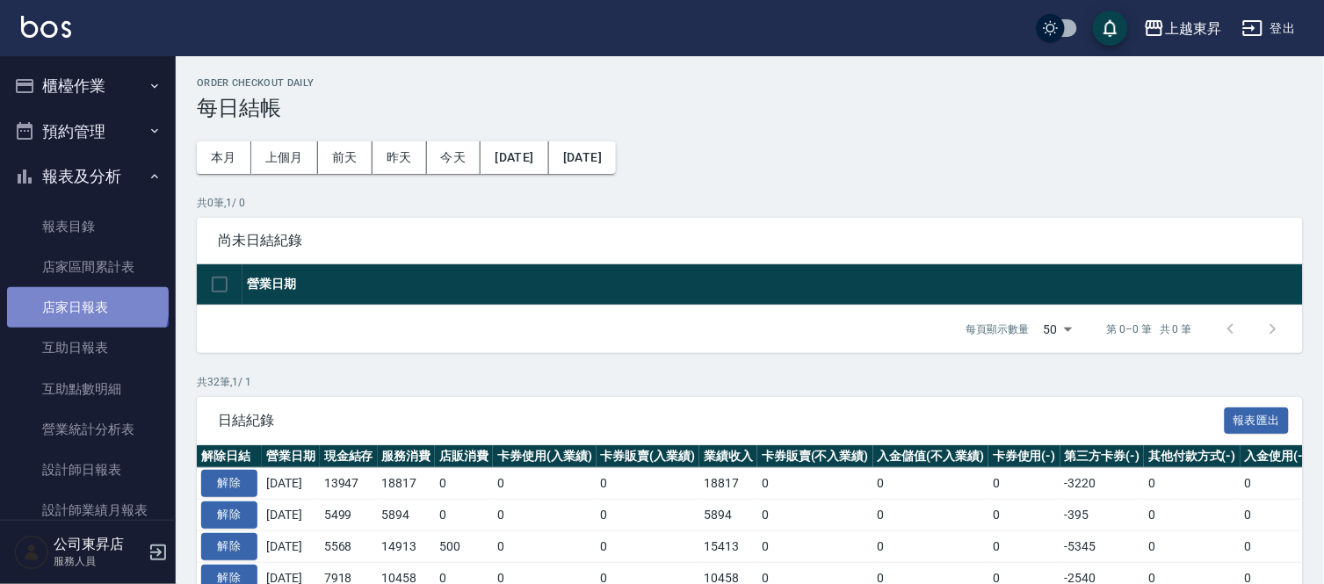
click at [86, 304] on link "店家日報表" at bounding box center [88, 307] width 162 height 40
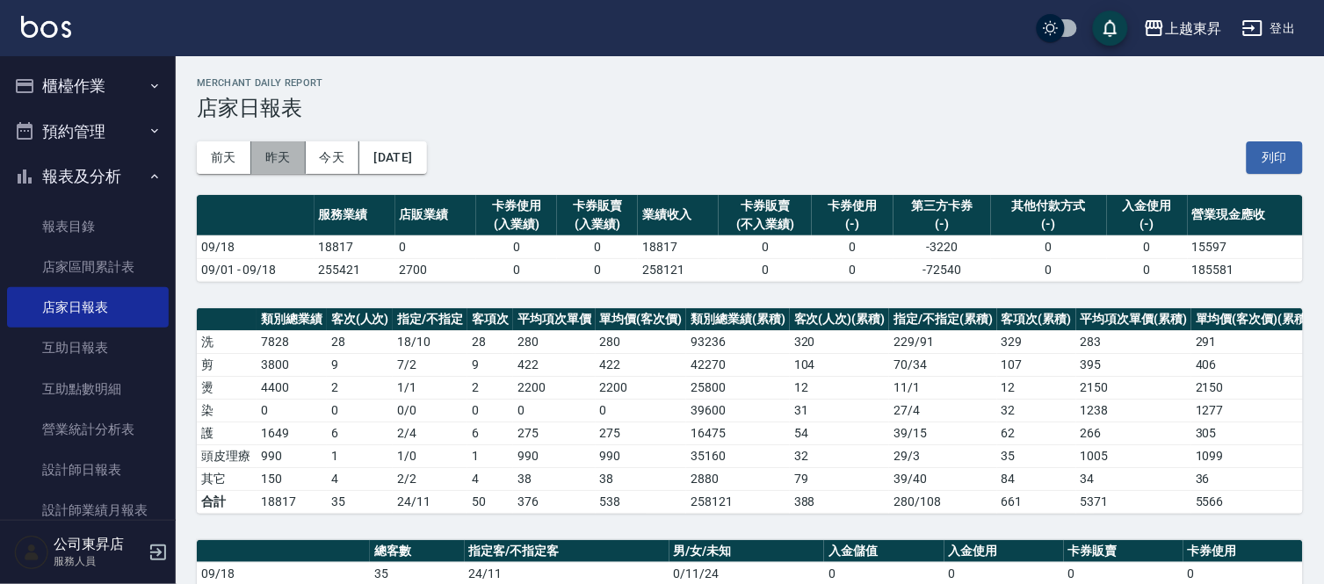
click at [282, 158] on button "昨天" at bounding box center [278, 157] width 54 height 32
click at [1276, 155] on button "列印" at bounding box center [1274, 157] width 56 height 32
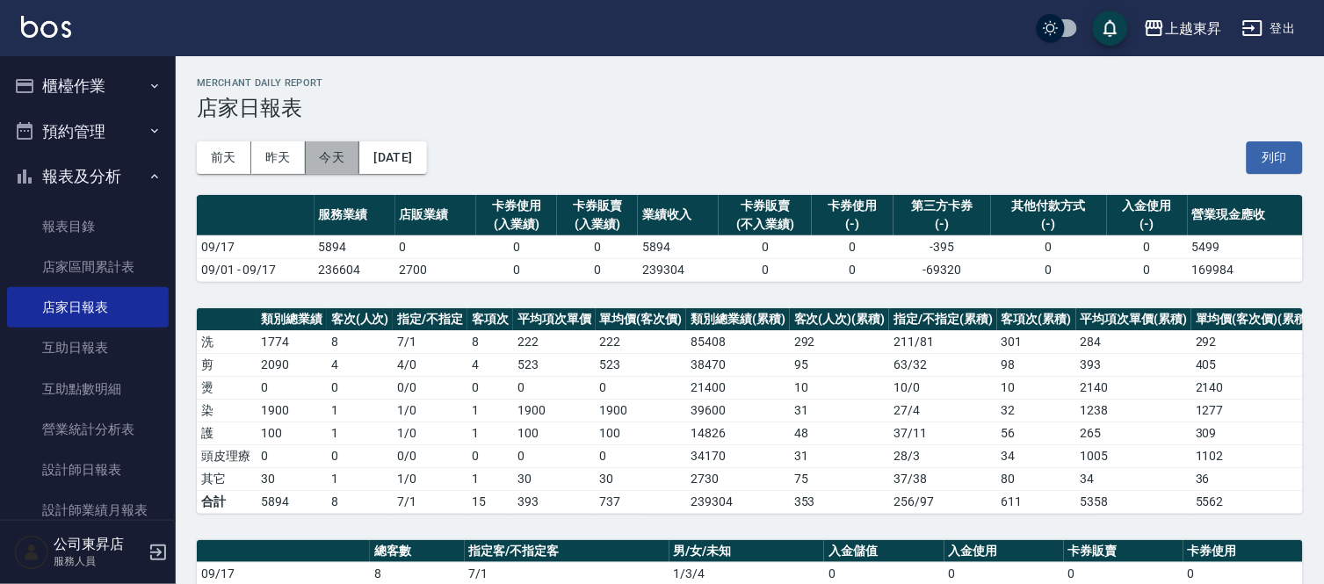
click at [343, 158] on button "今天" at bounding box center [333, 157] width 54 height 32
click at [1267, 152] on button "列印" at bounding box center [1274, 157] width 56 height 32
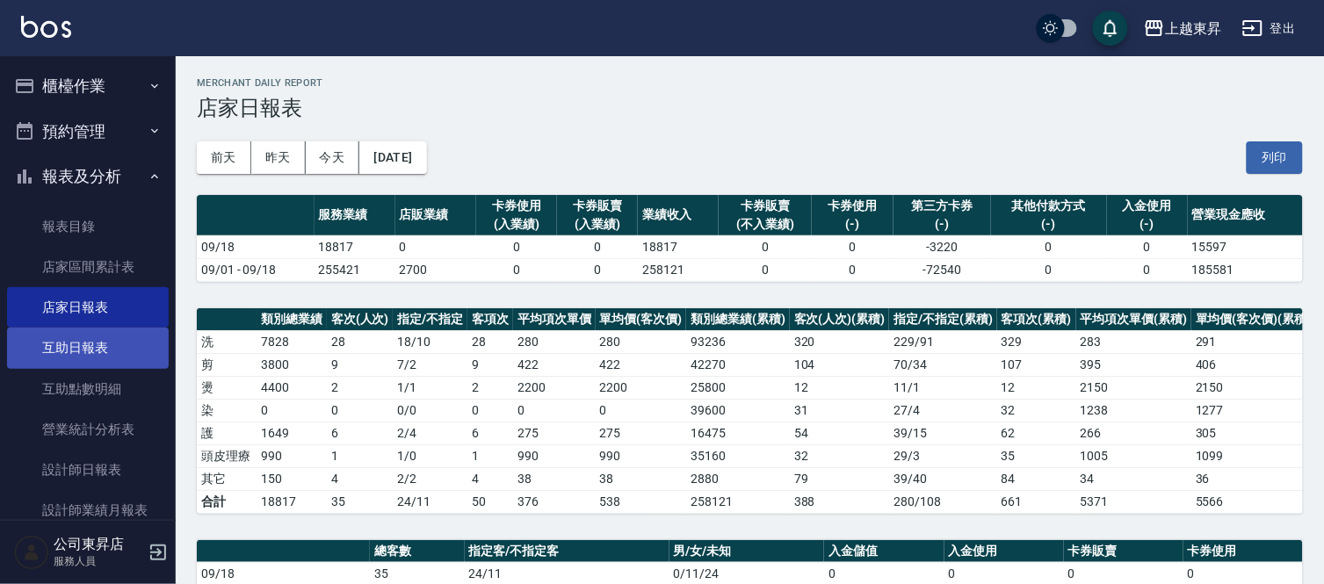
click at [51, 347] on link "互助日報表" at bounding box center [88, 348] width 162 height 40
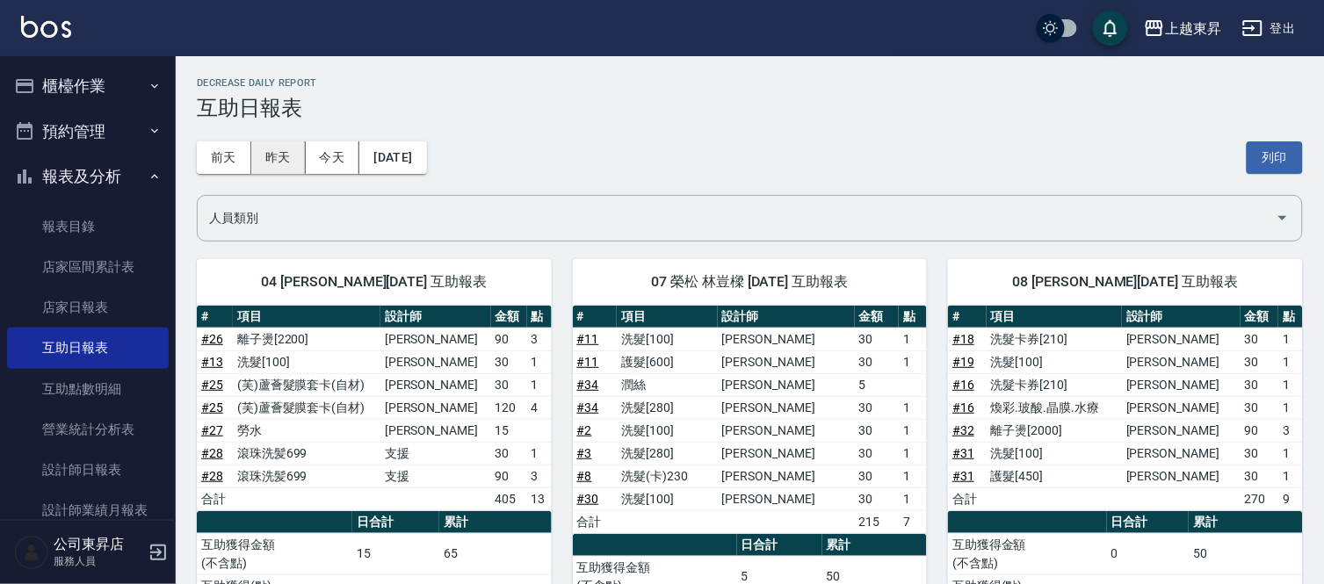
click at [278, 155] on button "昨天" at bounding box center [278, 157] width 54 height 32
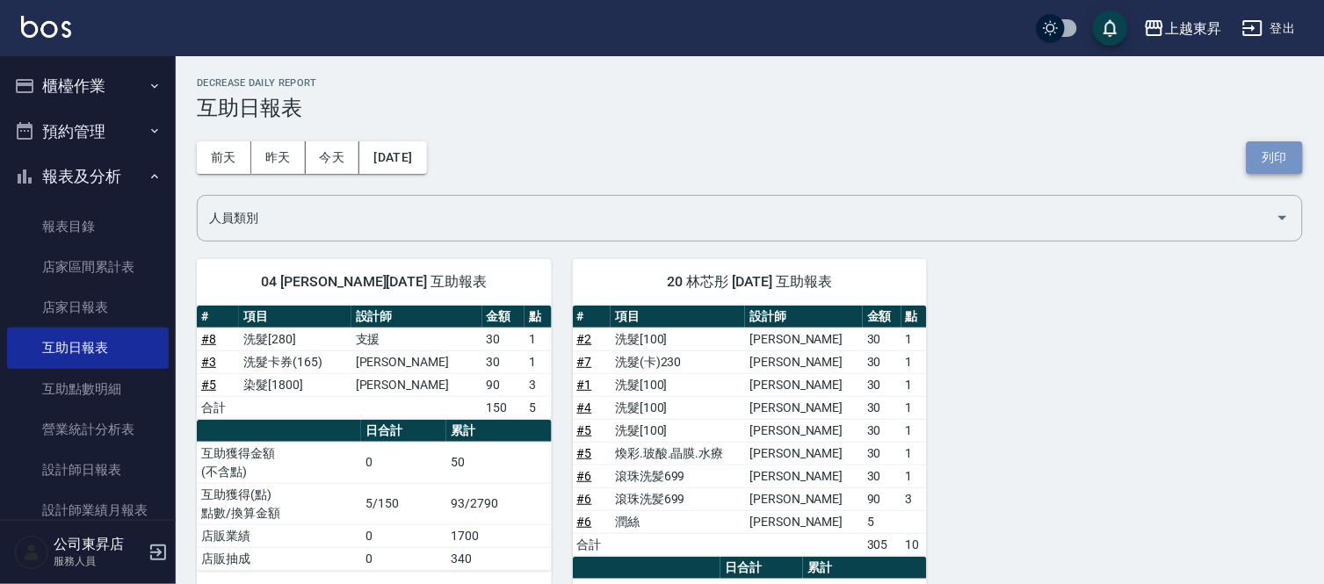
click at [1286, 147] on button "列印" at bounding box center [1274, 157] width 56 height 32
click at [349, 156] on button "今天" at bounding box center [333, 157] width 54 height 32
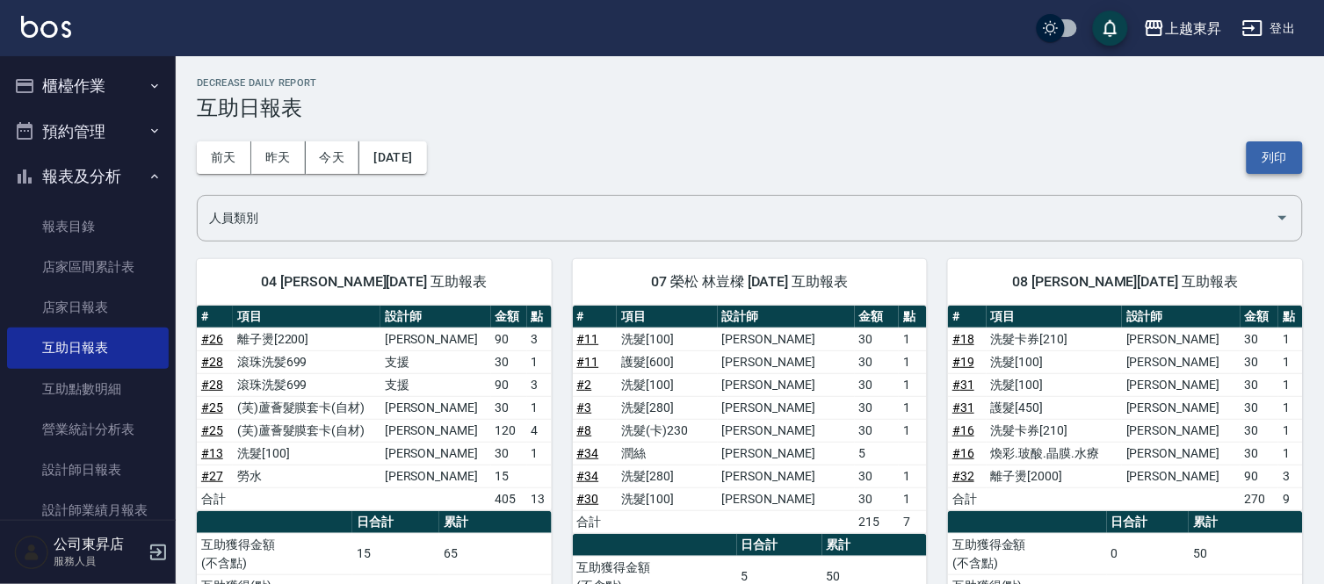
click at [1277, 146] on button "列印" at bounding box center [1274, 157] width 56 height 32
click at [86, 466] on link "設計師日報表" at bounding box center [88, 470] width 162 height 40
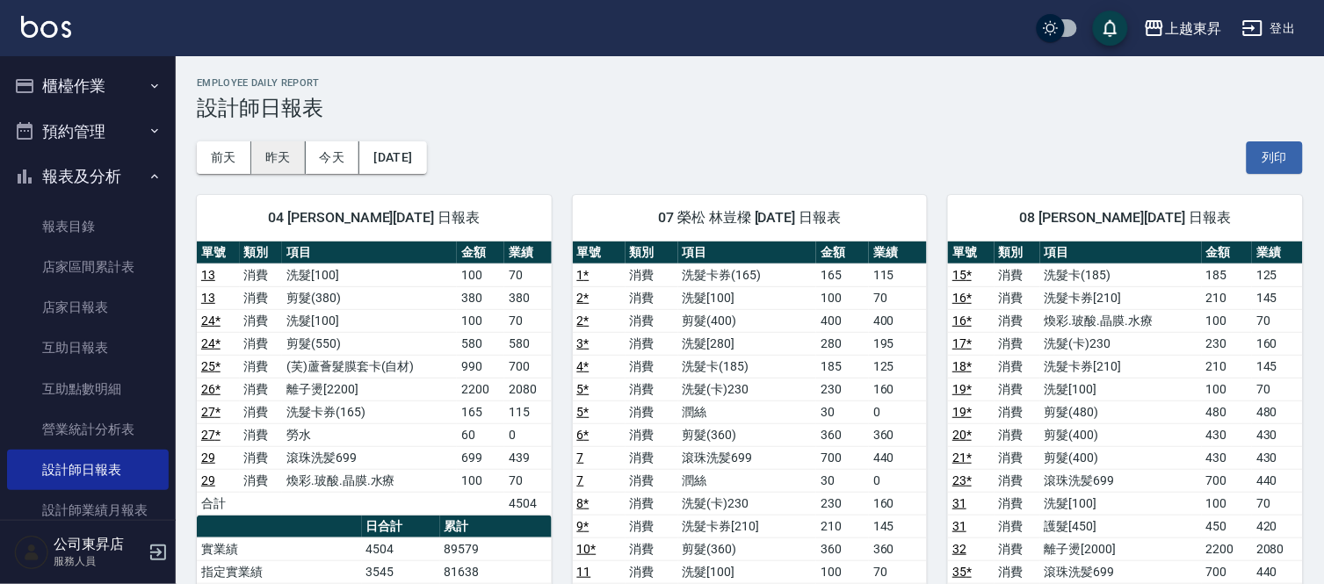
click at [283, 155] on button "昨天" at bounding box center [278, 157] width 54 height 32
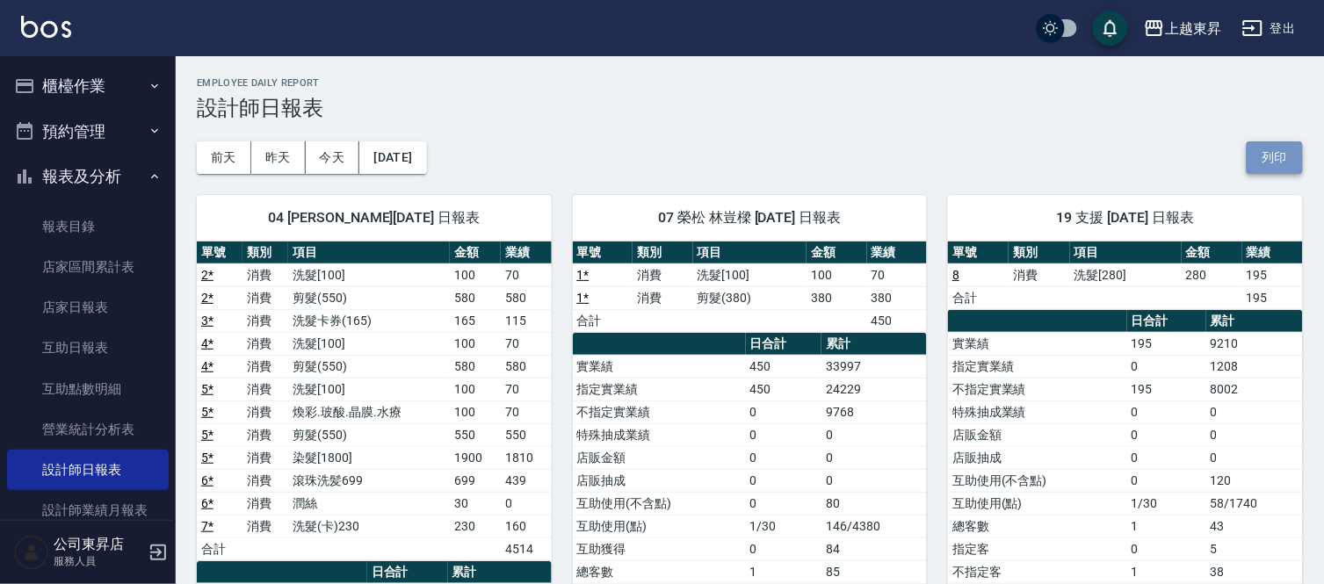
click at [1275, 149] on button "列印" at bounding box center [1274, 157] width 56 height 32
click at [336, 158] on button "今天" at bounding box center [333, 157] width 54 height 32
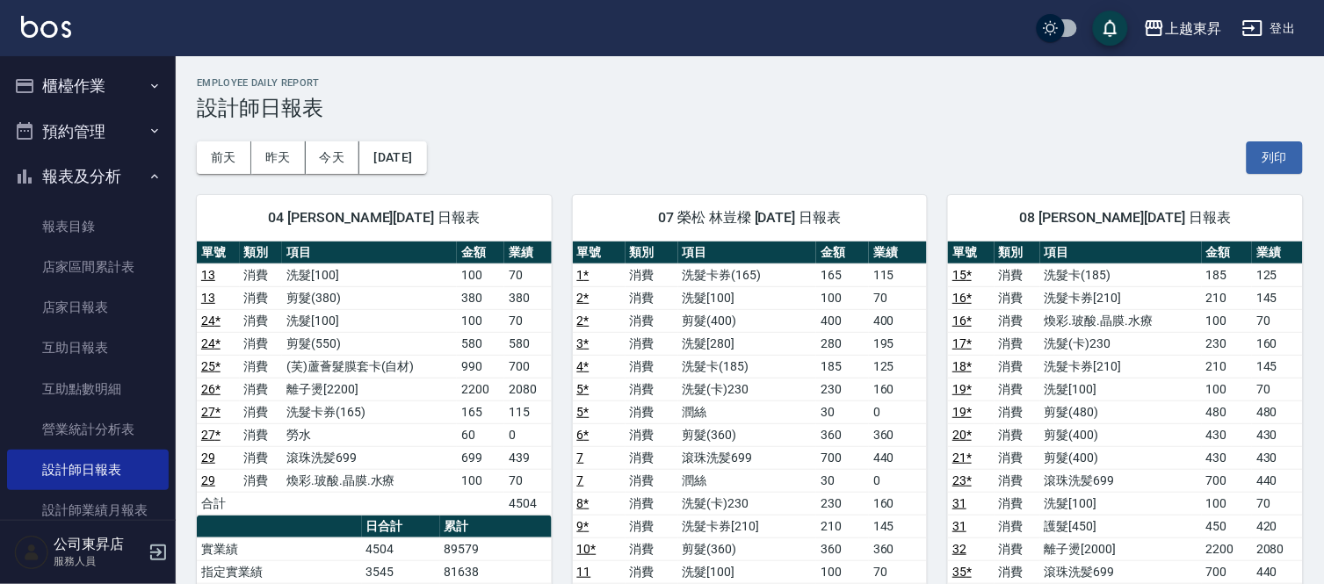
drag, startPoint x: 1272, startPoint y: 162, endPoint x: 1035, endPoint y: 523, distance: 431.9
click at [1272, 161] on button "列印" at bounding box center [1274, 157] width 56 height 32
